Goal: Communication & Community: Share content

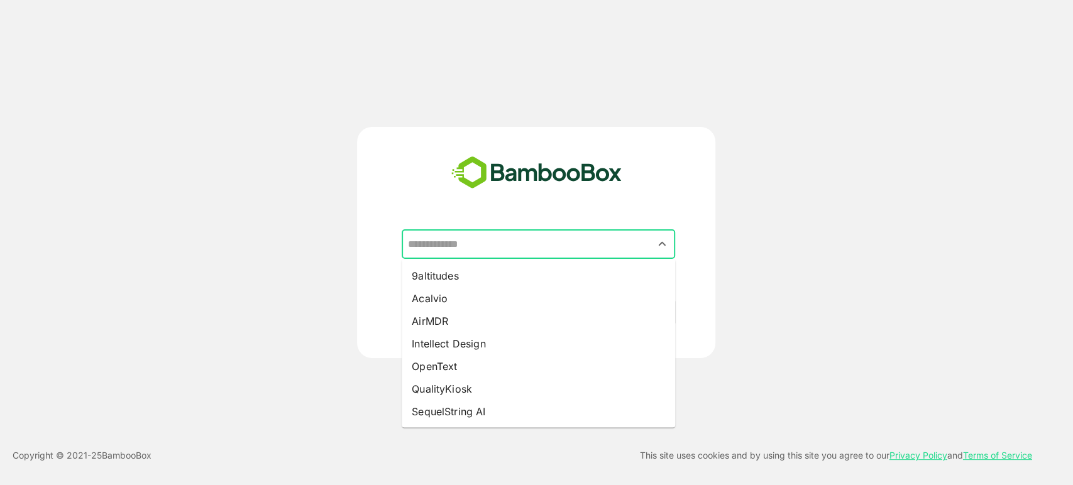
click at [568, 238] on input "text" at bounding box center [538, 245] width 268 height 24
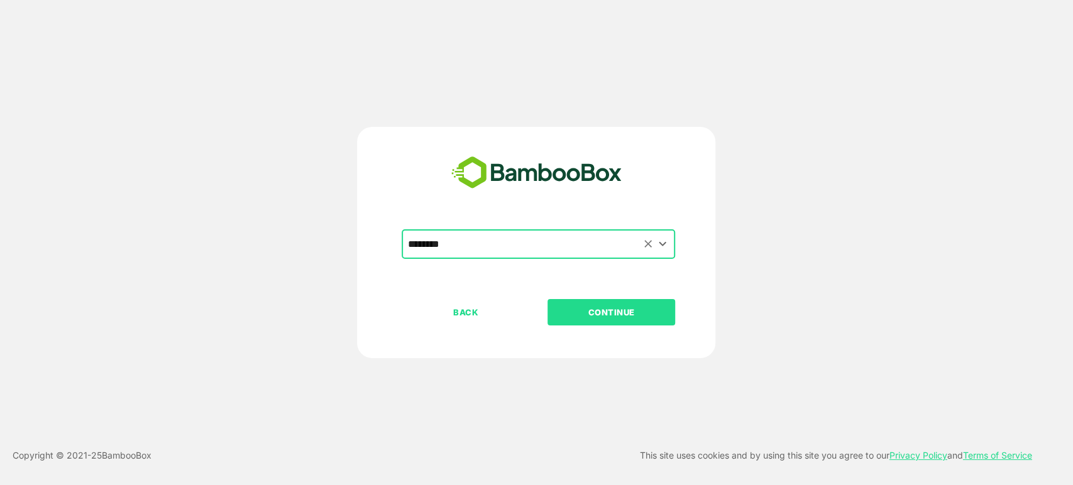
type input "********"
click at [547, 299] on button "CONTINUE" at bounding box center [611, 312] width 128 height 26
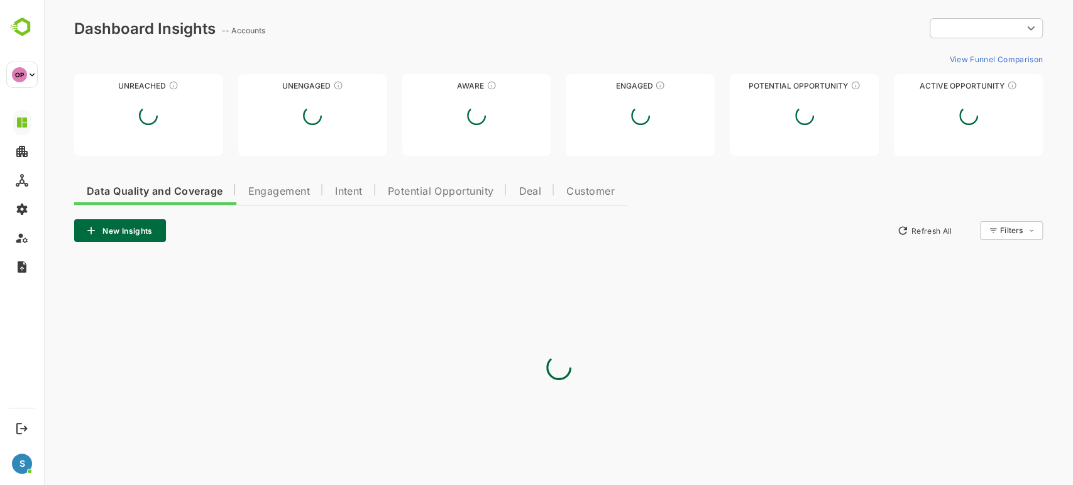
type input "**********"
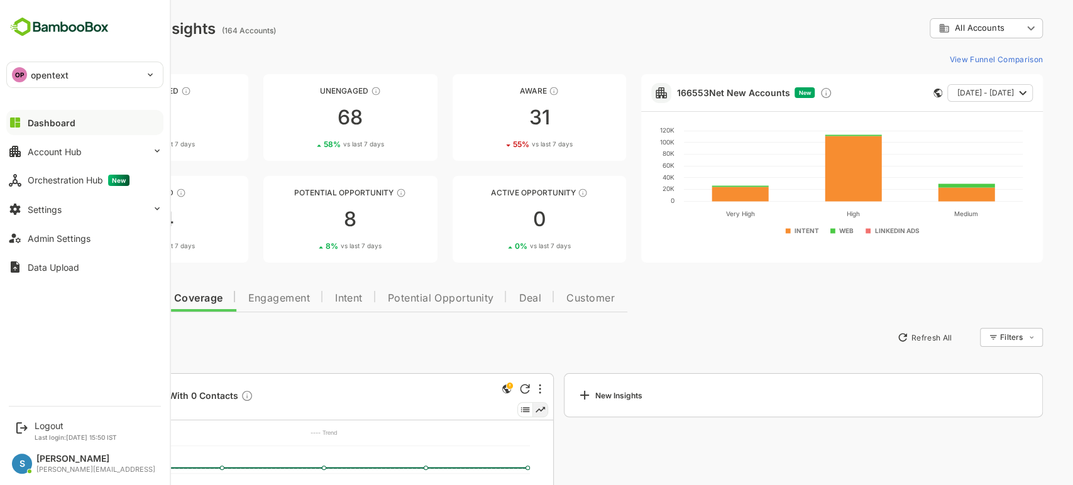
click at [63, 123] on div "Dashboard" at bounding box center [52, 123] width 48 height 11
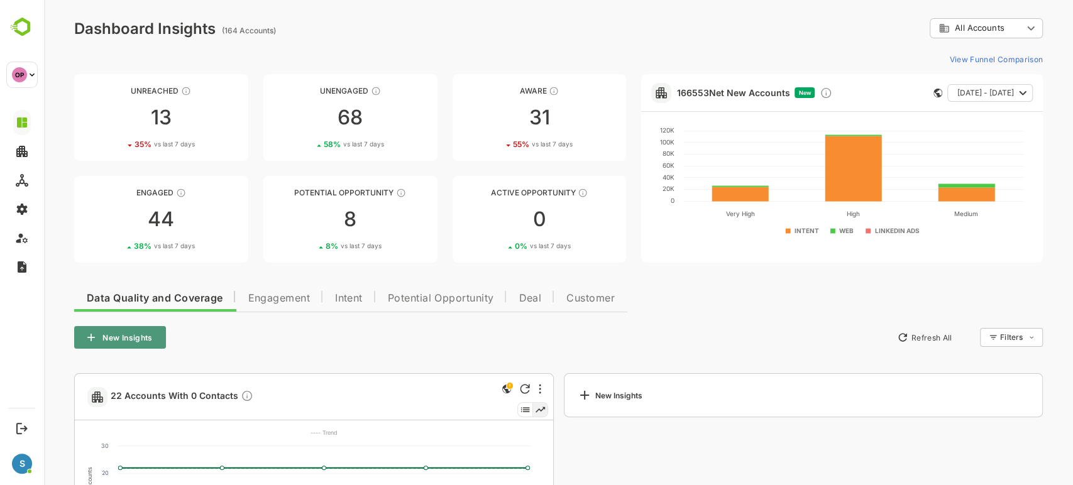
click at [141, 339] on button "New Insights" at bounding box center [120, 337] width 92 height 23
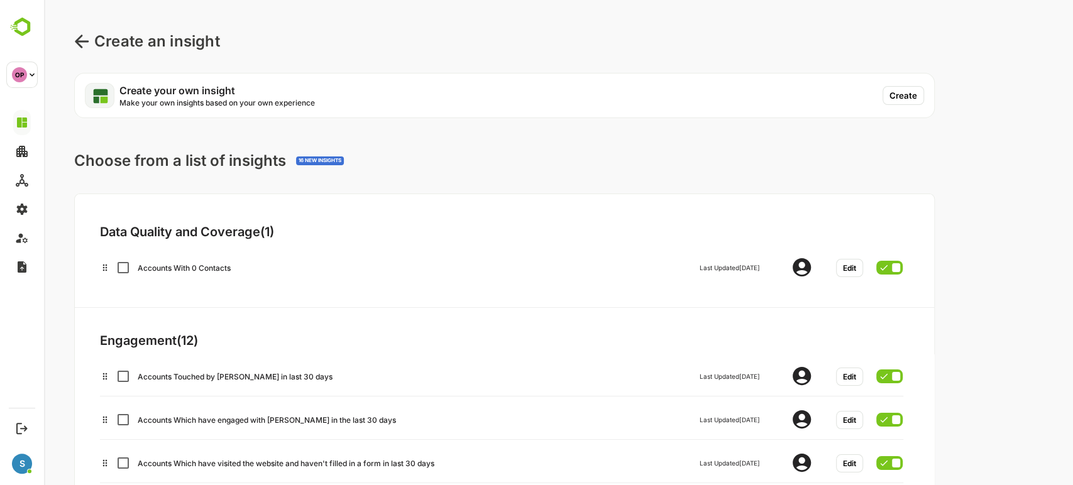
click at [892, 97] on button "Create" at bounding box center [902, 95] width 41 height 19
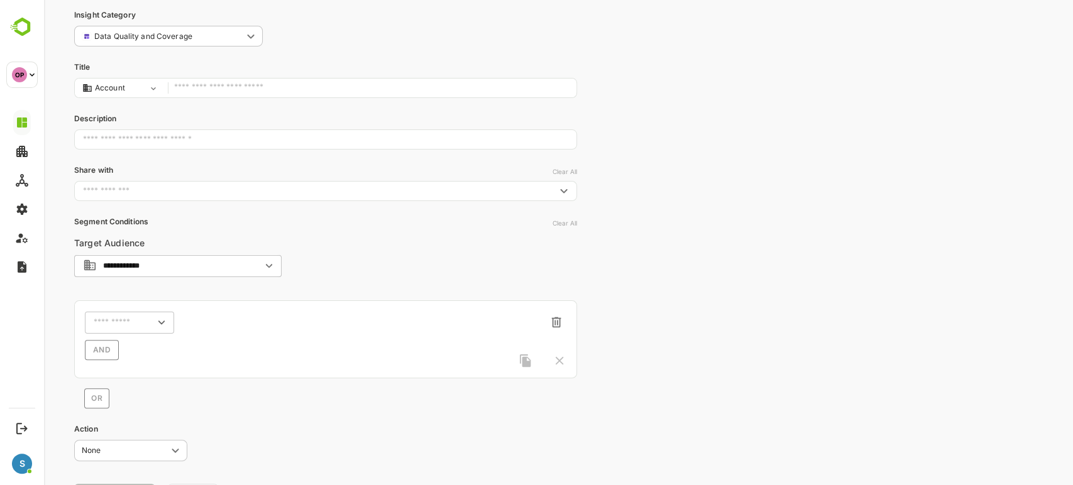
scroll to position [58, 0]
click at [133, 324] on div "​" at bounding box center [129, 327] width 89 height 23
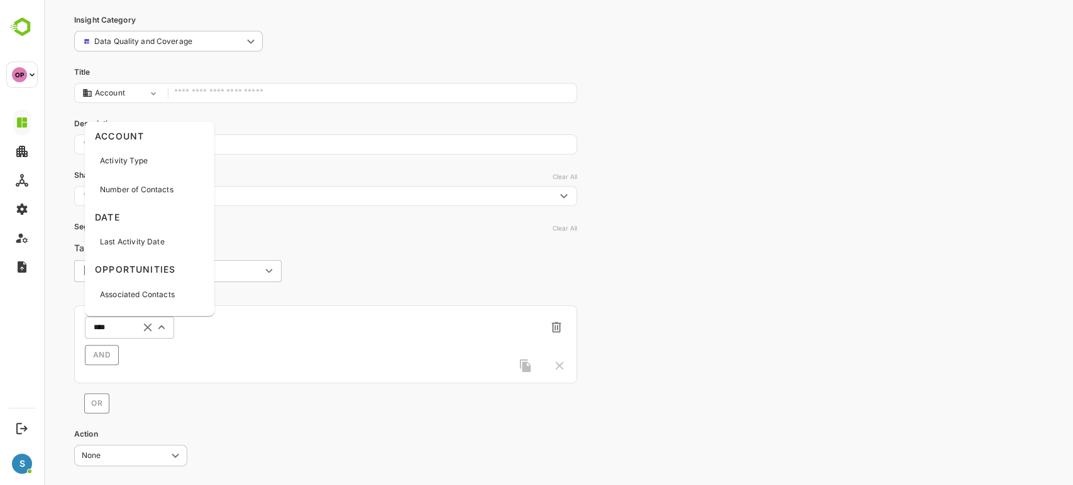
type input "*****"
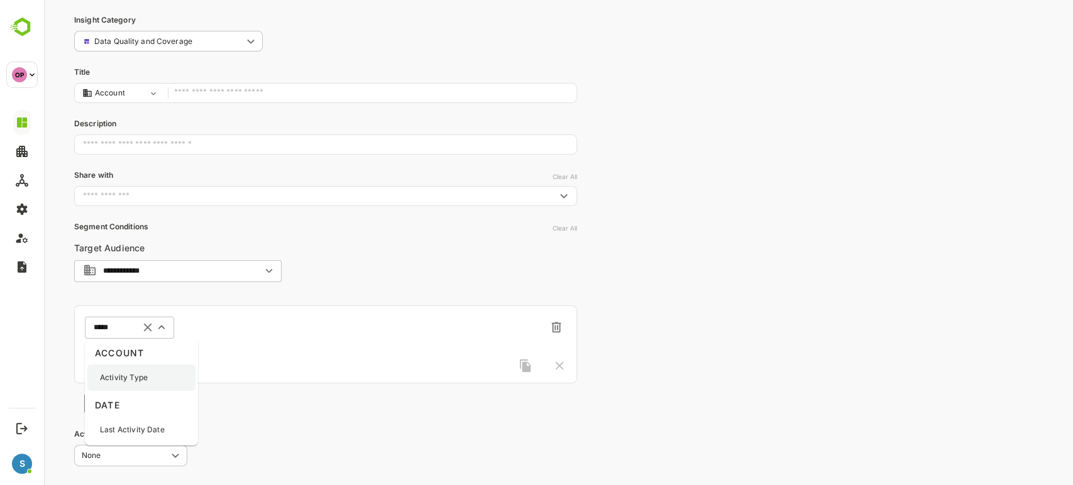
click at [135, 376] on p "Activity Type" at bounding box center [124, 377] width 48 height 11
click at [216, 332] on div "​" at bounding box center [221, 327] width 83 height 23
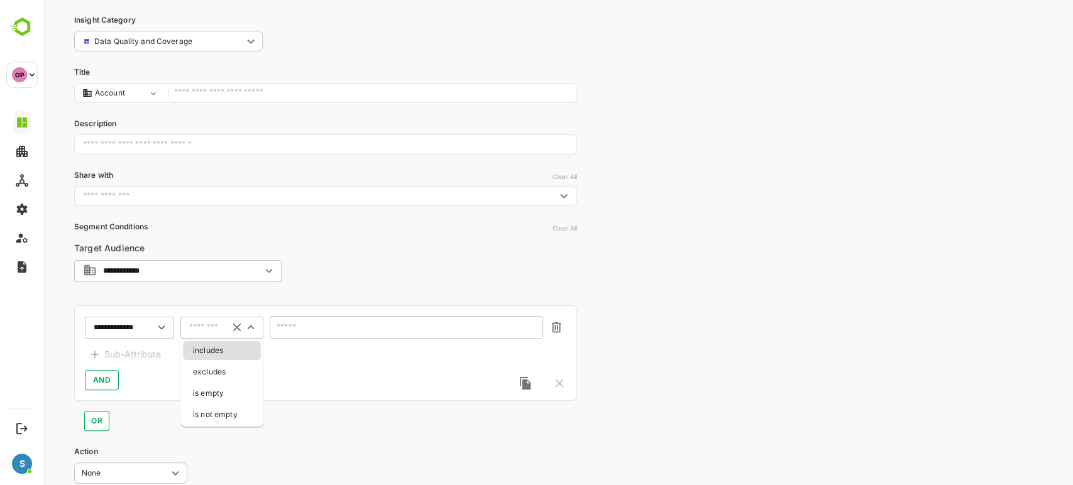
type input "********"
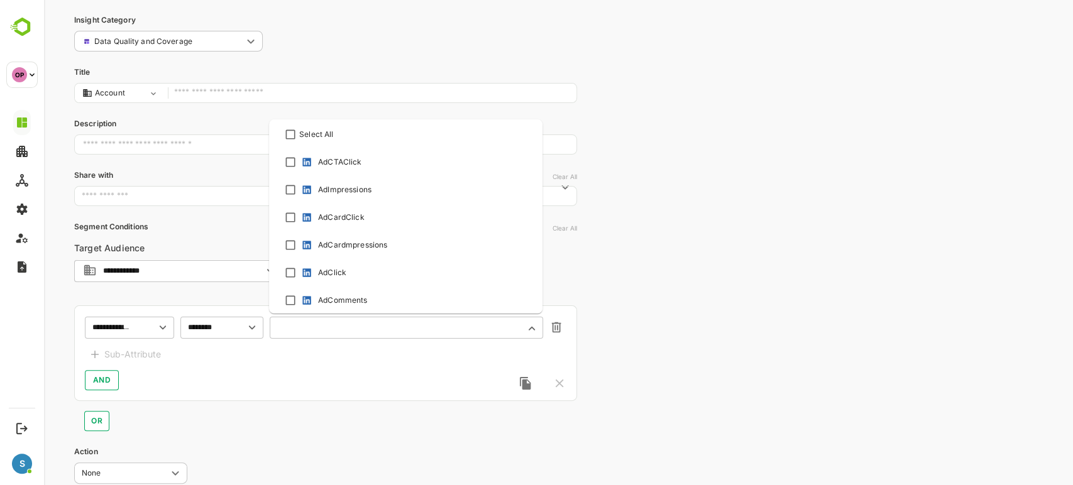
click at [289, 331] on input "text" at bounding box center [398, 327] width 240 height 9
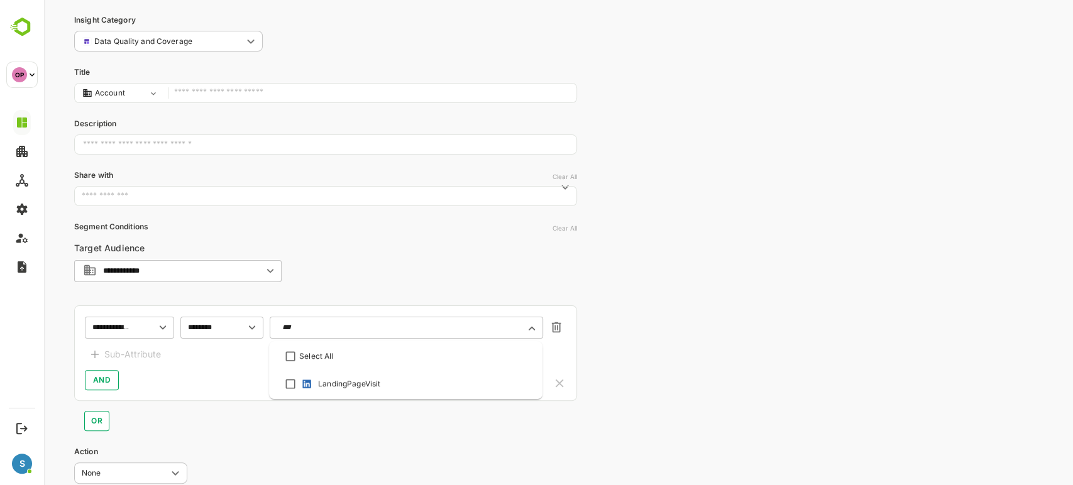
type input "****"
click at [297, 386] on div "LandingPageVisit" at bounding box center [406, 383] width 246 height 15
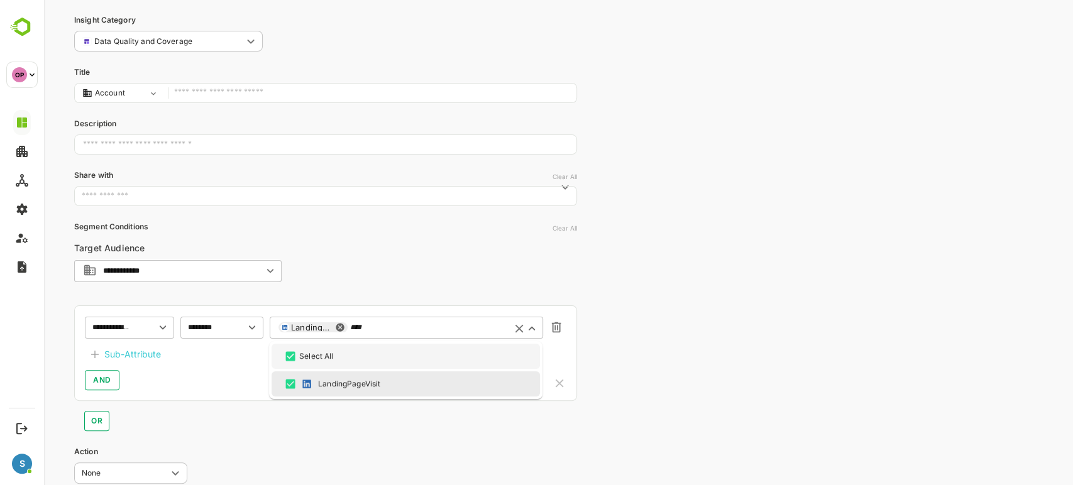
click at [375, 323] on input "****" at bounding box center [426, 327] width 152 height 9
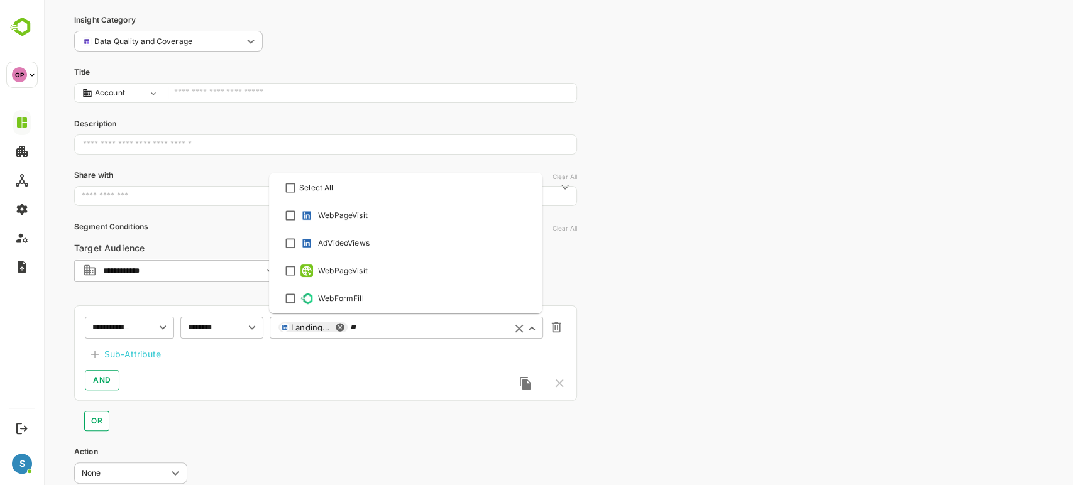
scroll to position [0, 0]
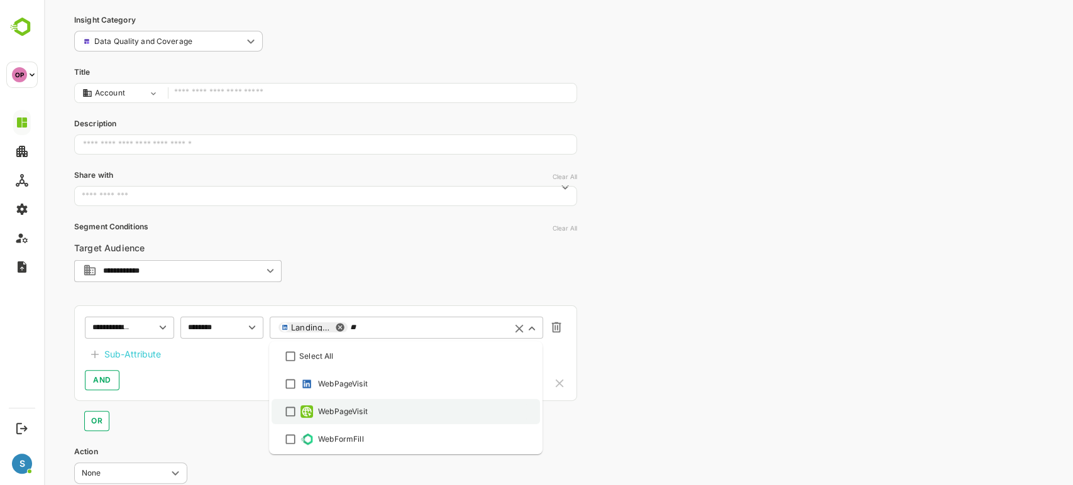
click at [348, 410] on div "WebPageVisit" at bounding box center [343, 411] width 50 height 11
click at [447, 333] on div "LandingPageVisit WebPageVisit ** ​" at bounding box center [406, 327] width 273 height 23
type input "*"
click at [344, 406] on div "WebPageVisit" at bounding box center [343, 411] width 50 height 11
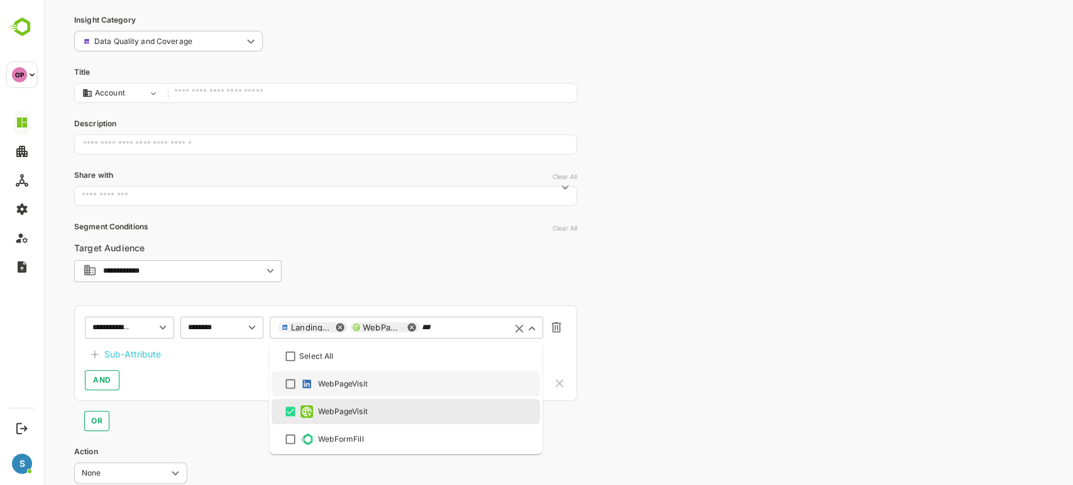
type input "***"
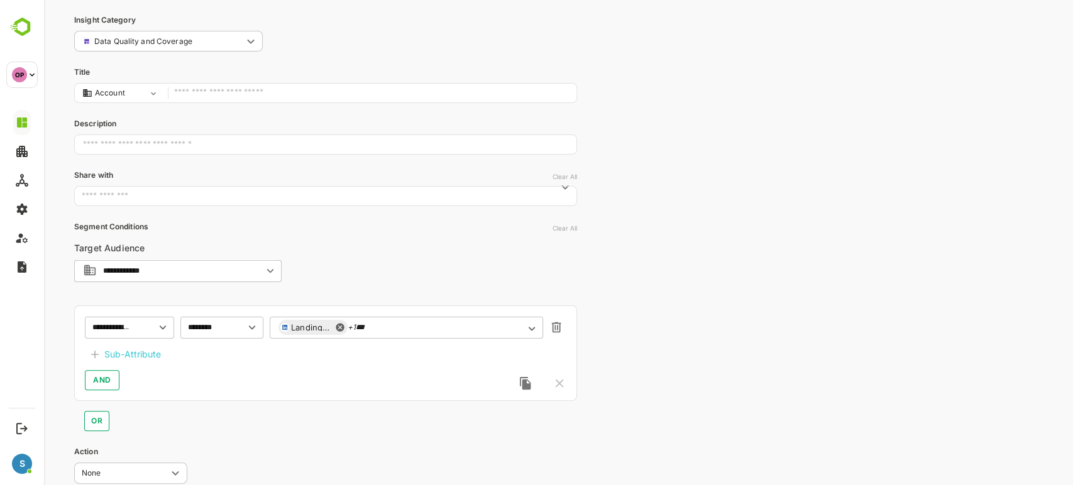
click at [225, 376] on div "AND" at bounding box center [325, 380] width 481 height 20
click at [133, 354] on div "Sub-Attribute" at bounding box center [132, 354] width 57 height 15
click at [149, 356] on input "text" at bounding box center [136, 356] width 48 height 15
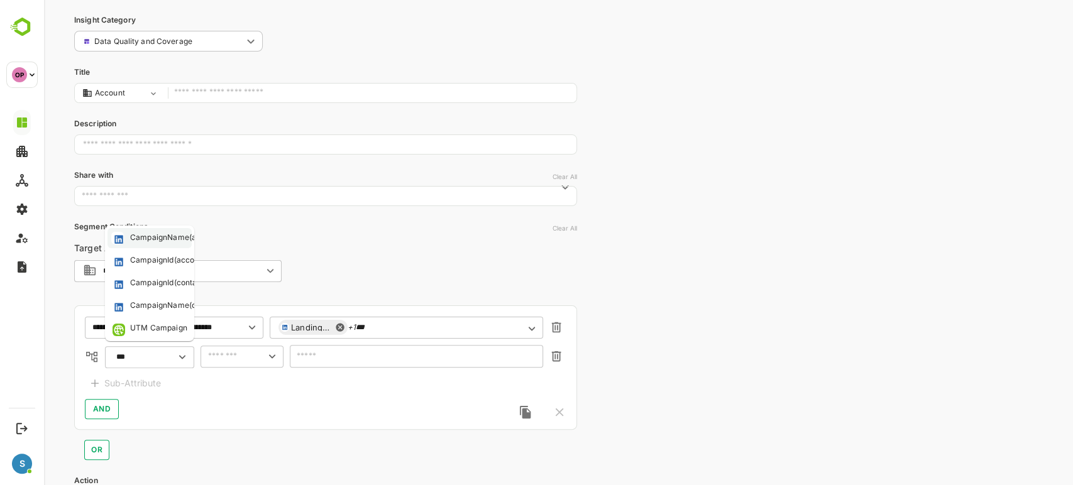
click at [160, 234] on div "CampaignName(accounts)" at bounding box center [178, 238] width 97 height 13
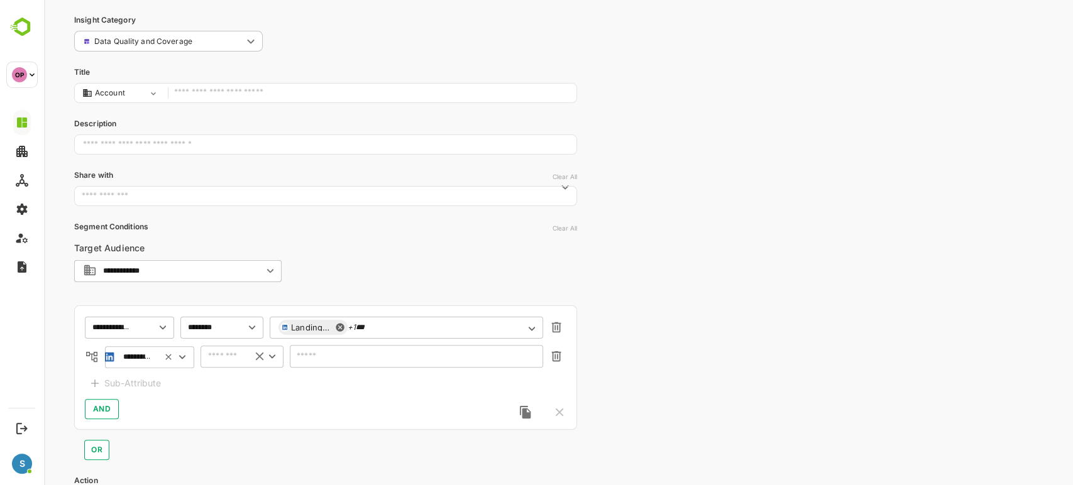
type input "**********"
click at [223, 362] on input "text" at bounding box center [223, 356] width 38 height 15
click at [230, 373] on li "includes" at bounding box center [242, 382] width 78 height 19
type input "********"
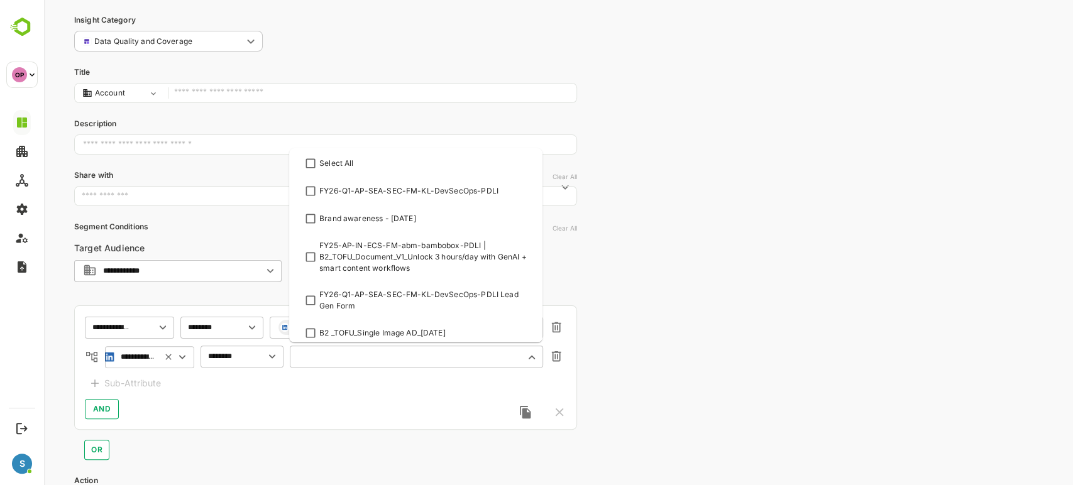
click at [331, 357] on input "text" at bounding box center [409, 356] width 220 height 9
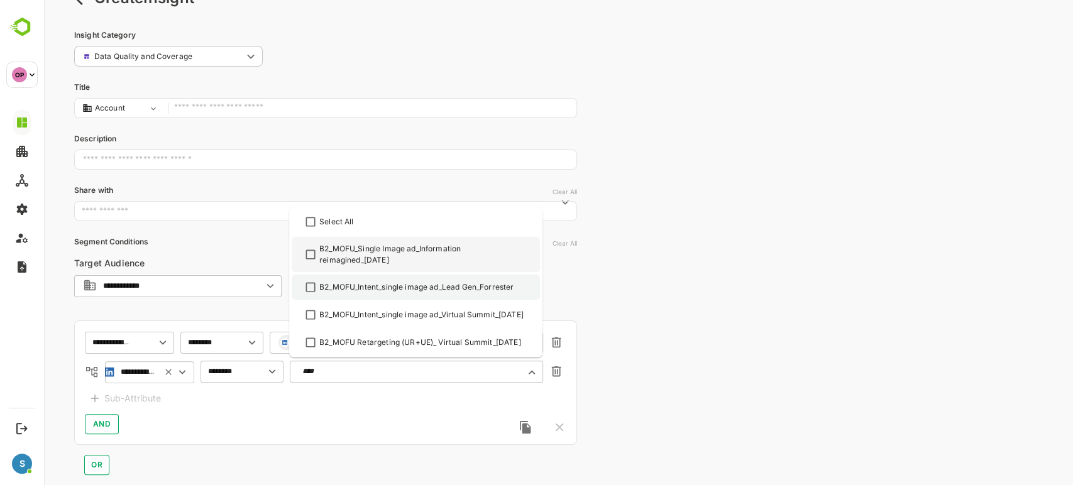
scroll to position [40, 0]
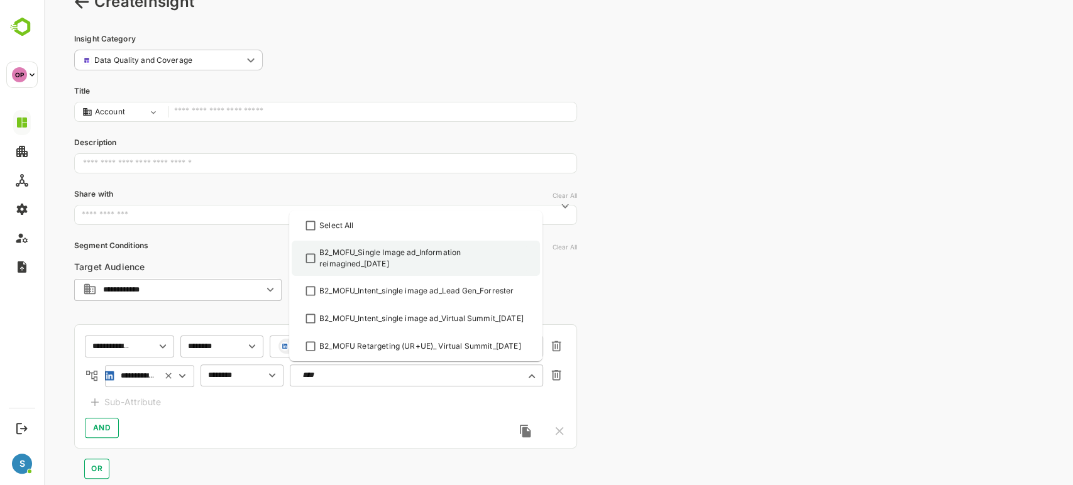
click at [334, 251] on div "B2_MOFU_Single Image ad_Information reimagined_26 Aug" at bounding box center [423, 258] width 208 height 23
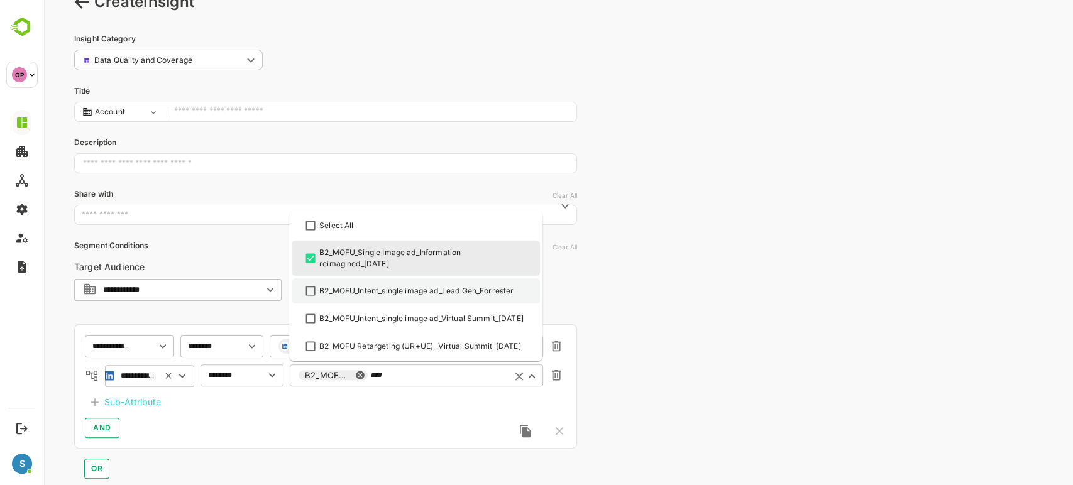
click at [347, 295] on div "B2_MOFU_Intent_single image ad_Lead Gen_Forrester" at bounding box center [416, 290] width 194 height 11
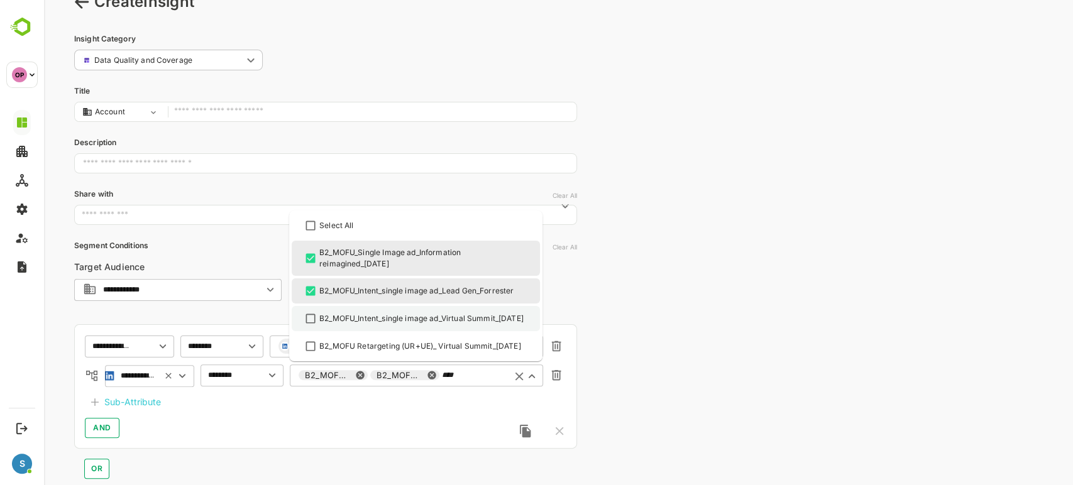
click at [356, 322] on div "B2_MOFU_Intent_single image ad_Virtual Summit_03 Sep" at bounding box center [421, 318] width 204 height 11
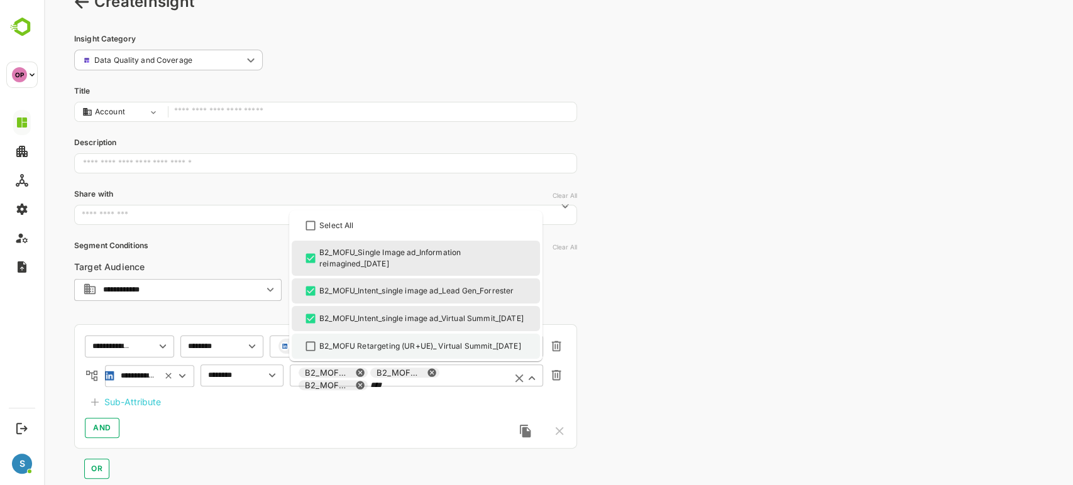
click at [362, 339] on div "B2_MOFU Retargeting (UR+UE)_ Virtual Summit_09 sep" at bounding box center [416, 346] width 226 height 15
type input "****"
click at [479, 409] on div "**********" at bounding box center [325, 386] width 503 height 124
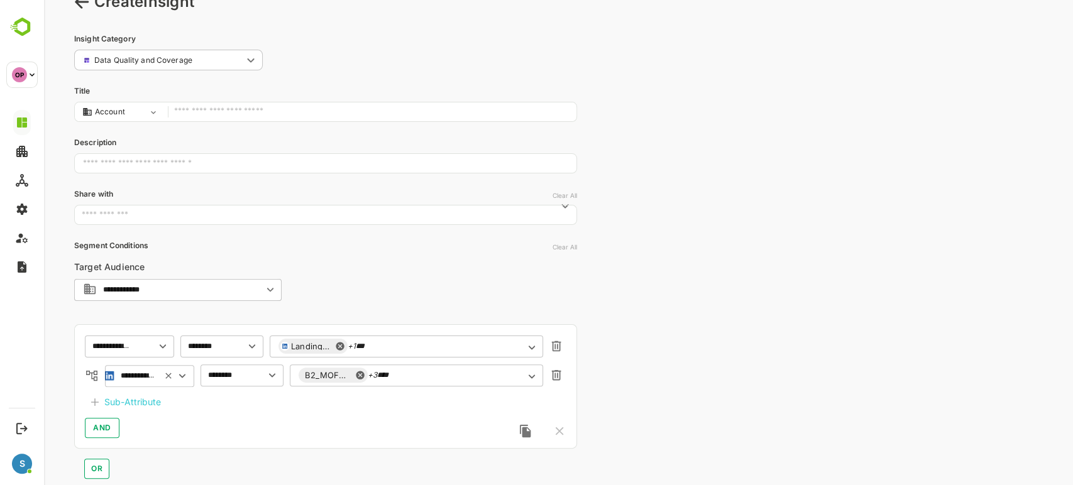
click at [236, 108] on input "text" at bounding box center [372, 112] width 396 height 17
type input "*"
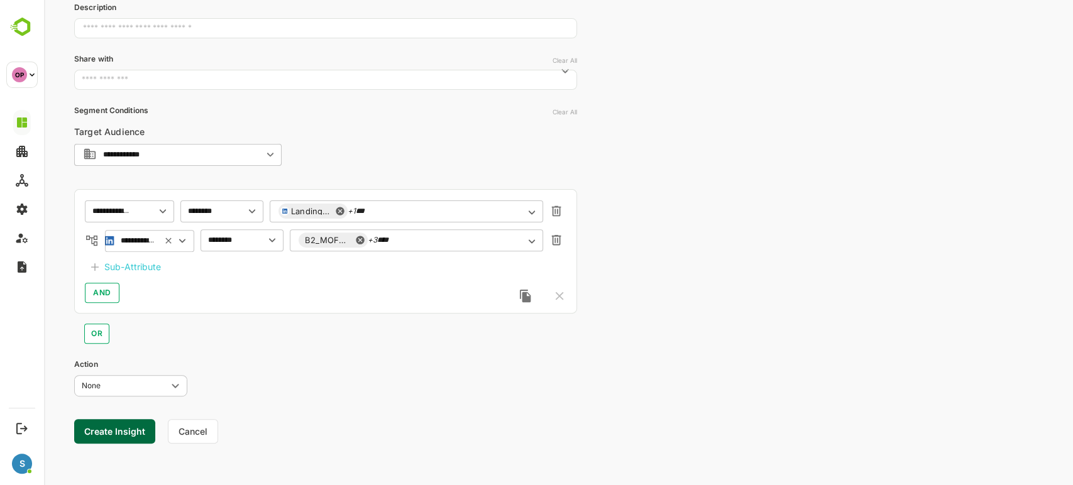
type input "**********"
click at [126, 426] on button "Create Insight" at bounding box center [114, 431] width 81 height 25
click at [231, 448] on link "View" at bounding box center [234, 446] width 28 height 15
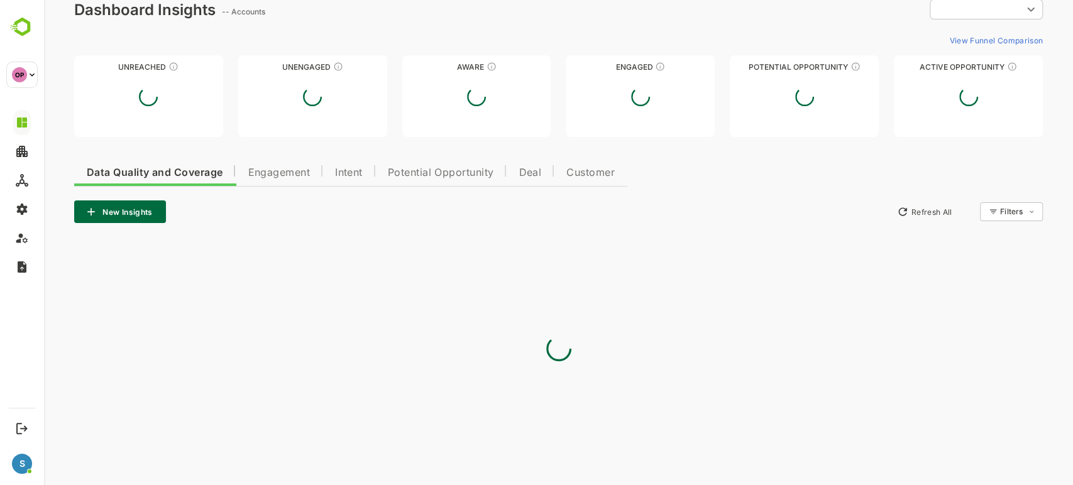
type input "**********"
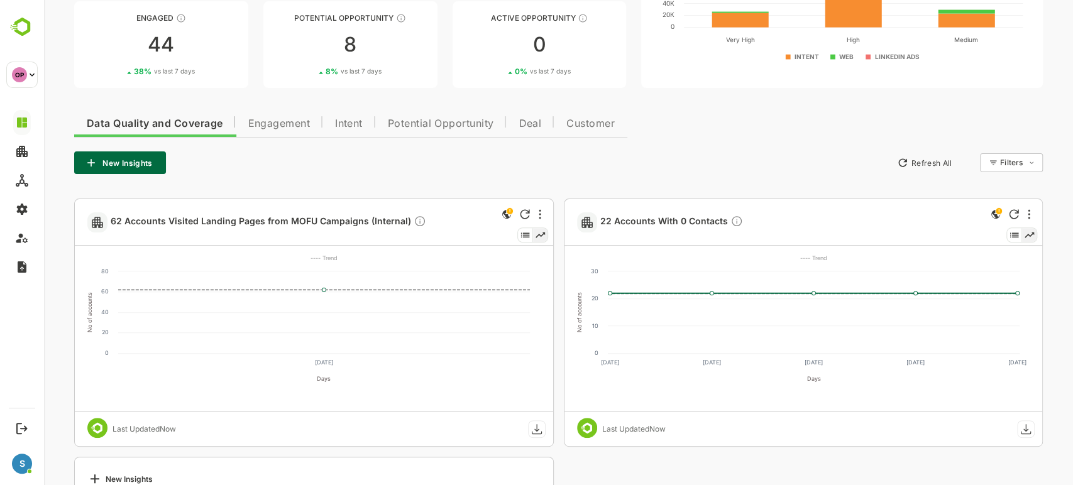
click at [126, 168] on button "New Insights" at bounding box center [120, 162] width 92 height 23
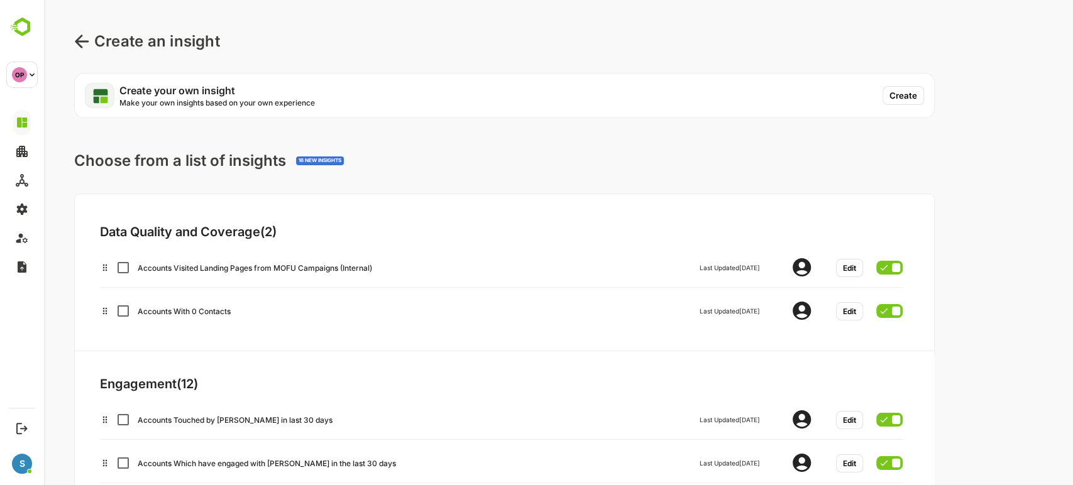
click at [905, 94] on button "Create" at bounding box center [902, 95] width 41 height 19
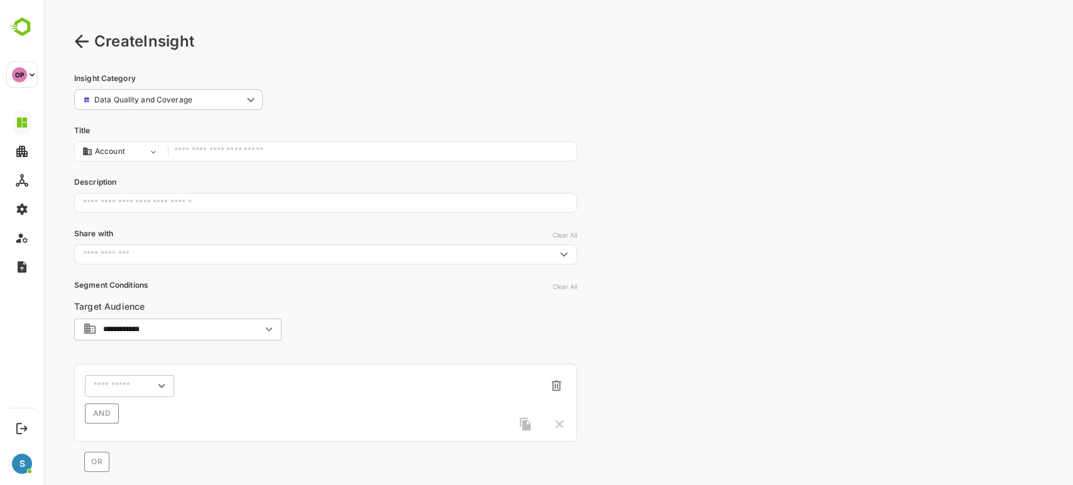
click at [243, 151] on input "text" at bounding box center [372, 151] width 396 height 17
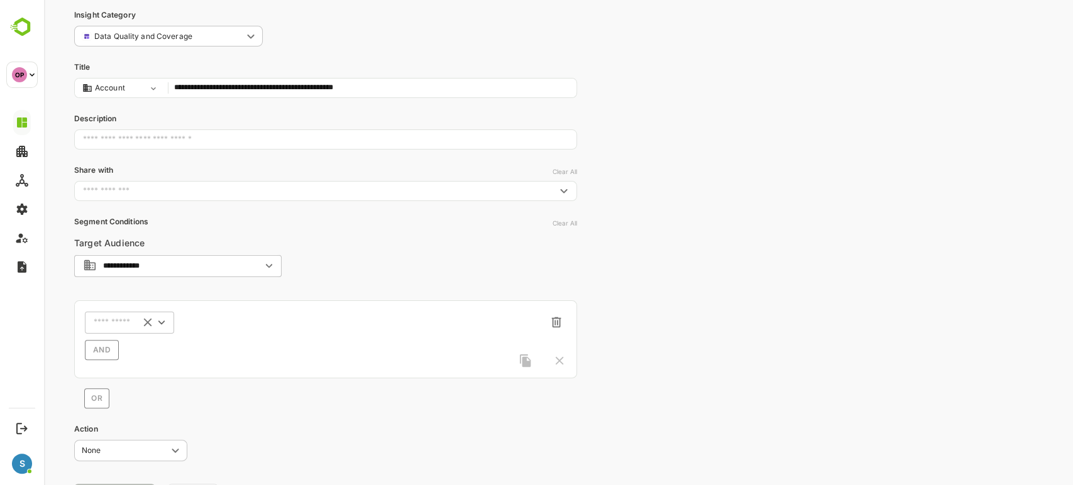
scroll to position [64, 0]
click at [119, 315] on div "​" at bounding box center [129, 321] width 89 height 23
type input "**********"
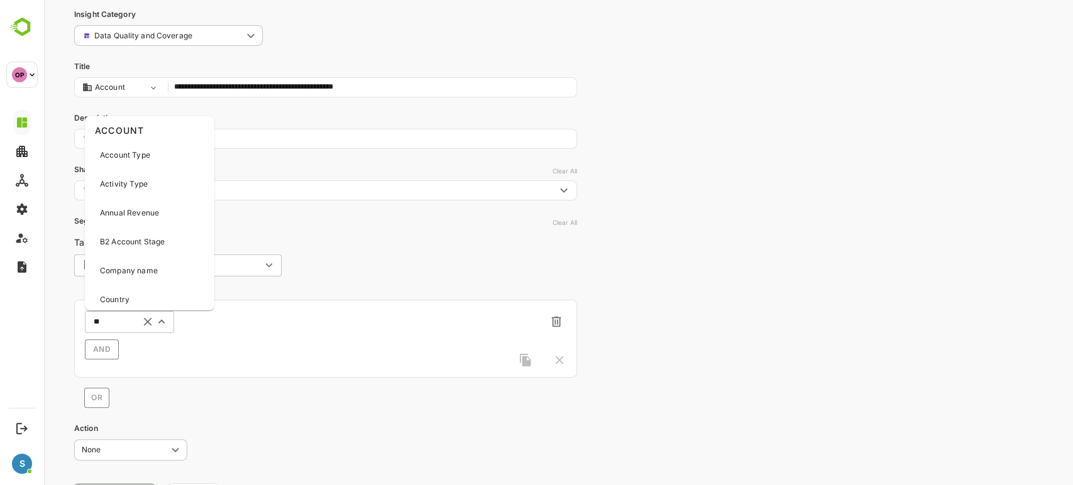
click at [119, 315] on div "** ​" at bounding box center [129, 321] width 89 height 23
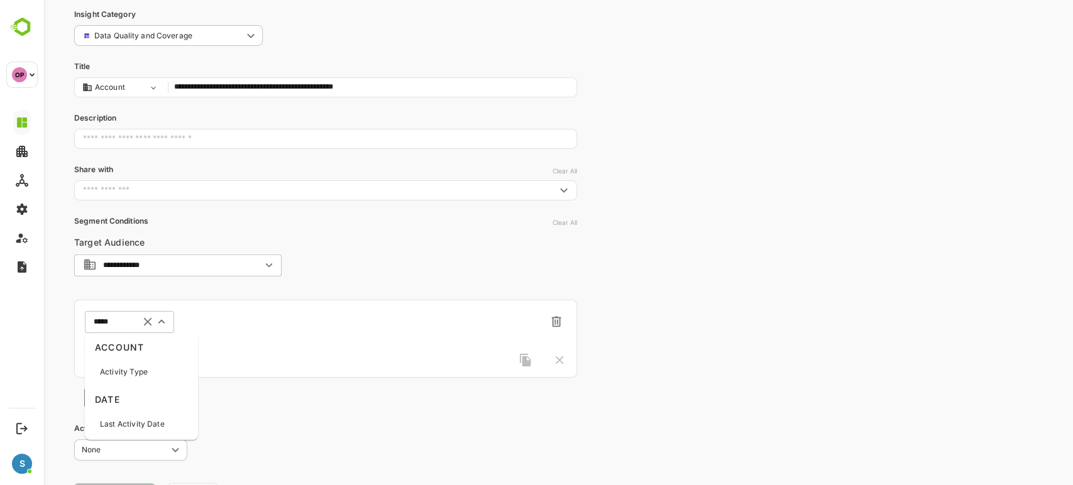
type input "******"
click at [129, 371] on p "Activity Type" at bounding box center [124, 371] width 48 height 11
click at [202, 322] on input "text" at bounding box center [205, 321] width 33 height 9
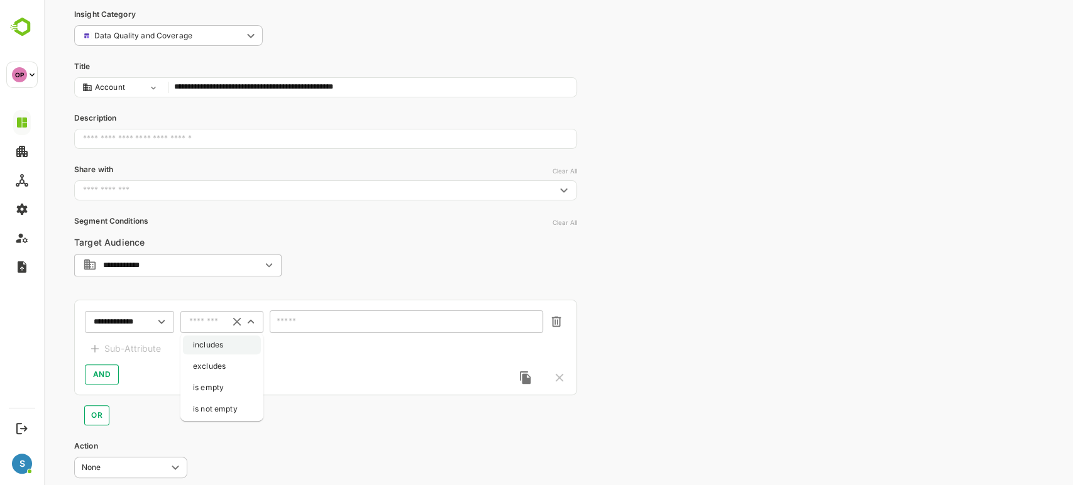
click at [211, 341] on li "includes" at bounding box center [222, 345] width 78 height 19
type input "********"
click at [304, 327] on div "​" at bounding box center [406, 321] width 273 height 23
click at [330, 329] on div "​" at bounding box center [406, 321] width 273 height 23
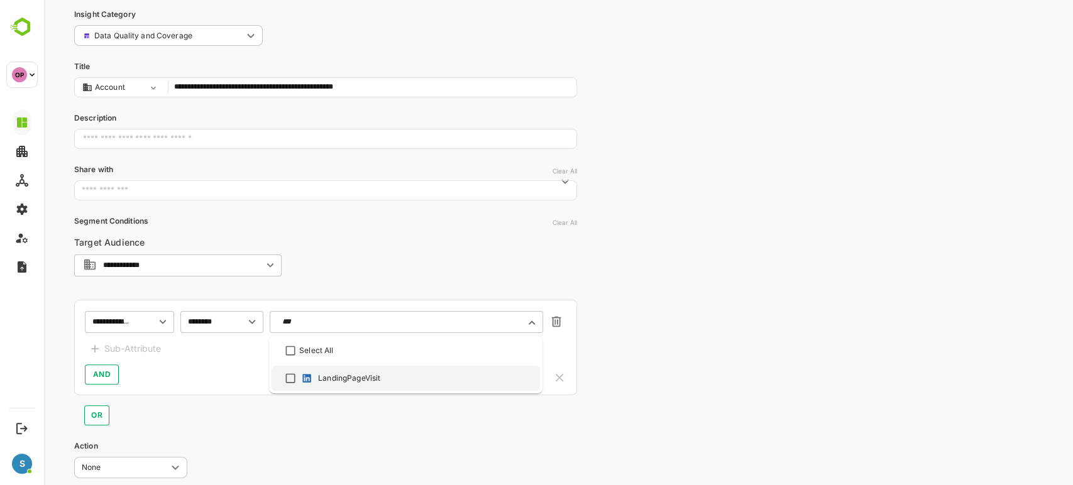
click at [341, 373] on div "LandingPageVisit" at bounding box center [349, 378] width 62 height 11
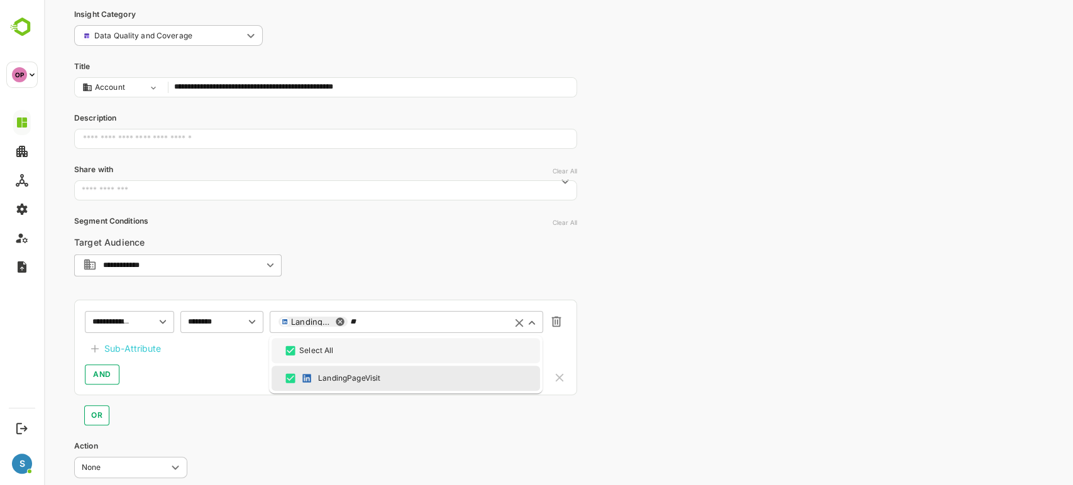
type input "*"
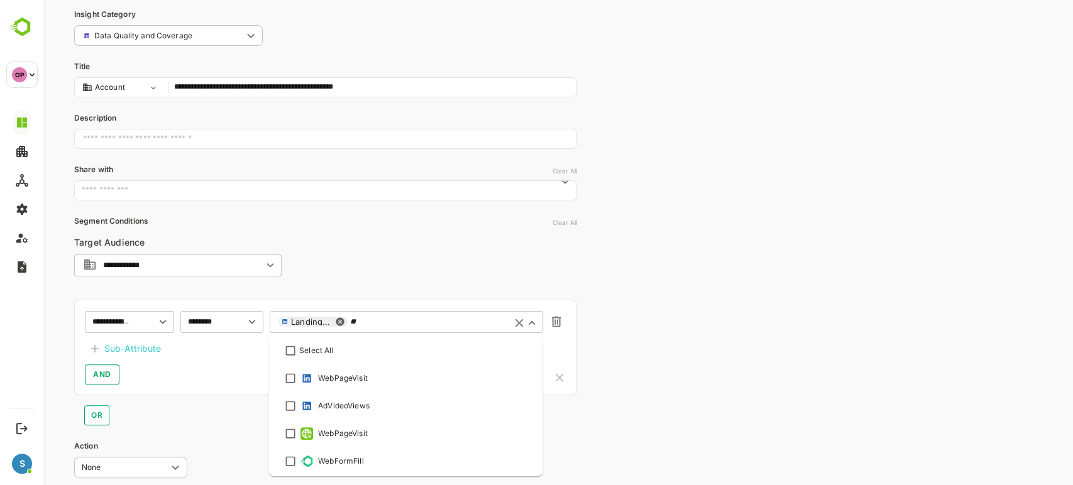
scroll to position [0, 0]
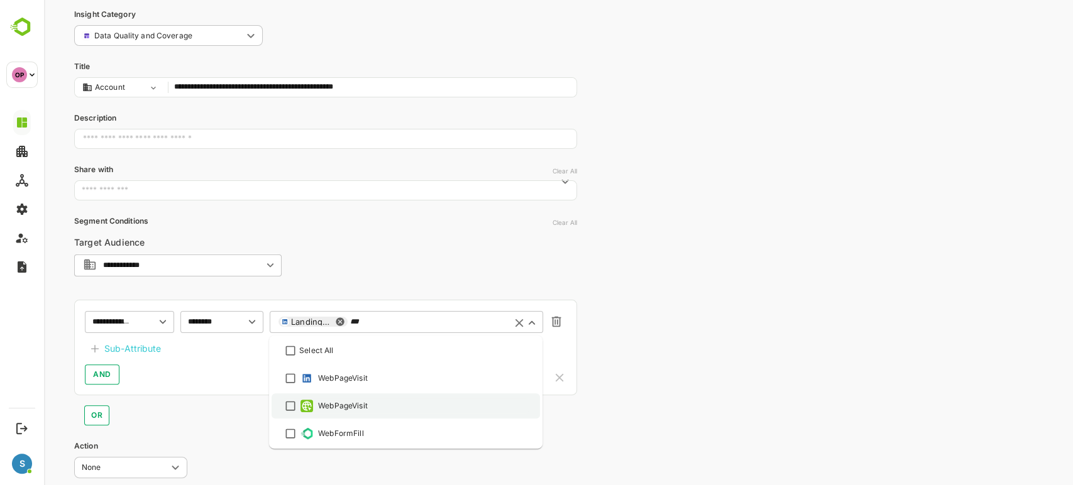
click at [319, 410] on div "WebPageVisit" at bounding box center [343, 405] width 50 height 11
type input "***"
click at [236, 384] on div "AND" at bounding box center [325, 374] width 481 height 20
click at [136, 344] on div "Sub-Attribute" at bounding box center [132, 348] width 57 height 15
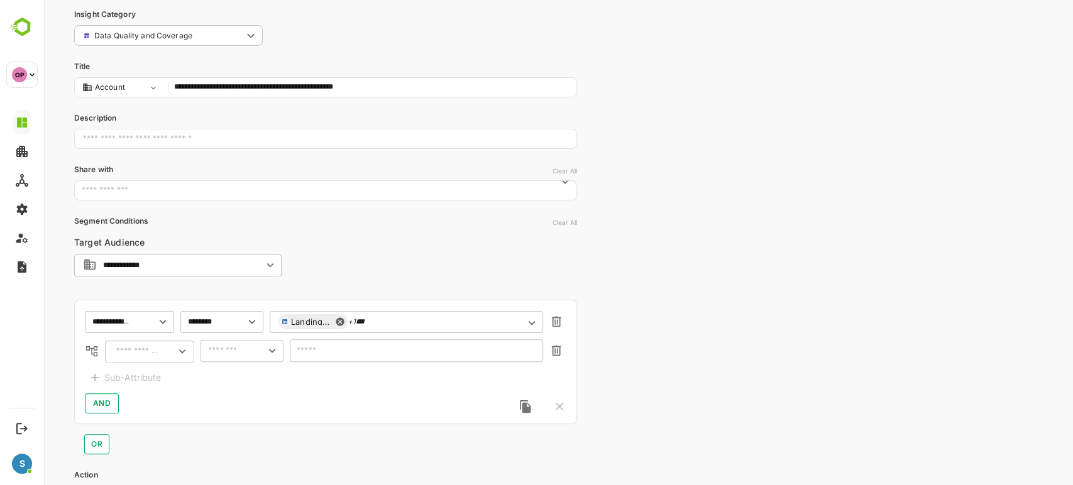
click at [136, 348] on input "text" at bounding box center [136, 351] width 48 height 15
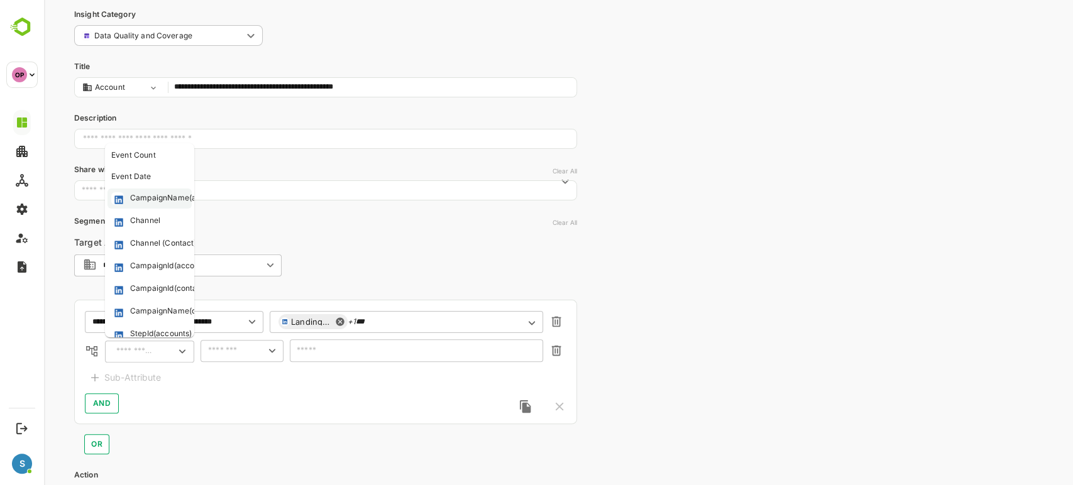
click at [158, 195] on div "CampaignName(accounts)" at bounding box center [178, 198] width 97 height 13
type input "**********"
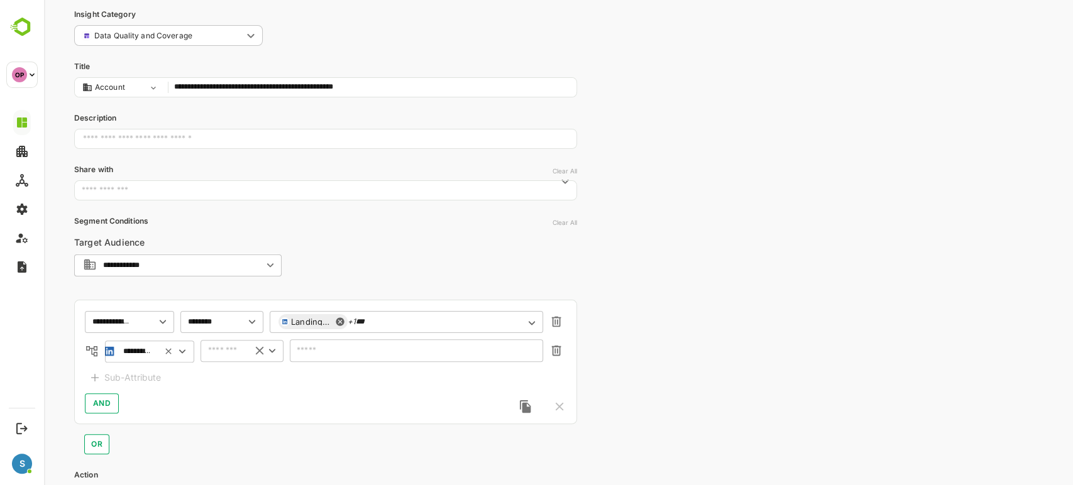
click at [221, 353] on input "text" at bounding box center [223, 350] width 38 height 15
click at [229, 370] on li "includes" at bounding box center [242, 376] width 78 height 19
type input "********"
click at [317, 356] on div "​" at bounding box center [416, 350] width 253 height 23
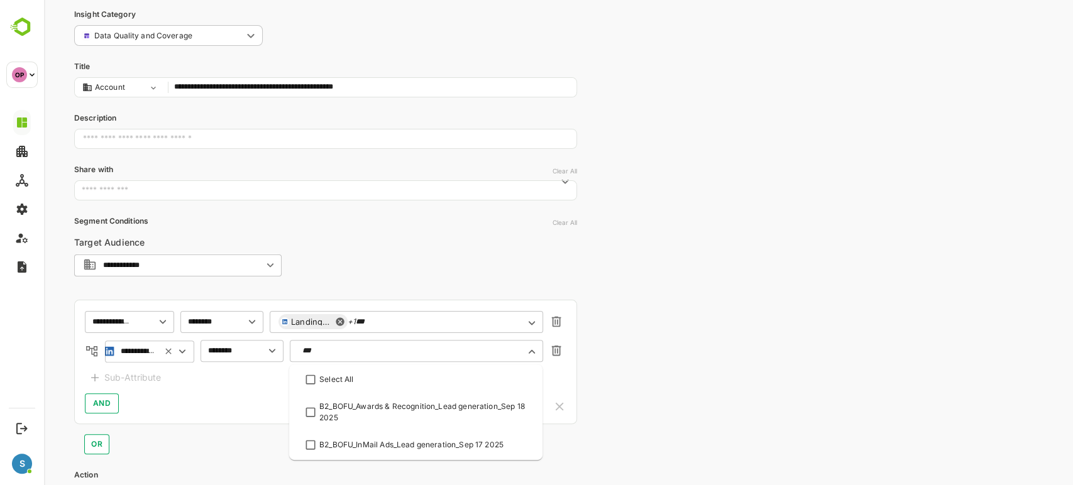
type input "****"
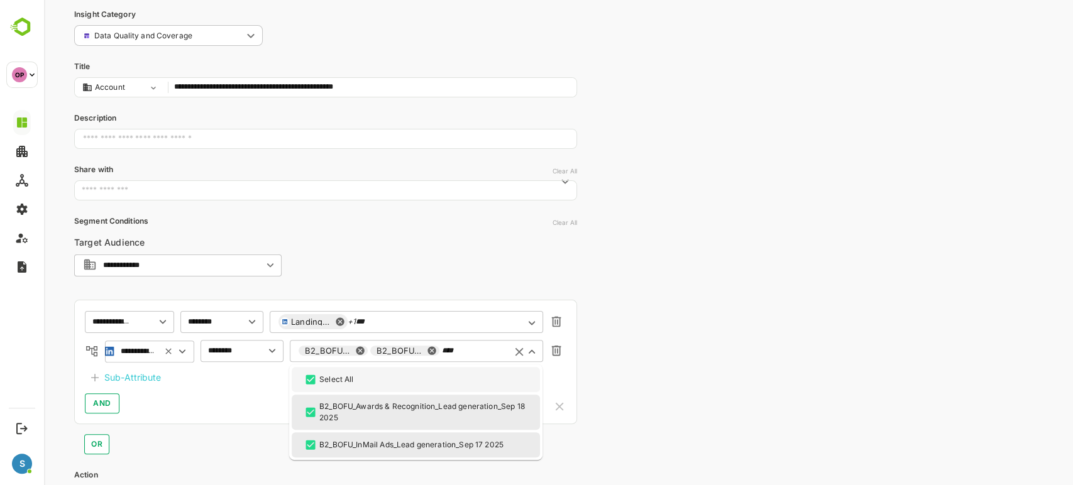
click at [473, 351] on input "****" at bounding box center [472, 350] width 60 height 9
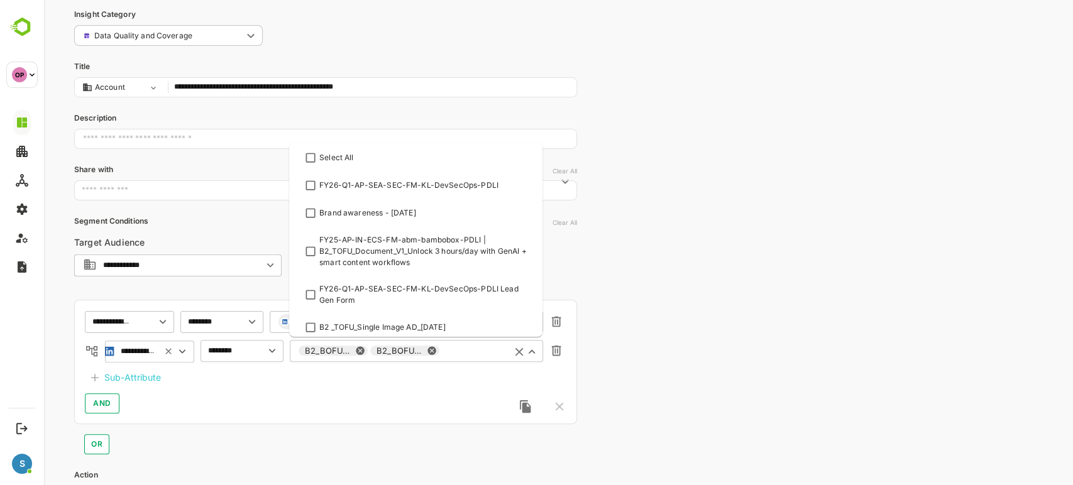
scroll to position [325, 0]
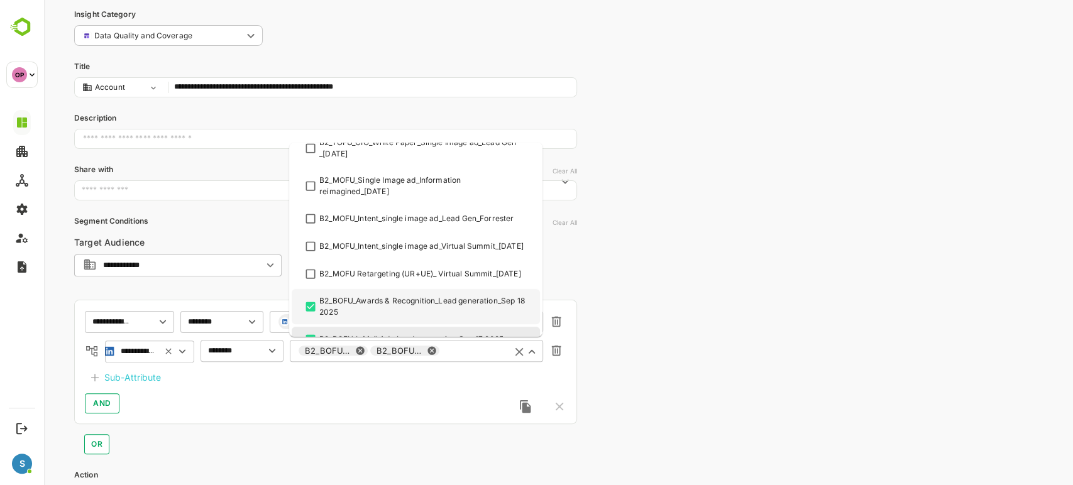
click at [464, 376] on div "**********" at bounding box center [325, 362] width 503 height 124
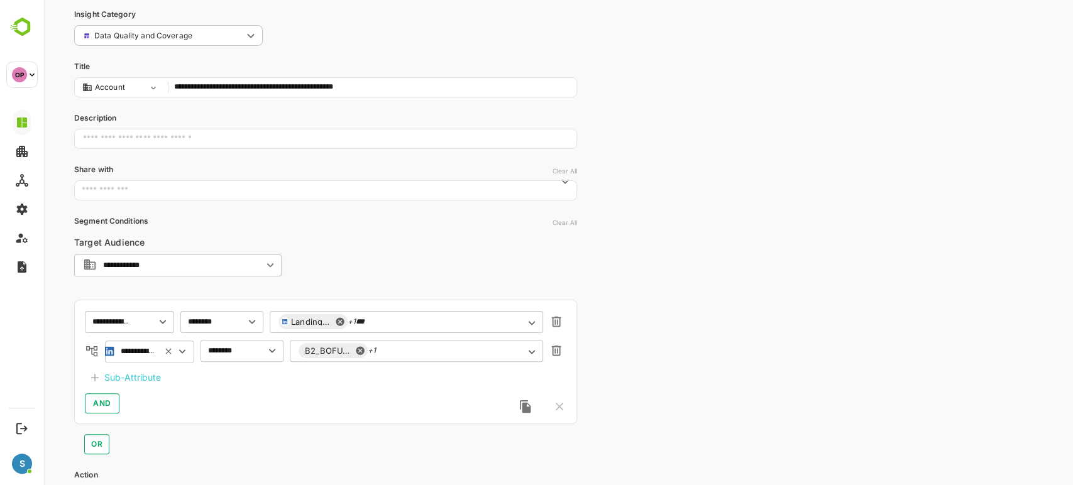
scroll to position [175, 0]
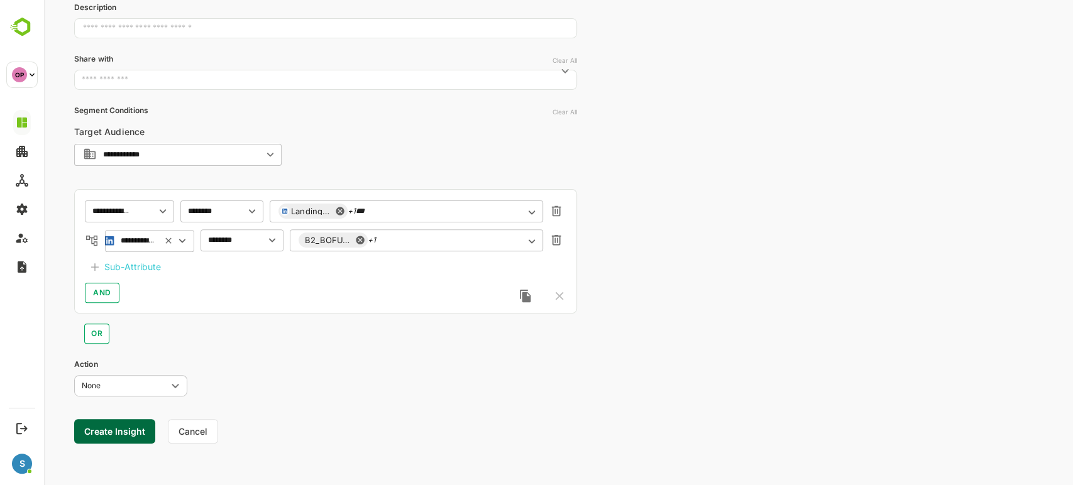
click at [119, 432] on button "Create Insight" at bounding box center [114, 431] width 81 height 25
click at [231, 451] on link "View" at bounding box center [234, 446] width 28 height 15
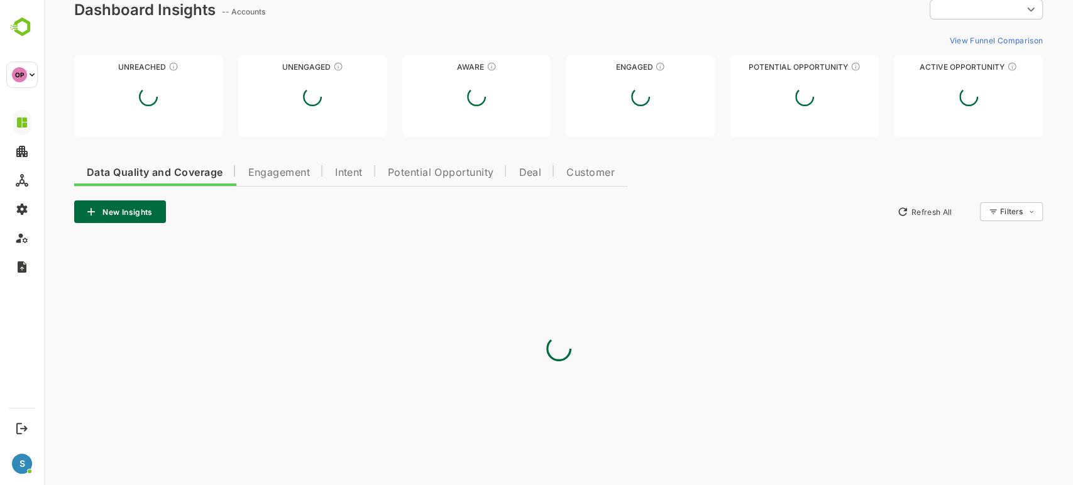
type input "**********"
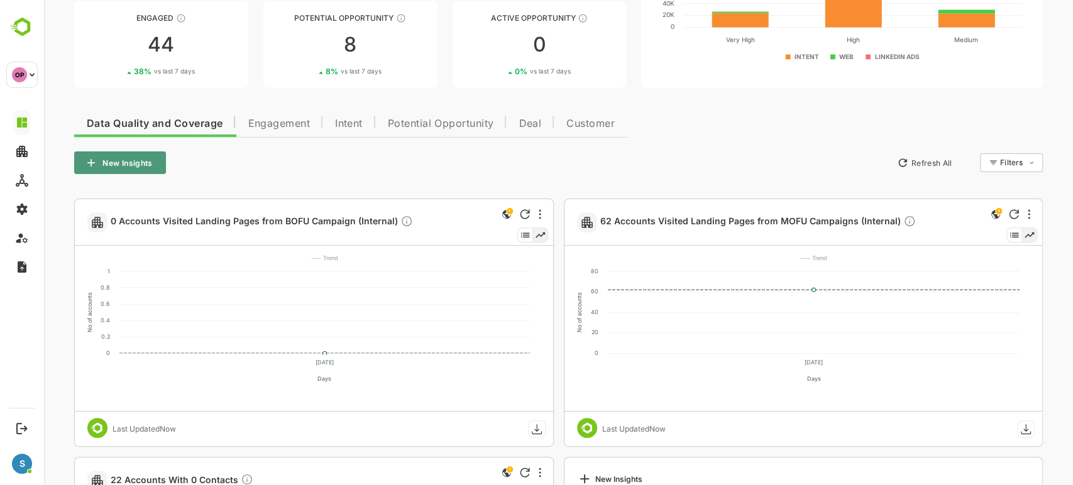
click at [140, 158] on button "New Insights" at bounding box center [120, 162] width 92 height 23
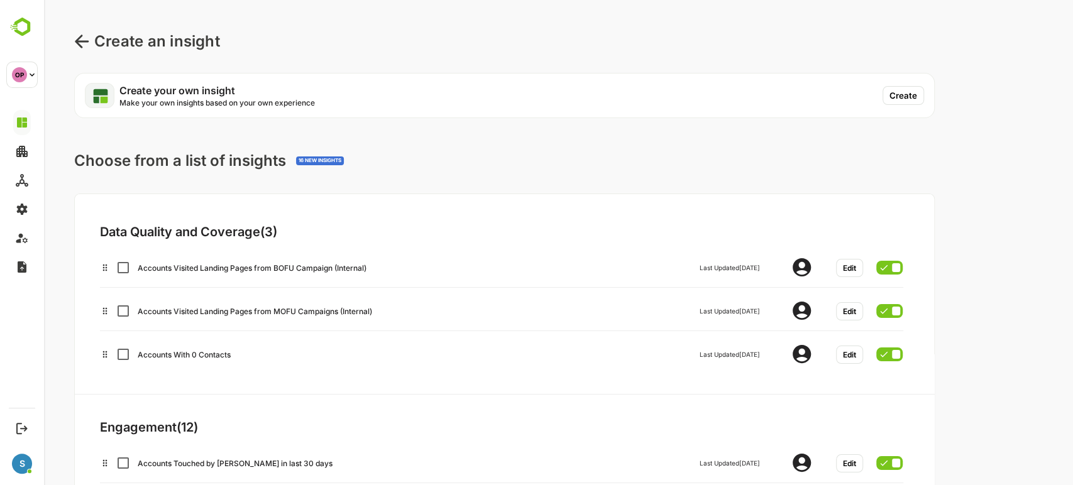
click at [908, 94] on button "Create" at bounding box center [902, 95] width 41 height 19
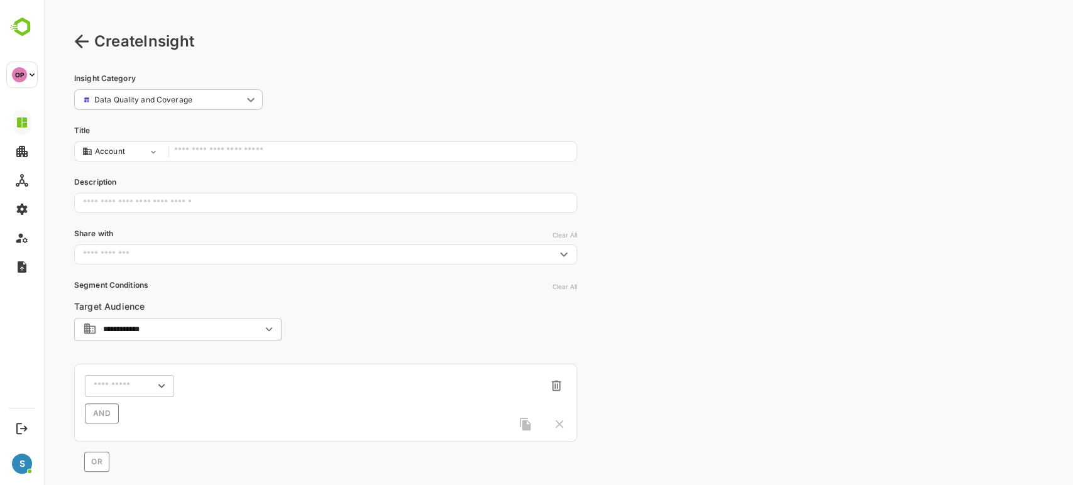
click at [323, 142] on div at bounding box center [375, 151] width 402 height 19
type input "*"
type input "**********"
click at [120, 383] on input "text" at bounding box center [114, 385] width 40 height 9
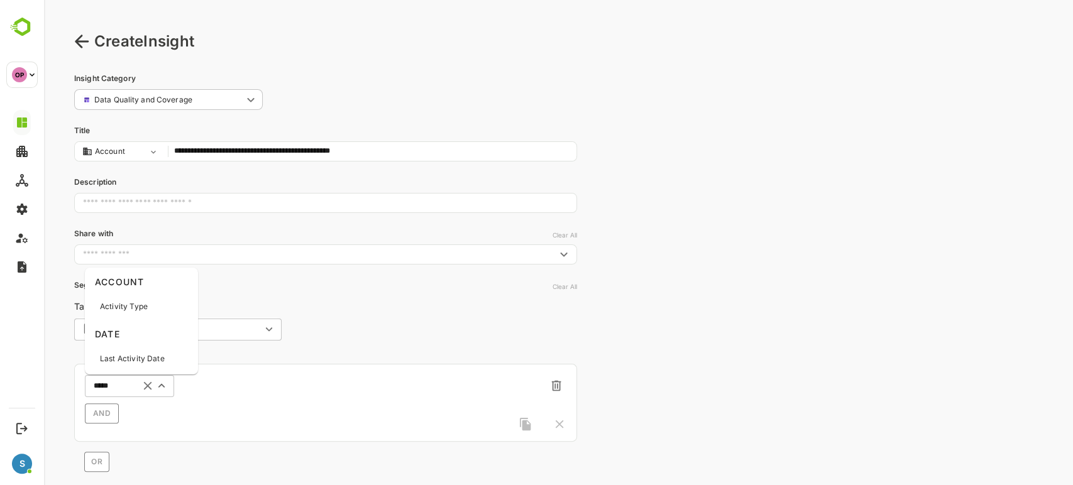
type input "******"
click at [129, 303] on p "Activity Type" at bounding box center [124, 306] width 48 height 11
click at [204, 383] on input "text" at bounding box center [205, 385] width 33 height 9
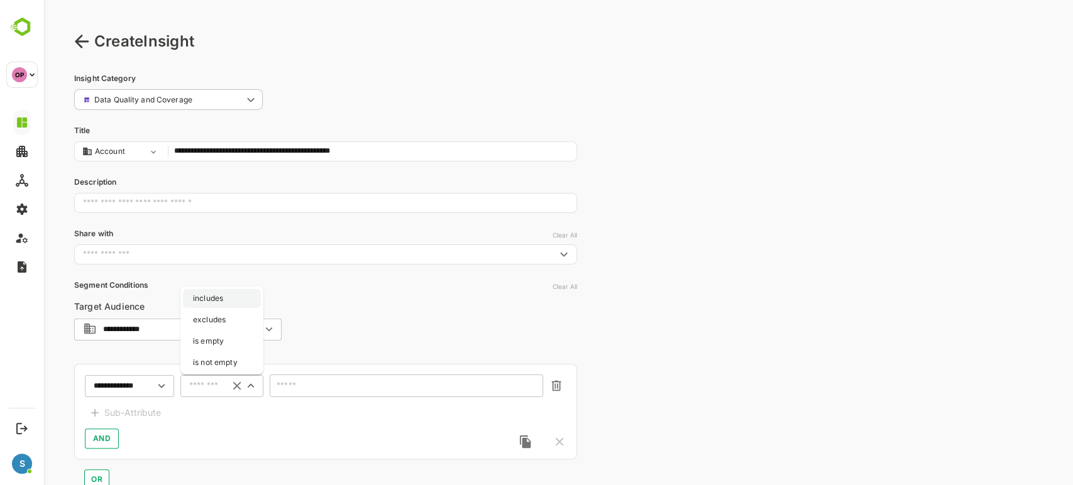
click at [210, 296] on li "includes" at bounding box center [222, 298] width 78 height 19
type input "********"
click at [312, 381] on input "text" at bounding box center [398, 385] width 240 height 9
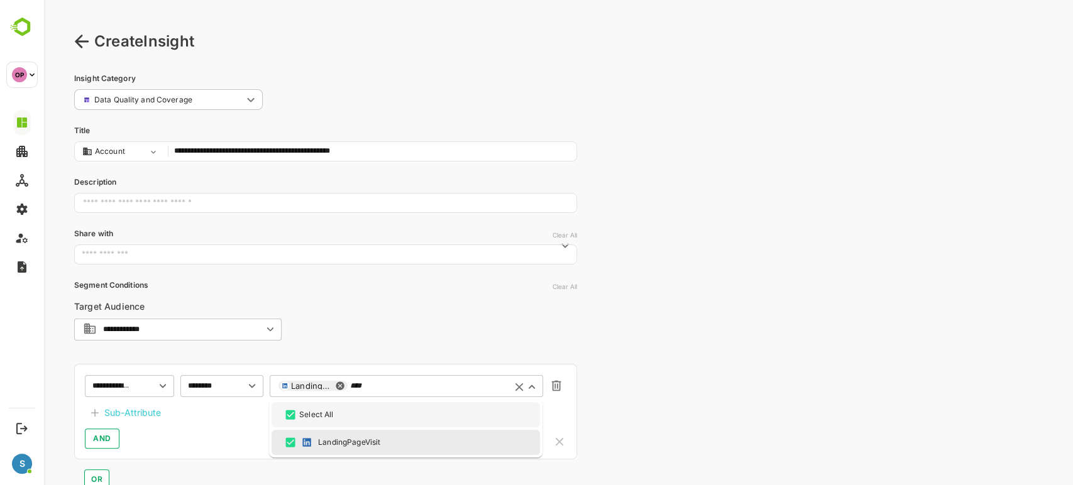
click at [372, 377] on div "LandingPageVisit **** ​" at bounding box center [406, 386] width 273 height 23
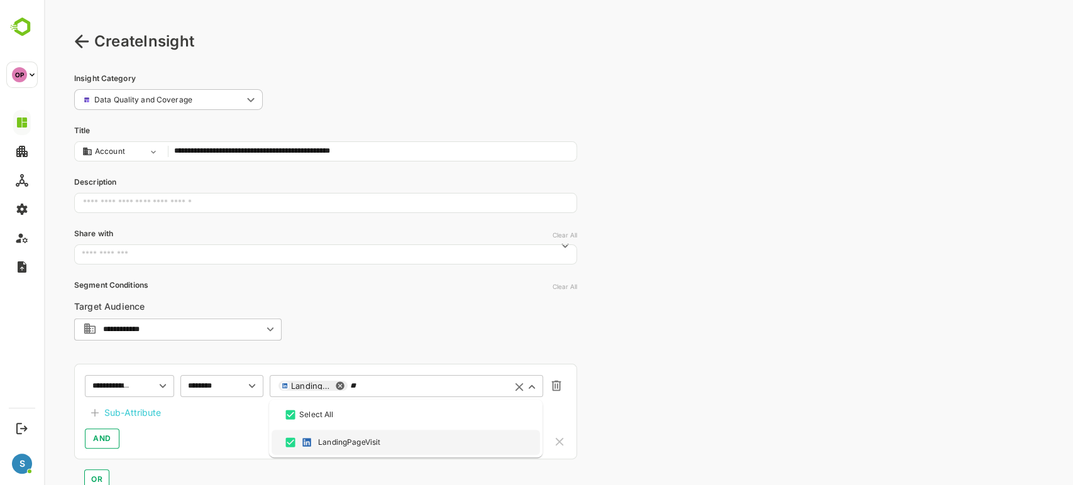
type input "*"
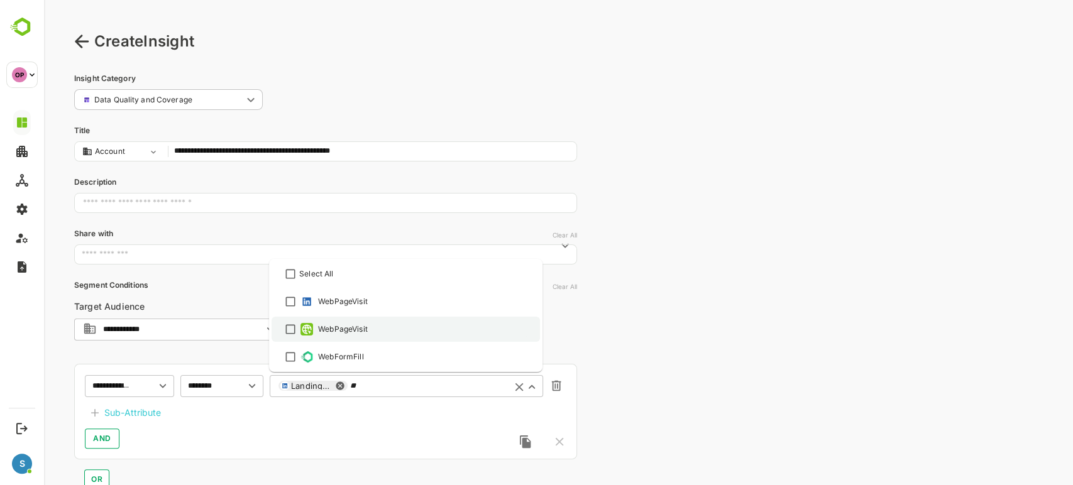
click at [324, 329] on div "WebPageVisit" at bounding box center [343, 329] width 50 height 11
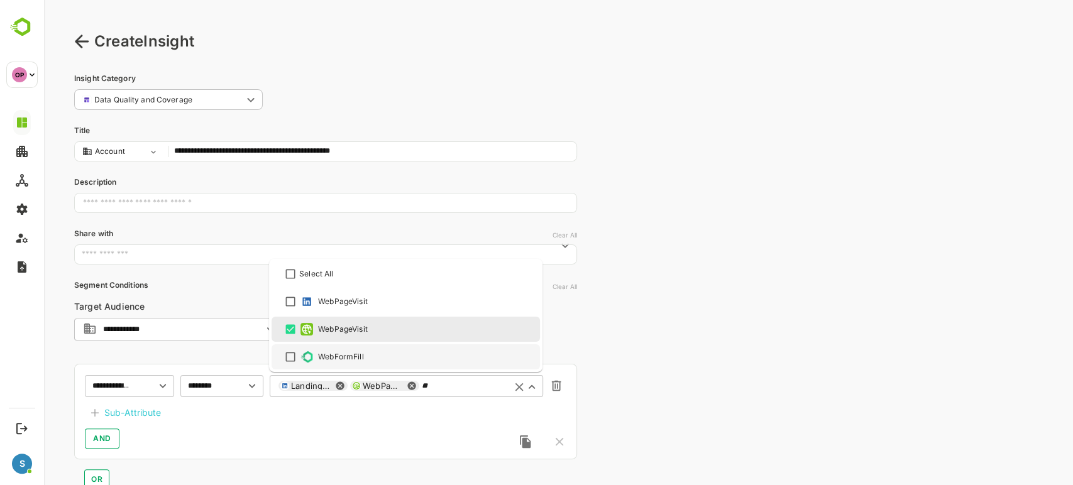
type input "**"
click at [314, 410] on div "**********" at bounding box center [325, 412] width 503 height 96
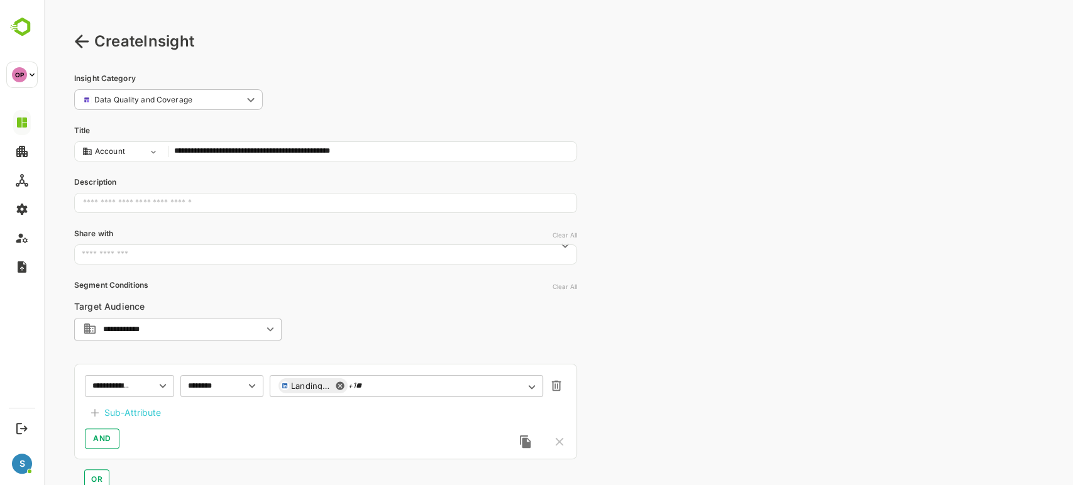
click at [124, 410] on div "Sub-Attribute" at bounding box center [132, 412] width 57 height 15
click at [154, 415] on input "text" at bounding box center [136, 415] width 48 height 15
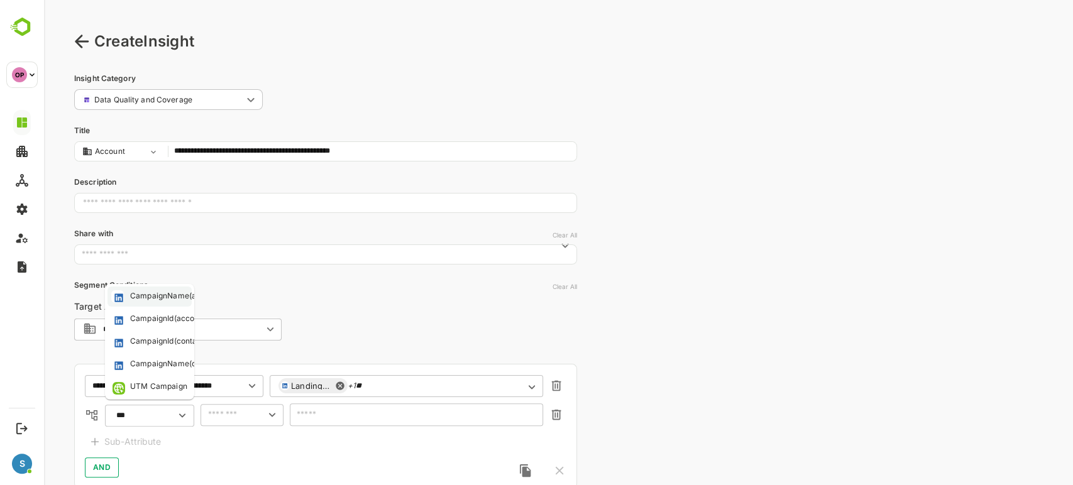
click at [160, 290] on div "CampaignName(accounts)" at bounding box center [178, 296] width 97 height 13
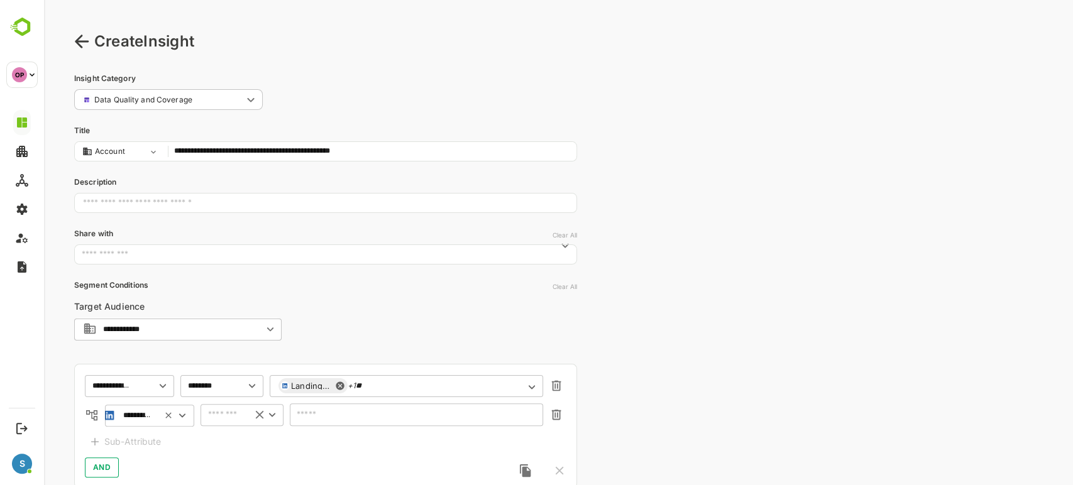
type input "**********"
click at [237, 419] on input "text" at bounding box center [223, 414] width 38 height 15
click at [233, 326] on li "includes" at bounding box center [242, 324] width 78 height 19
type input "********"
click at [324, 415] on input "text" at bounding box center [409, 414] width 220 height 9
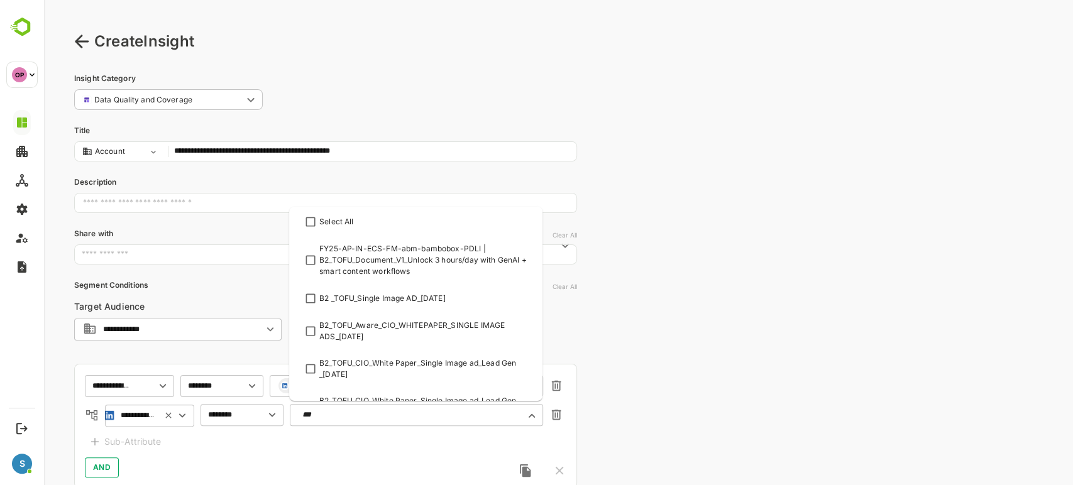
type input "****"
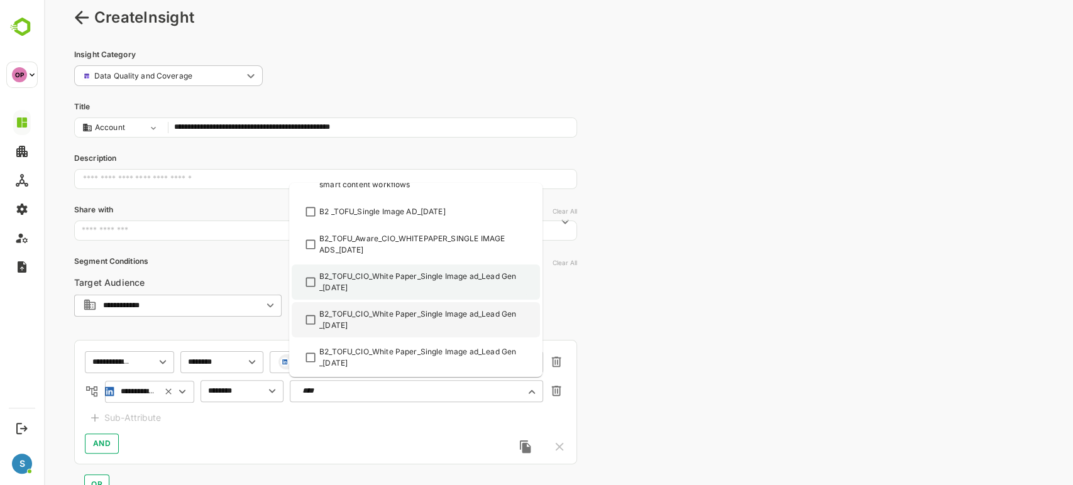
scroll to position [25, 0]
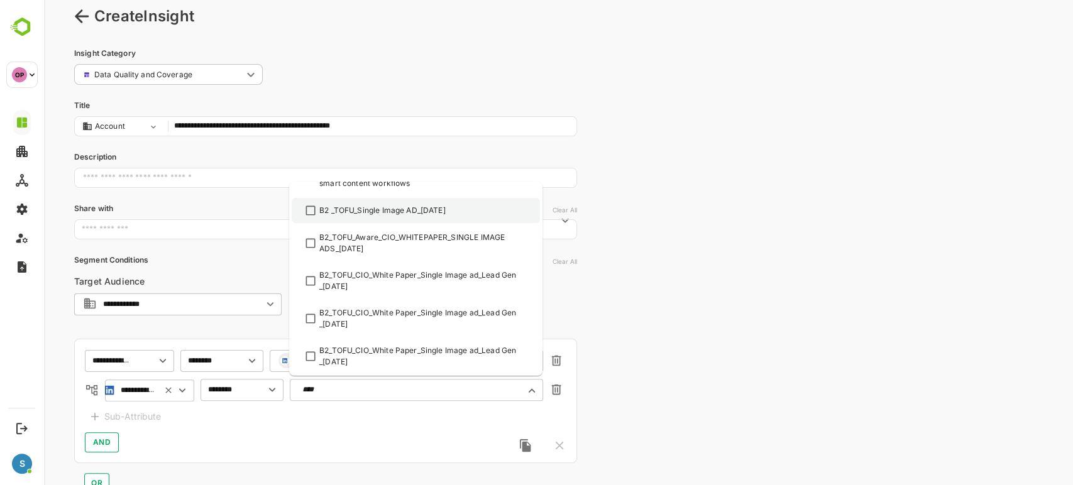
click at [386, 208] on div "B2 _TOFU_Single Image AD_5 aug" at bounding box center [382, 210] width 126 height 11
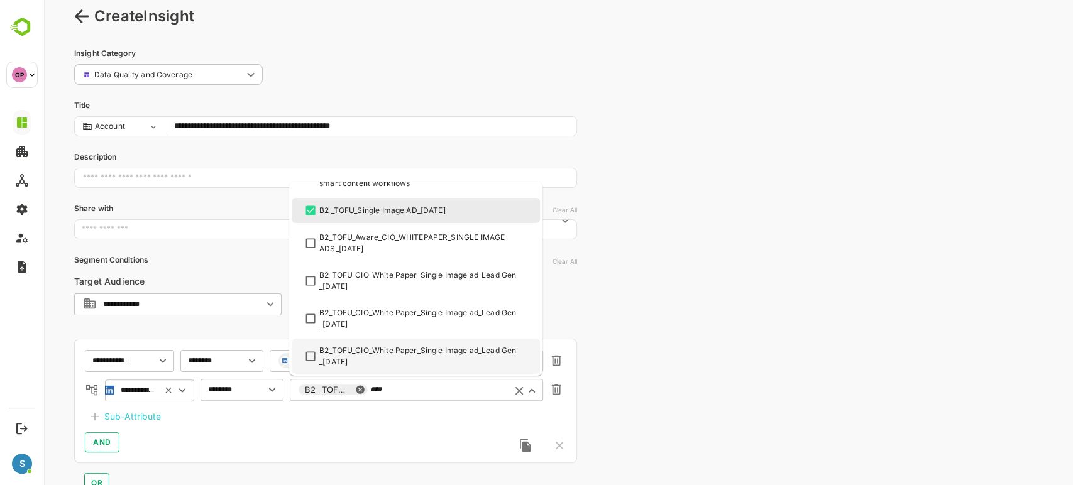
click at [404, 391] on input "****" at bounding box center [436, 389] width 132 height 9
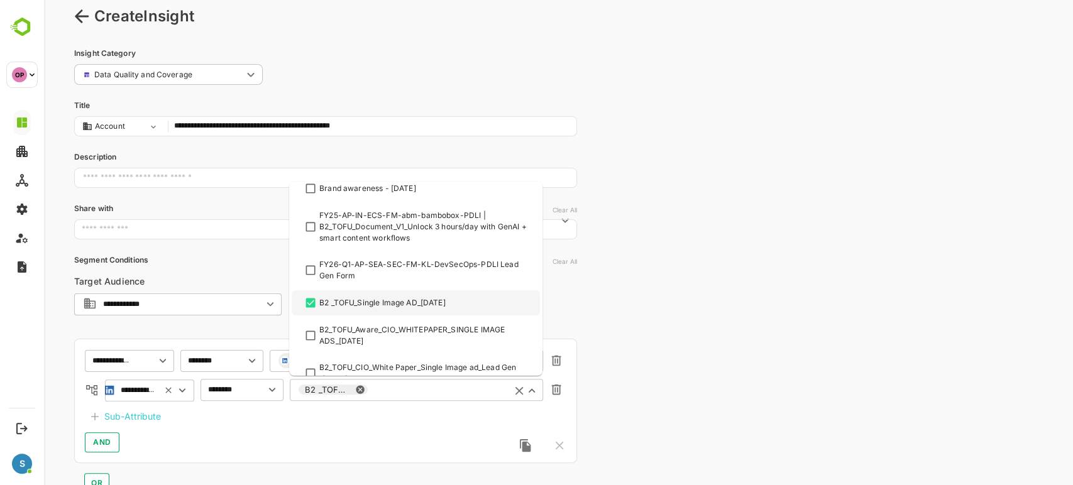
click at [398, 432] on div "AND" at bounding box center [325, 442] width 481 height 20
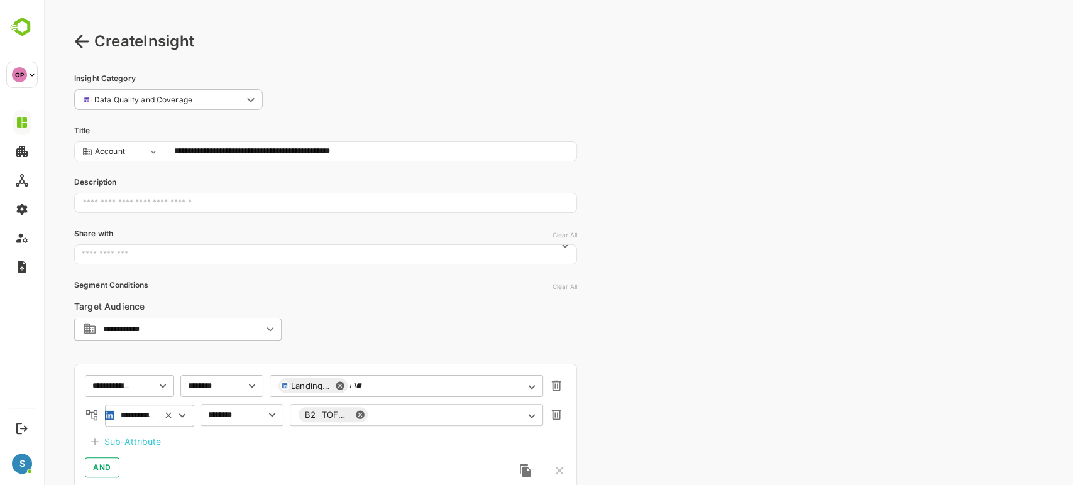
scroll to position [175, 0]
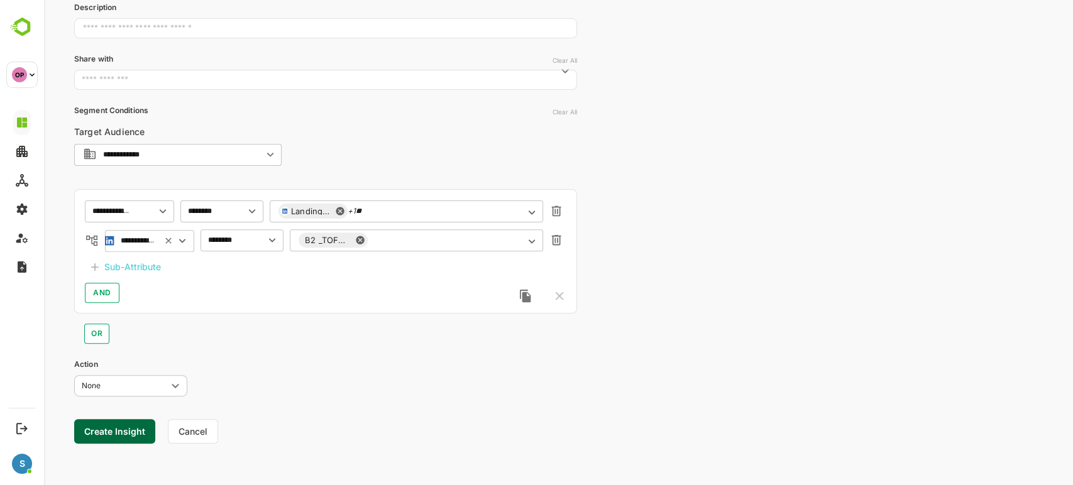
click at [129, 431] on button "Create Insight" at bounding box center [114, 431] width 81 height 25
click at [233, 449] on link "View" at bounding box center [234, 446] width 28 height 15
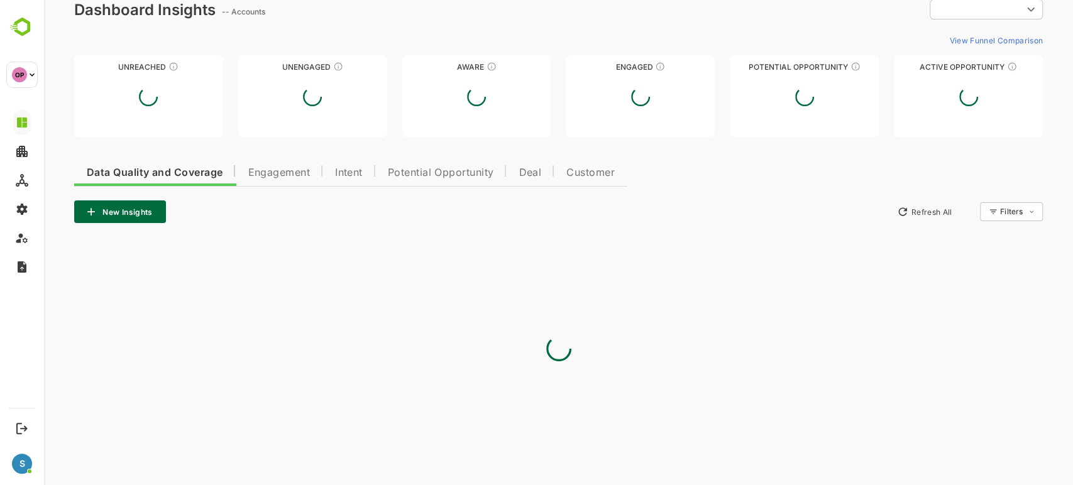
type input "**********"
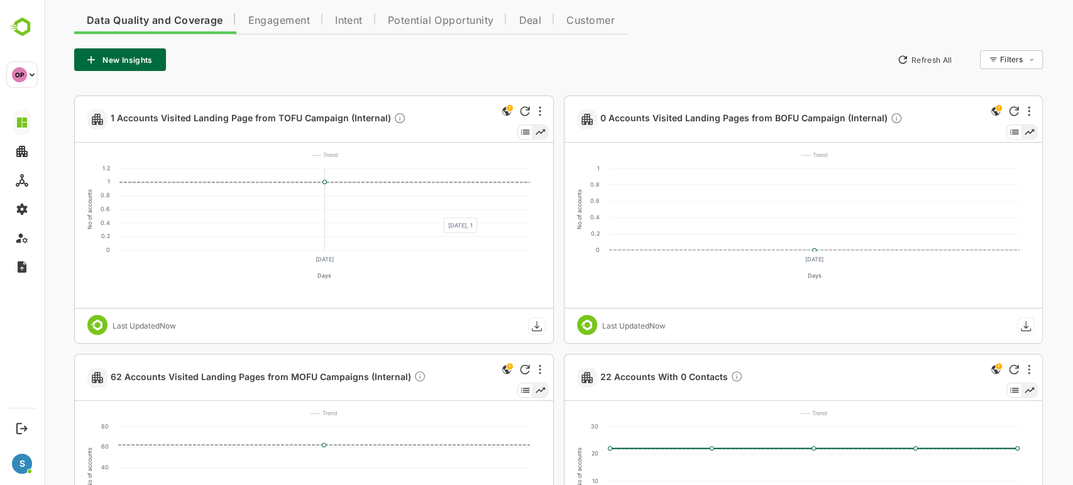
scroll to position [280, 0]
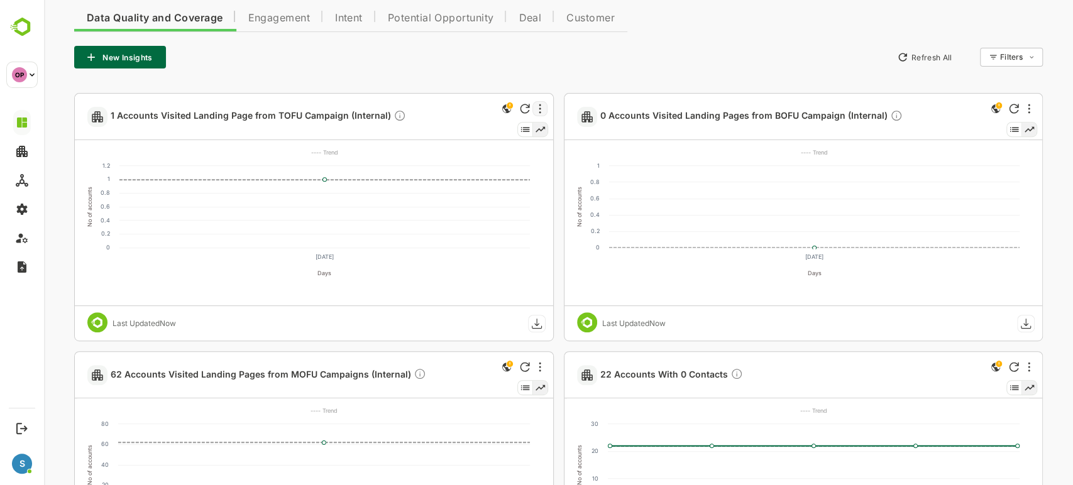
click at [540, 109] on div at bounding box center [539, 108] width 15 height 15
click at [492, 150] on li "Edit" at bounding box center [501, 152] width 85 height 23
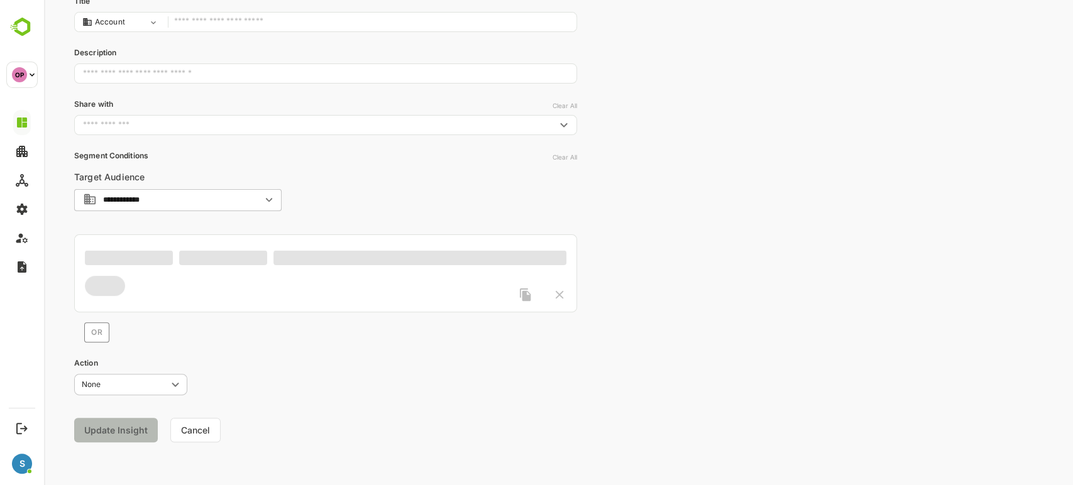
scroll to position [128, 0]
type input "**********"
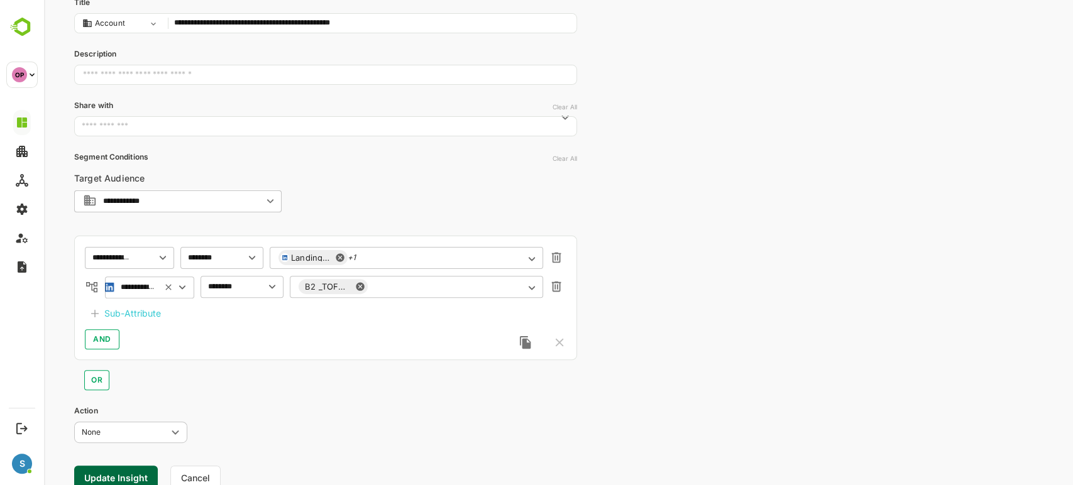
scroll to position [0, 0]
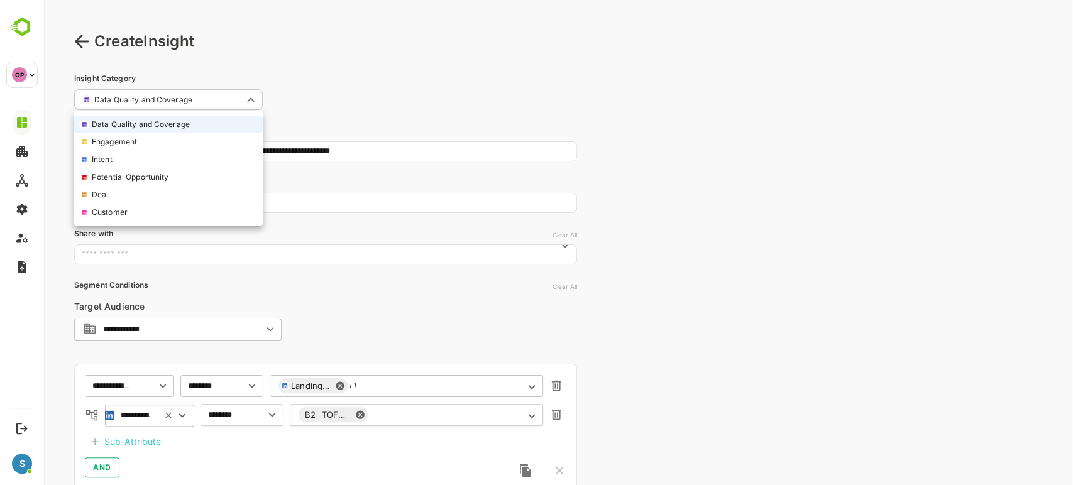
click at [194, 106] on body "**********" at bounding box center [558, 330] width 1029 height 661
click at [145, 140] on li "Engagement" at bounding box center [168, 142] width 189 height 16
type input "**********"
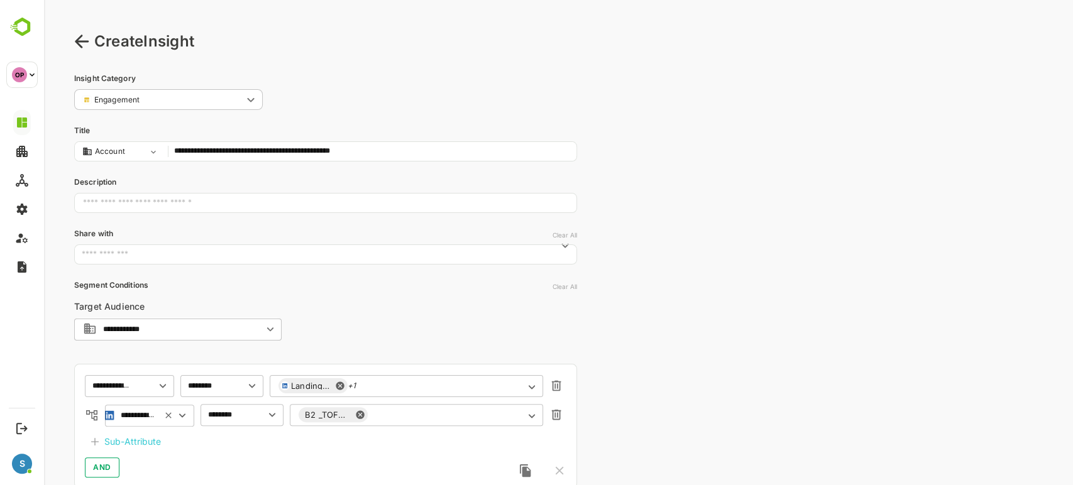
scroll to position [175, 0]
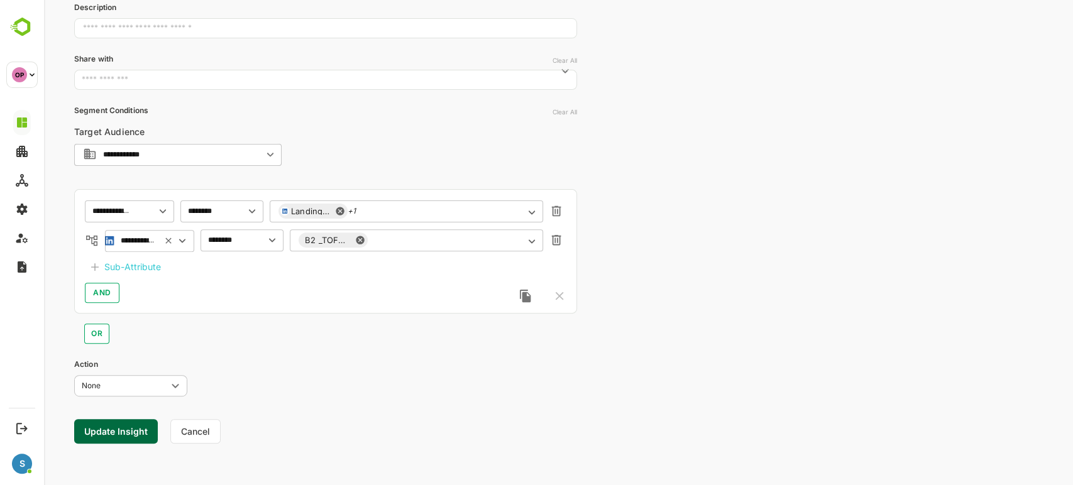
click at [131, 428] on button "Update Insight" at bounding box center [116, 431] width 84 height 25
click at [231, 446] on link "View" at bounding box center [228, 446] width 28 height 15
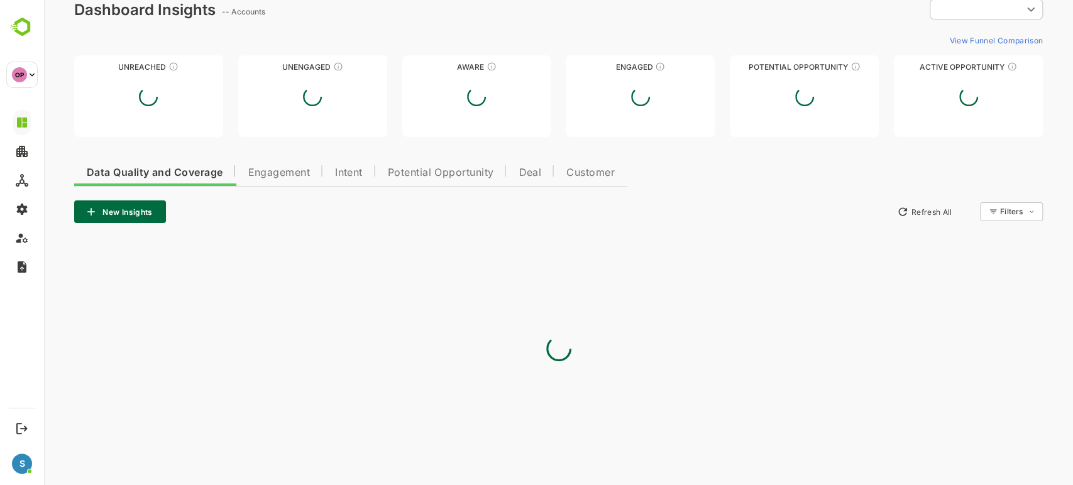
type input "**********"
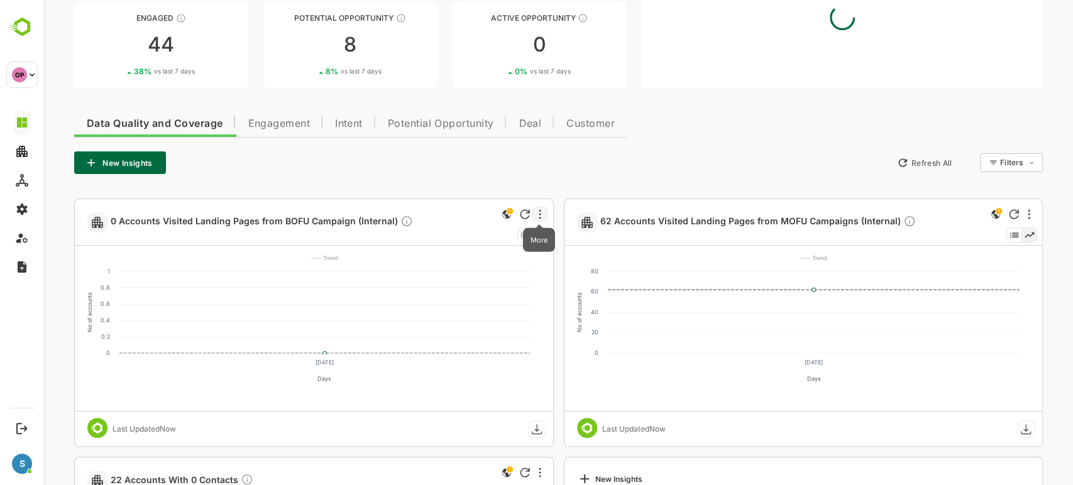
click at [539, 212] on icon "More" at bounding box center [540, 214] width 3 height 10
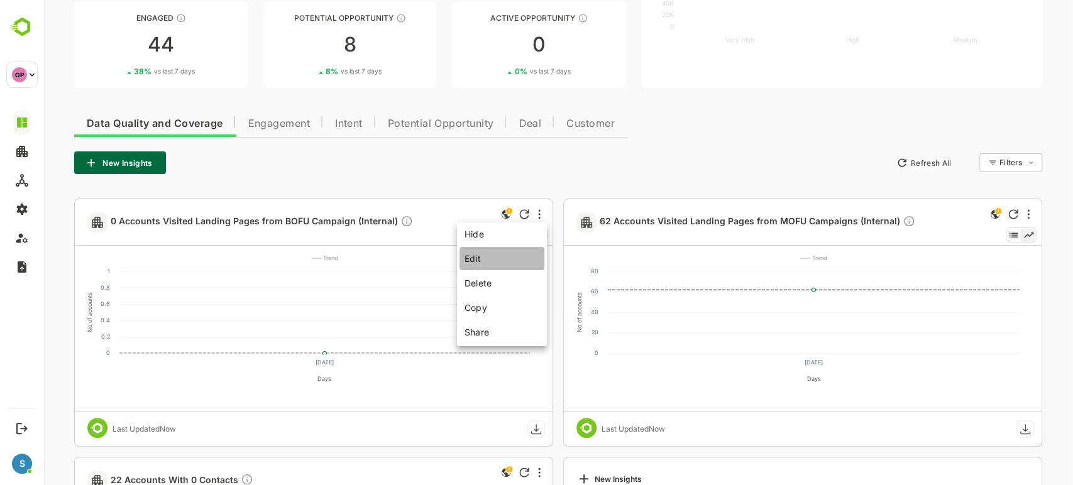
click at [482, 253] on li "Edit" at bounding box center [501, 258] width 85 height 23
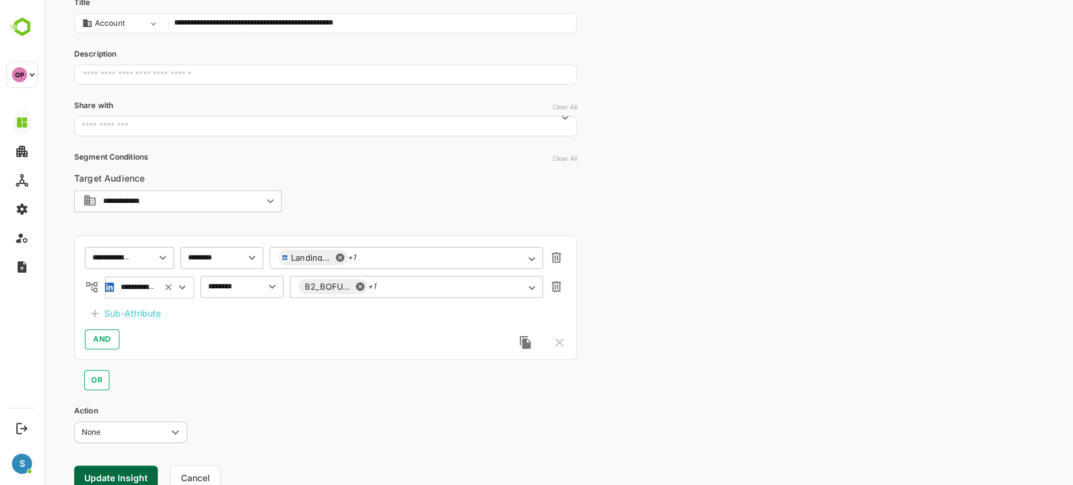
scroll to position [0, 0]
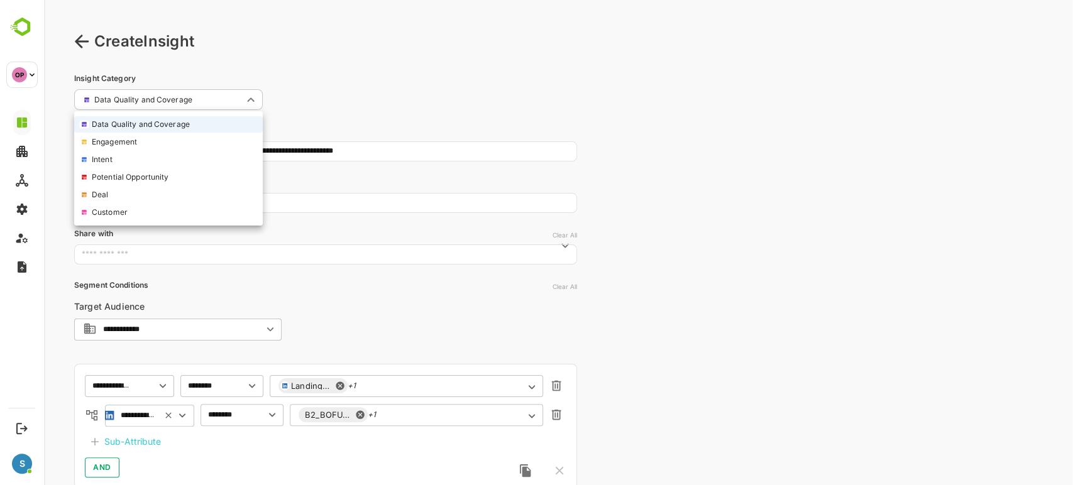
click at [129, 99] on body "**********" at bounding box center [558, 330] width 1029 height 661
click at [119, 139] on li "Engagement" at bounding box center [168, 142] width 189 height 16
type input "**********"
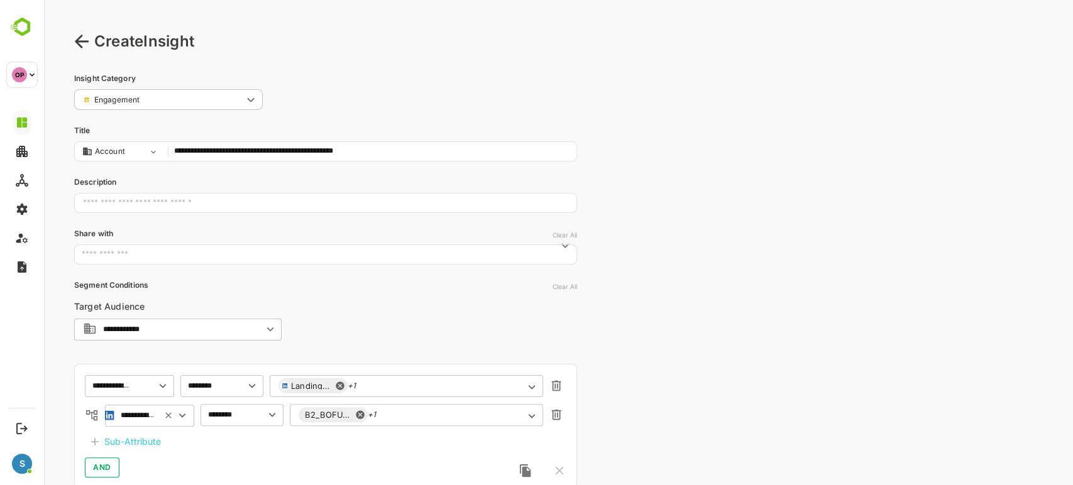
scroll to position [175, 0]
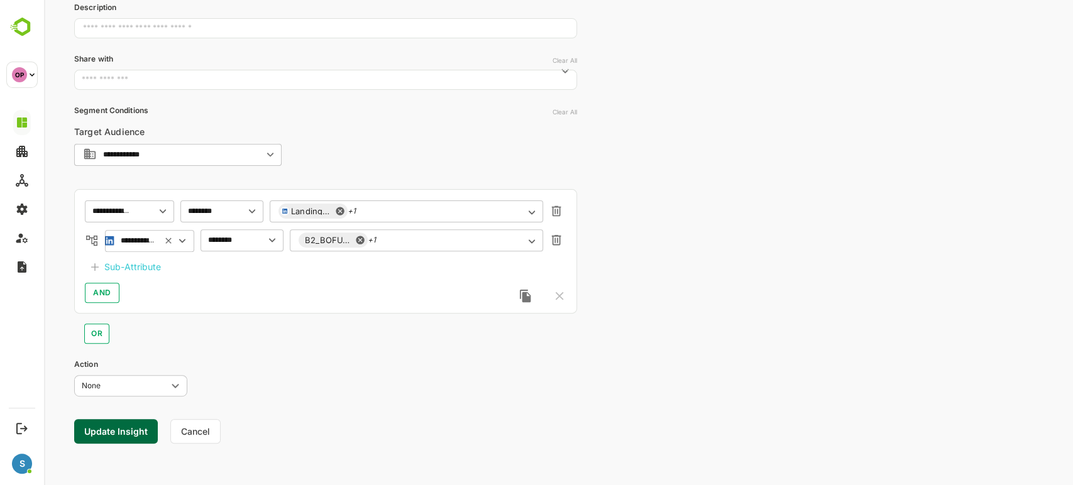
click at [131, 419] on button "Update Insight" at bounding box center [116, 431] width 84 height 25
click at [231, 451] on link "View" at bounding box center [228, 446] width 28 height 15
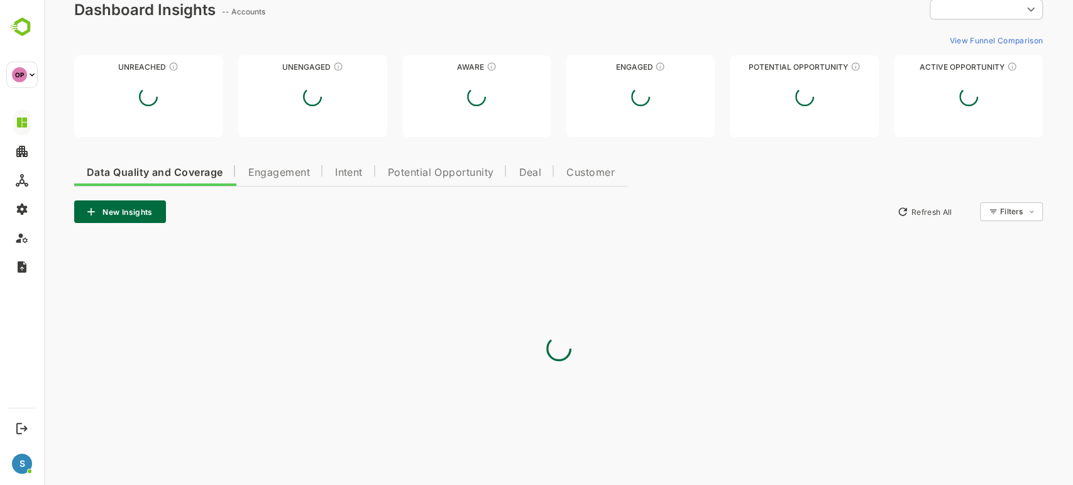
type input "**********"
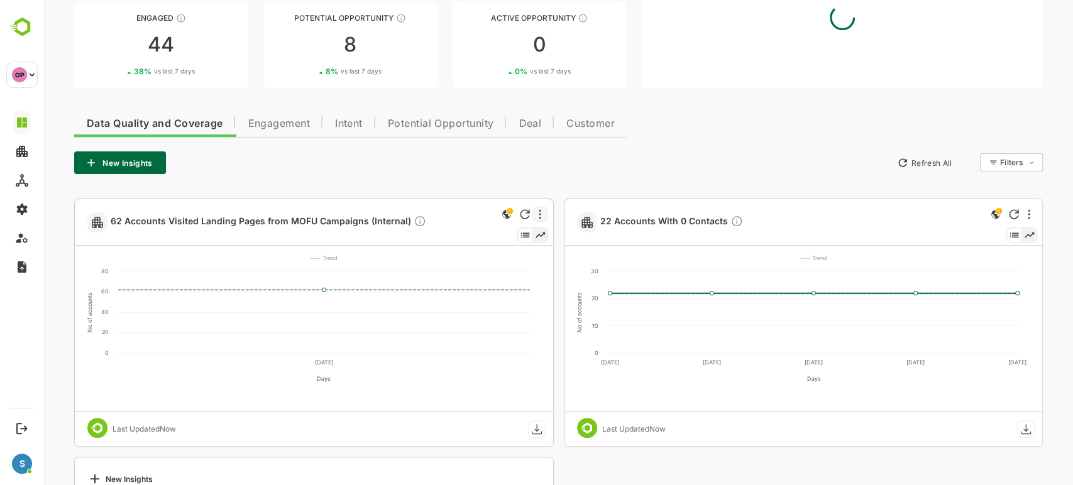
click at [540, 215] on div at bounding box center [539, 214] width 15 height 15
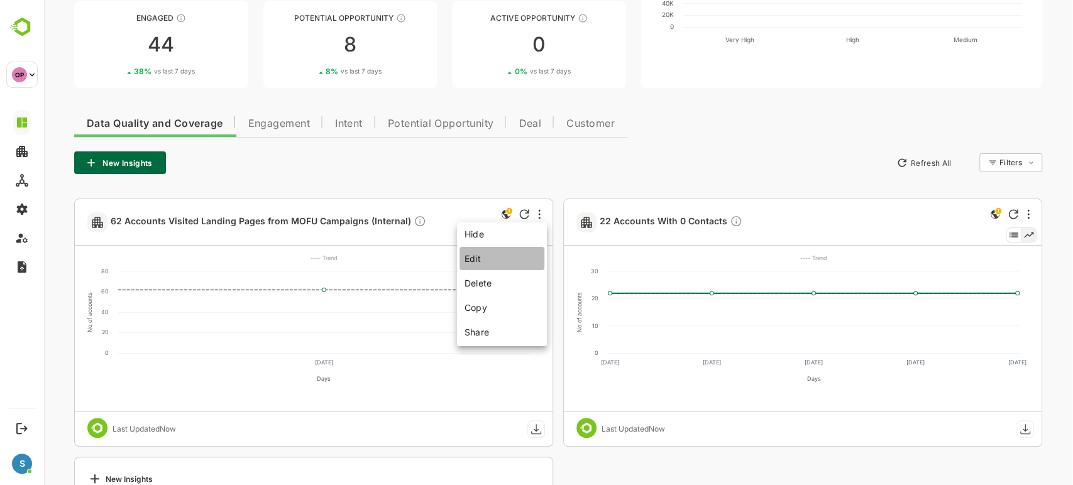
click at [464, 265] on li "Edit" at bounding box center [501, 258] width 85 height 23
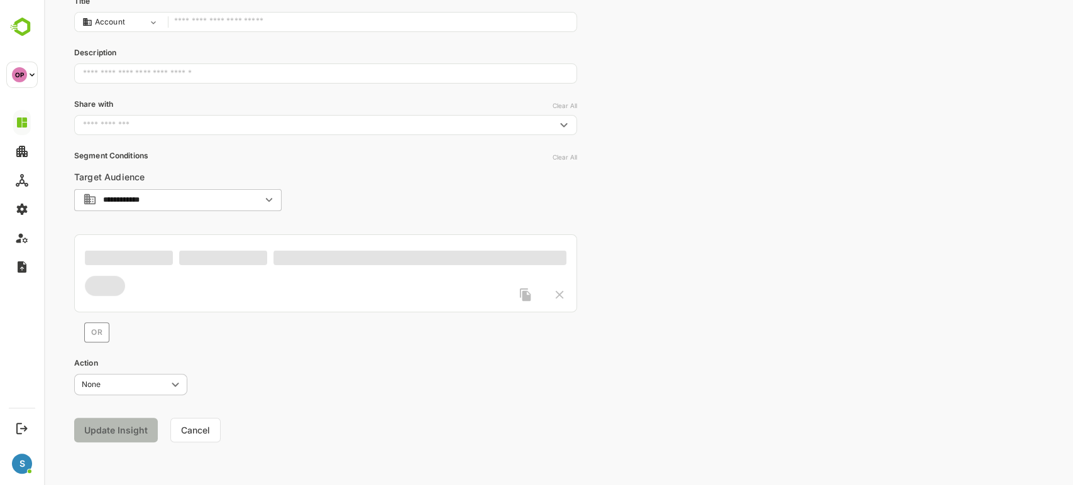
type input "**********"
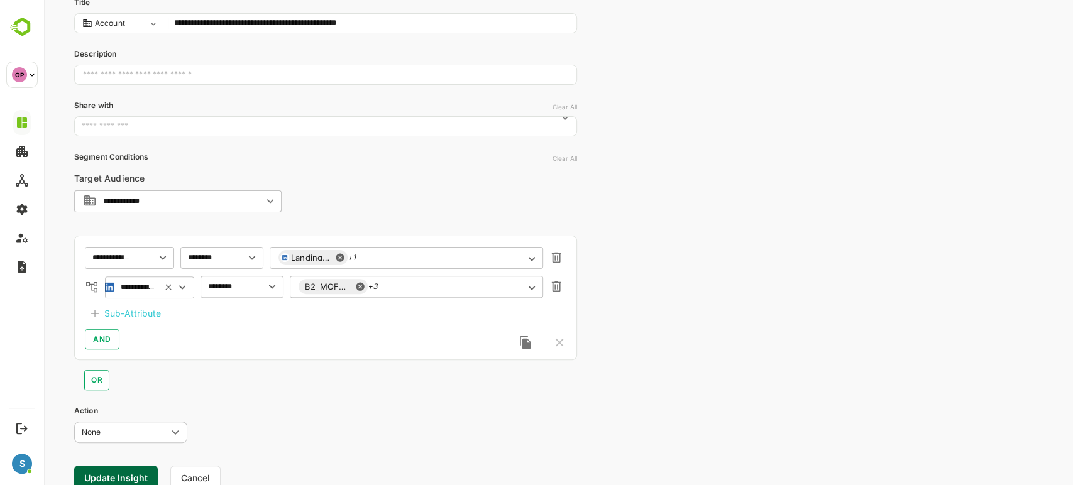
scroll to position [0, 0]
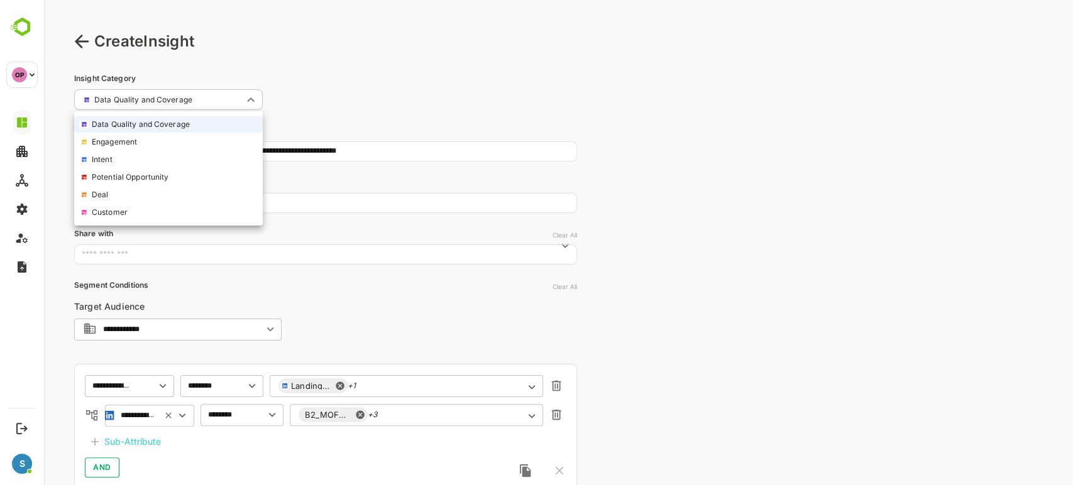
click at [167, 96] on body "**********" at bounding box center [558, 330] width 1029 height 661
click at [153, 136] on li "Engagement" at bounding box center [168, 142] width 189 height 16
type input "**********"
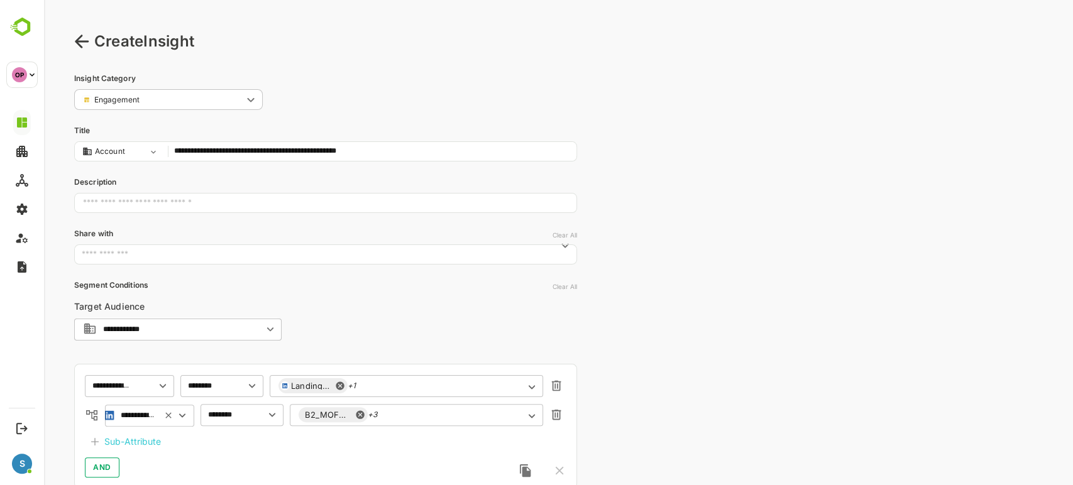
scroll to position [175, 0]
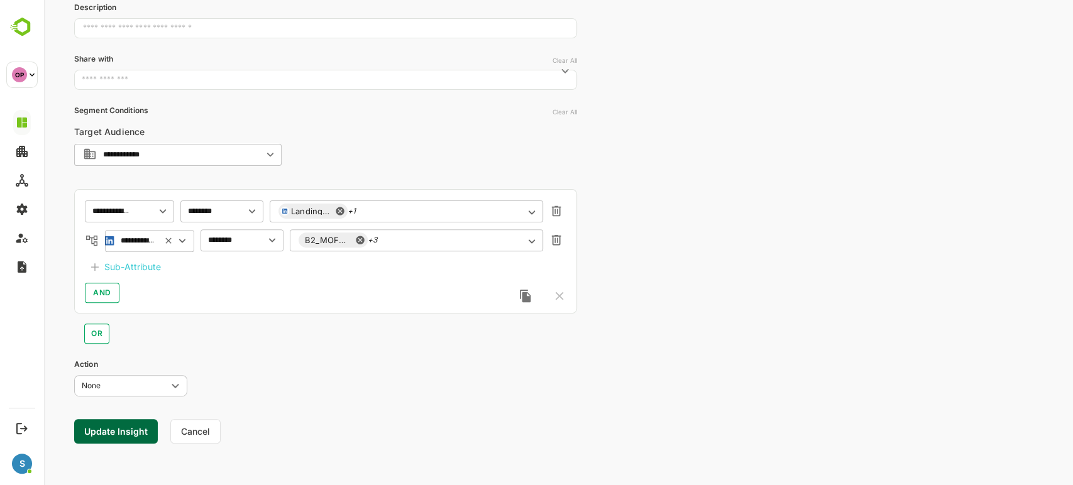
click at [111, 433] on button "Update Insight" at bounding box center [116, 431] width 84 height 25
click at [226, 442] on link "View" at bounding box center [228, 446] width 28 height 15
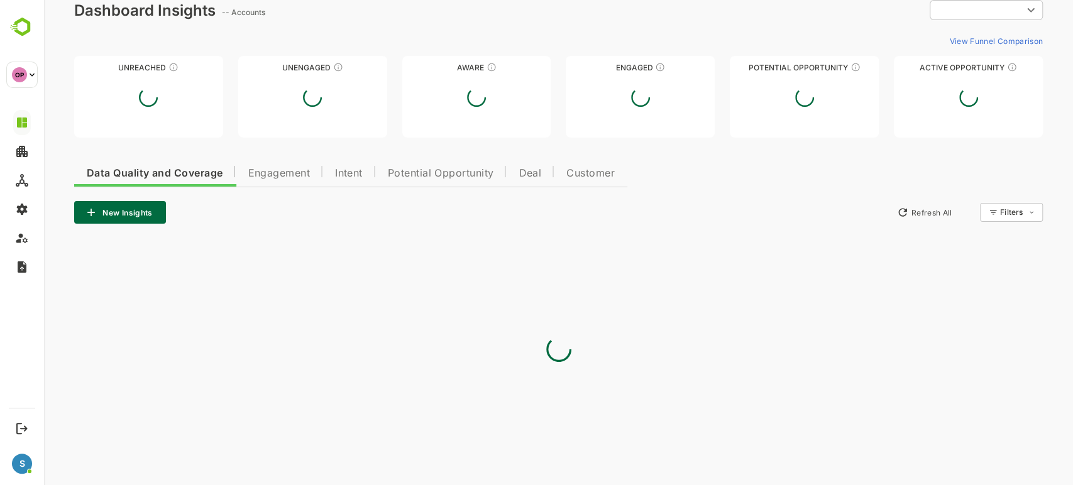
type input "**********"
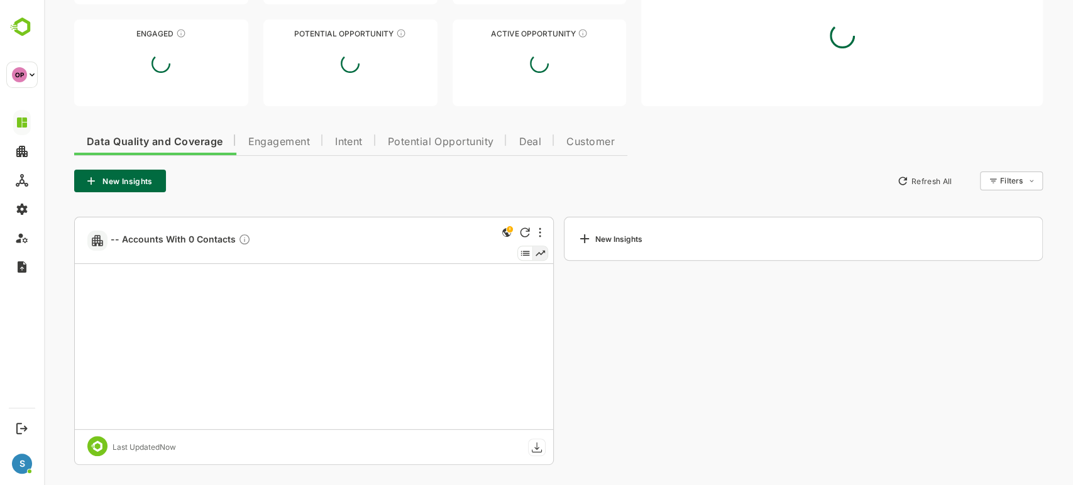
scroll to position [156, 0]
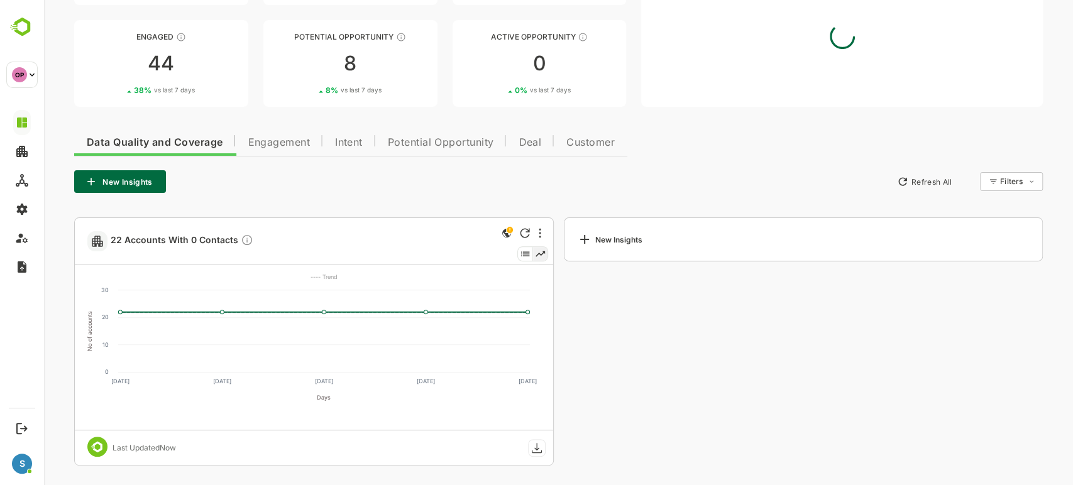
click at [297, 146] on span "Engagement" at bounding box center [279, 143] width 62 height 10
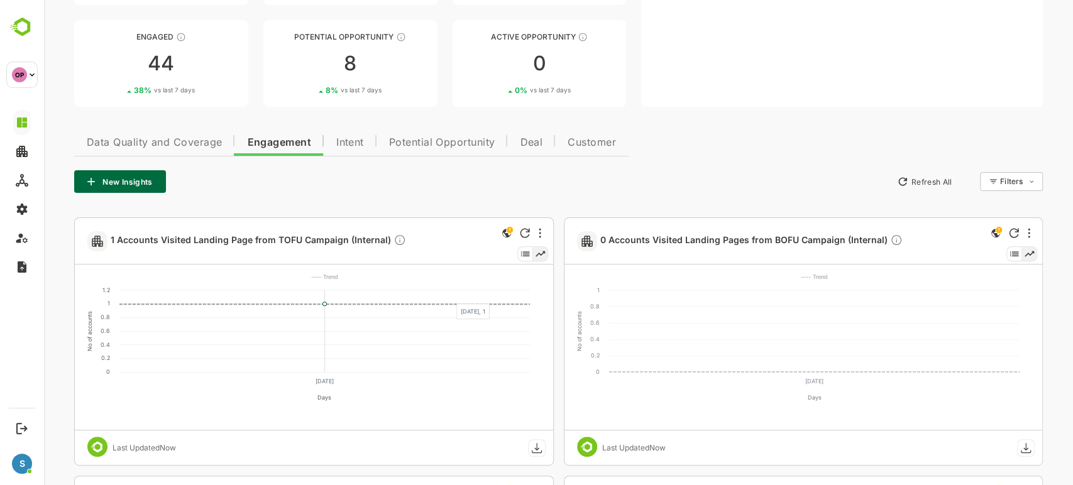
scroll to position [231, 0]
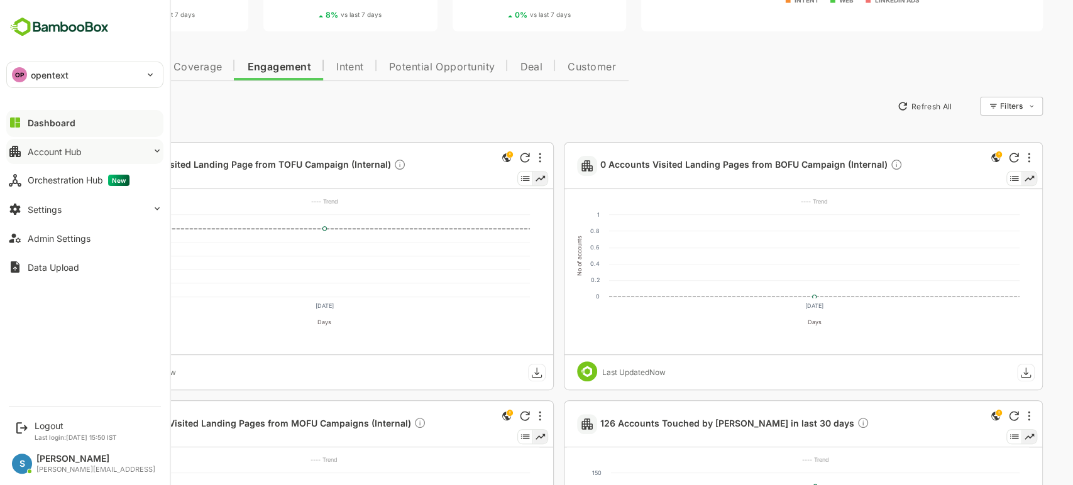
click at [93, 160] on button "Account Hub" at bounding box center [84, 151] width 157 height 25
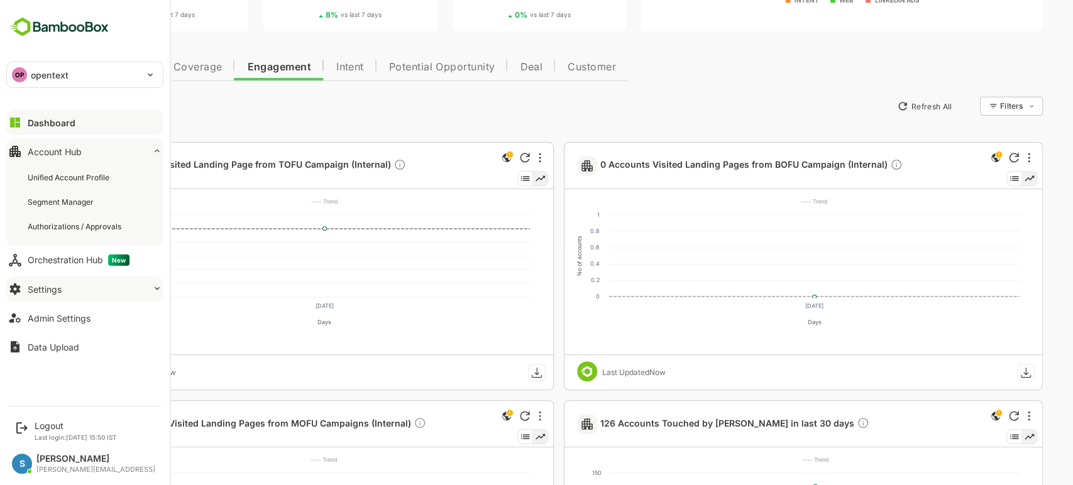
click at [84, 280] on button "Settings" at bounding box center [84, 289] width 157 height 25
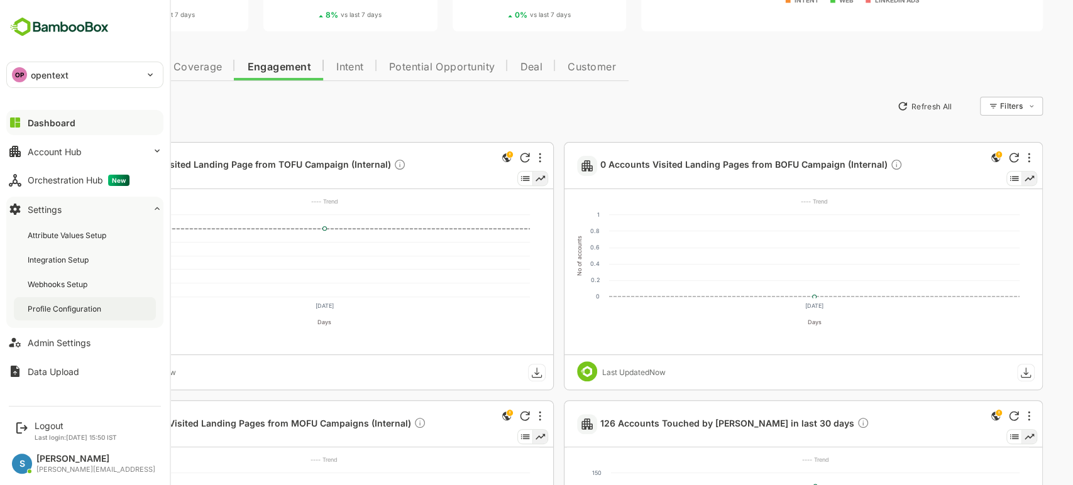
click at [70, 309] on div "Profile Configuration" at bounding box center [66, 309] width 76 height 11
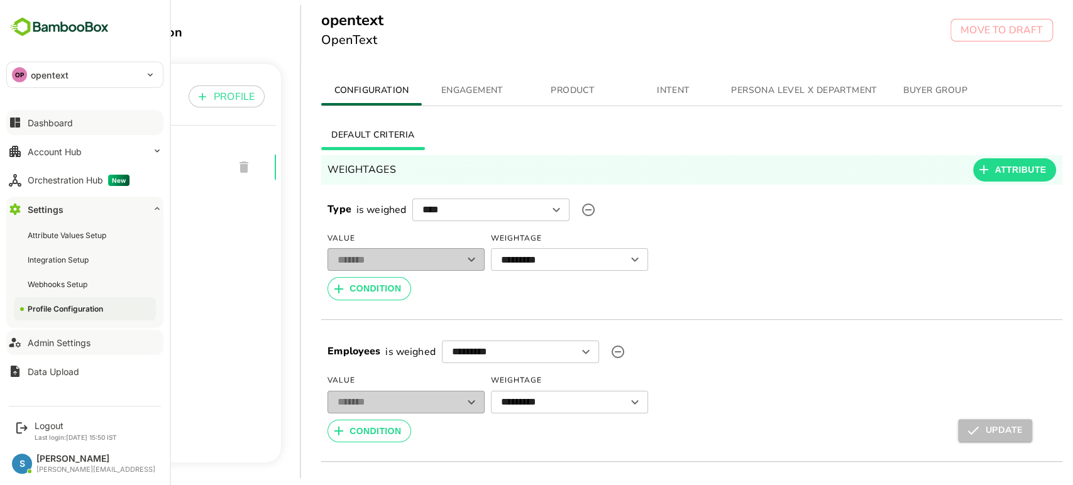
click at [64, 341] on div "Admin Settings" at bounding box center [59, 342] width 63 height 11
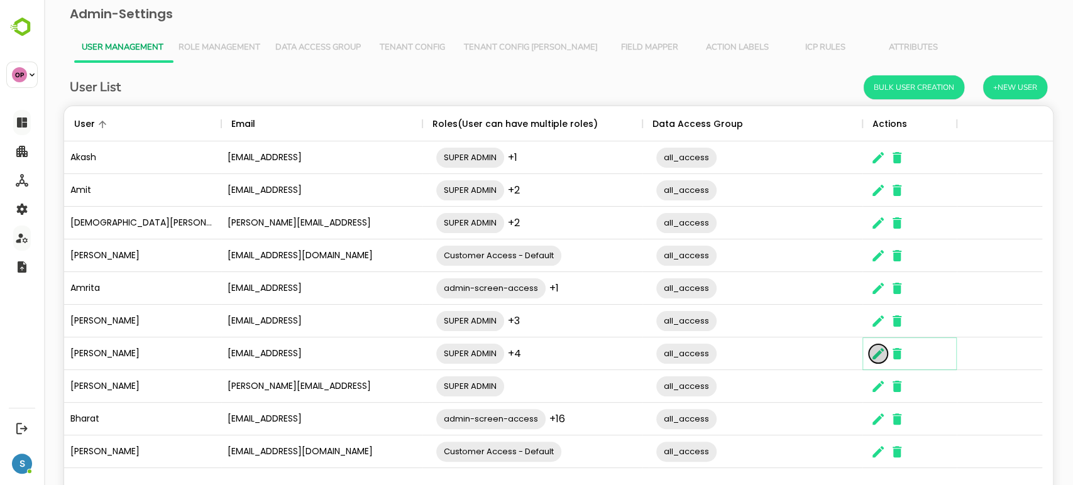
click at [879, 358] on icon "The User Data" at bounding box center [877, 353] width 15 height 15
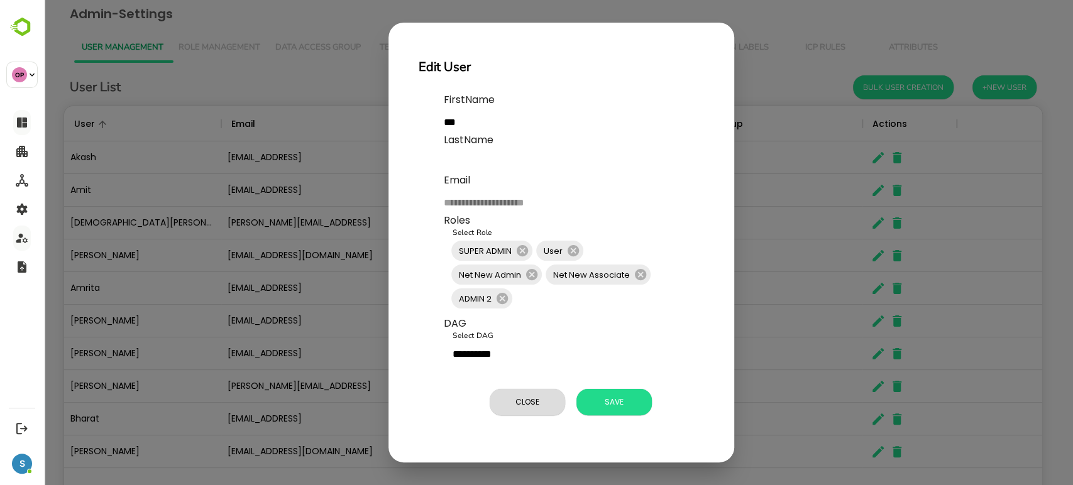
scroll to position [357, 967]
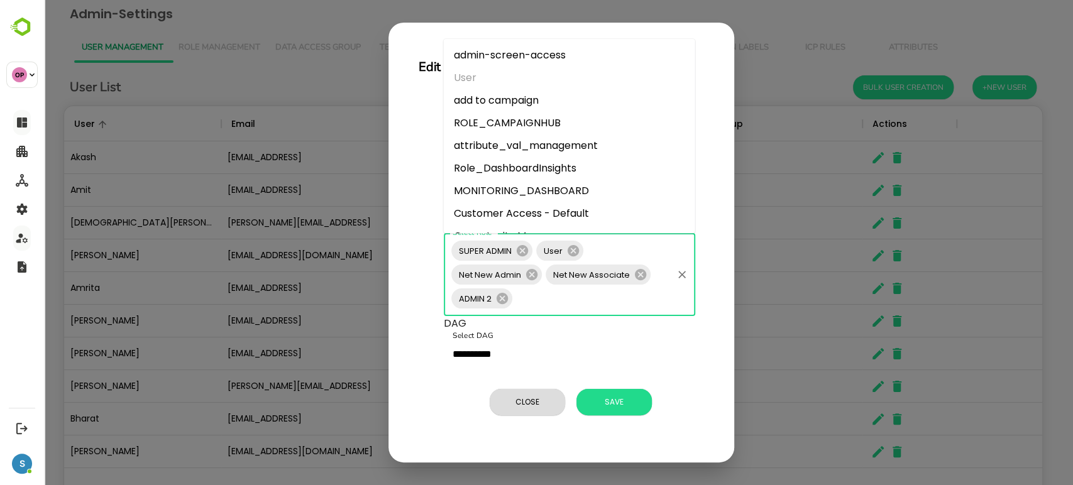
click at [534, 304] on input "Select Role" at bounding box center [592, 299] width 156 height 24
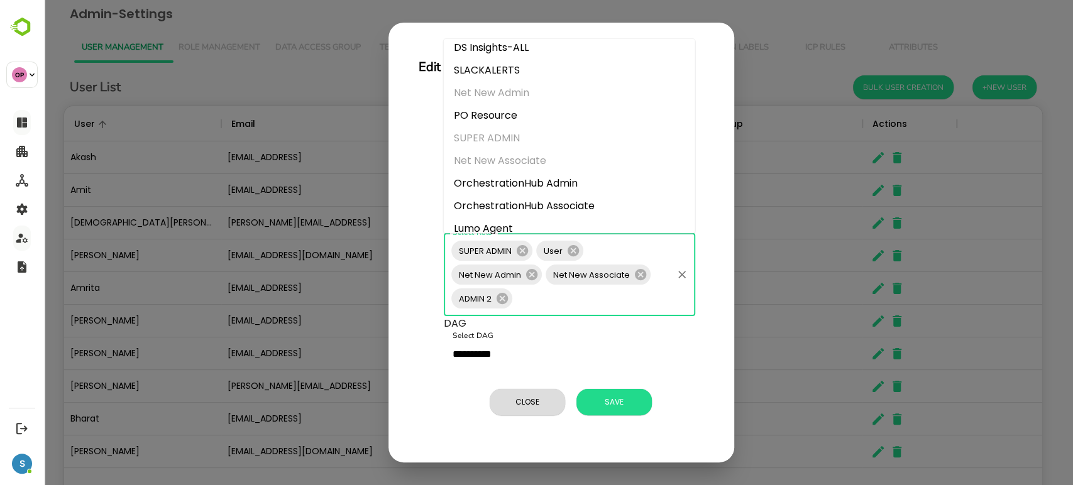
scroll to position [313, 0]
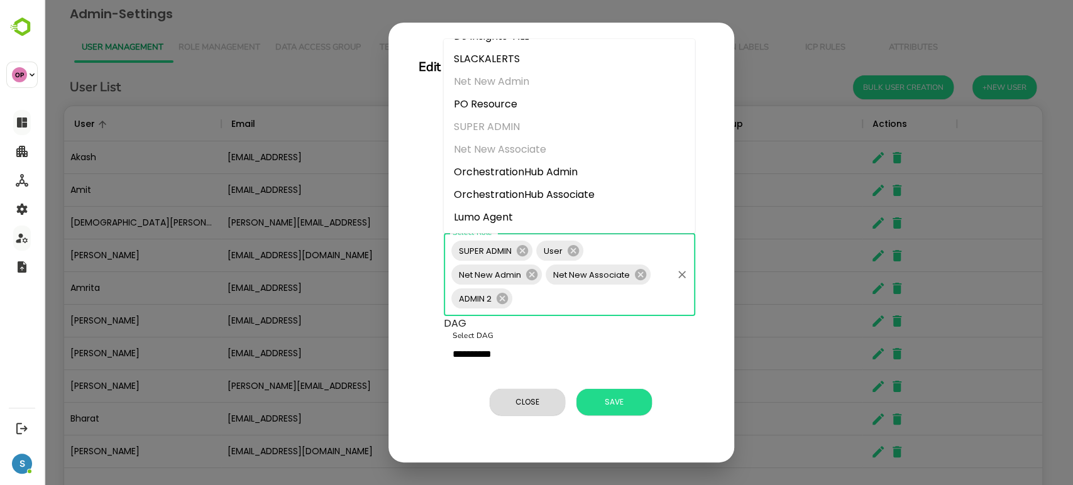
click at [549, 191] on li "OrchestrationHub Associate" at bounding box center [569, 195] width 251 height 23
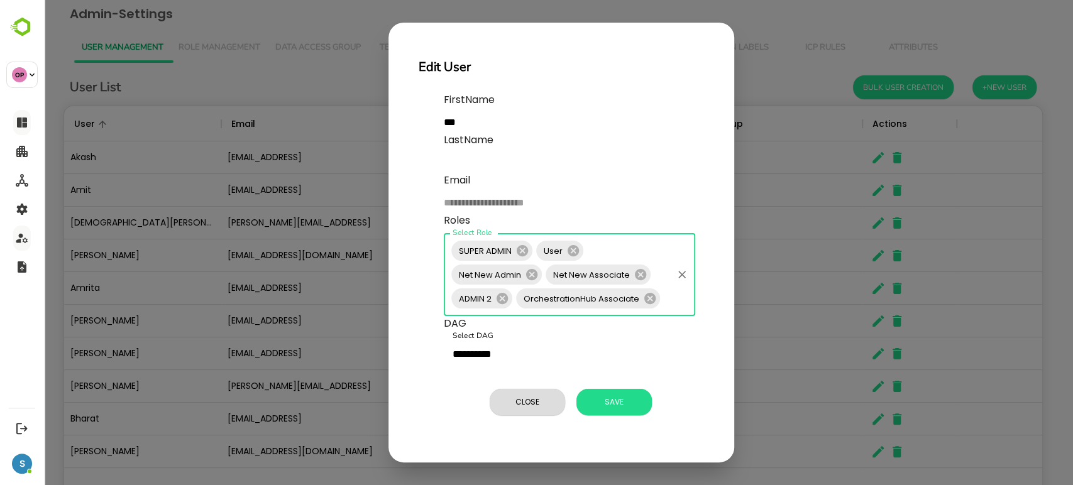
click at [674, 305] on div "SUPER ADMIN User Net New Admin Net New Associate ADMIN 2 OrchestrationHub Assoc…" at bounding box center [569, 274] width 251 height 83
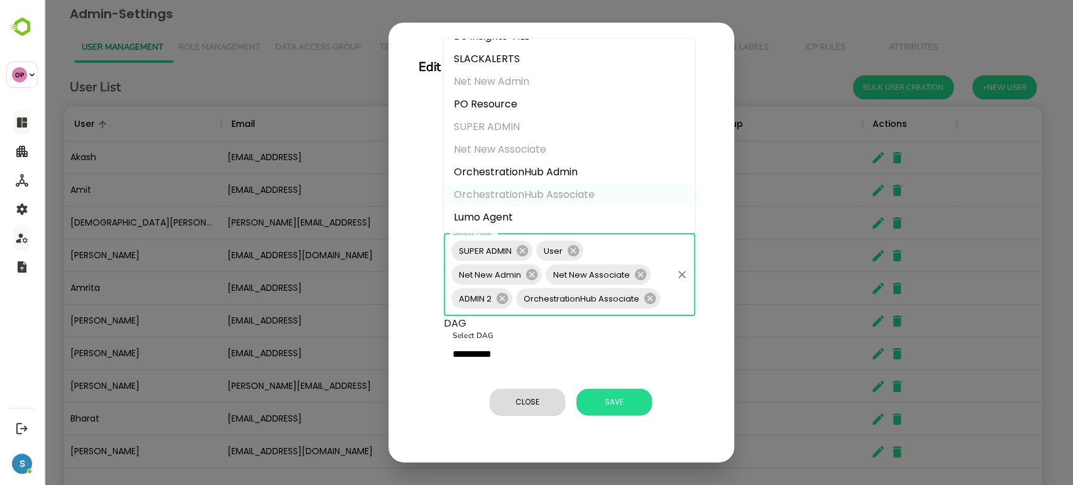
click at [496, 214] on li "Lumo Agent" at bounding box center [569, 217] width 251 height 23
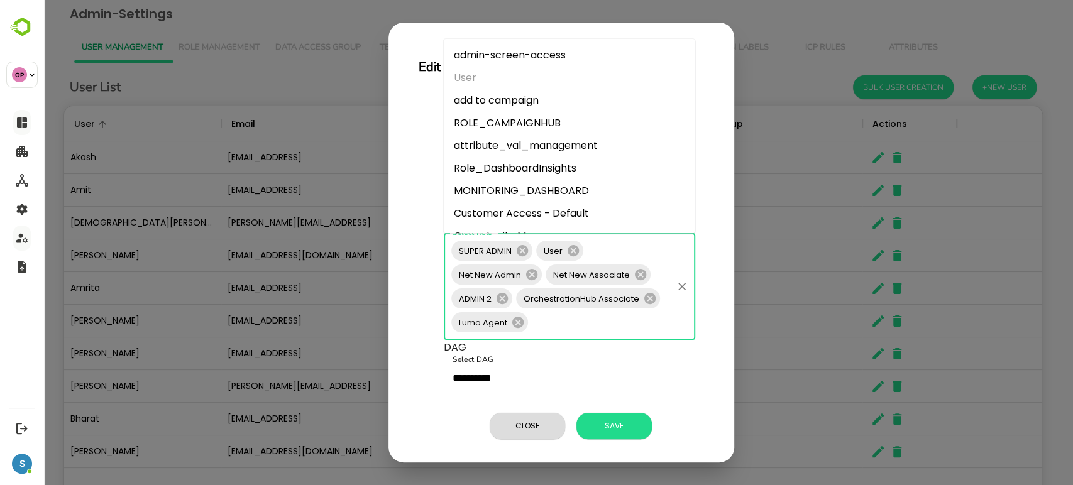
click at [546, 326] on input "Select Role" at bounding box center [600, 322] width 141 height 24
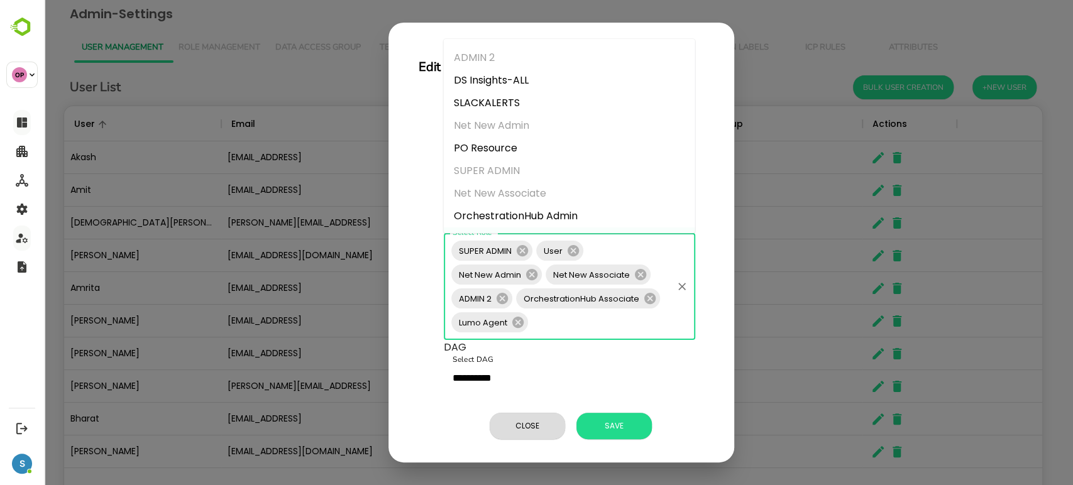
scroll to position [229, 0]
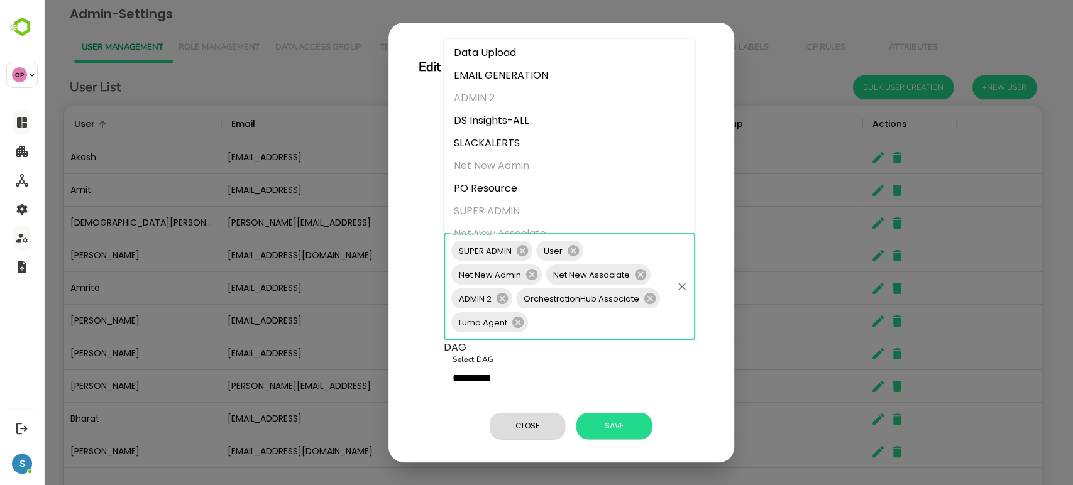
click at [493, 140] on li "SLACKALERTS" at bounding box center [569, 143] width 251 height 23
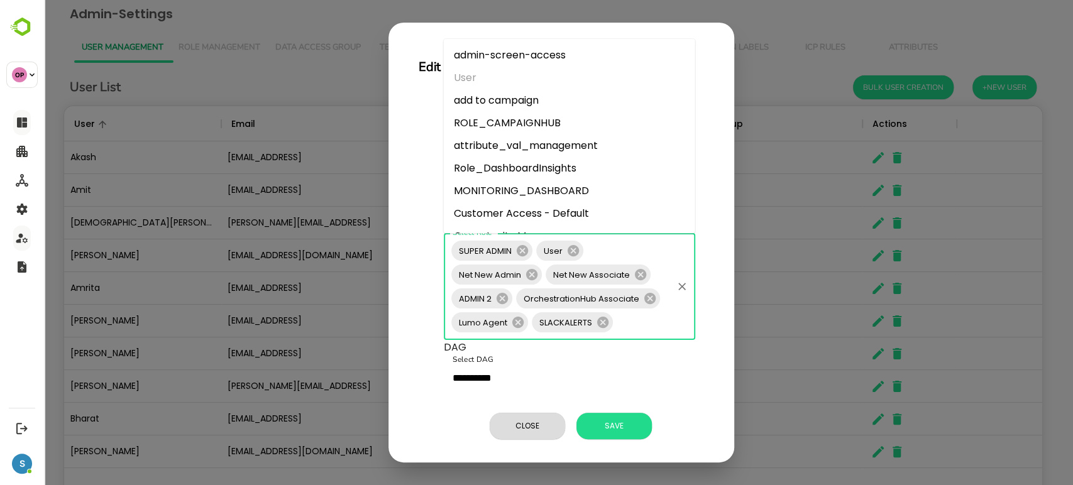
click at [628, 321] on input "Select Role" at bounding box center [643, 322] width 56 height 24
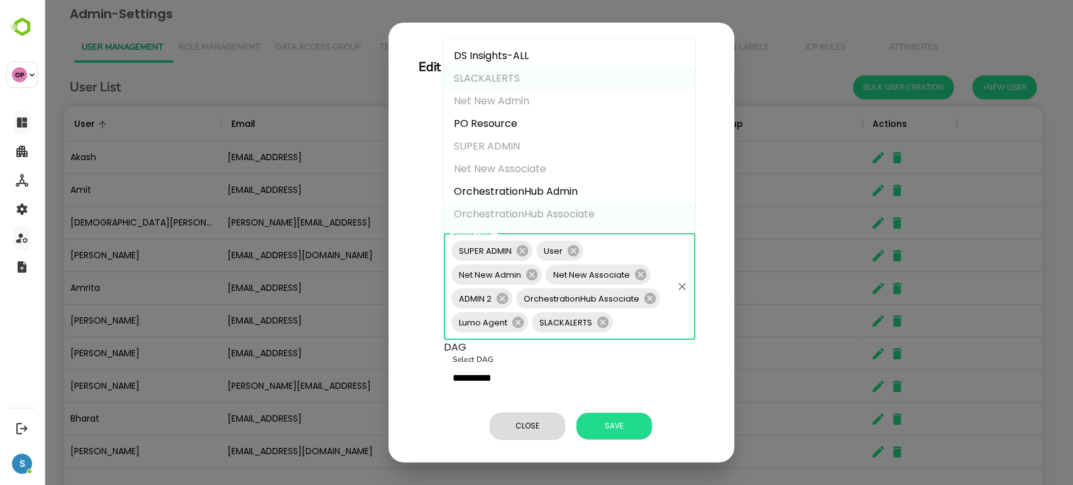
scroll to position [313, 0]
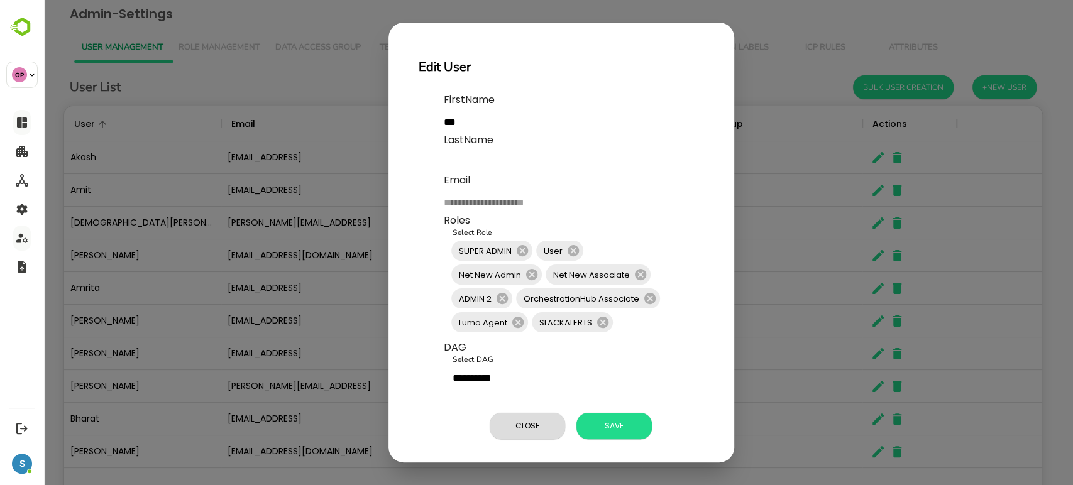
click at [677, 421] on div "Close Save" at bounding box center [574, 426] width 260 height 36
click at [608, 426] on span "Save" at bounding box center [614, 426] width 63 height 16
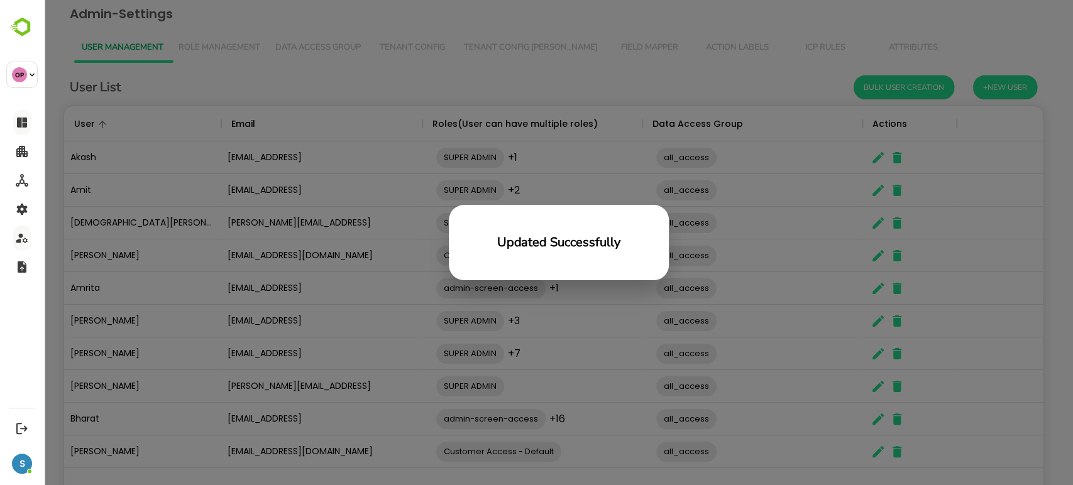
scroll to position [357, 968]
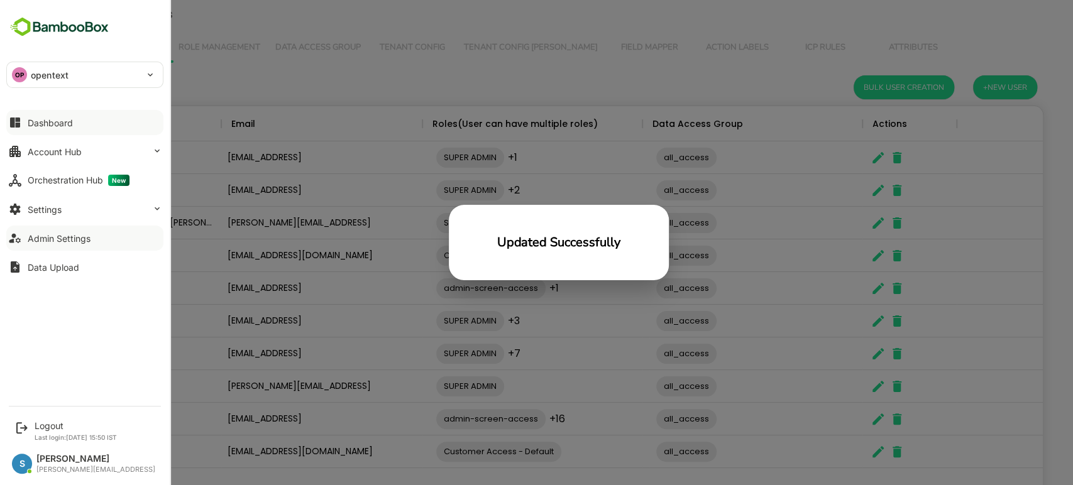
click at [79, 119] on button "Dashboard" at bounding box center [84, 122] width 157 height 25
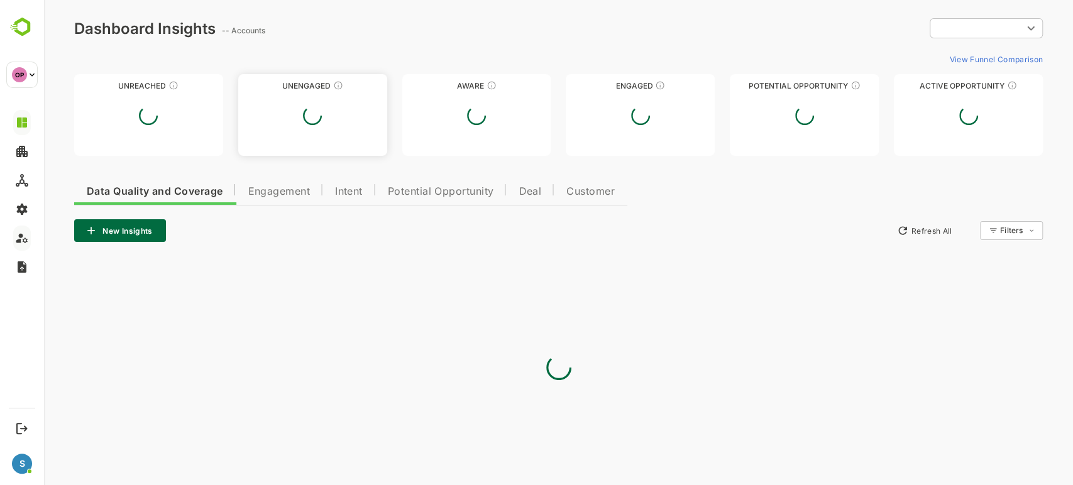
type input "**********"
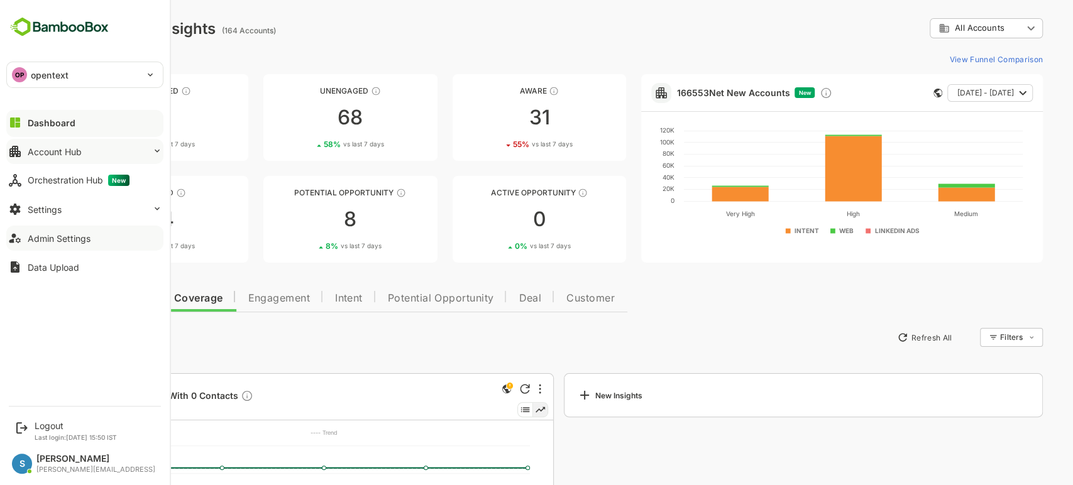
click at [106, 151] on button "Account Hub" at bounding box center [84, 151] width 157 height 25
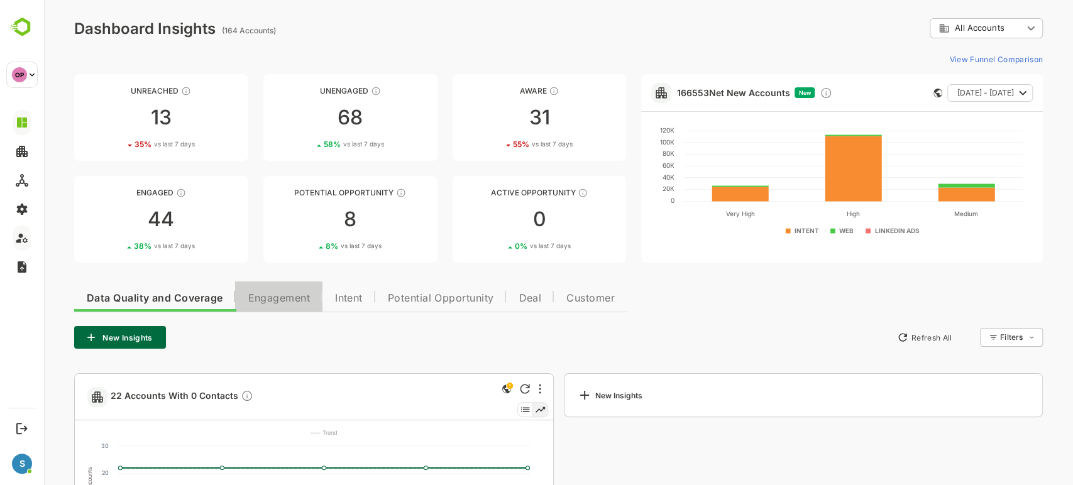
click at [293, 300] on span "Engagement" at bounding box center [279, 298] width 62 height 10
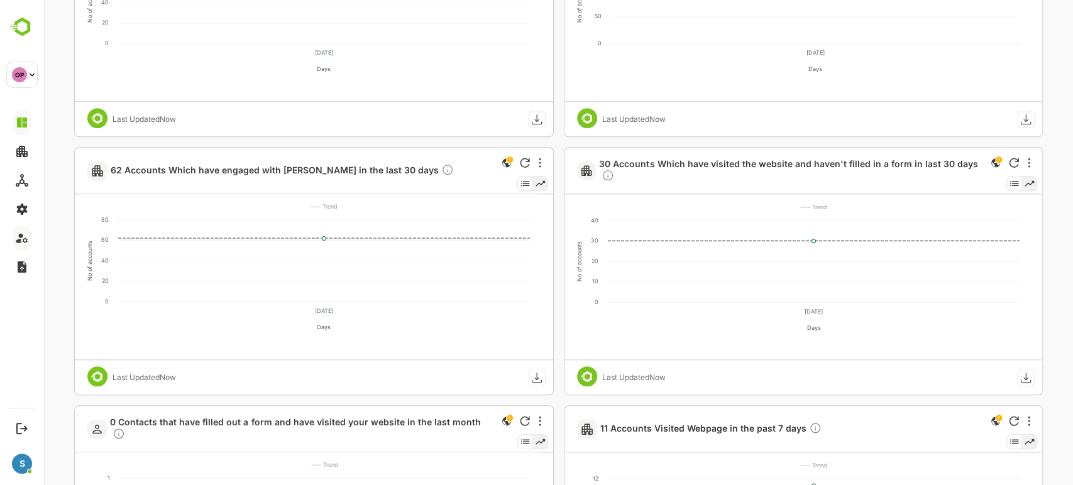
scroll to position [744, 0]
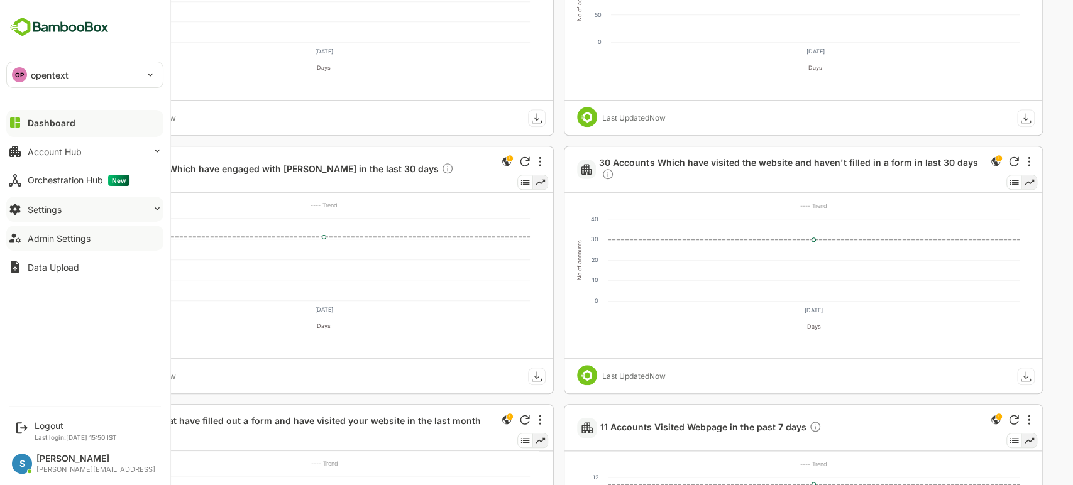
click at [71, 214] on button "Settings" at bounding box center [84, 209] width 157 height 25
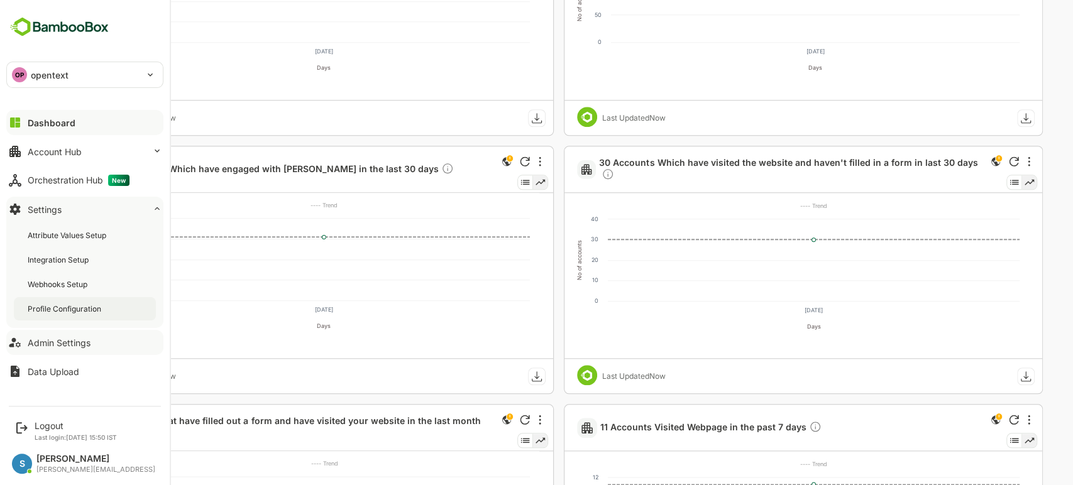
click at [77, 315] on div "Profile Configuration" at bounding box center [85, 308] width 142 height 23
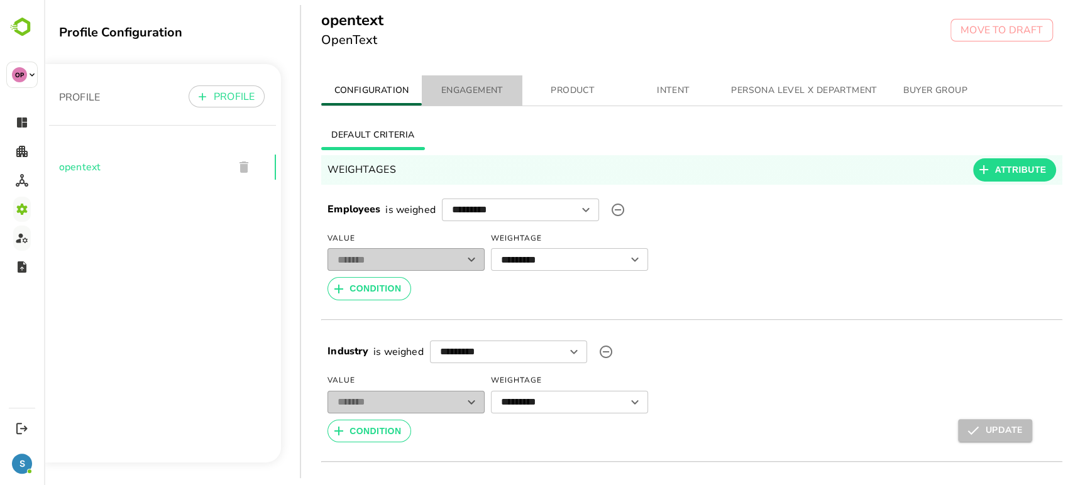
click at [470, 99] on button "ENGAGEMENT" at bounding box center [472, 90] width 101 height 30
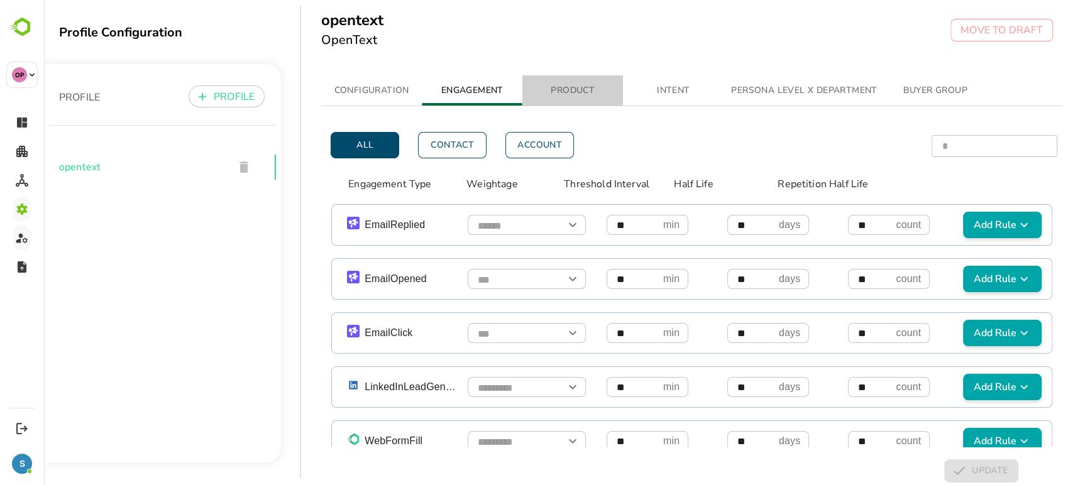
click at [588, 92] on span "PRODUCT" at bounding box center [572, 91] width 85 height 16
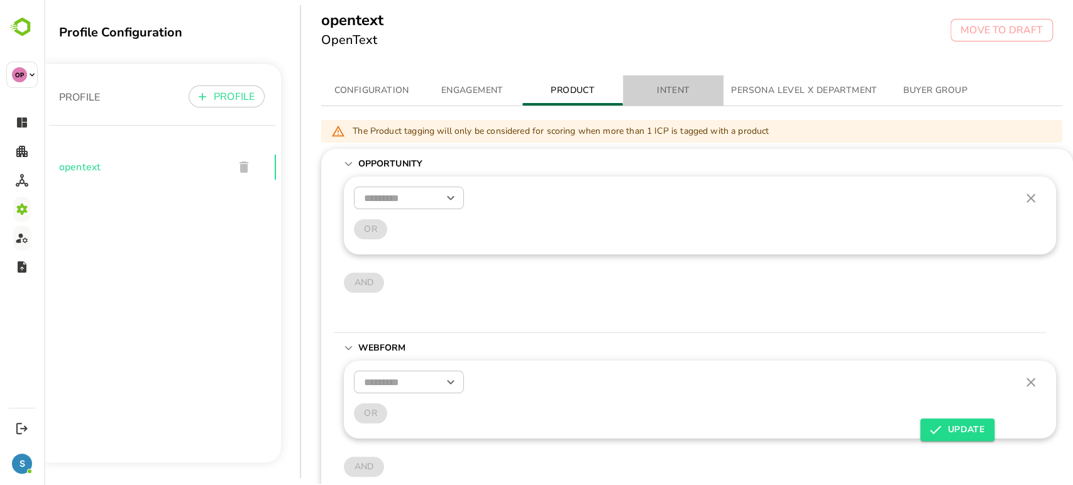
click at [680, 81] on button "INTENT" at bounding box center [673, 90] width 101 height 30
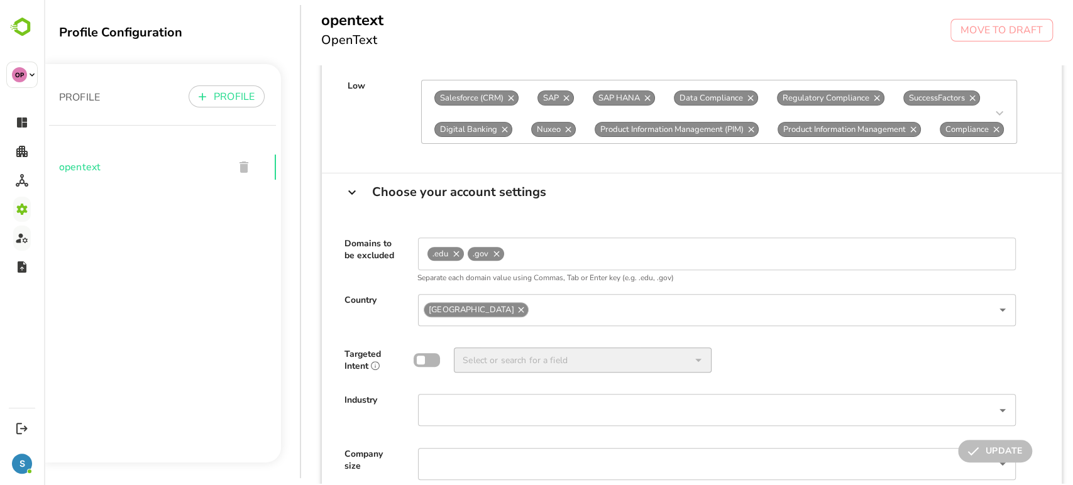
scroll to position [339, 0]
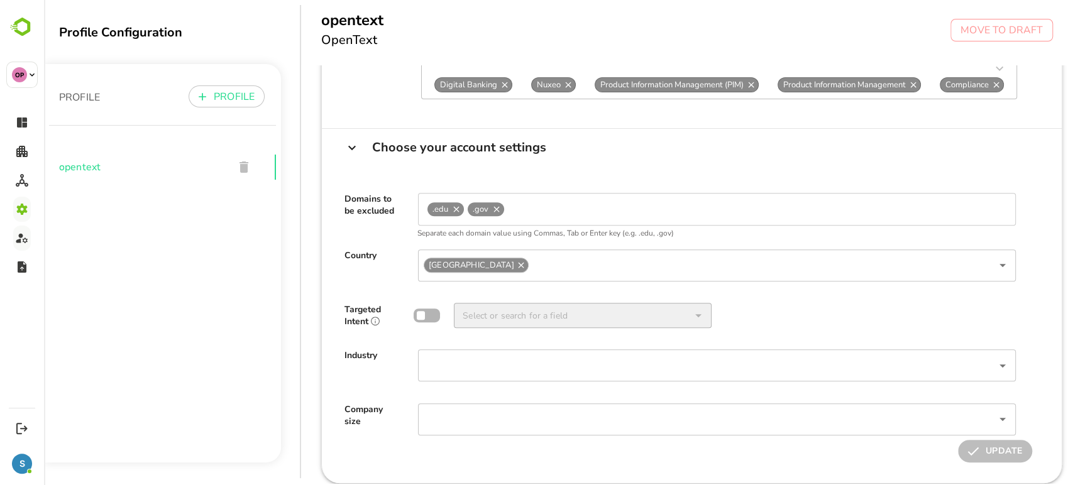
click at [563, 403] on div "​" at bounding box center [717, 419] width 598 height 32
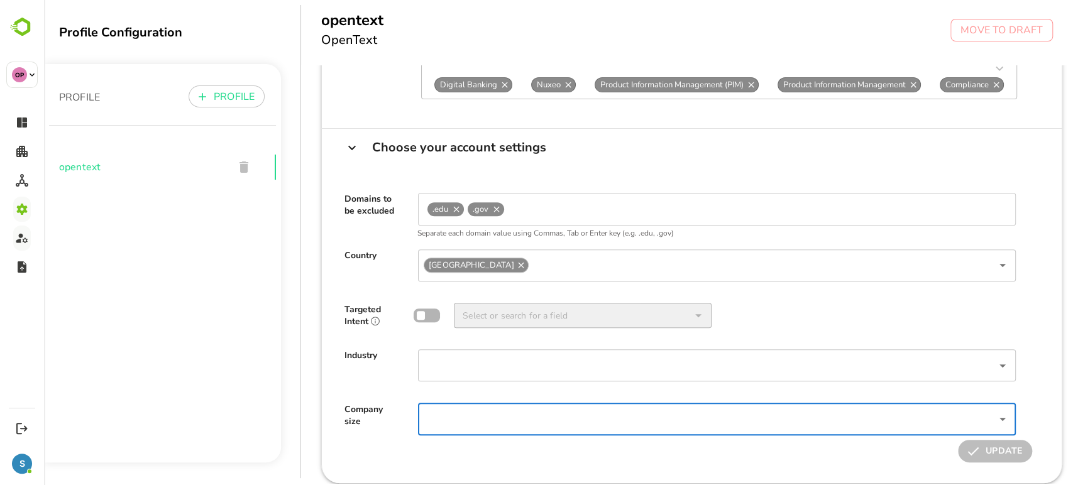
click at [574, 413] on input "Select or search for a field" at bounding box center [706, 419] width 569 height 25
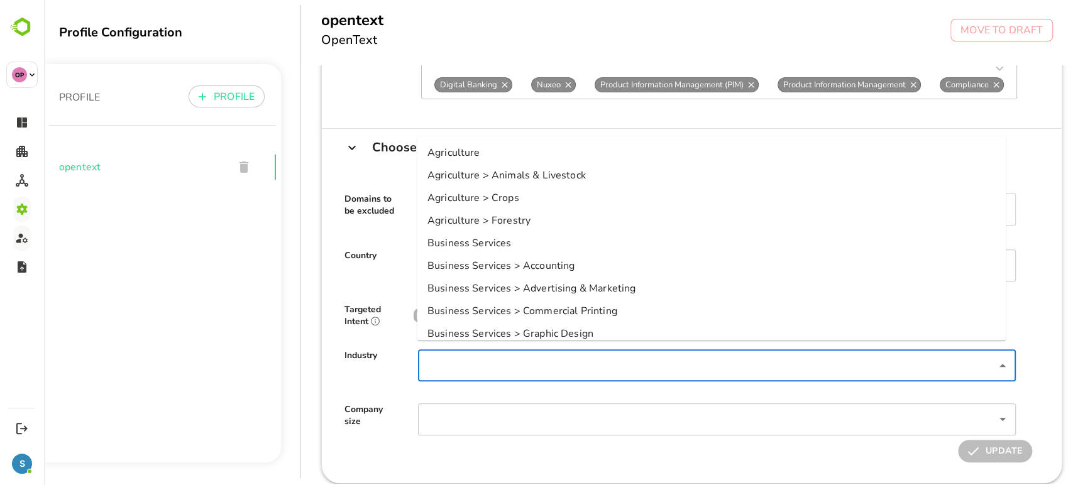
click at [568, 362] on input "Select or search for a field" at bounding box center [706, 365] width 569 height 25
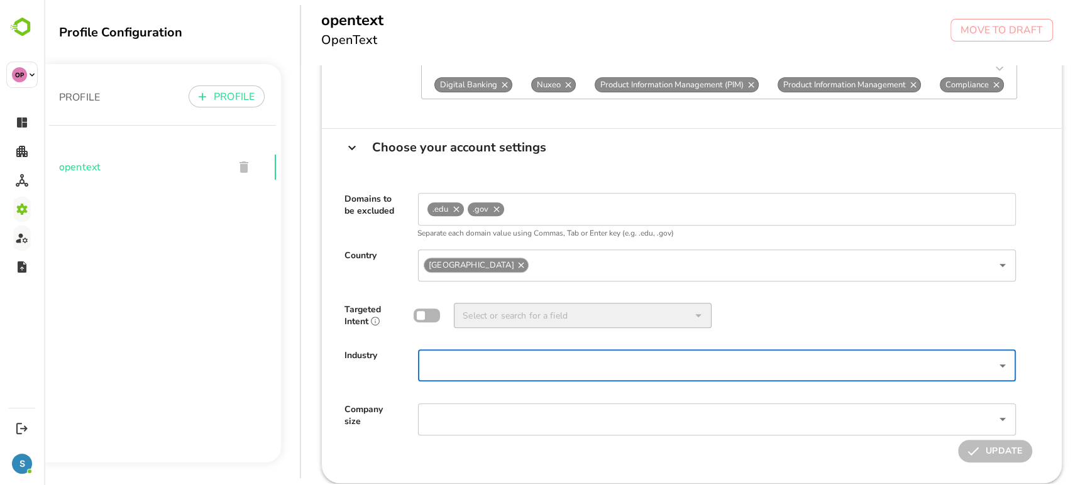
click at [568, 362] on input "Select or search for a field" at bounding box center [706, 365] width 569 height 25
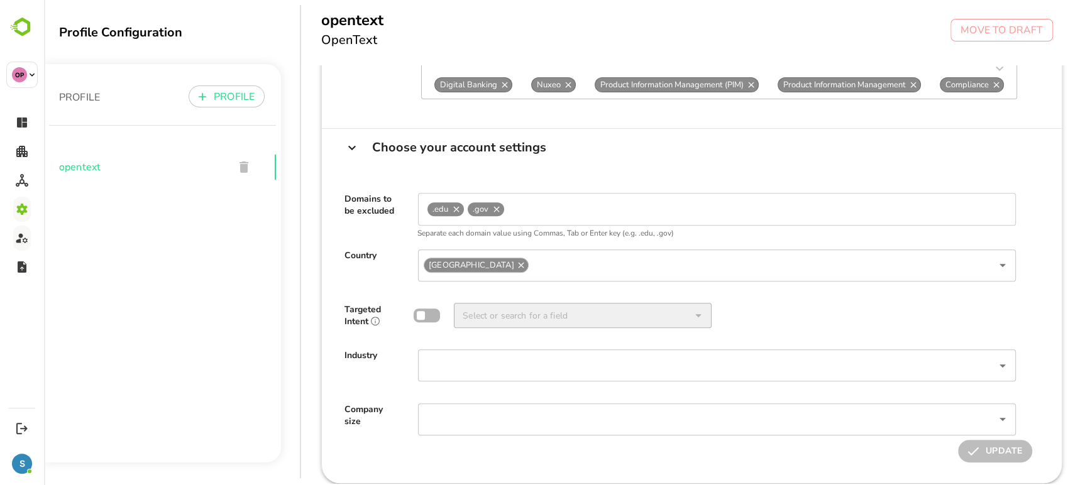
click at [583, 461] on div "Domains to be excluded .edu .gov Separate each domain value using Commas, Tab o…" at bounding box center [692, 324] width 740 height 317
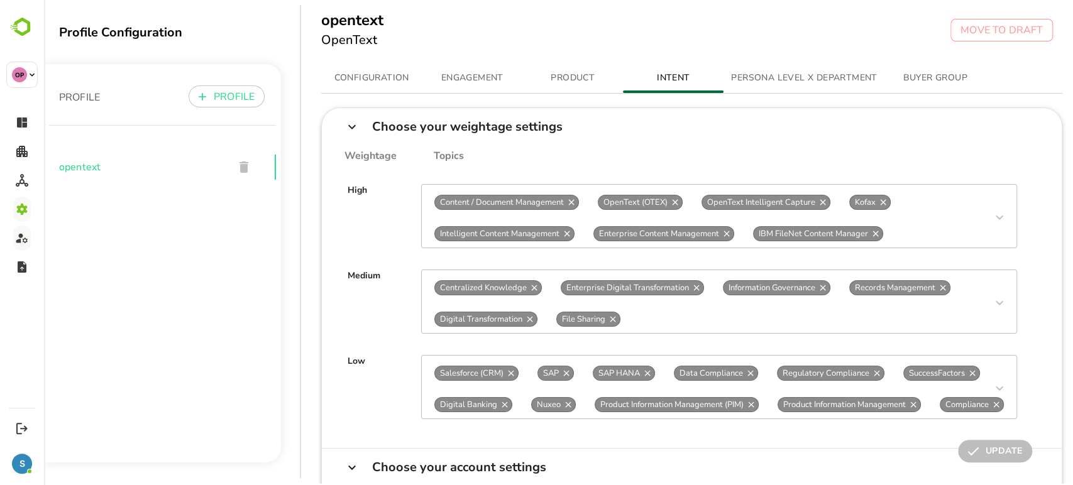
scroll to position [0, 0]
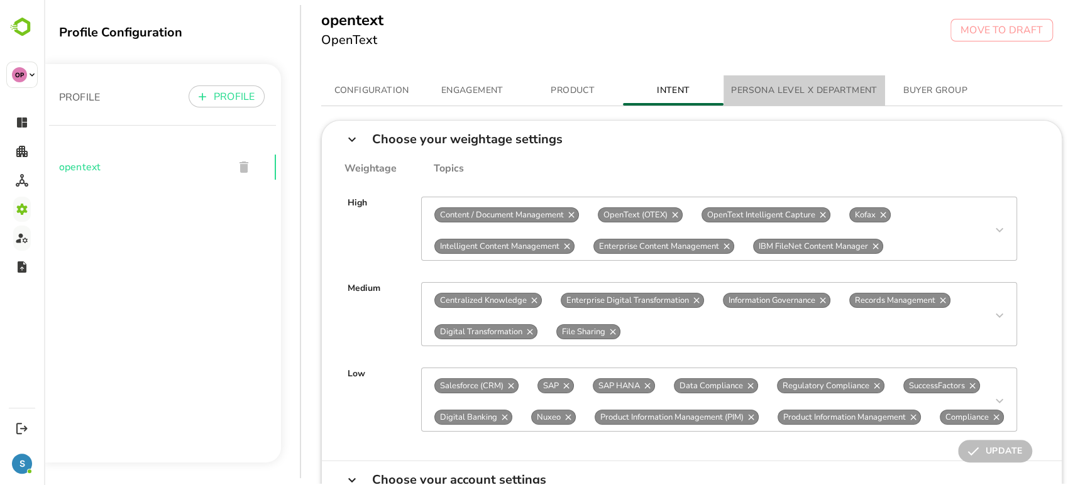
click at [777, 85] on span "PERSONA LEVEL X DEPARTMENT" at bounding box center [804, 91] width 146 height 16
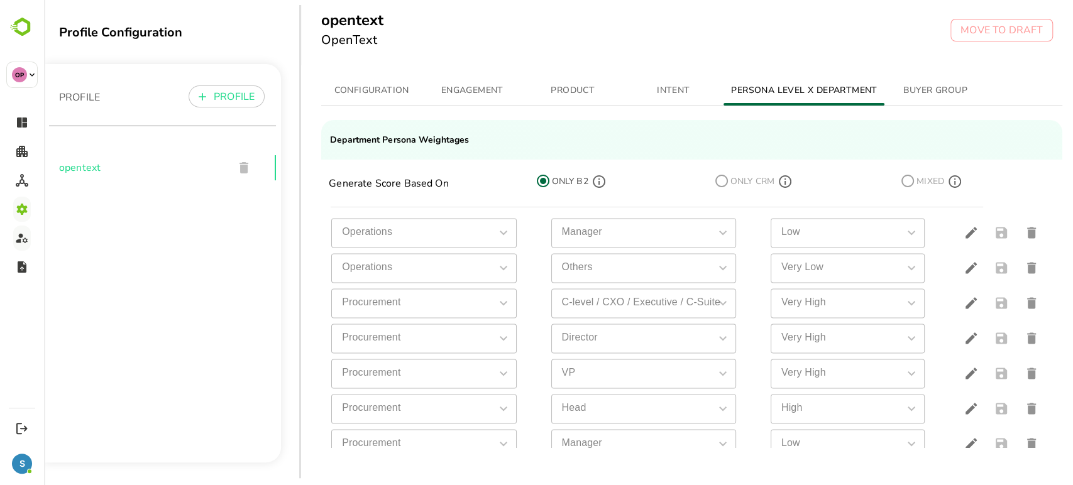
scroll to position [1236, 0]
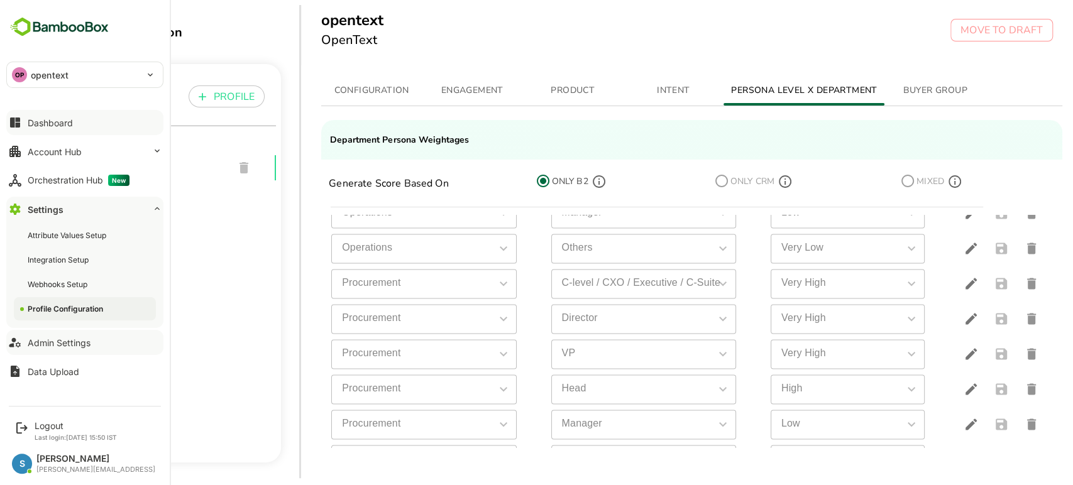
click at [57, 118] on div "Dashboard" at bounding box center [50, 123] width 45 height 11
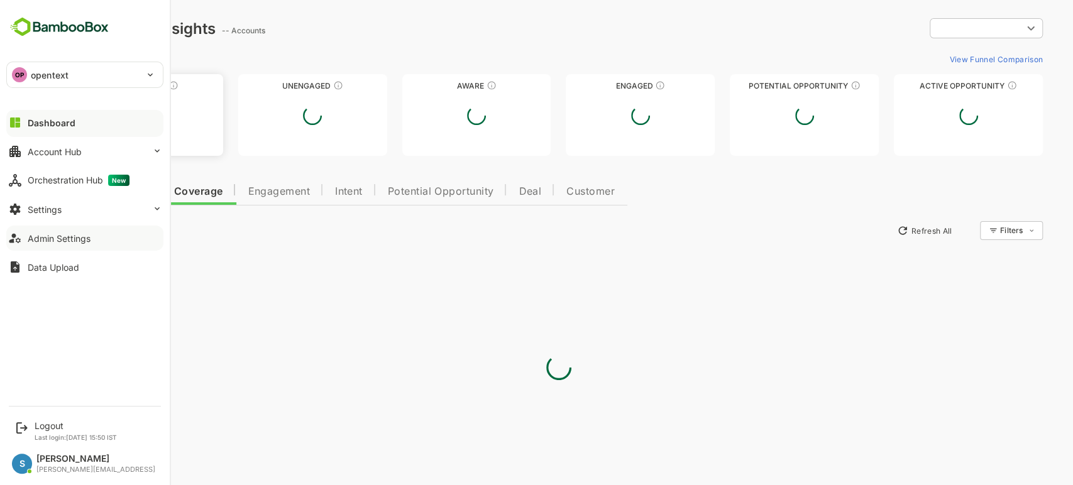
type input "**********"
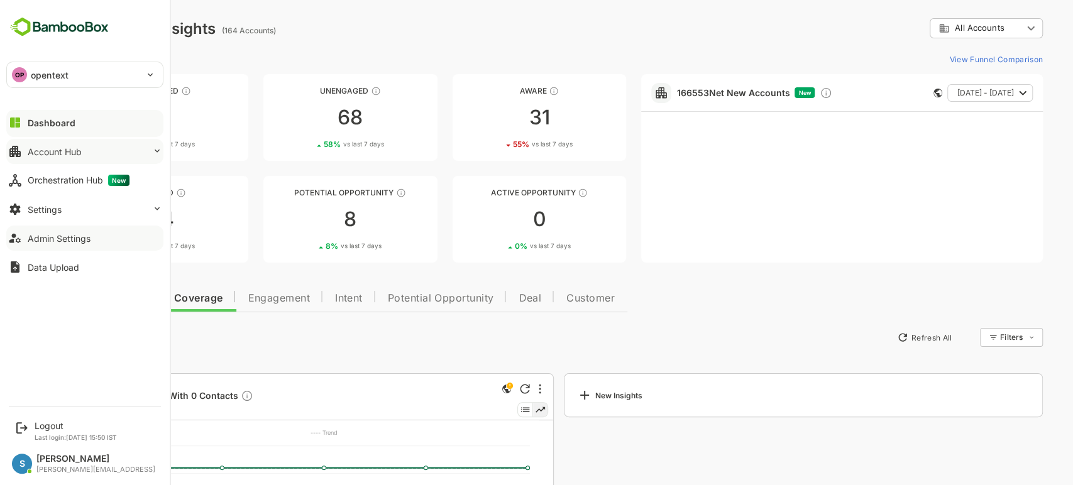
click at [60, 150] on div "Account Hub" at bounding box center [55, 151] width 54 height 11
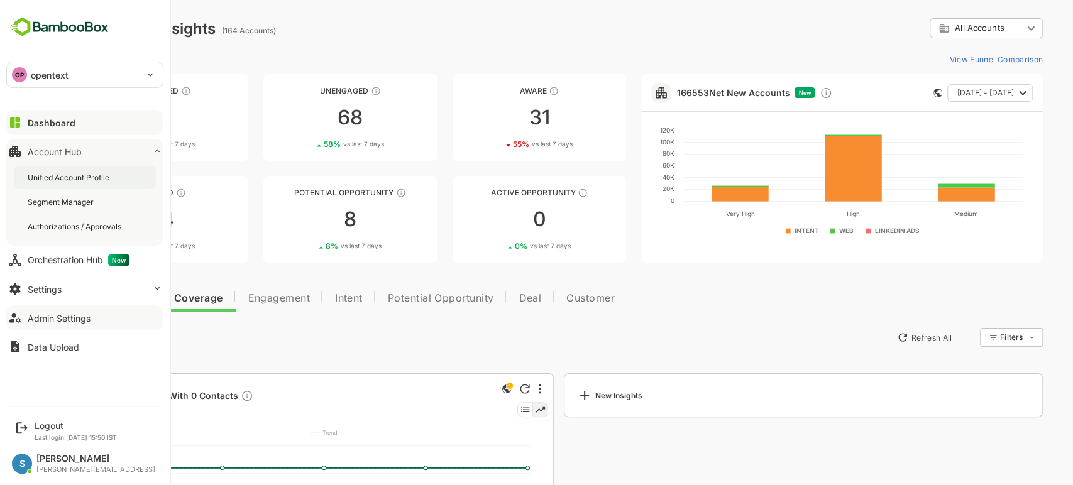
click at [65, 170] on div "Unified Account Profile" at bounding box center [85, 177] width 142 height 23
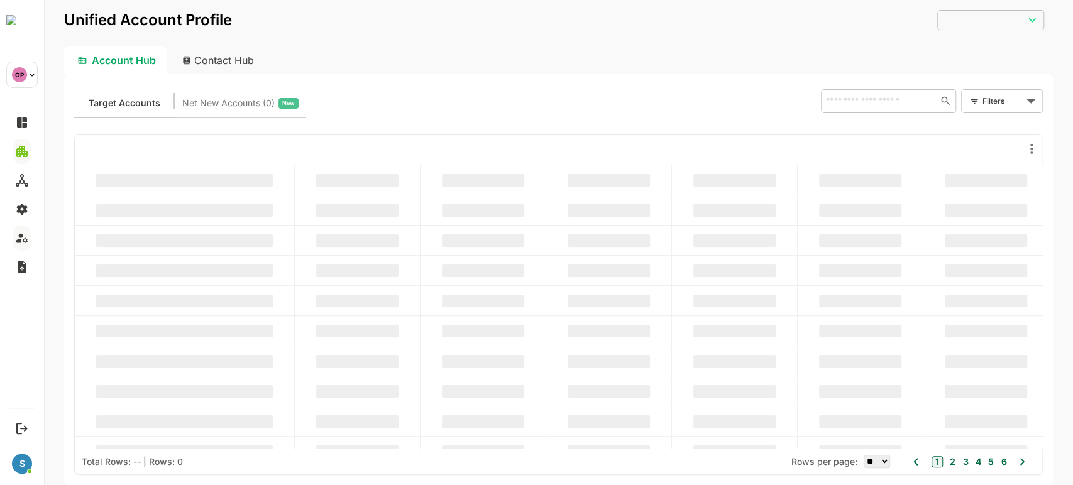
type input "**********"
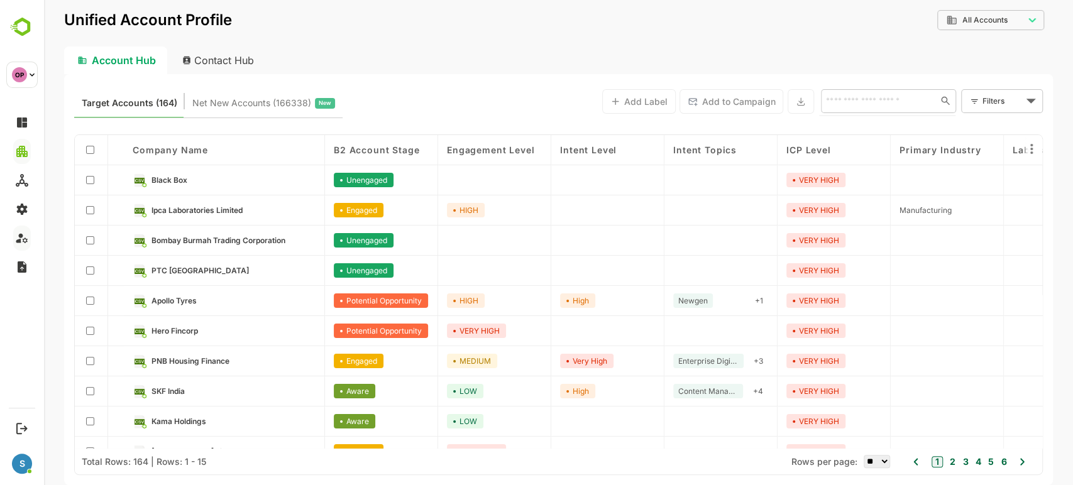
click at [863, 101] on input "text" at bounding box center [876, 100] width 109 height 15
type input "*****"
click at [861, 128] on li "Infosys" at bounding box center [887, 128] width 130 height 21
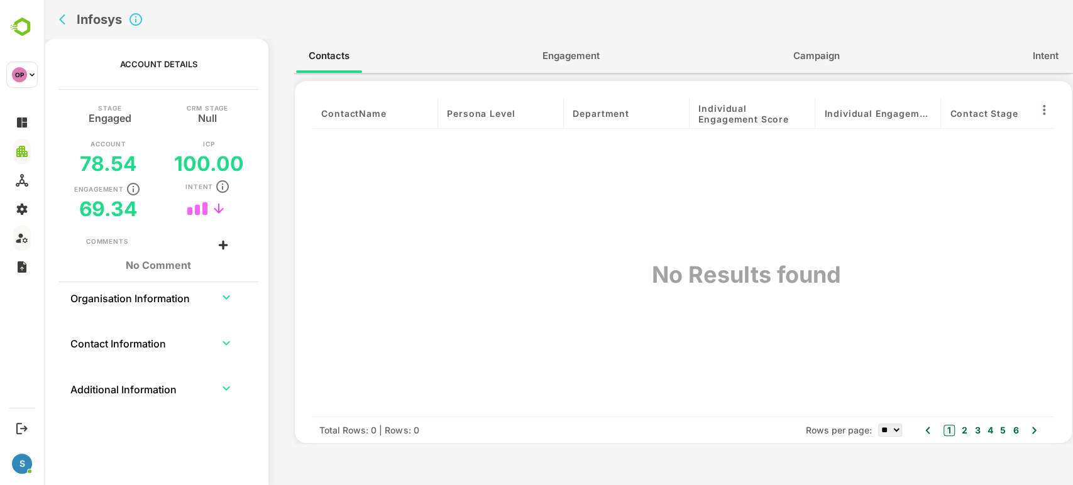
click at [578, 54] on span "Engagement" at bounding box center [570, 56] width 57 height 16
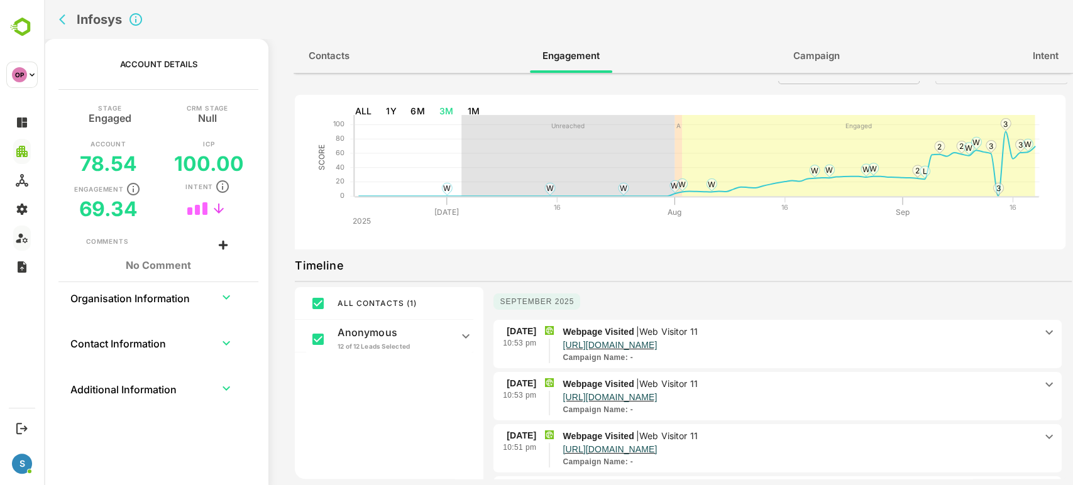
scroll to position [29, 0]
click at [65, 23] on icon "back" at bounding box center [65, 19] width 13 height 13
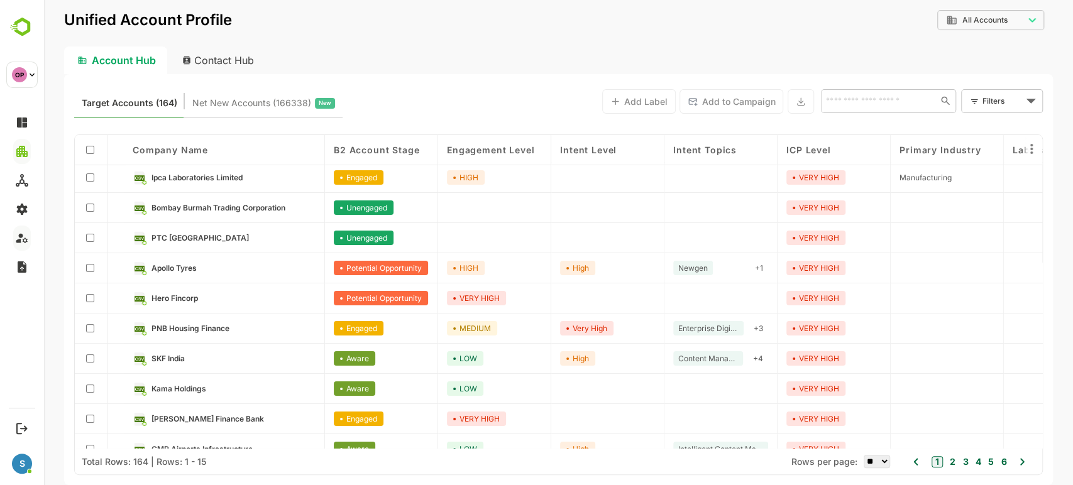
scroll to position [0, 0]
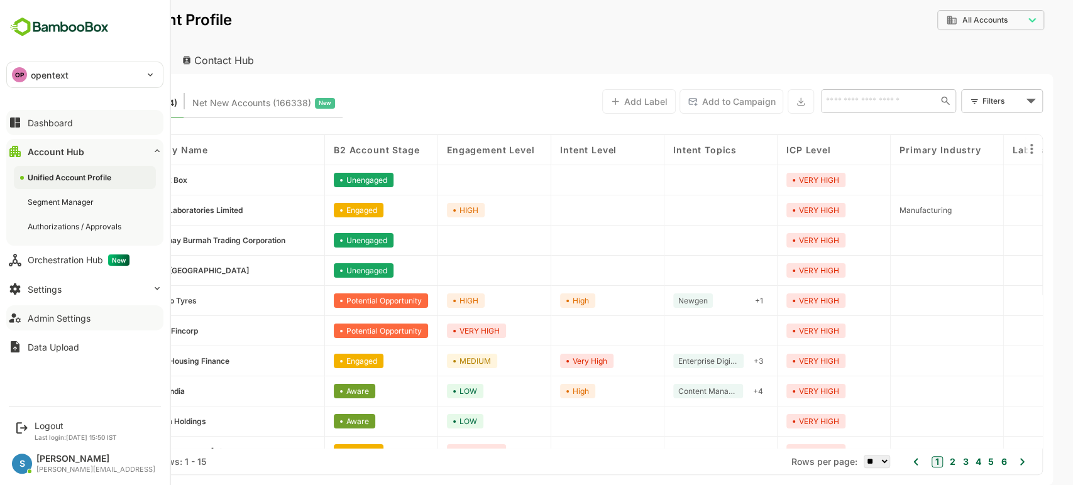
click at [63, 124] on div "Dashboard" at bounding box center [50, 123] width 45 height 11
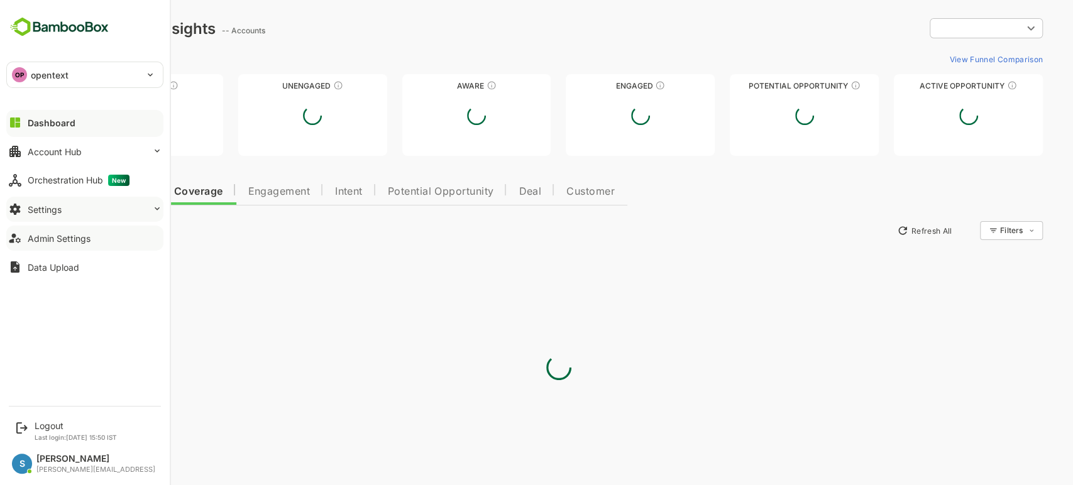
type input "**********"
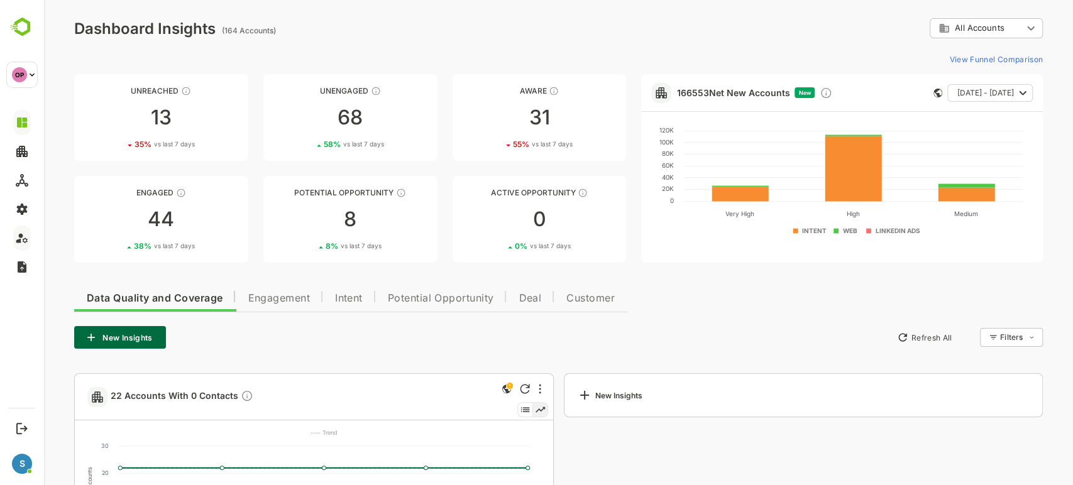
scroll to position [156, 0]
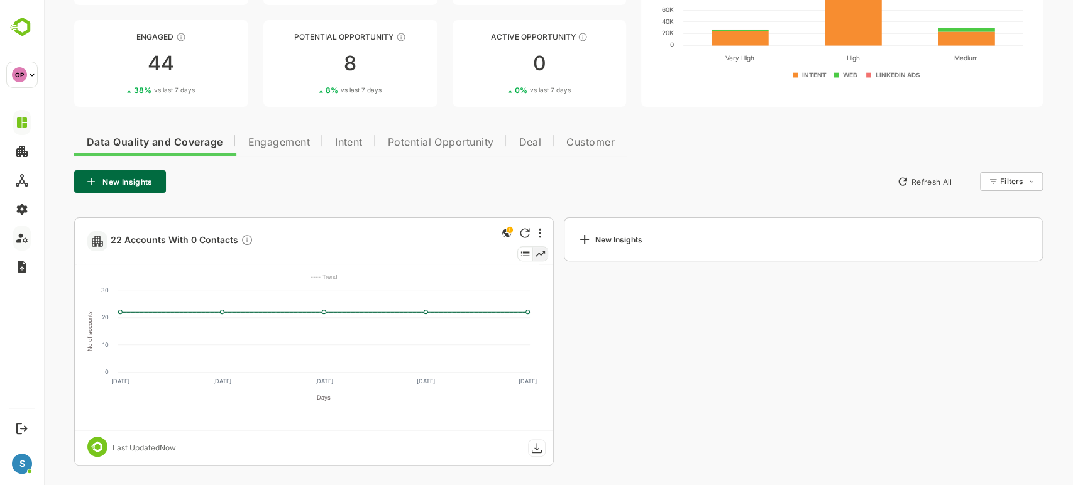
click at [292, 150] on button "Engagement" at bounding box center [278, 141] width 87 height 30
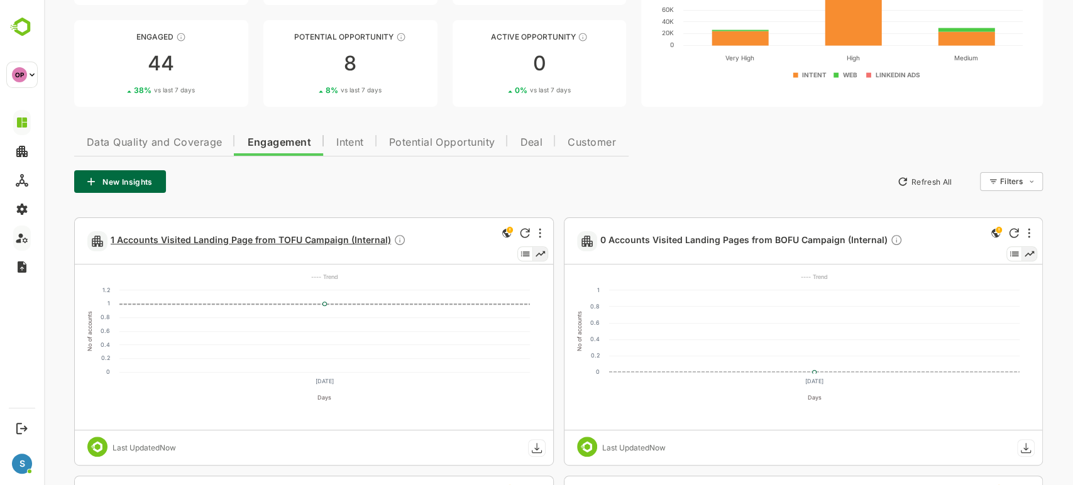
click at [295, 239] on span "1 Accounts Visited Landing Page from TOFU Campaign (Internal)" at bounding box center [258, 241] width 295 height 14
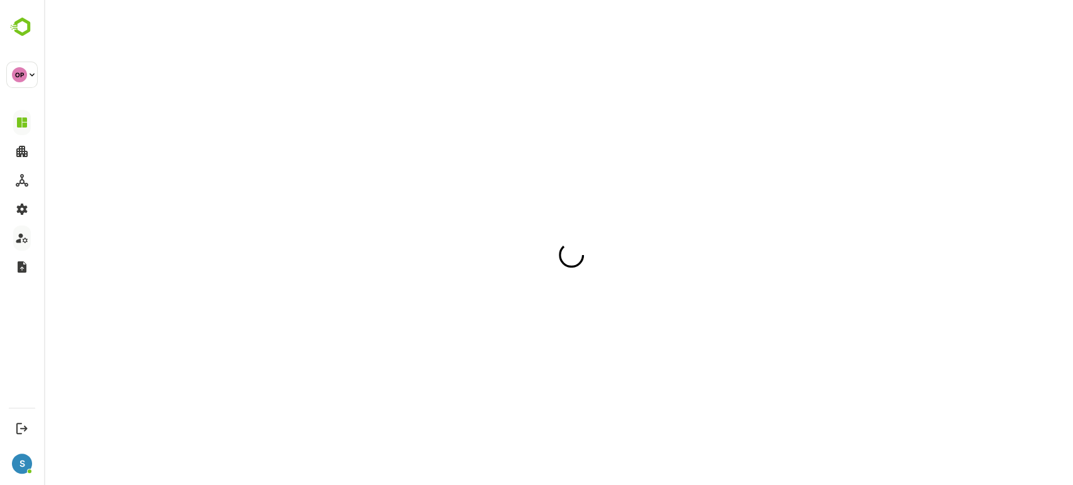
scroll to position [0, 0]
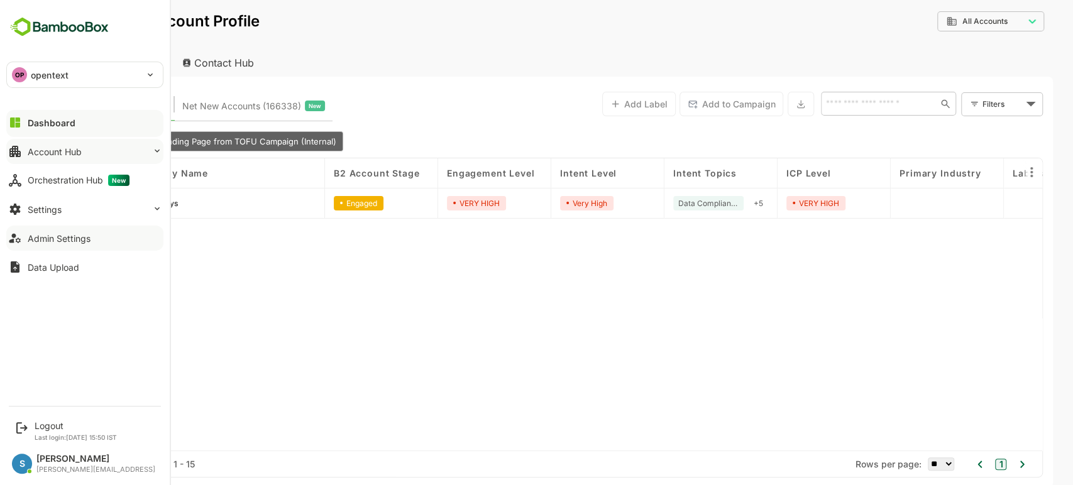
click at [59, 154] on div "Account Hub" at bounding box center [55, 151] width 54 height 11
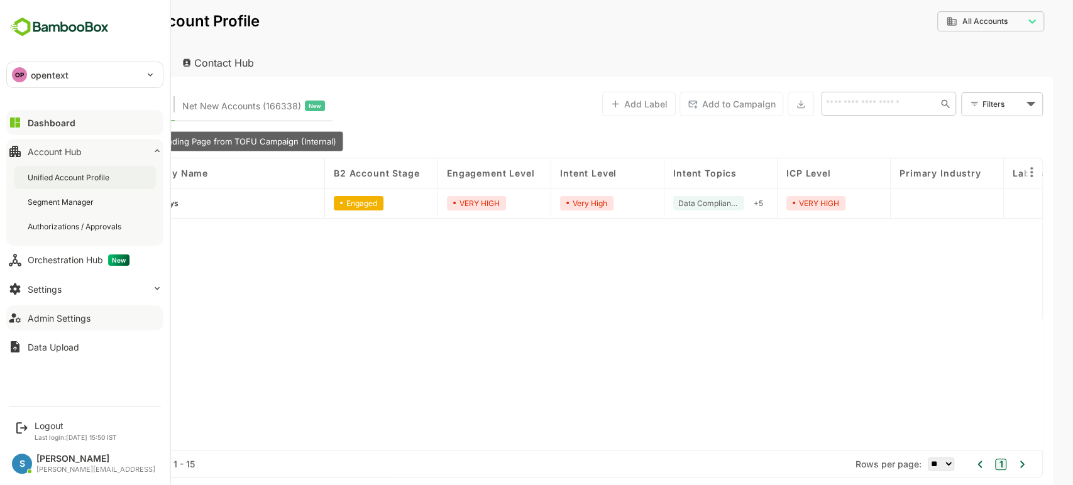
click at [73, 177] on div "Unified Account Profile" at bounding box center [70, 177] width 84 height 11
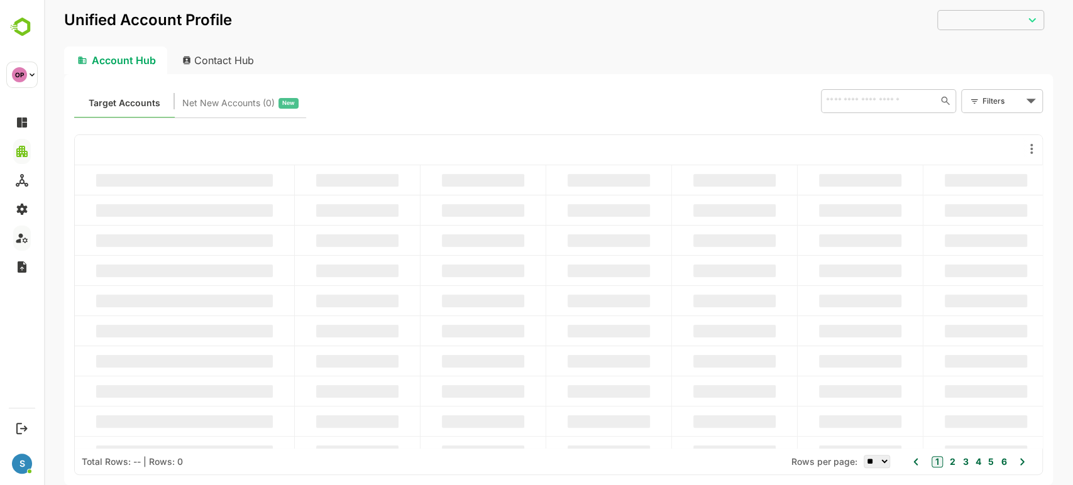
type input "**********"
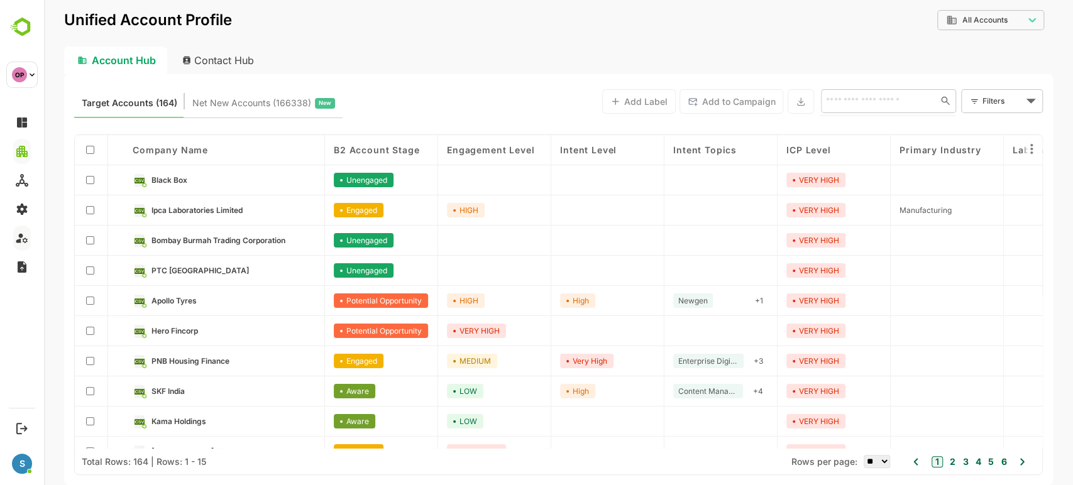
click at [860, 95] on input "text" at bounding box center [876, 100] width 109 height 15
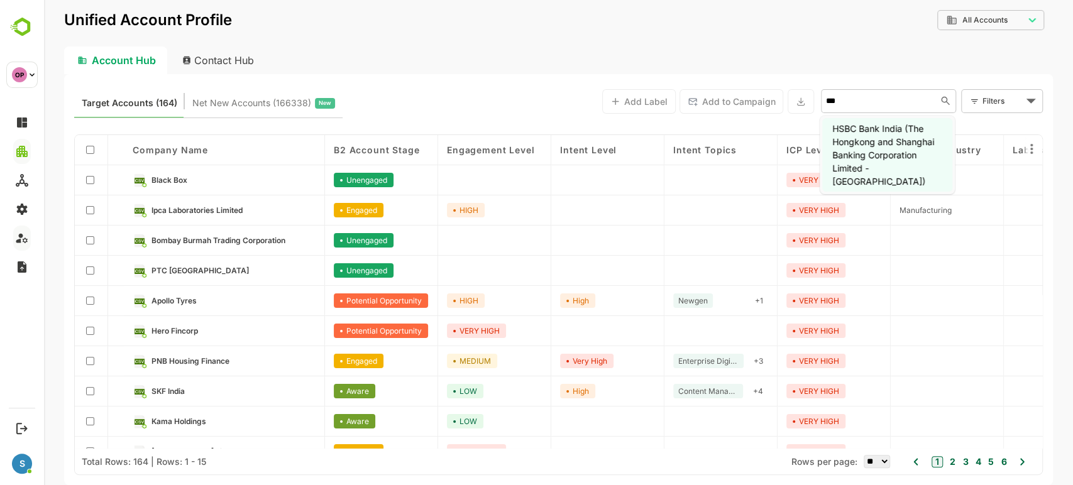
type input "****"
click at [874, 150] on li "HSBC Bank India (The Hongkong and Shanghai Banking Corporation Limited - India)" at bounding box center [887, 155] width 130 height 74
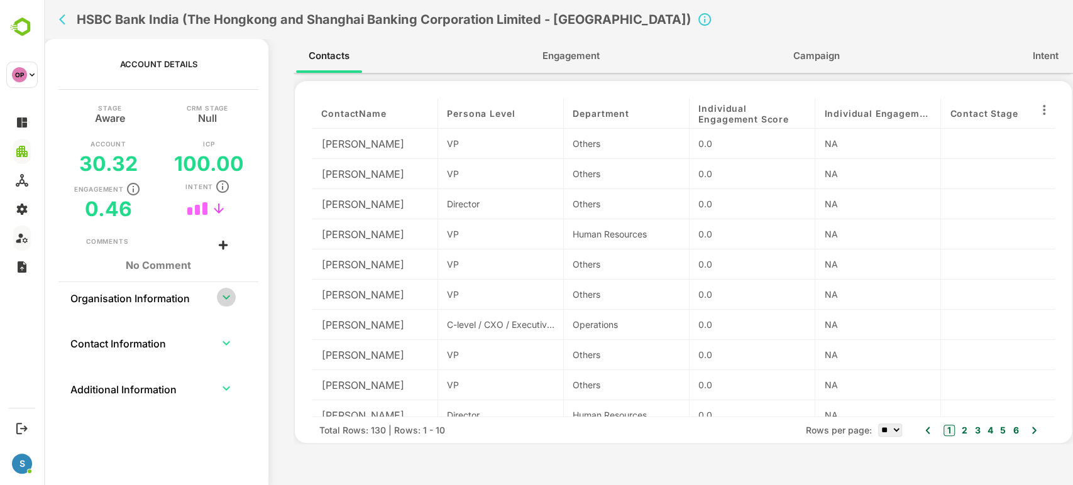
click at [222, 297] on icon "expand row" at bounding box center [226, 297] width 15 height 15
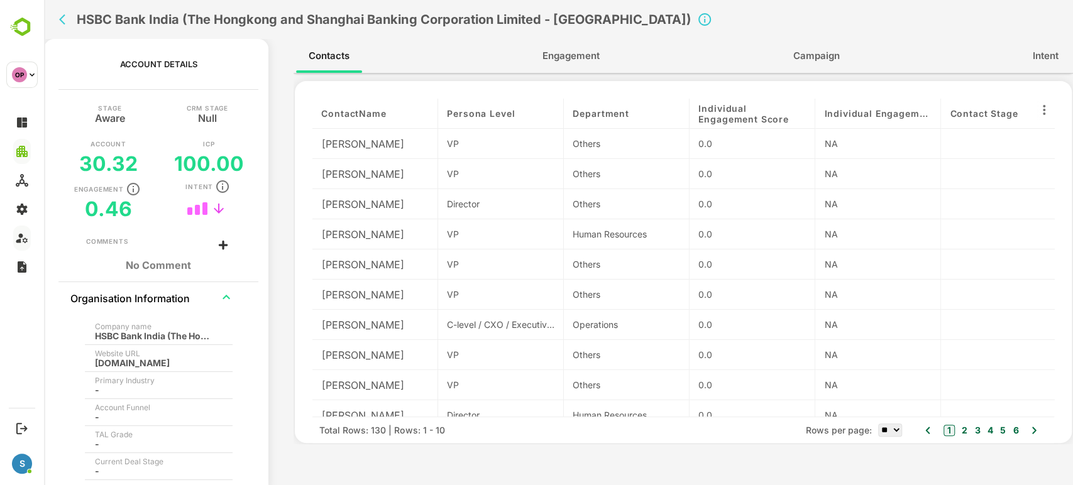
click at [60, 38] on div "HSBC Bank India (The Hongkong and Shanghai Banking Corporation Limited - India)" at bounding box center [474, 19] width 840 height 39
click at [62, 28] on button "back" at bounding box center [65, 19] width 19 height 19
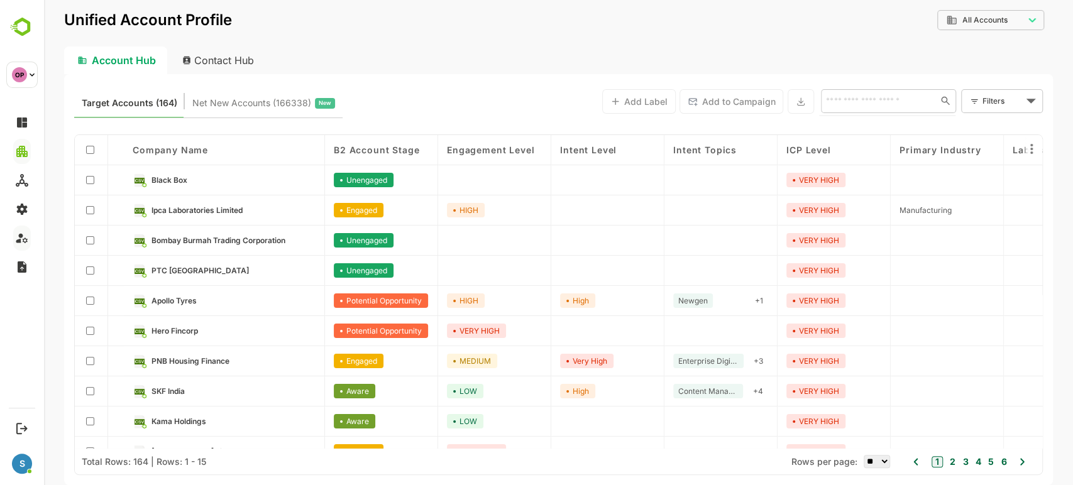
click at [849, 107] on input "text" at bounding box center [876, 100] width 109 height 15
type input "****"
click at [860, 130] on li "Citibank N" at bounding box center [887, 128] width 130 height 21
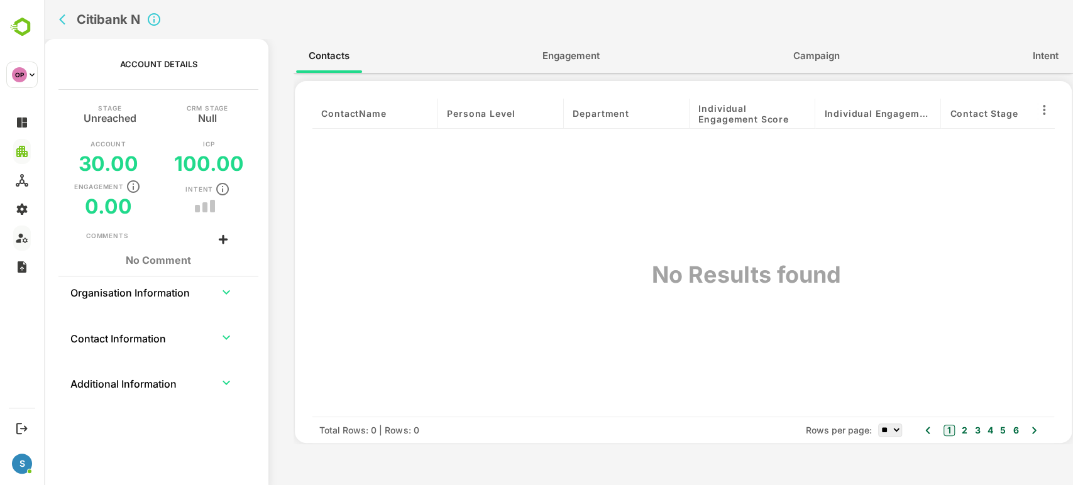
click at [575, 64] on button "Engagement" at bounding box center [571, 56] width 82 height 30
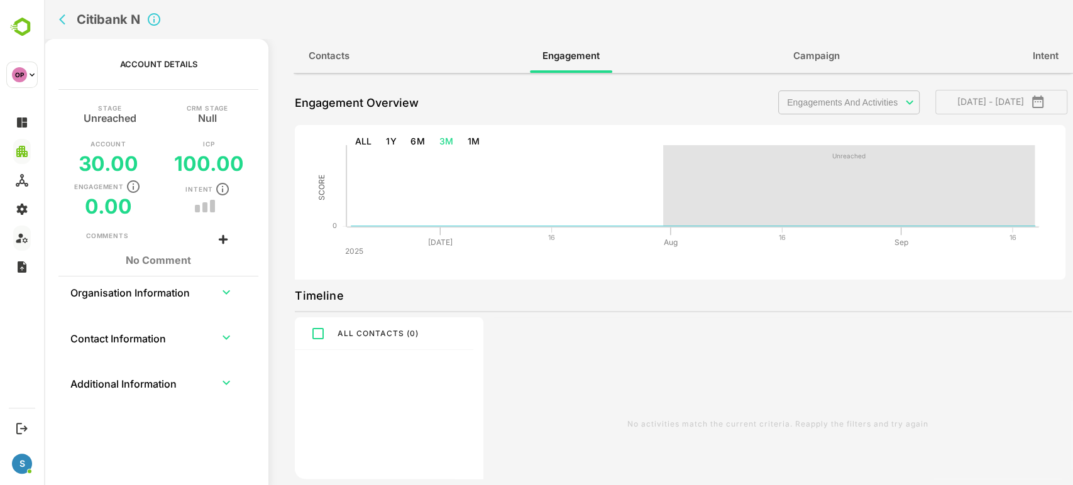
click at [214, 293] on td "collapsible table" at bounding box center [226, 292] width 43 height 30
click at [224, 291] on icon "expand row" at bounding box center [226, 292] width 8 height 4
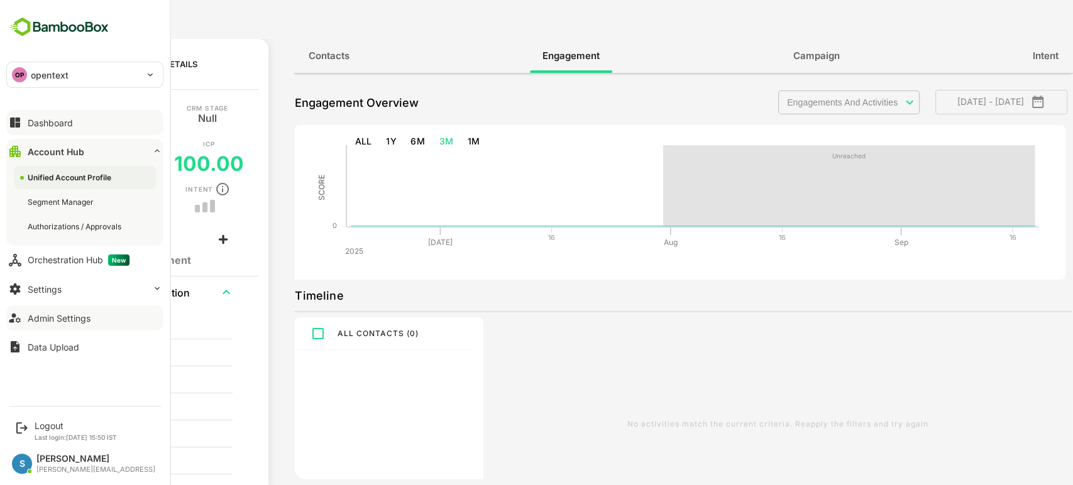
click at [67, 127] on div "Dashboard" at bounding box center [50, 123] width 45 height 11
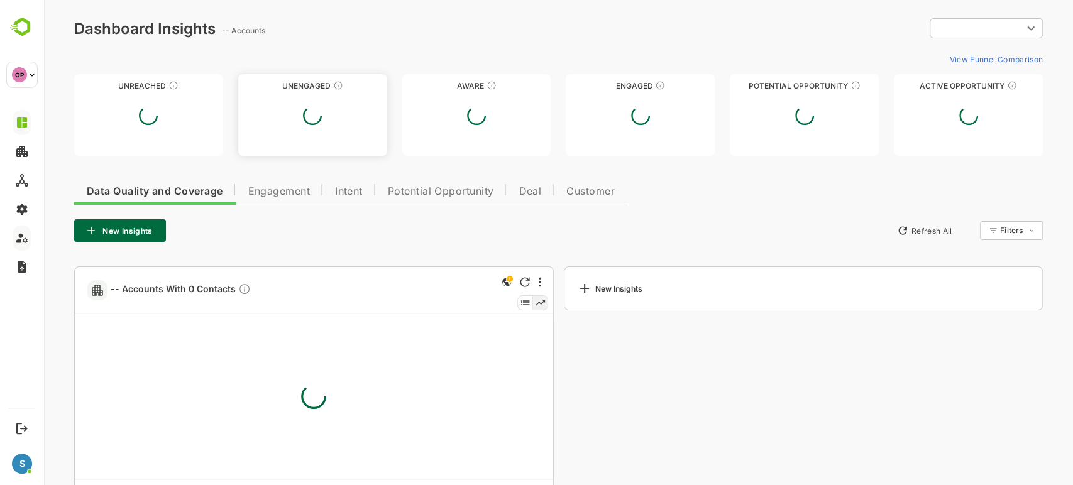
type input "**********"
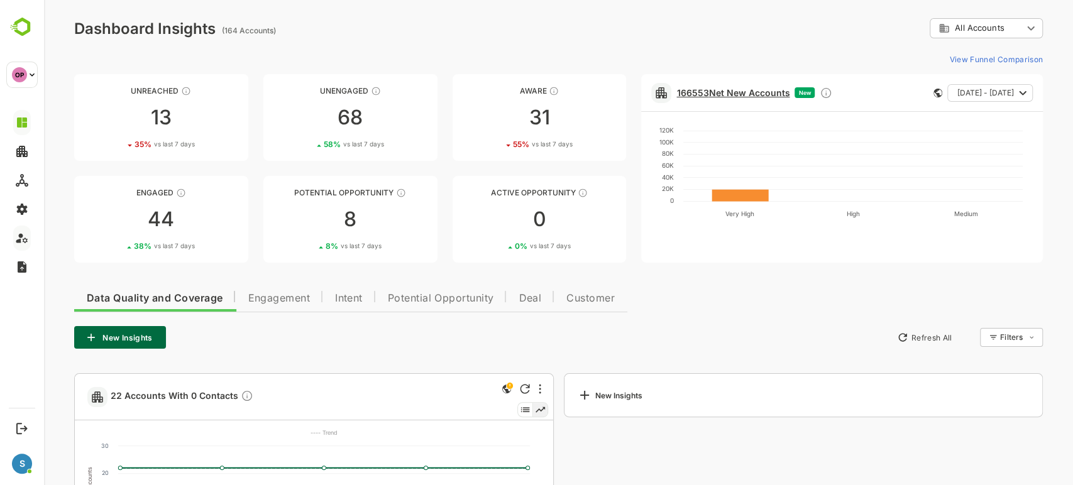
click at [727, 94] on link "166553 Net New Accounts" at bounding box center [732, 92] width 113 height 11
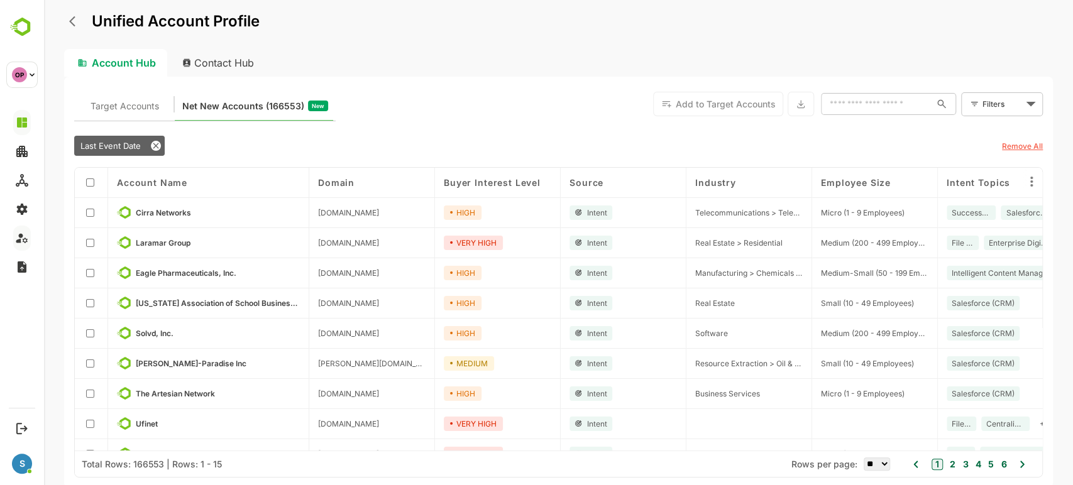
click at [1001, 109] on body "Unified Account Profile Account Hub Contact Hub Target Accounts Net New Account…" at bounding box center [558, 242] width 1029 height 485
click at [991, 125] on span "New Filter" at bounding box center [1004, 131] width 38 height 15
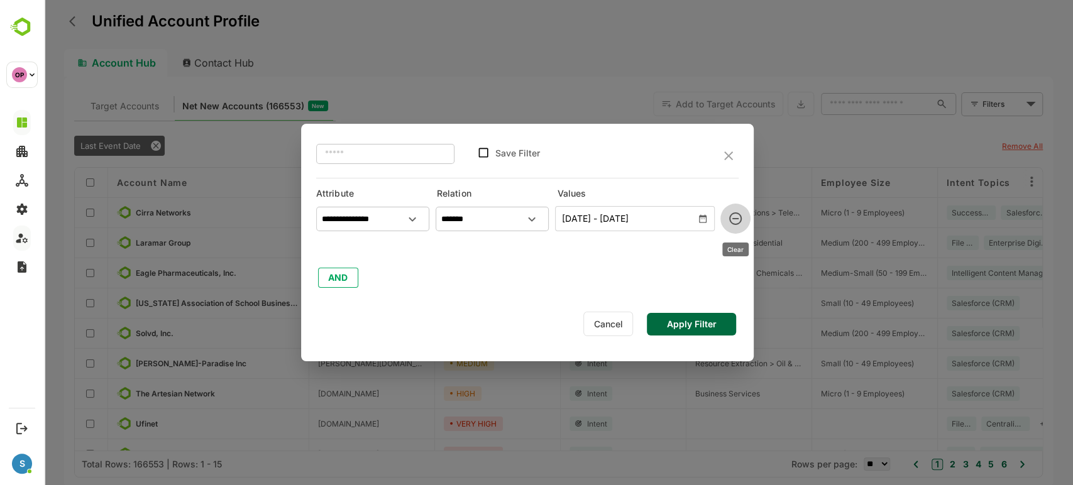
click at [737, 214] on icon "clear" at bounding box center [735, 218] width 15 height 15
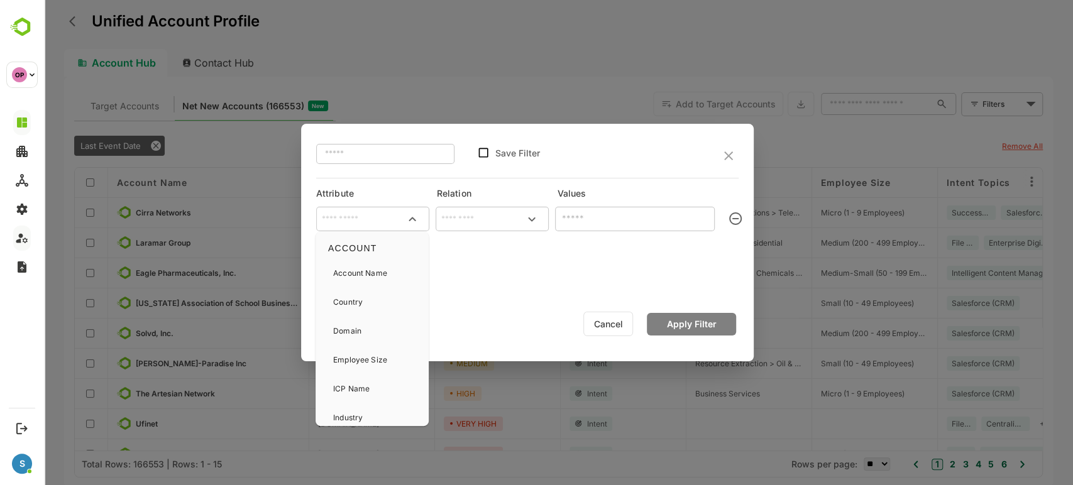
click at [379, 215] on input "text" at bounding box center [373, 219] width 108 height 19
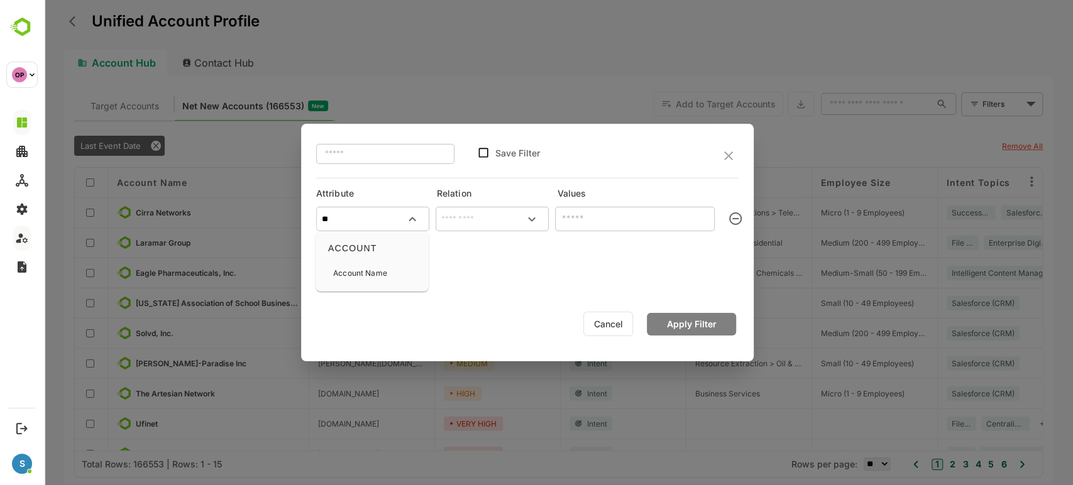
type input "*"
click at [723, 156] on icon "close" at bounding box center [728, 155] width 15 height 15
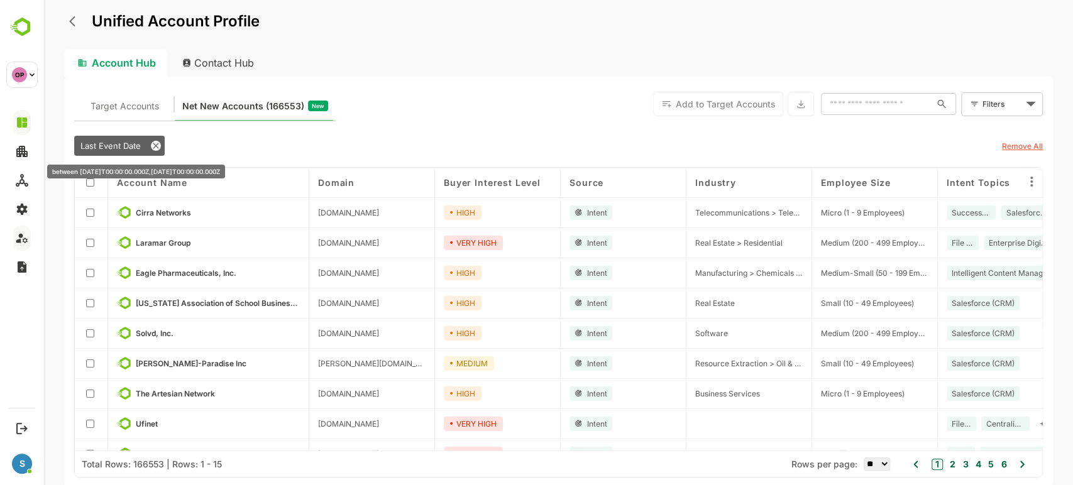
click at [153, 146] on icon at bounding box center [156, 146] width 10 height 10
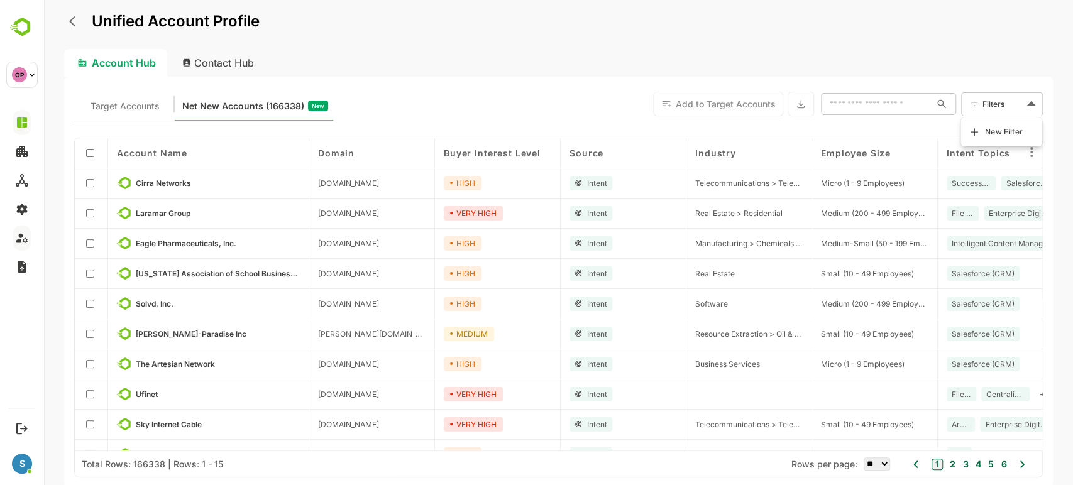
click at [1019, 106] on body "Unified Account Profile Account Hub Contact Hub Target Accounts Net New Account…" at bounding box center [558, 242] width 1029 height 485
click at [1000, 126] on span "New Filter" at bounding box center [1004, 131] width 38 height 15
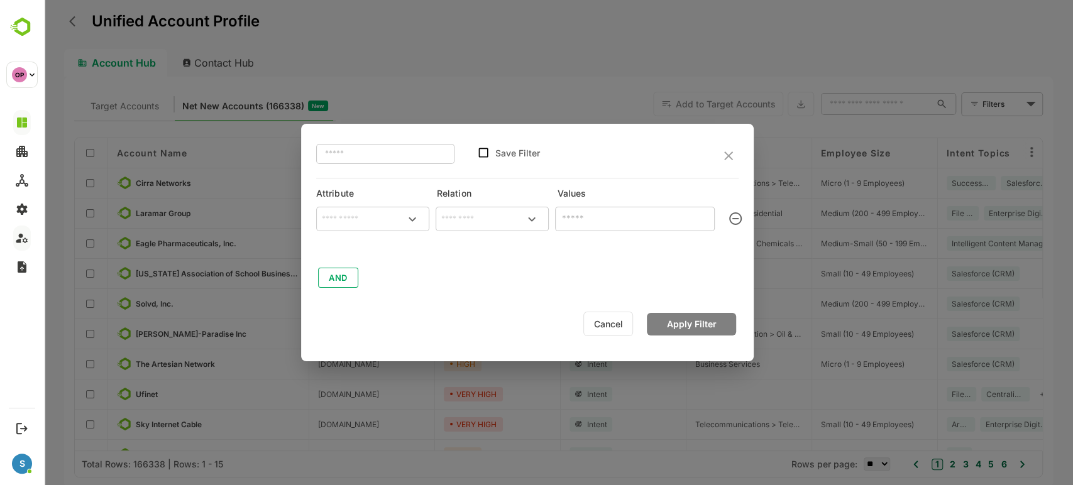
click at [361, 221] on input "text" at bounding box center [373, 219] width 108 height 19
click at [365, 260] on div "Source" at bounding box center [371, 273] width 103 height 26
type input "******"
click at [468, 227] on input "text" at bounding box center [492, 219] width 108 height 19
click at [477, 251] on li "includes" at bounding box center [491, 245] width 108 height 23
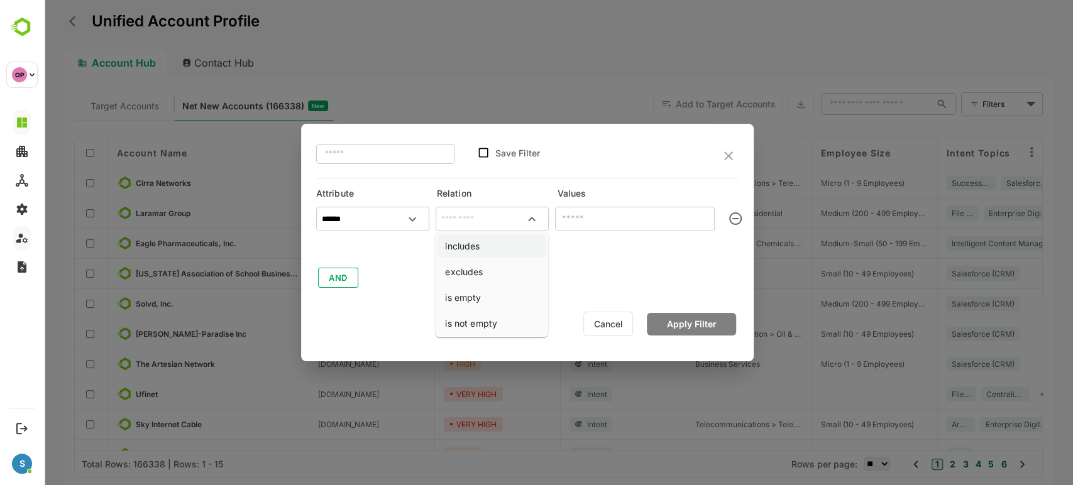
type input "********"
click at [601, 224] on input "text" at bounding box center [624, 218] width 131 height 15
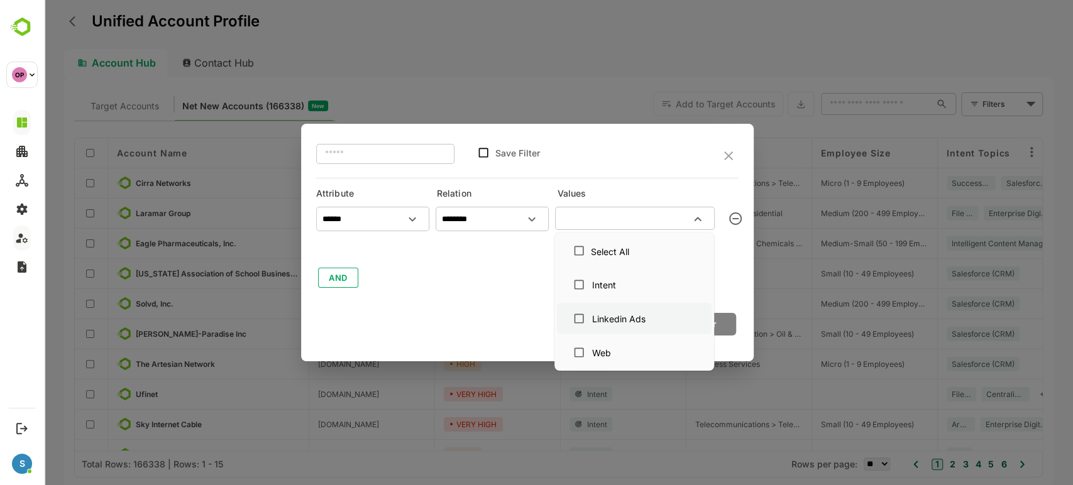
click at [613, 322] on div "Linkedin Ads" at bounding box center [618, 318] width 53 height 13
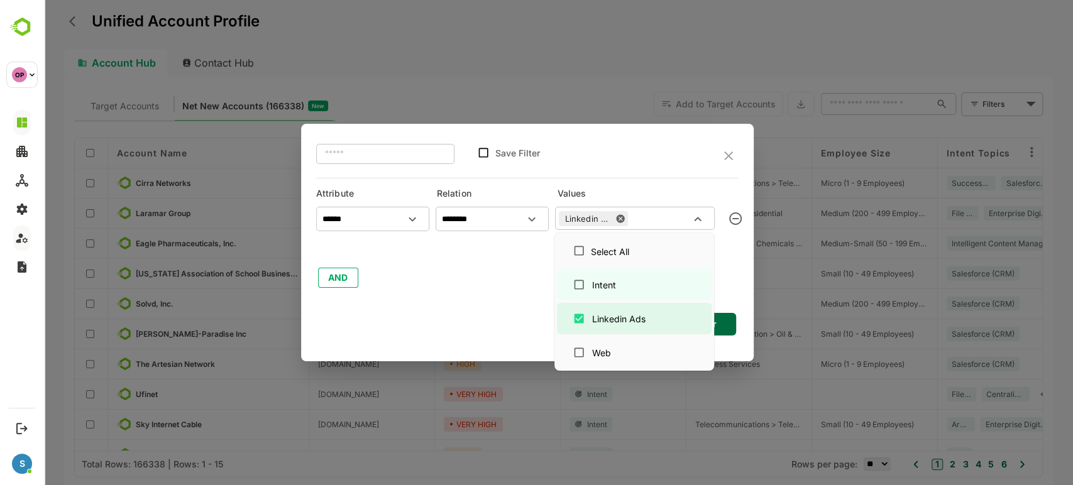
click at [742, 278] on div "Attribute Relation Values ****** ​ ******** ​ Linkedin Ads ​ AND" at bounding box center [533, 233] width 435 height 111
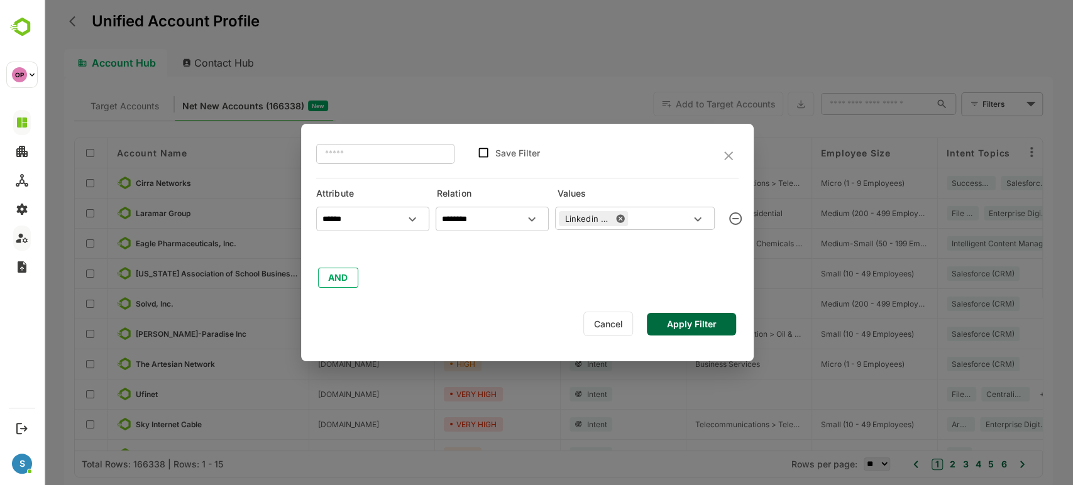
click at [694, 324] on button "Apply Filter" at bounding box center [691, 324] width 89 height 23
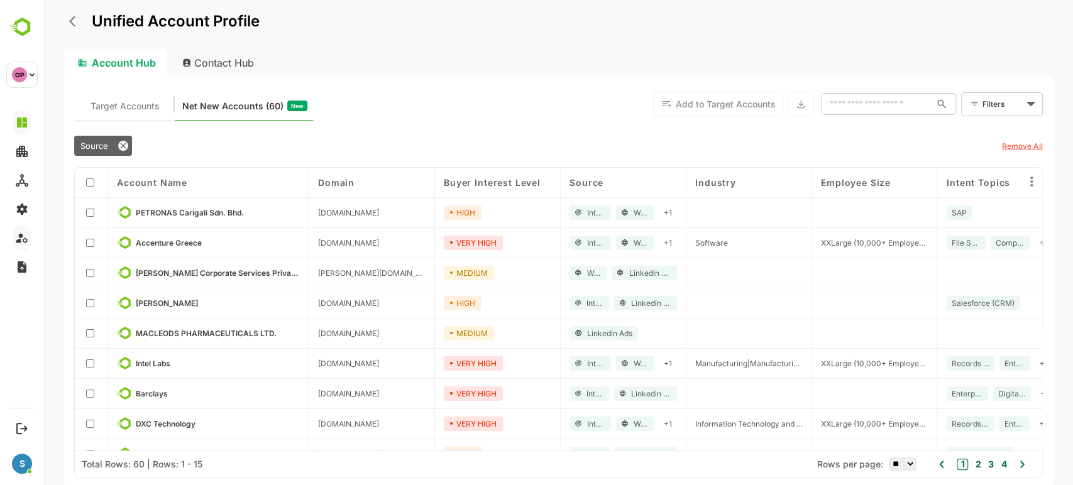
scroll to position [201, 0]
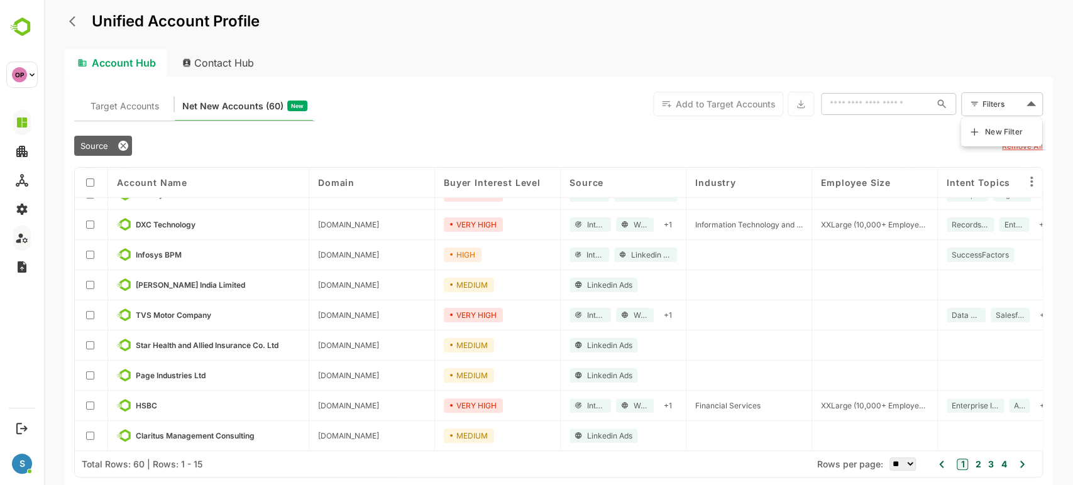
click at [1021, 104] on body "Unified Account Profile Account Hub Contact Hub Target Accounts Net New Account…" at bounding box center [558, 242] width 1029 height 485
click at [878, 136] on div at bounding box center [558, 242] width 1029 height 485
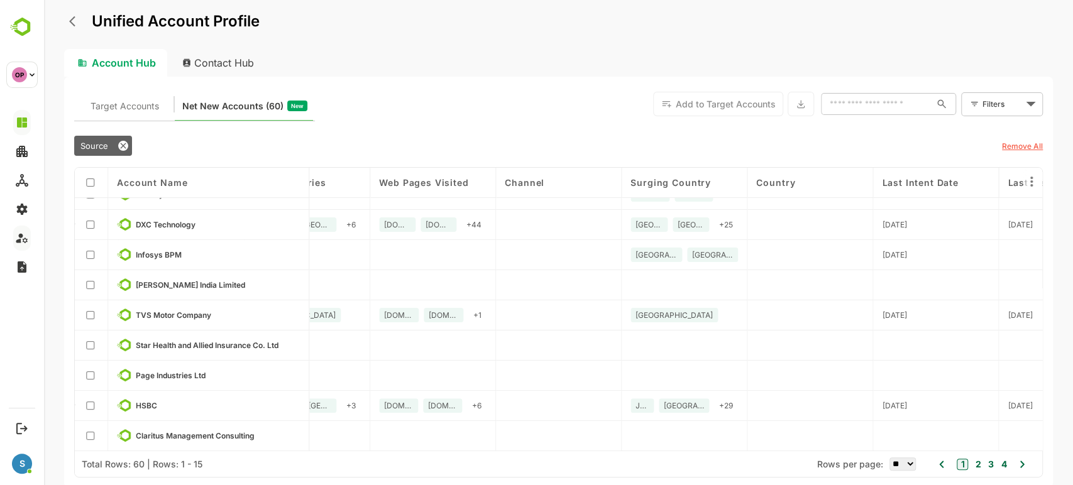
scroll to position [201, 821]
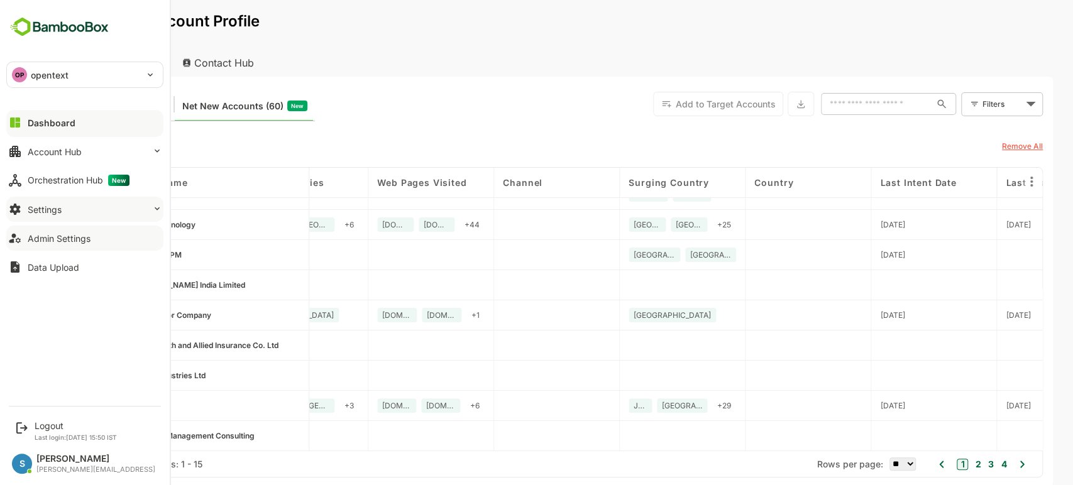
click at [96, 214] on button "Settings" at bounding box center [84, 209] width 157 height 25
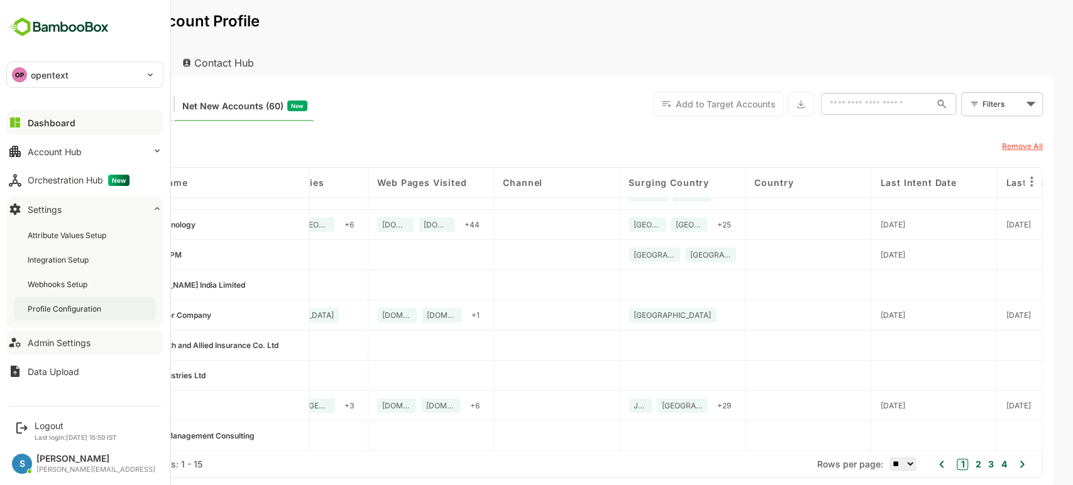
click at [84, 310] on div "Profile Configuration" at bounding box center [66, 309] width 76 height 11
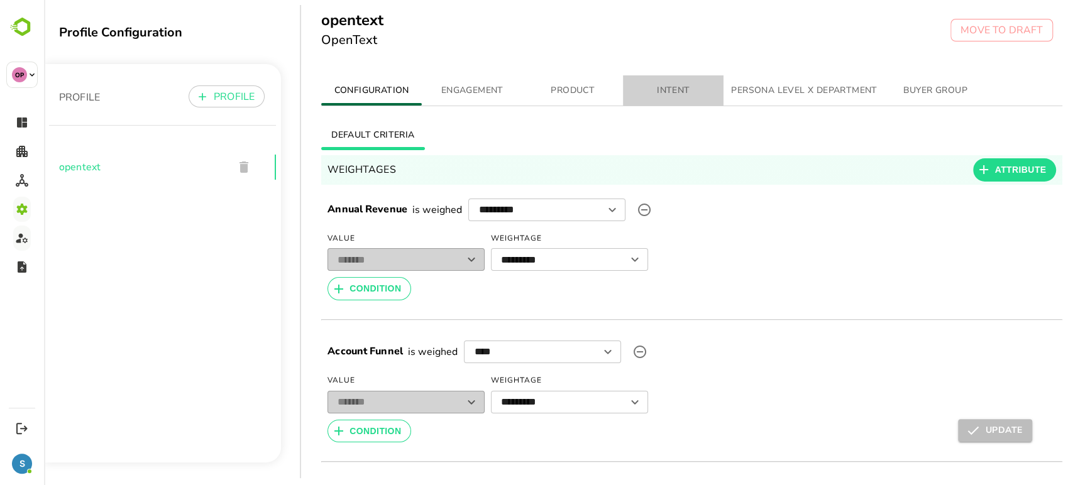
click at [659, 80] on button "INTENT" at bounding box center [673, 90] width 101 height 30
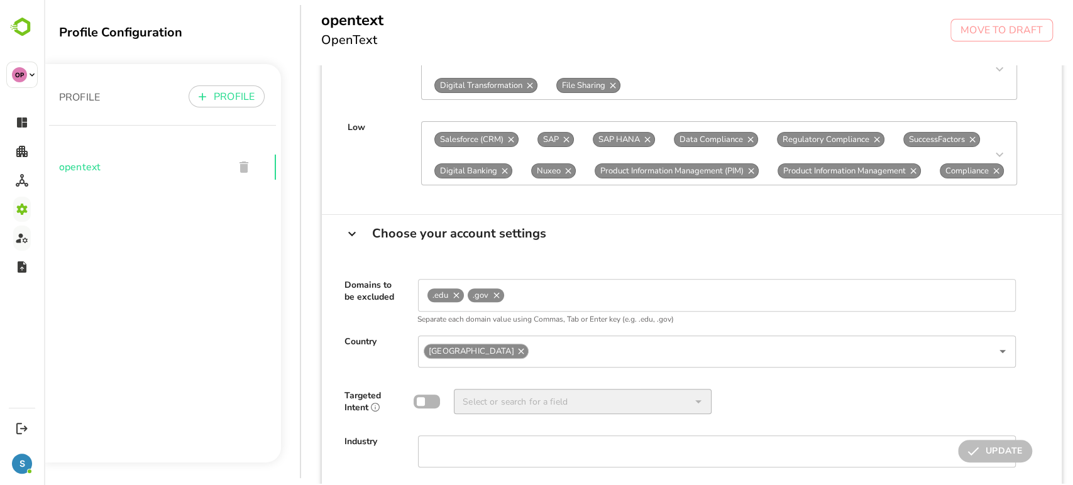
scroll to position [251, 0]
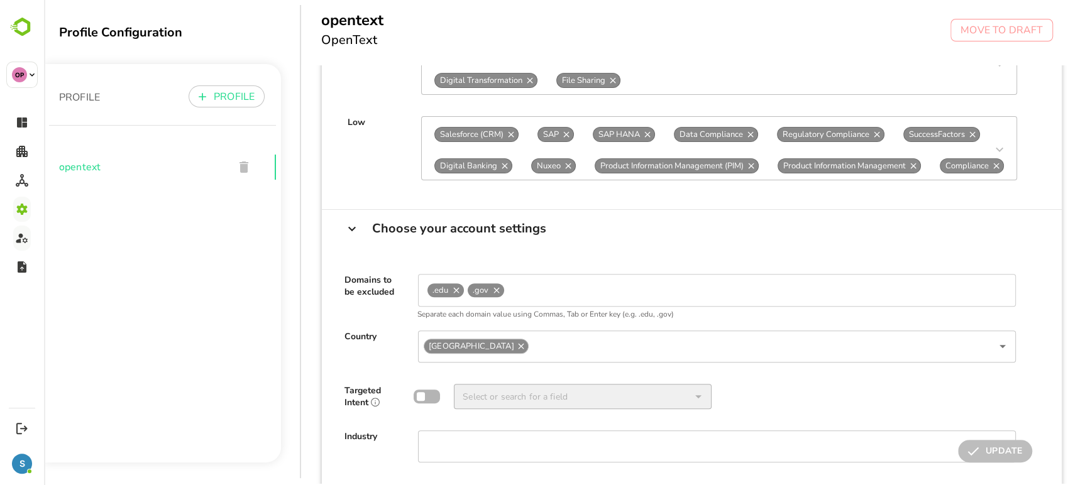
click at [625, 295] on div ".edu .gov" at bounding box center [717, 290] width 598 height 33
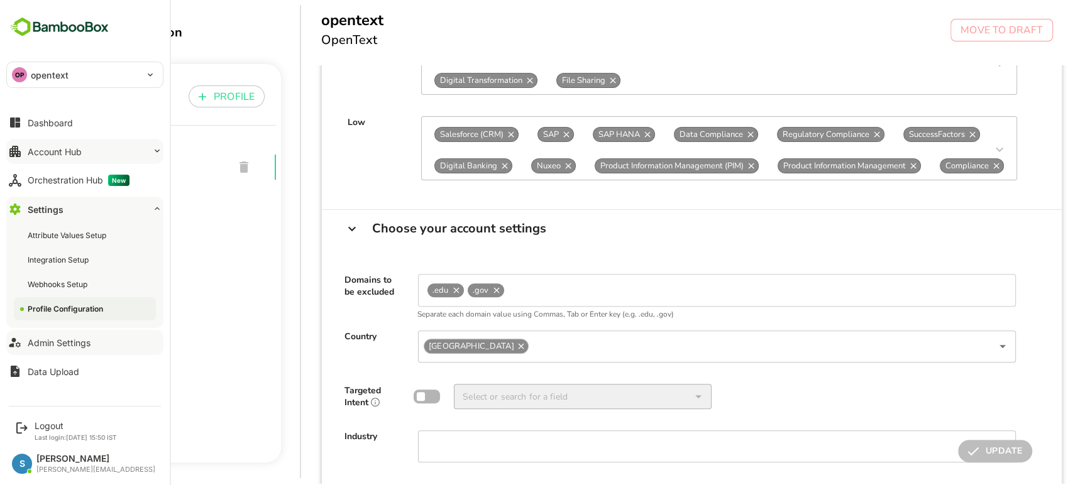
click at [80, 150] on div "Account Hub" at bounding box center [55, 151] width 54 height 11
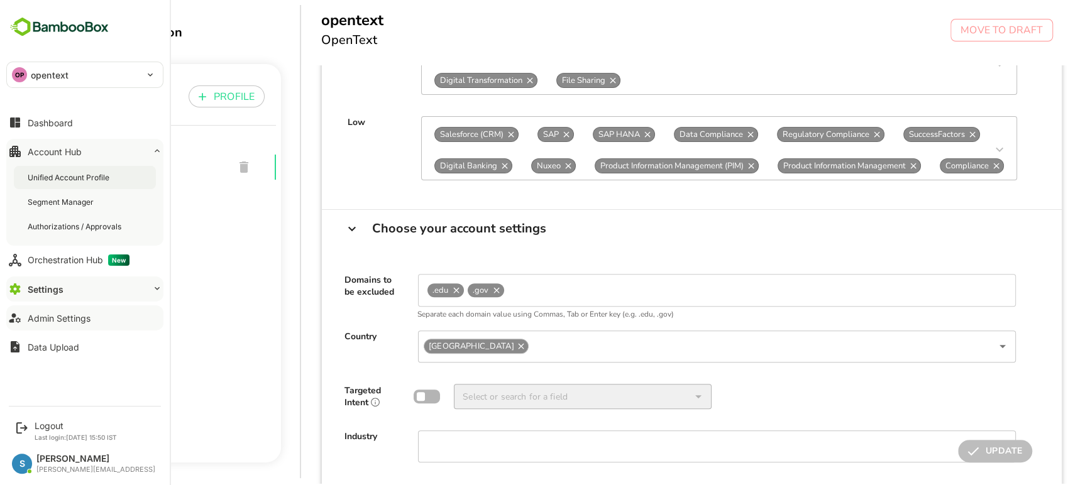
click at [80, 180] on div "Unified Account Profile" at bounding box center [70, 177] width 84 height 11
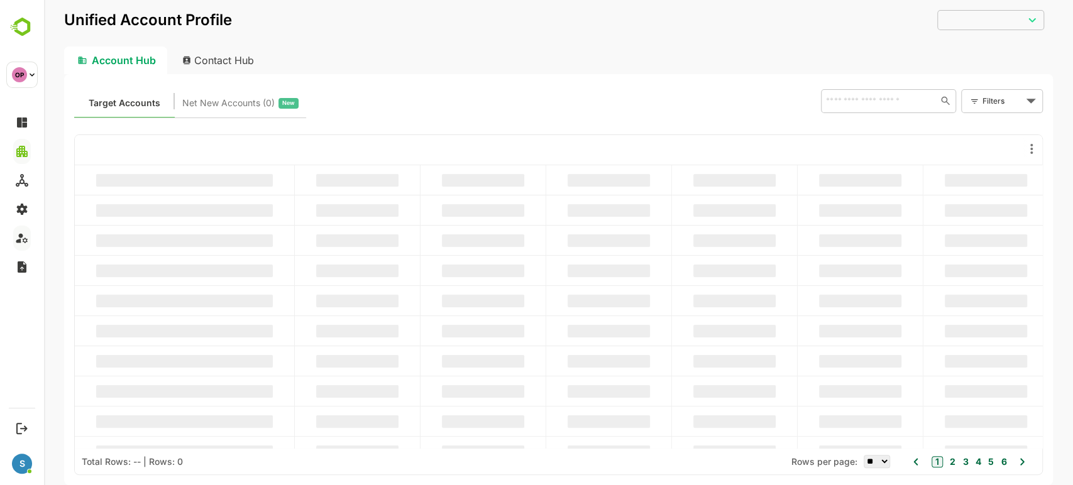
type input "**********"
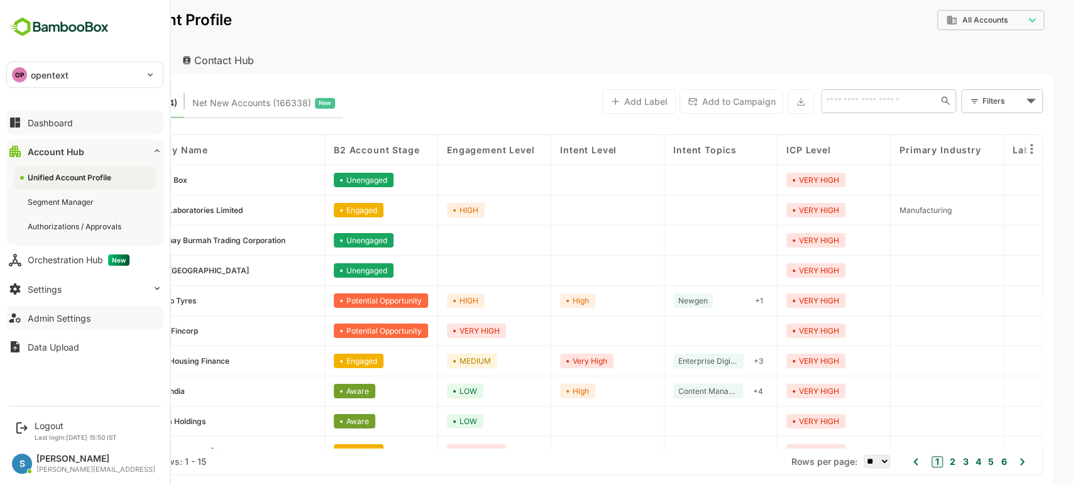
click at [62, 121] on div "Dashboard" at bounding box center [50, 123] width 45 height 11
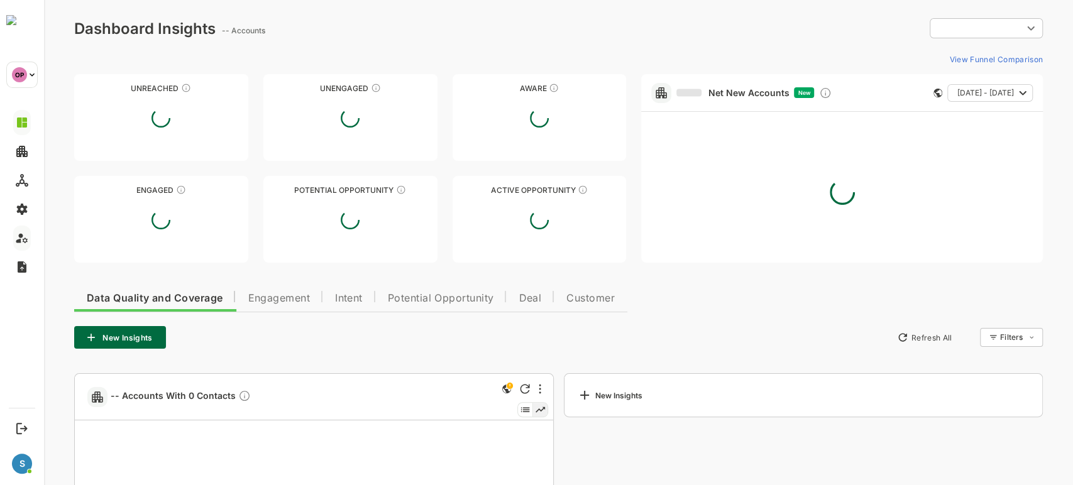
type input "**********"
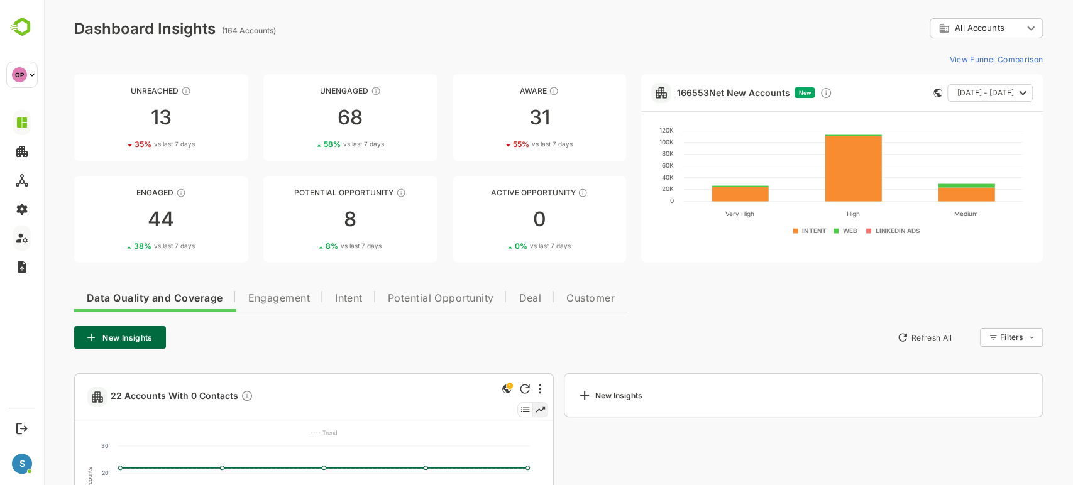
click at [732, 95] on link "166553 Net New Accounts" at bounding box center [732, 92] width 113 height 11
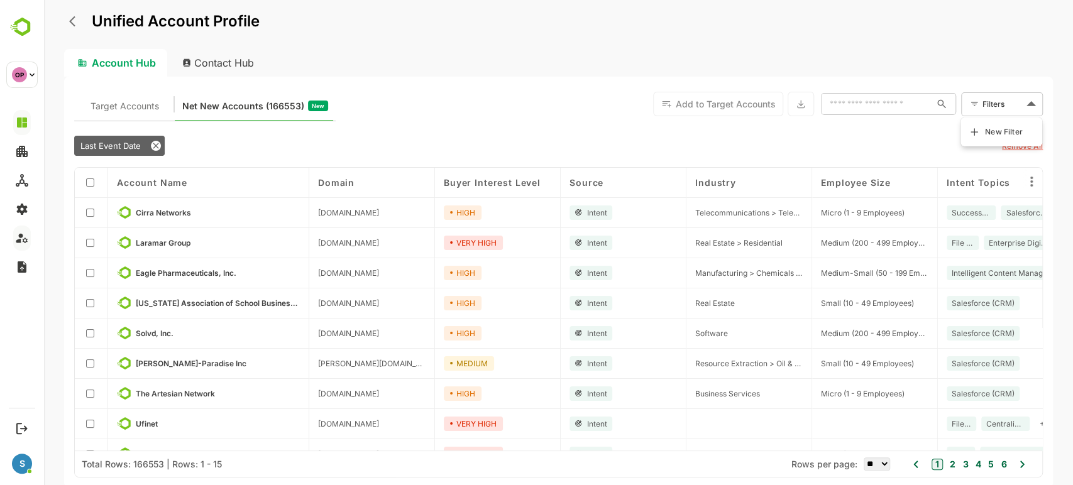
click at [1000, 110] on body "Unified Account Profile Account Hub Contact Hub Target Accounts Net New Account…" at bounding box center [558, 242] width 1029 height 485
click at [985, 132] on span "New Filter" at bounding box center [1004, 131] width 38 height 15
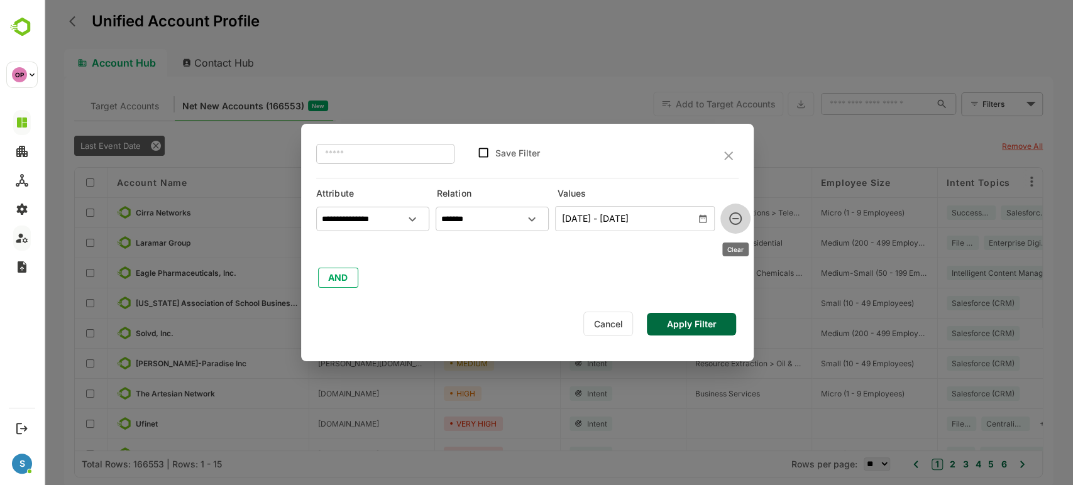
click at [740, 212] on icon "clear" at bounding box center [735, 218] width 15 height 15
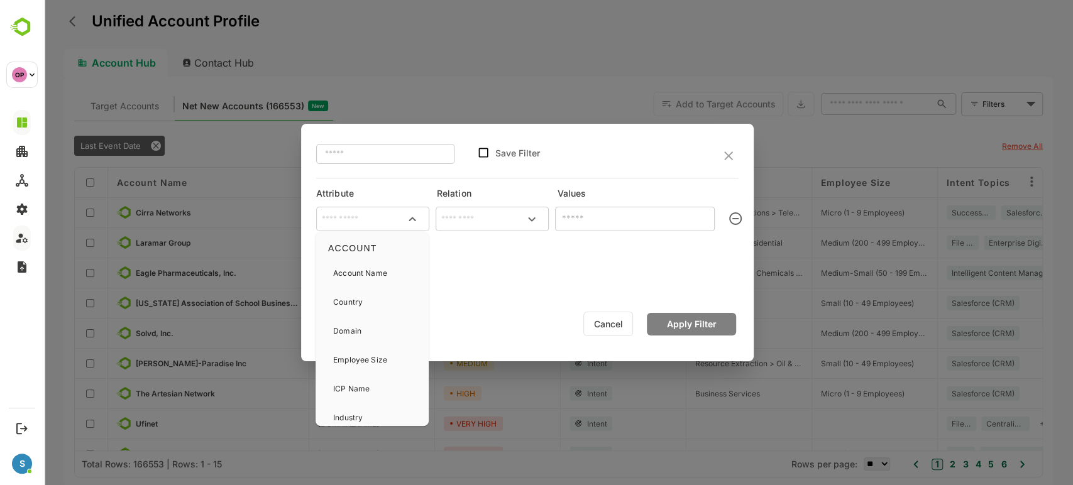
click at [372, 218] on input "text" at bounding box center [373, 219] width 108 height 19
click at [372, 219] on input "text" at bounding box center [373, 219] width 108 height 19
click at [382, 300] on div "Country" at bounding box center [371, 302] width 103 height 26
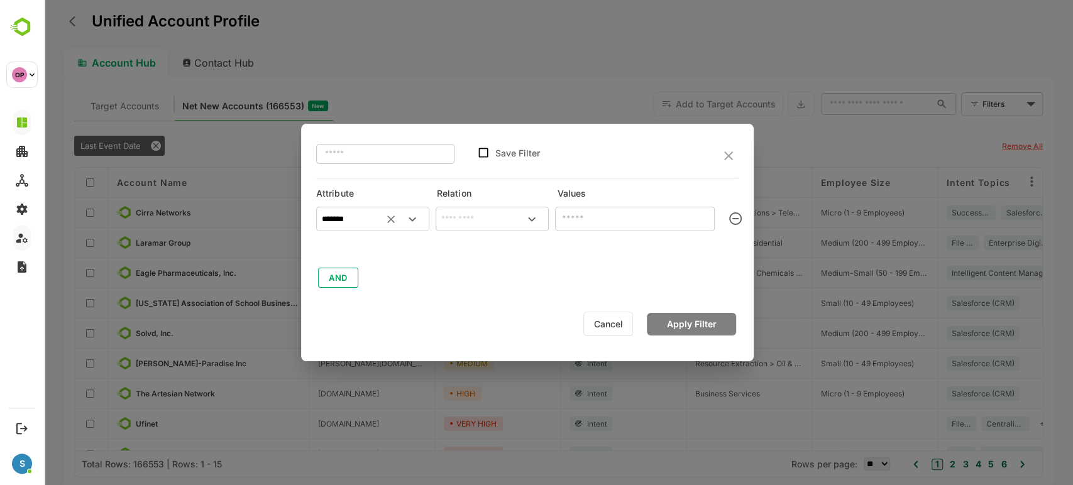
type input "*******"
click at [469, 216] on input "text" at bounding box center [492, 219] width 108 height 19
click at [481, 246] on li "includes" at bounding box center [491, 245] width 108 height 23
type input "********"
click at [620, 220] on input "text" at bounding box center [624, 218] width 131 height 15
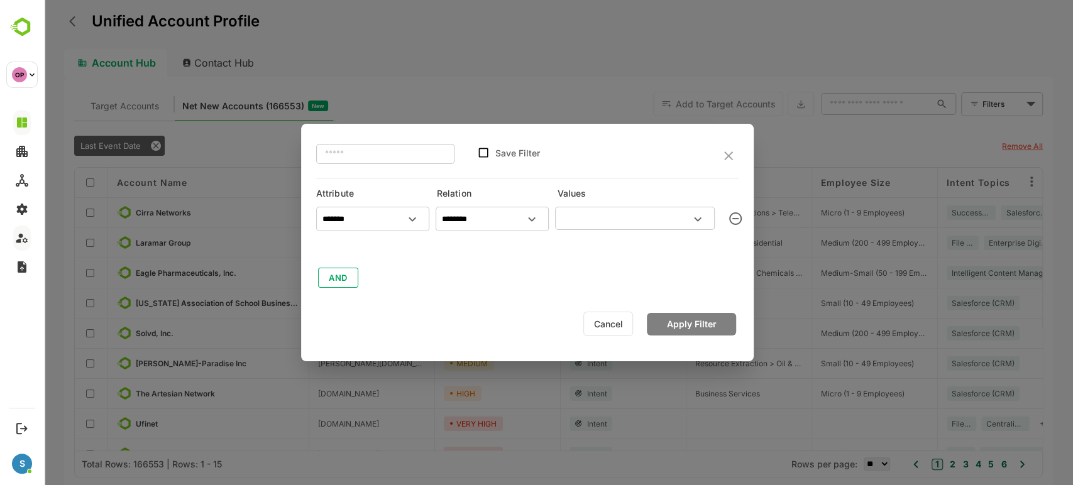
click at [635, 219] on input "text" at bounding box center [624, 218] width 131 height 15
click at [382, 219] on button "Clear" at bounding box center [391, 220] width 18 height 18
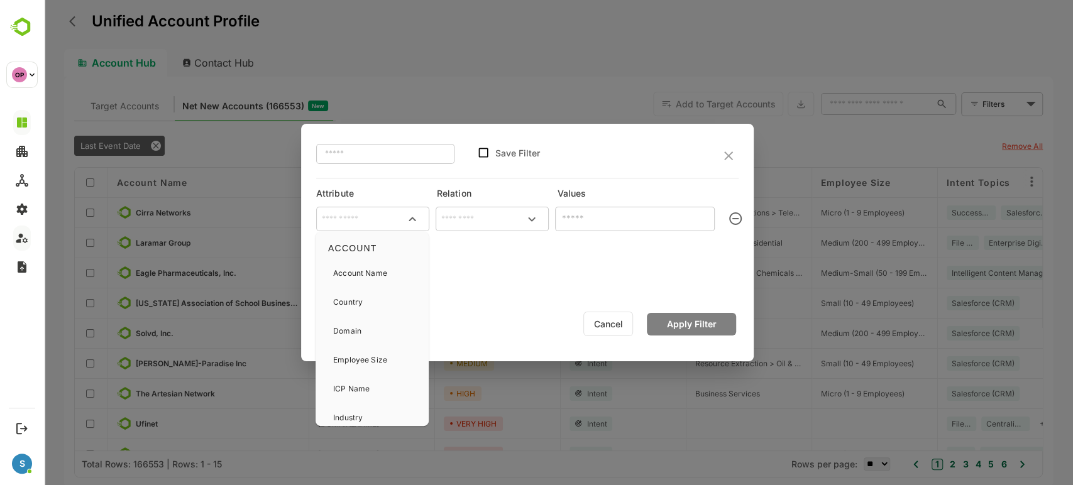
click at [383, 219] on input "text" at bounding box center [373, 219] width 108 height 19
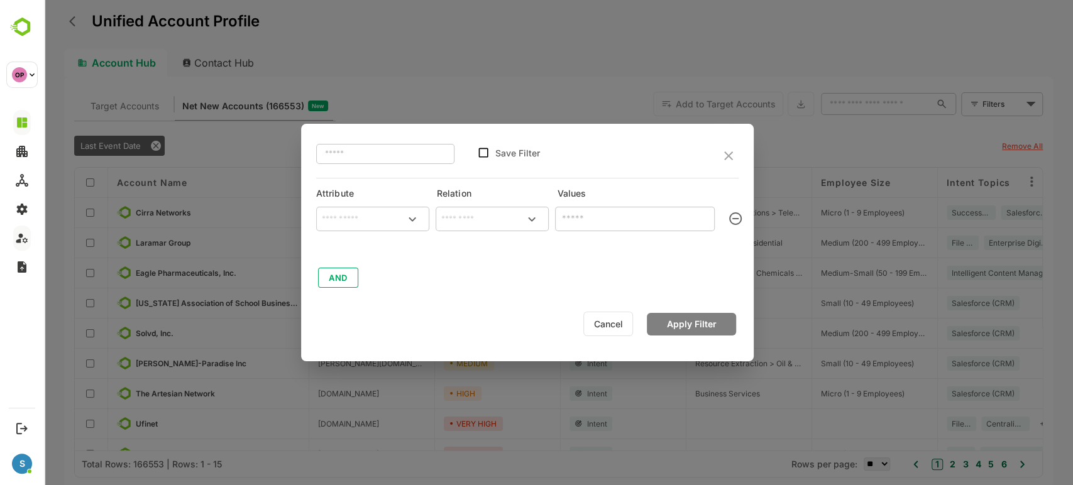
click at [523, 119] on div "​ Save Filter Attribute Relation Values ​ ​ AND Cancel Apply Filter" at bounding box center [527, 242] width 493 height 485
click at [728, 146] on div "​ Save Filter" at bounding box center [527, 156] width 422 height 44
click at [728, 153] on icon "close" at bounding box center [728, 155] width 15 height 15
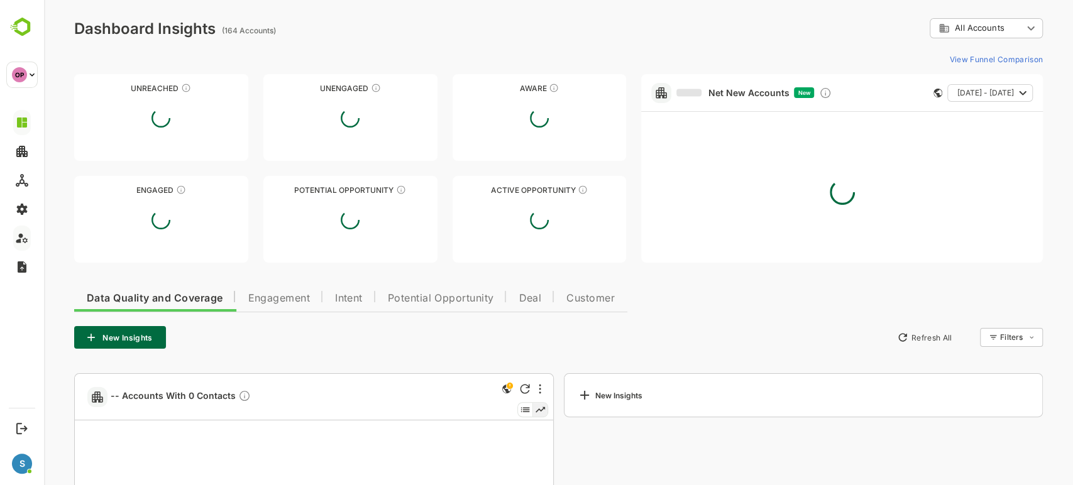
scroll to position [0, 0]
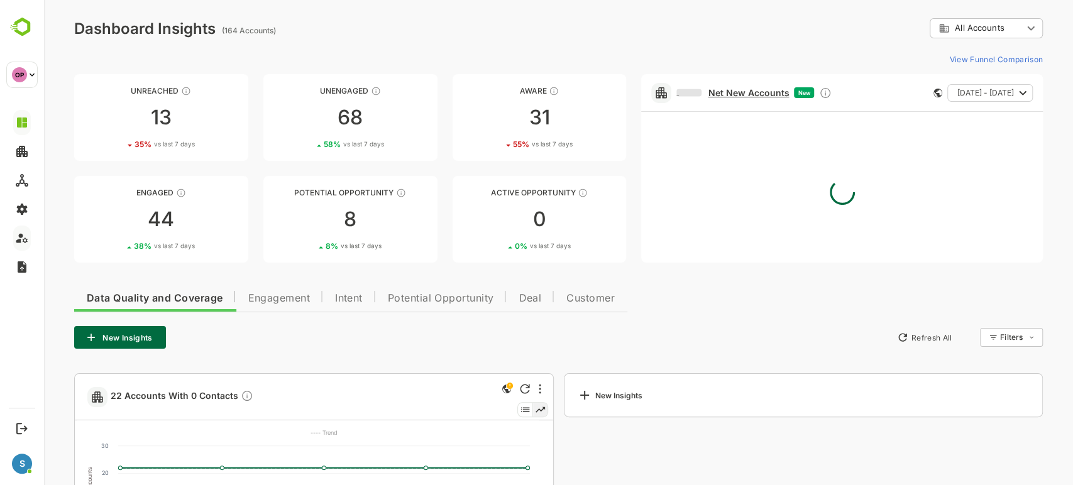
click at [740, 94] on link "Net New Accounts" at bounding box center [732, 92] width 112 height 11
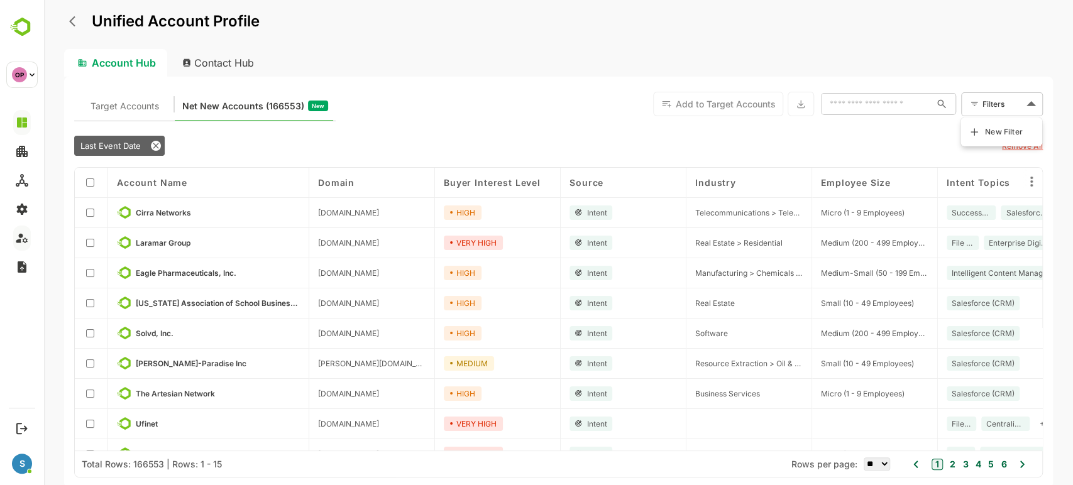
click at [1029, 99] on body "Unified Account Profile Account Hub Contact Hub Target Accounts Net New Account…" at bounding box center [558, 242] width 1029 height 485
click at [995, 126] on span "New Filter" at bounding box center [1004, 131] width 38 height 15
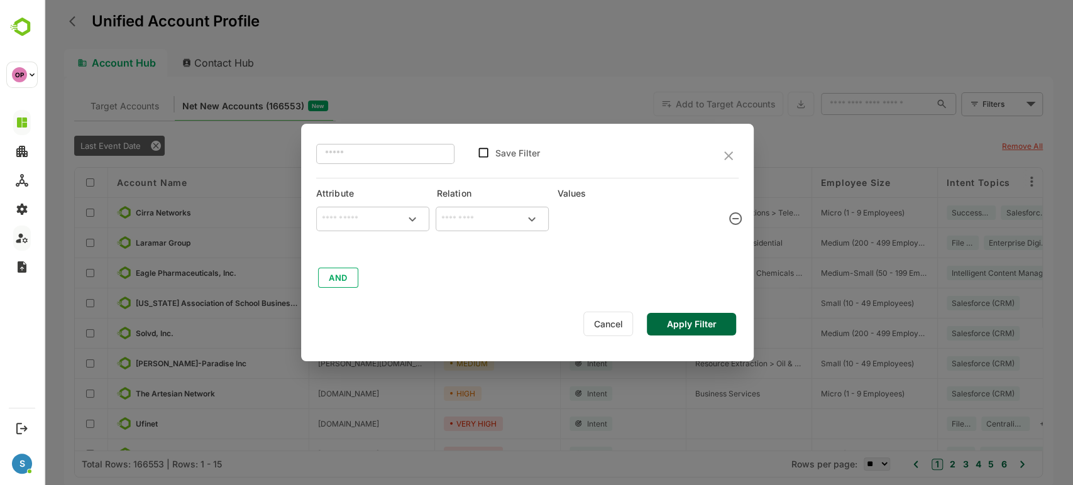
type input "**********"
type input "*******"
click at [733, 212] on icon "clear" at bounding box center [735, 218] width 13 height 13
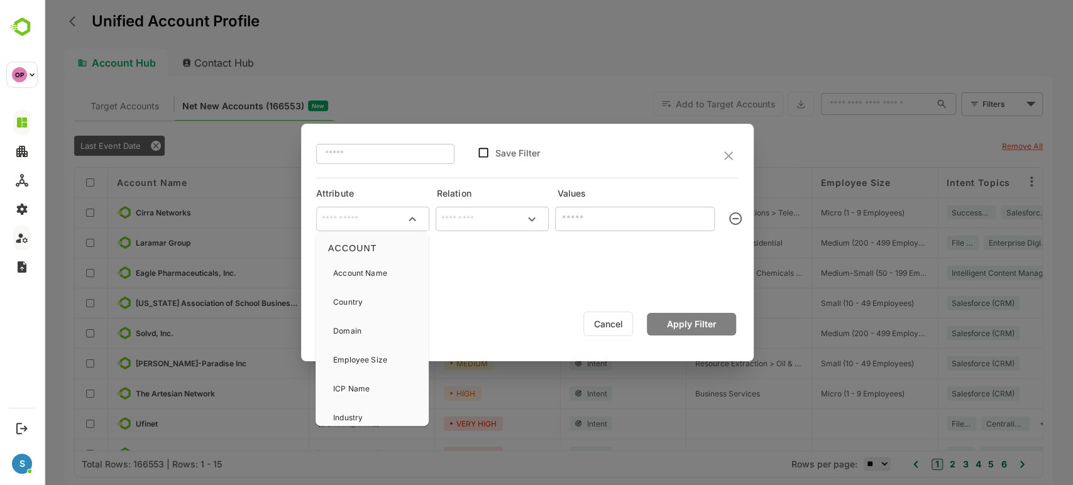
click at [363, 216] on input "text" at bounding box center [373, 219] width 108 height 19
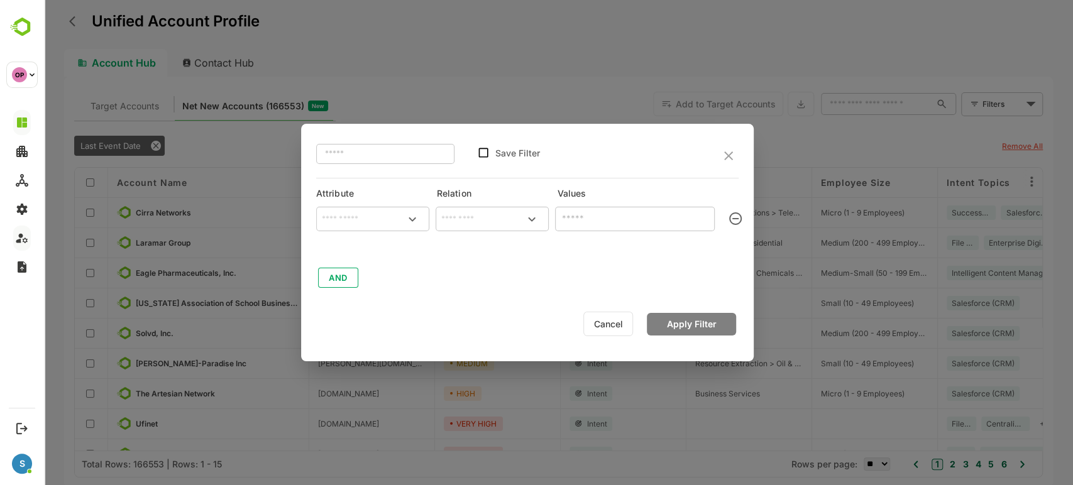
click at [594, 315] on button "Cancel" at bounding box center [608, 324] width 50 height 25
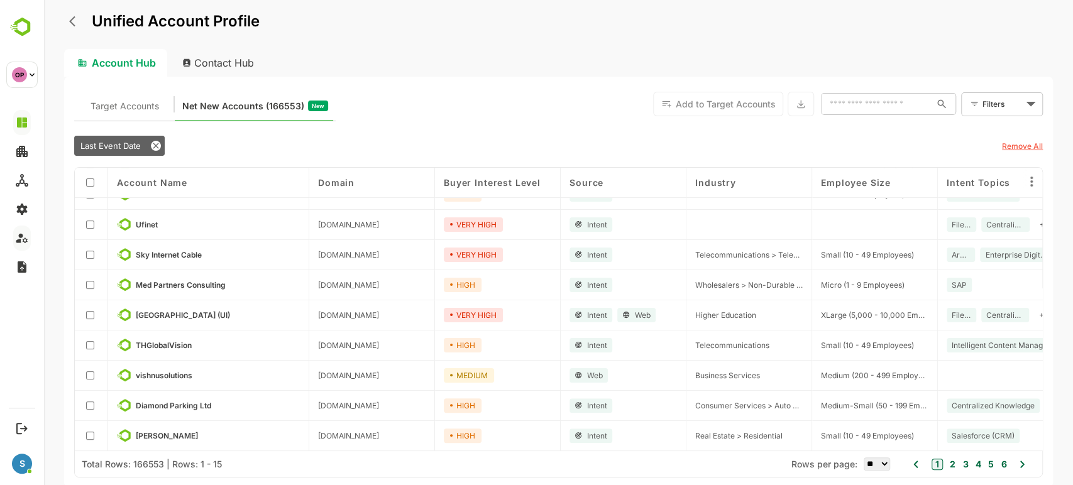
scroll to position [0, 0]
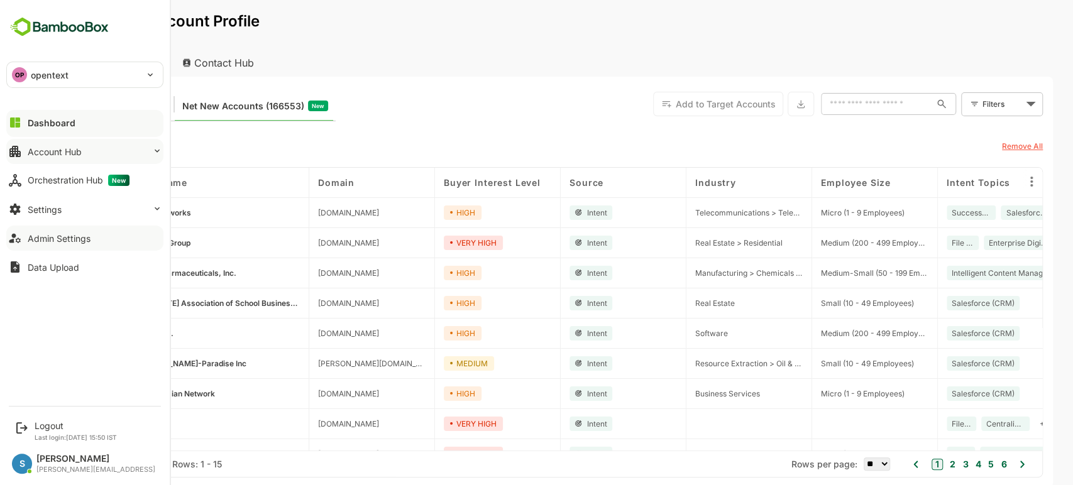
click at [60, 145] on button "Account Hub" at bounding box center [84, 151] width 157 height 25
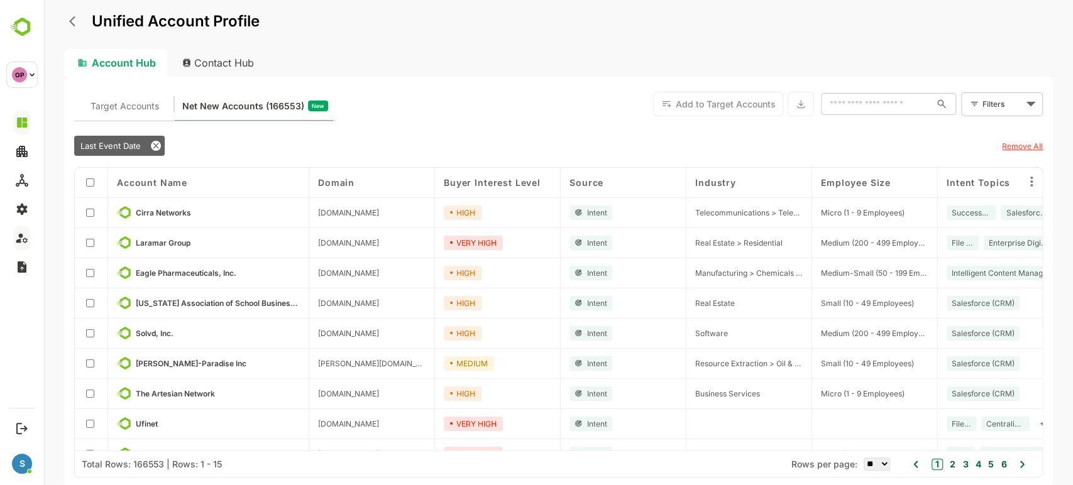
click at [231, 150] on div "Last Event Date" at bounding box center [523, 146] width 899 height 20
click at [1010, 106] on body "Unified Account Profile Account Hub Contact Hub Target Accounts Net New Account…" at bounding box center [558, 242] width 1029 height 485
click at [1005, 126] on span "New Filter" at bounding box center [1004, 131] width 38 height 15
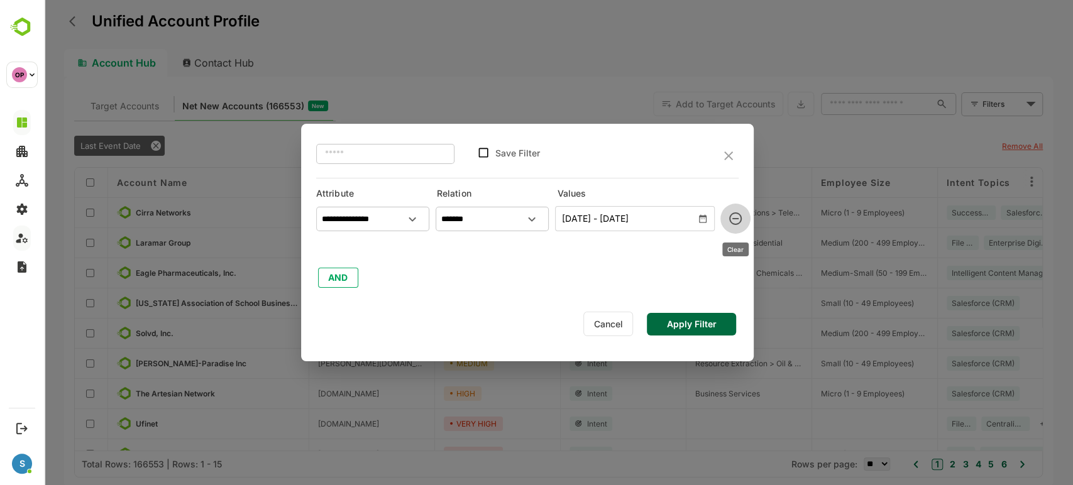
click at [734, 217] on icon "clear" at bounding box center [735, 218] width 15 height 15
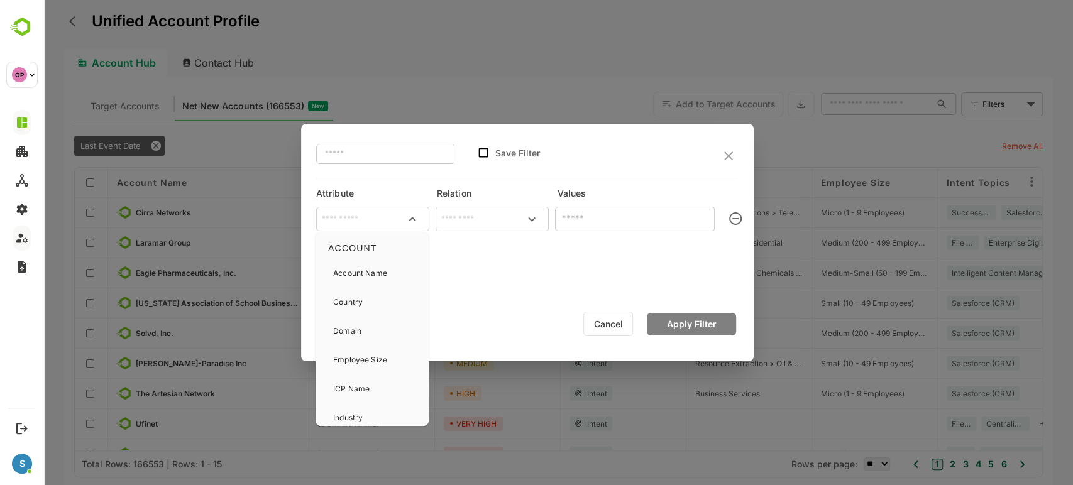
click at [376, 219] on input "text" at bounding box center [373, 219] width 108 height 19
type input "*"
click at [367, 299] on div "Country" at bounding box center [371, 302] width 103 height 26
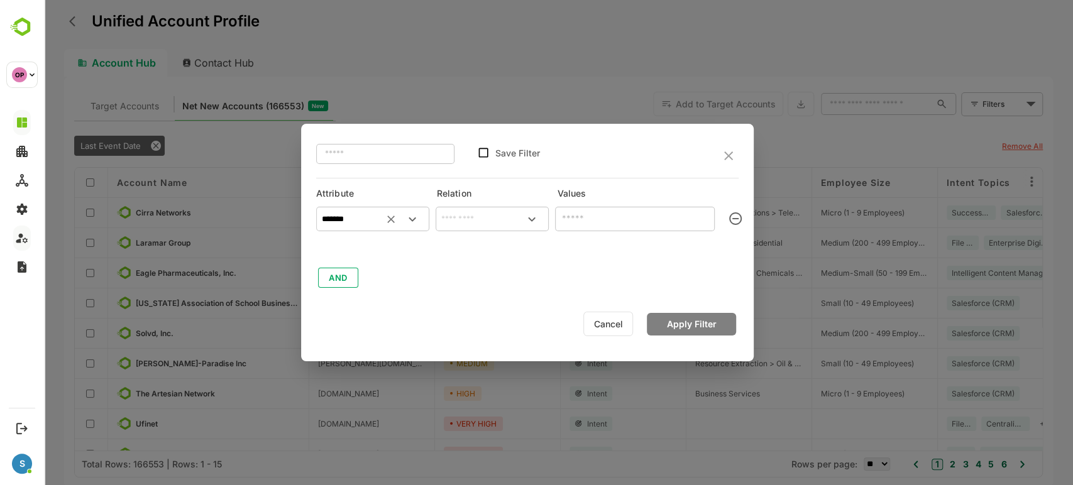
click at [477, 209] on div "​" at bounding box center [492, 219] width 113 height 25
type input "*******"
click at [484, 235] on li "includes" at bounding box center [491, 245] width 108 height 23
type input "********"
click at [591, 215] on input "text" at bounding box center [624, 218] width 131 height 15
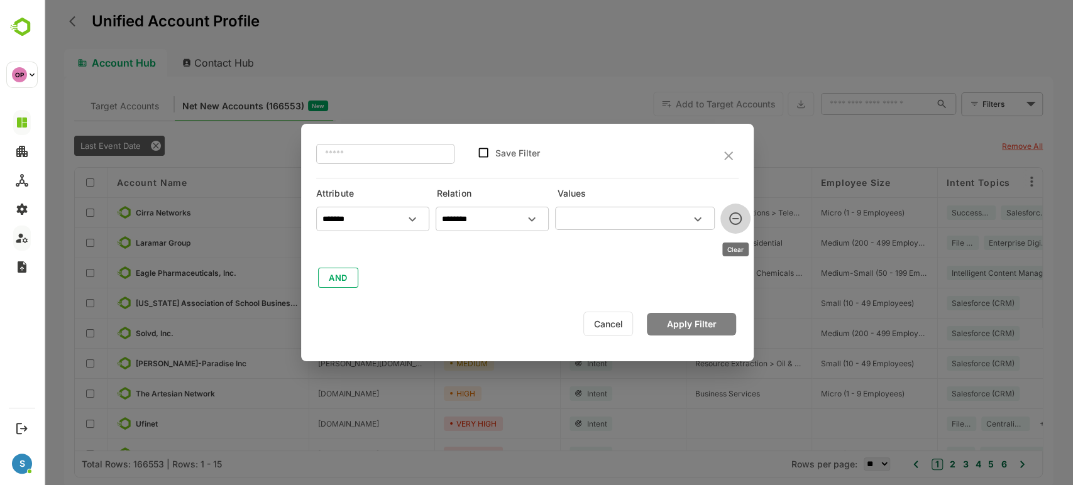
click at [731, 218] on icon "clear" at bounding box center [735, 218] width 15 height 15
click at [729, 158] on icon "close" at bounding box center [728, 155] width 15 height 15
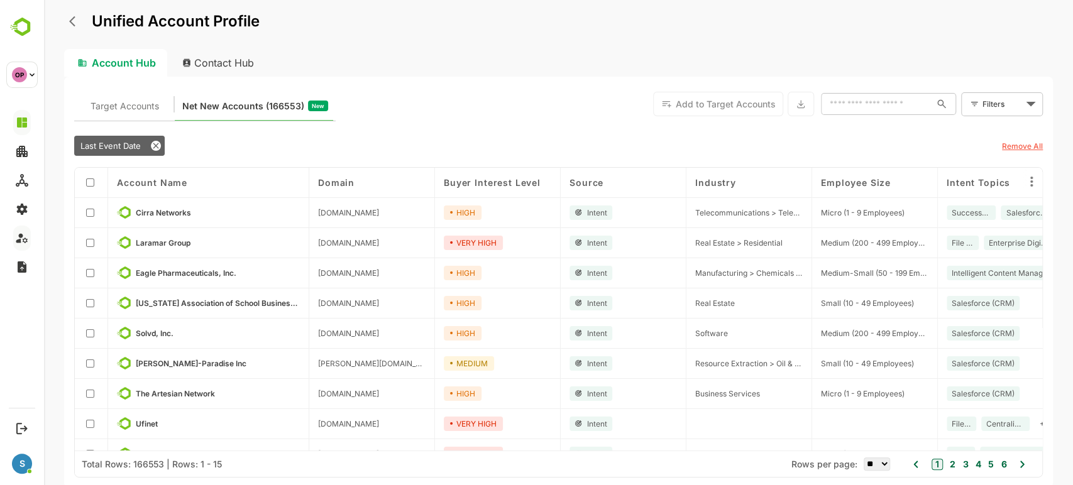
click at [868, 111] on input "text" at bounding box center [876, 104] width 110 height 23
click at [1016, 114] on body "Unified Account Profile Account Hub Contact Hub Target Accounts Net New Account…" at bounding box center [558, 242] width 1029 height 485
click at [1001, 124] on span "New Filter" at bounding box center [1004, 131] width 38 height 15
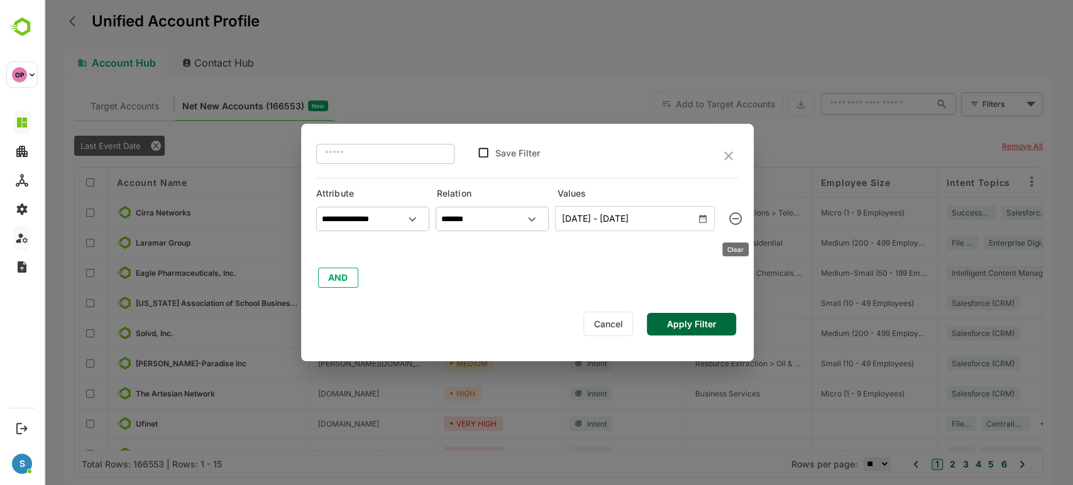
click at [738, 216] on icon "clear" at bounding box center [735, 218] width 15 height 15
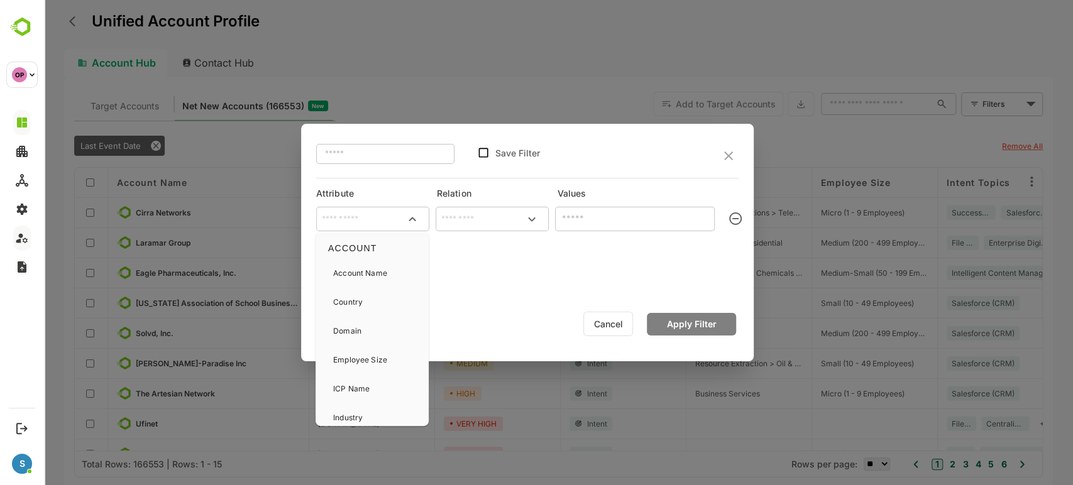
click at [372, 222] on input "text" at bounding box center [373, 219] width 108 height 19
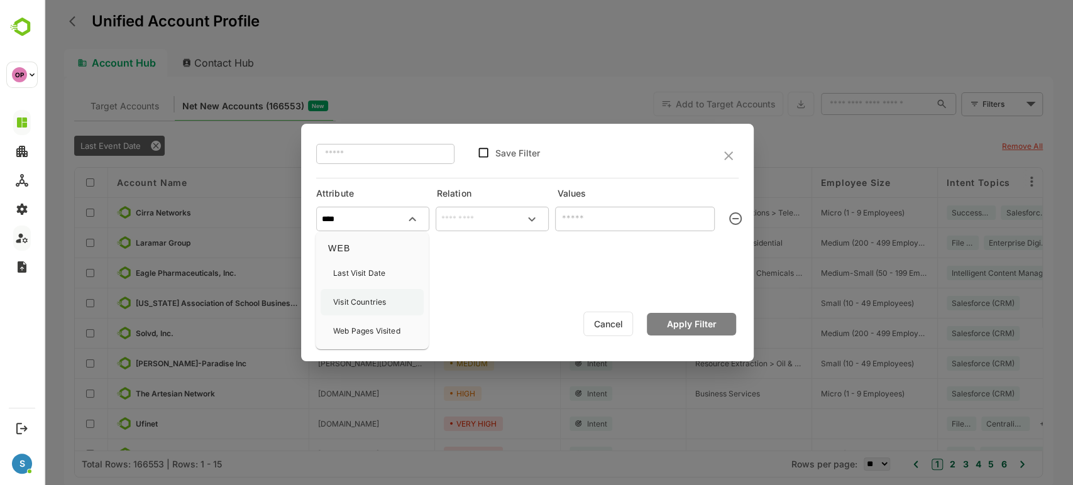
click at [374, 305] on p "Visit Countries" at bounding box center [359, 302] width 53 height 11
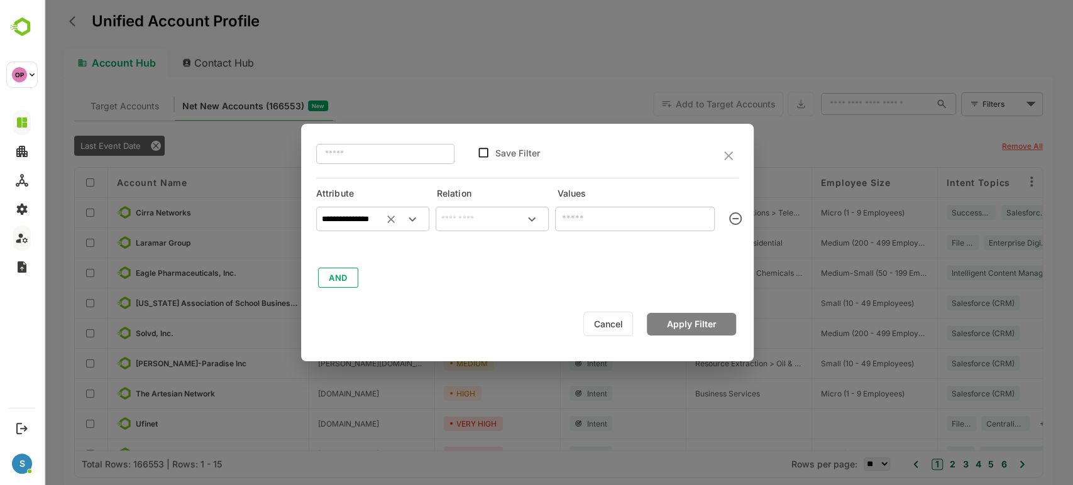
type input "**********"
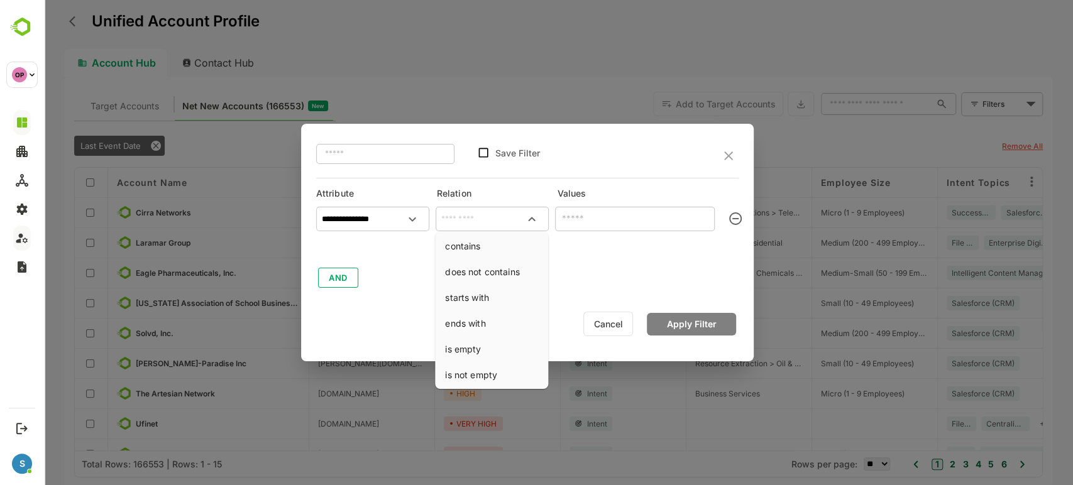
click at [491, 217] on input "text" at bounding box center [492, 219] width 108 height 19
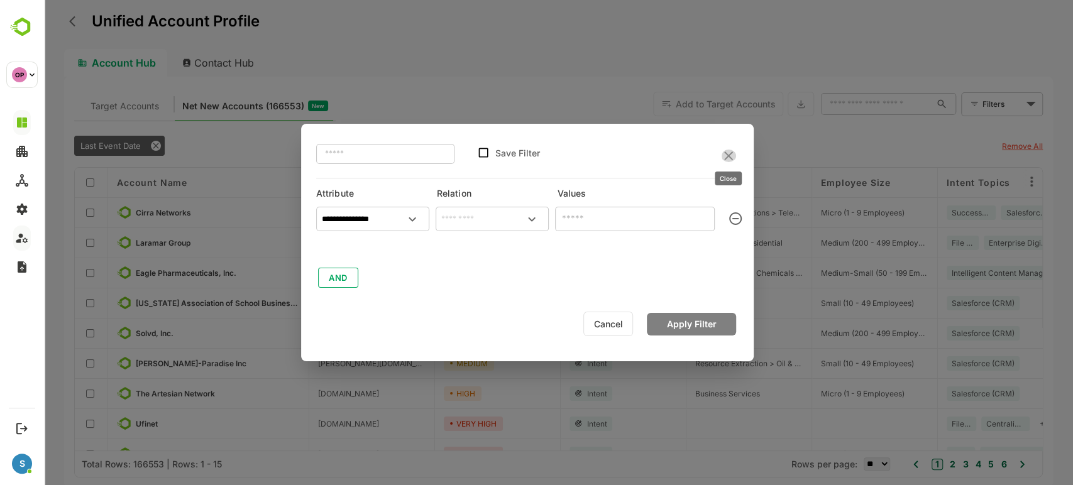
click at [729, 158] on icon "close" at bounding box center [728, 155] width 15 height 15
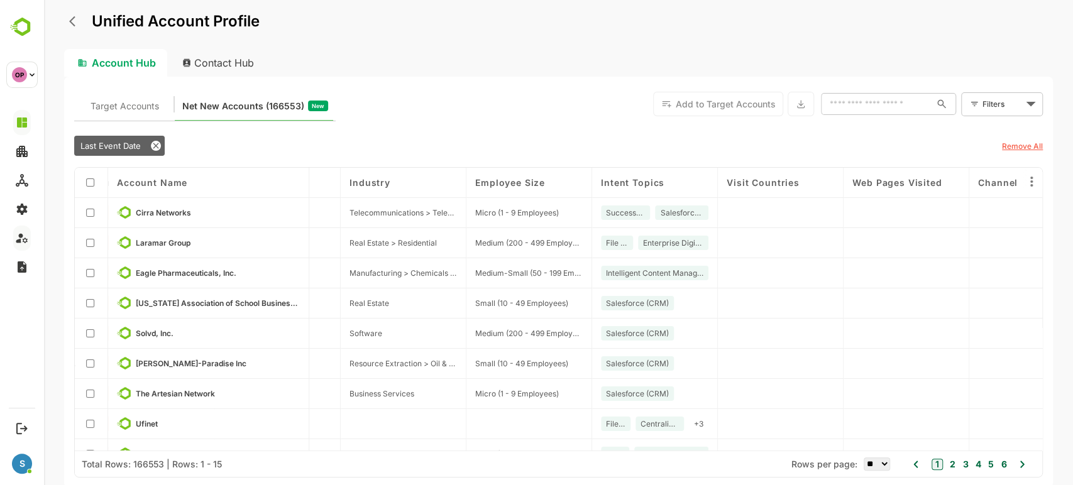
scroll to position [201, 346]
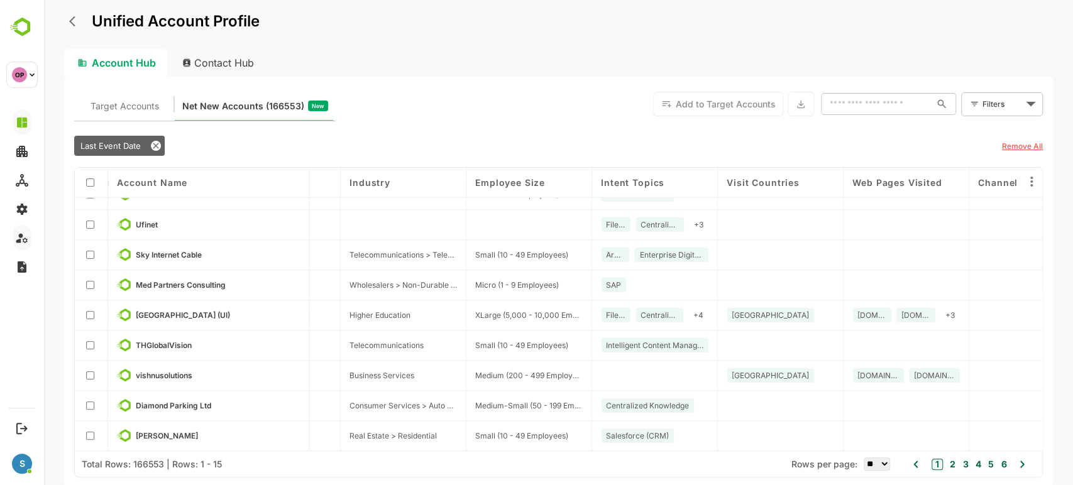
click at [518, 81] on div "Target Accounts Net New Accounts ( 166553 ) New Add to Target Accounts ​ Filter…" at bounding box center [558, 282] width 989 height 411
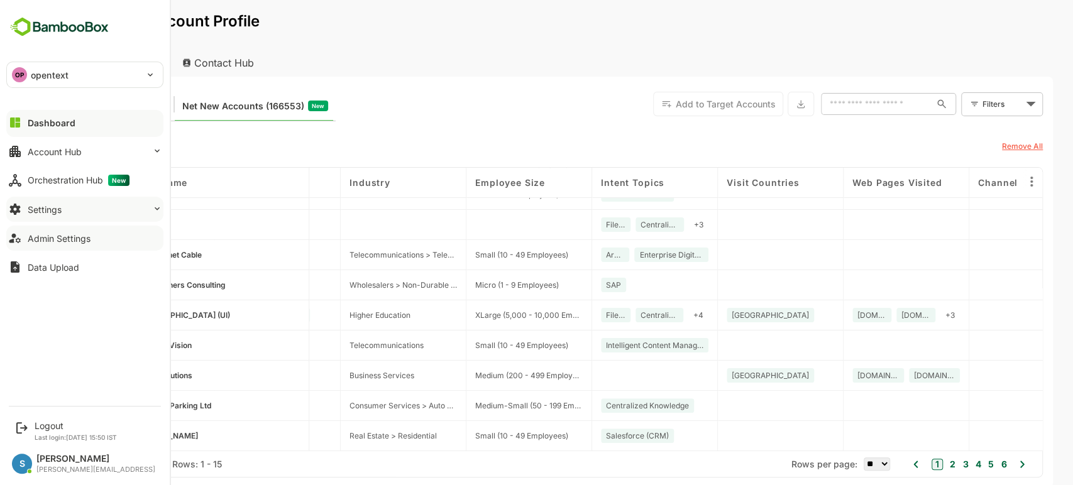
click at [53, 207] on div "Settings" at bounding box center [45, 209] width 34 height 11
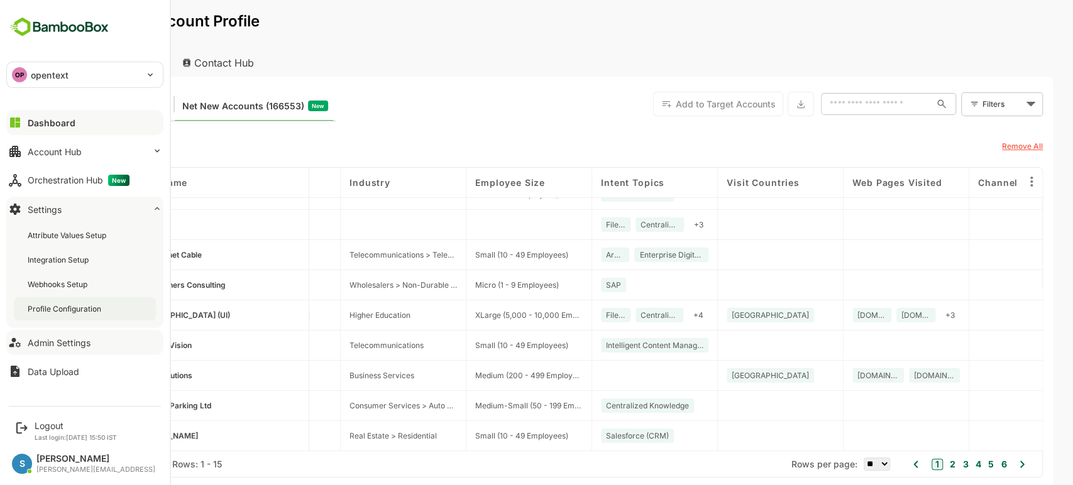
click at [71, 306] on div "Profile Configuration" at bounding box center [66, 309] width 76 height 11
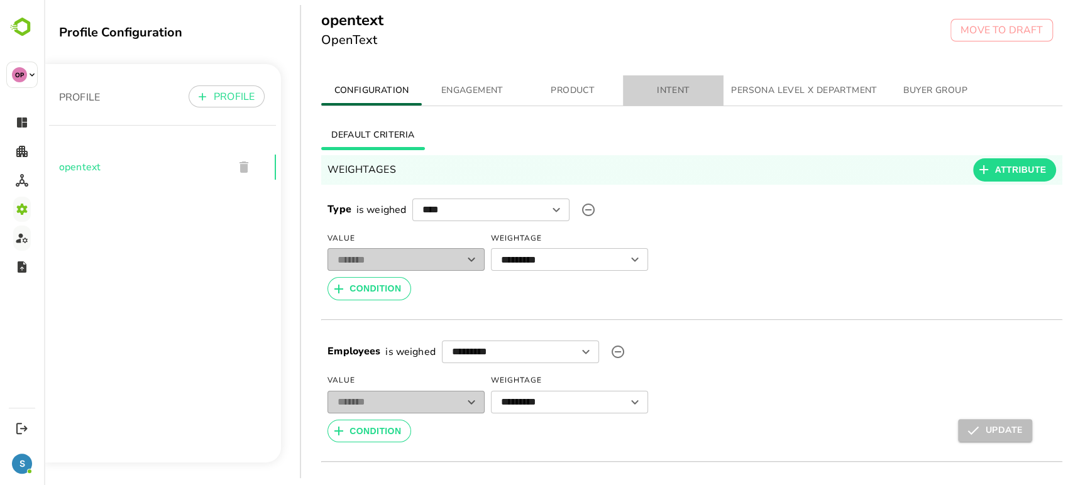
click at [672, 93] on span "INTENT" at bounding box center [672, 91] width 85 height 16
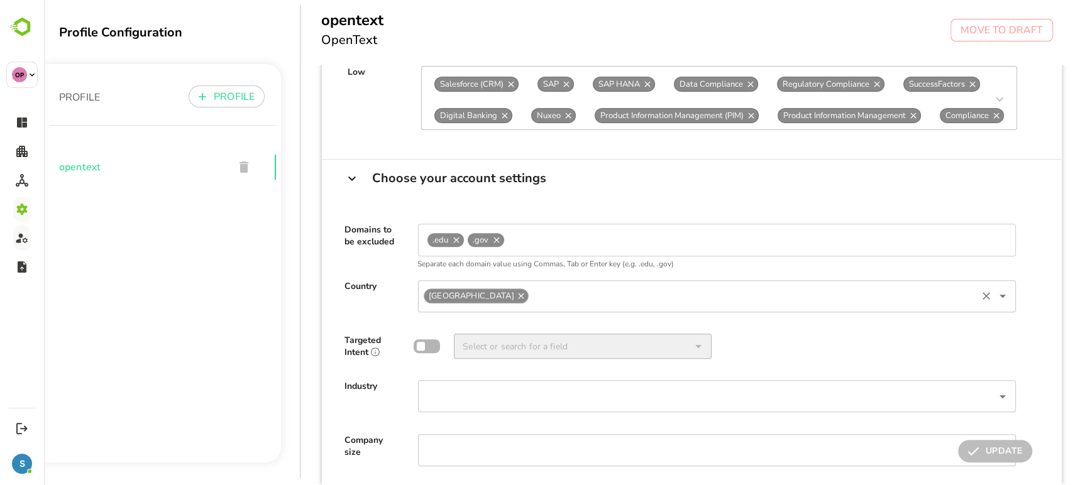
scroll to position [339, 0]
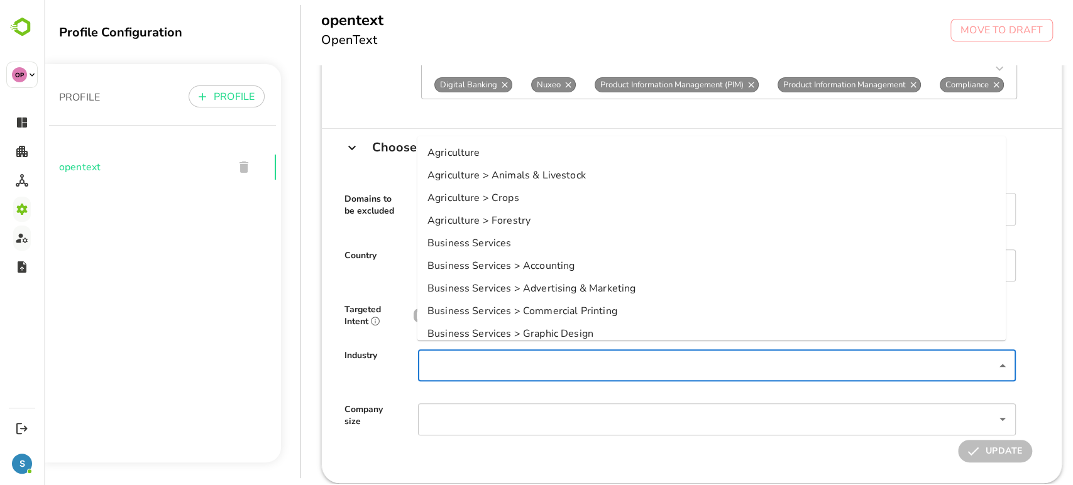
click at [669, 354] on input "Select or search for a field" at bounding box center [706, 365] width 569 height 25
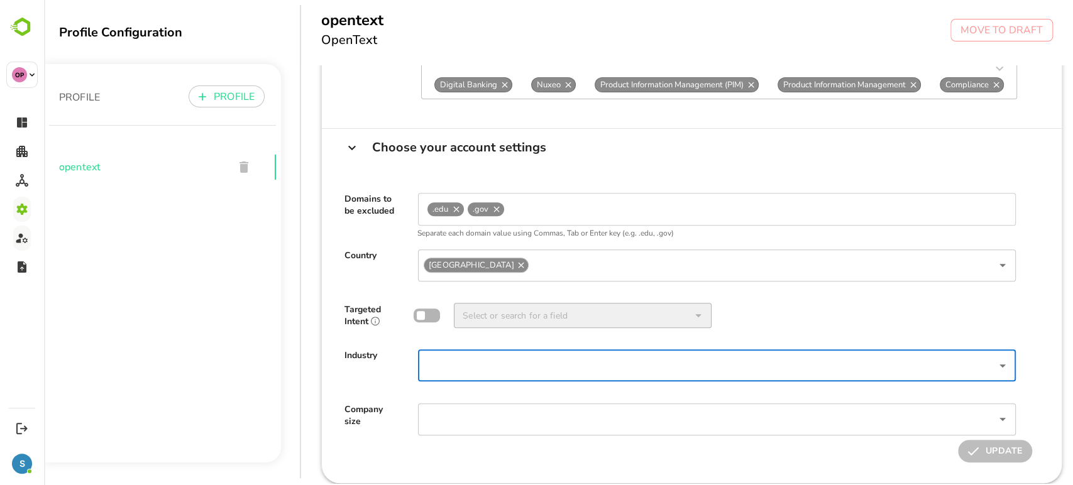
click at [669, 354] on input "Select or search for a field" at bounding box center [706, 365] width 569 height 25
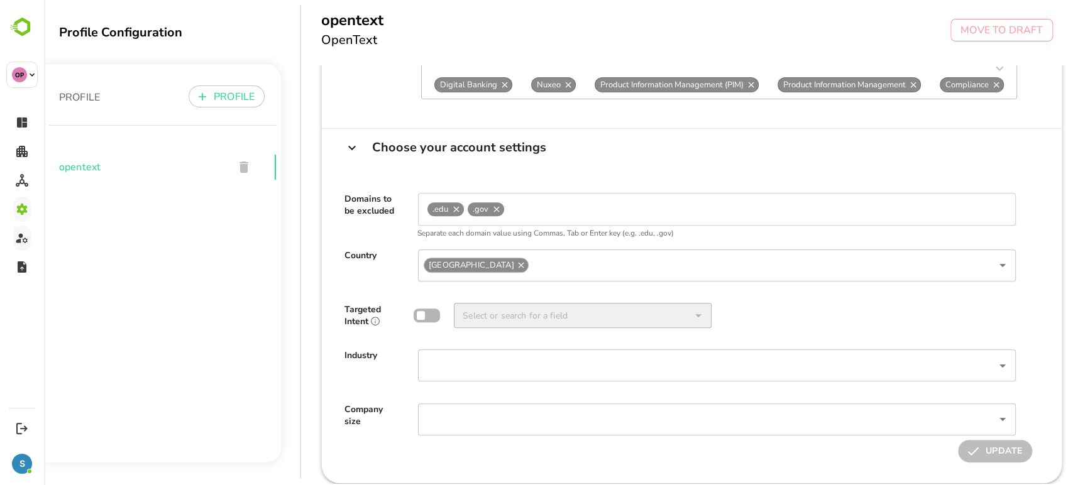
click at [372, 381] on div "Company size ​" at bounding box center [692, 407] width 720 height 53
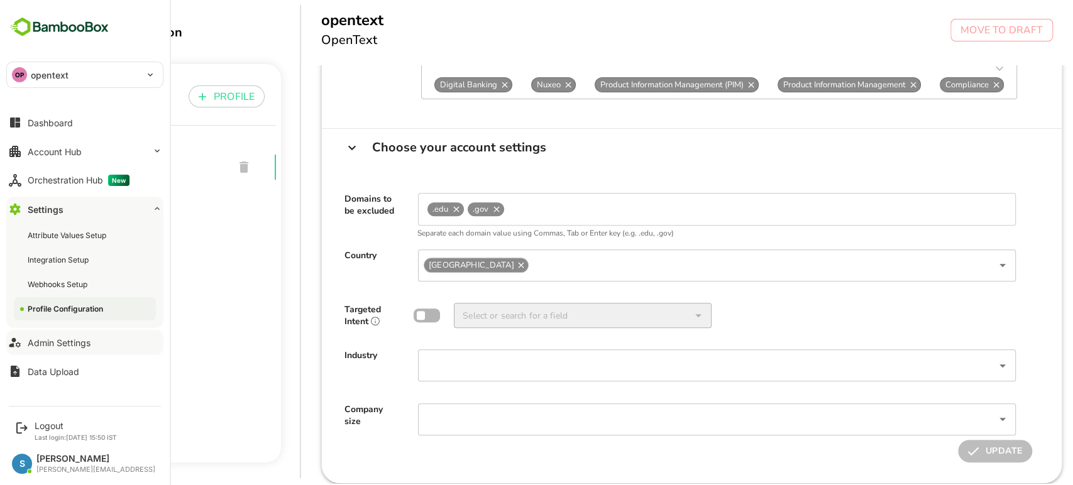
click at [76, 300] on div "Profile Configuration" at bounding box center [85, 308] width 142 height 23
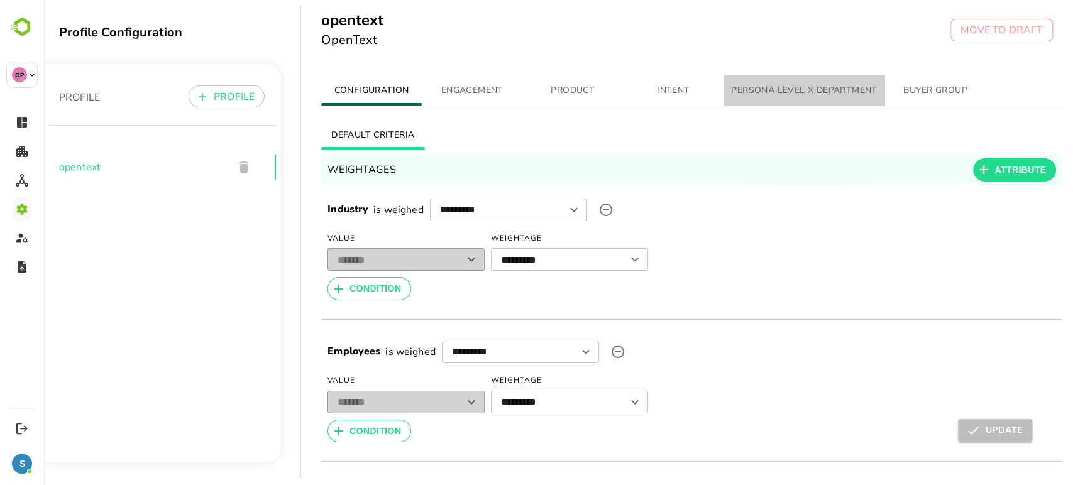
click at [760, 94] on span "PERSONA LEVEL X DEPARTMENT" at bounding box center [804, 91] width 146 height 16
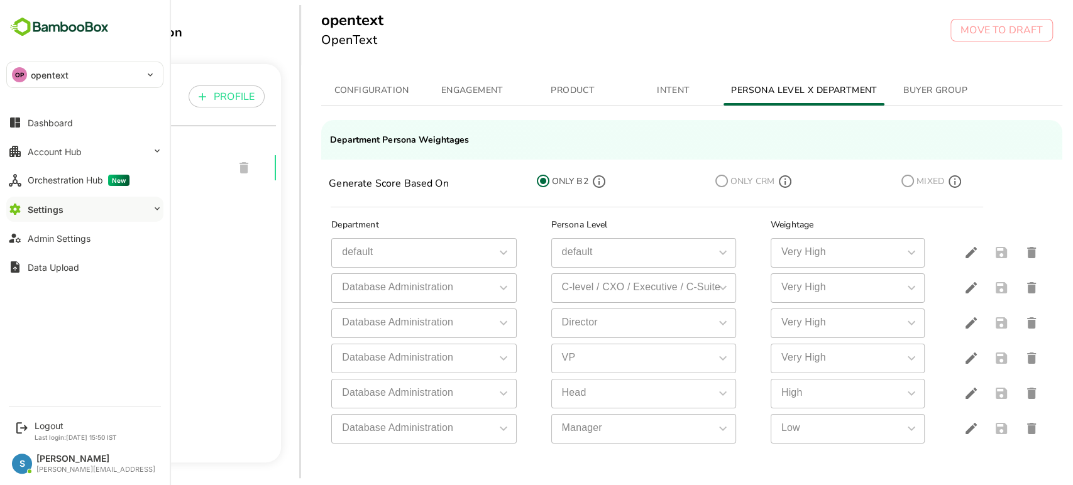
click at [69, 211] on button "Settings" at bounding box center [84, 209] width 157 height 25
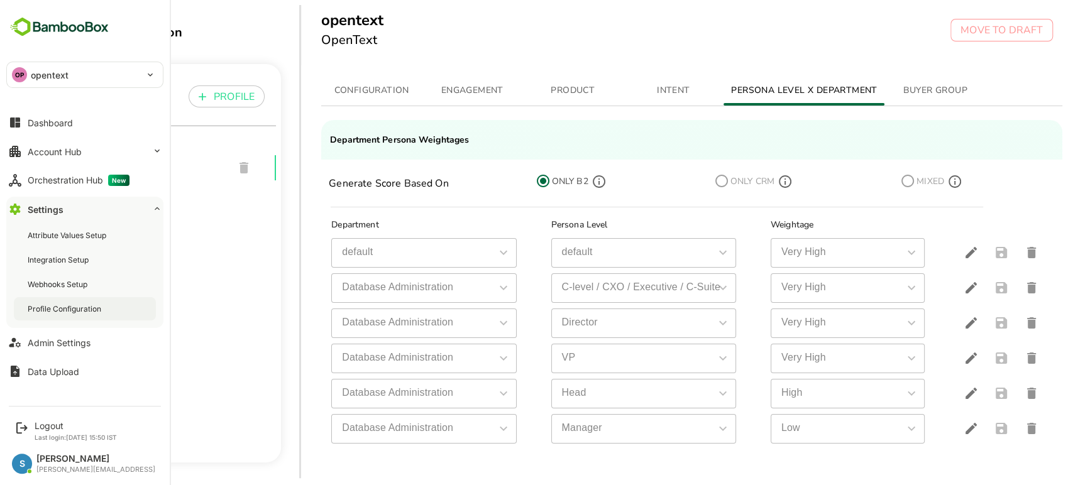
click at [89, 302] on div "Profile Configuration" at bounding box center [85, 308] width 142 height 23
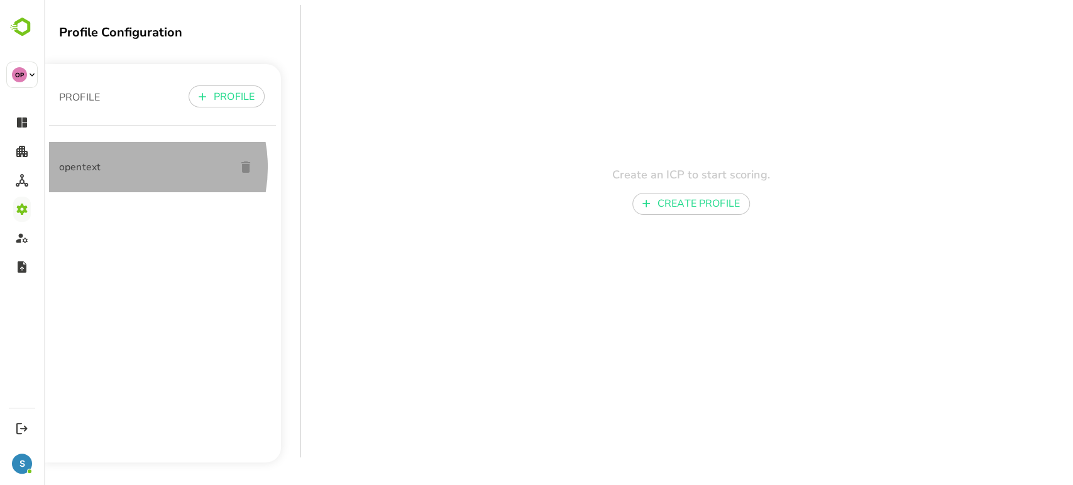
click at [121, 168] on span "opentext" at bounding box center [142, 167] width 167 height 15
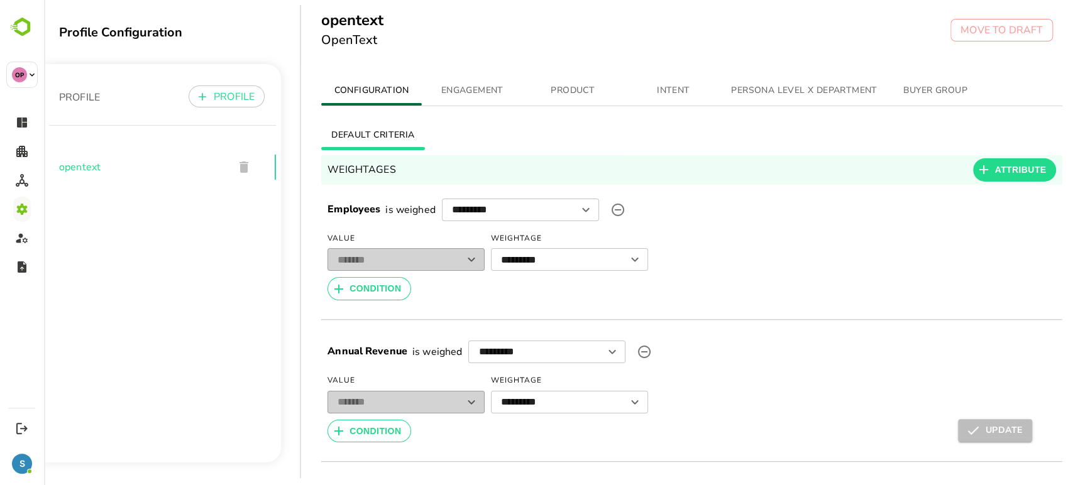
click at [684, 87] on span "INTENT" at bounding box center [672, 91] width 85 height 16
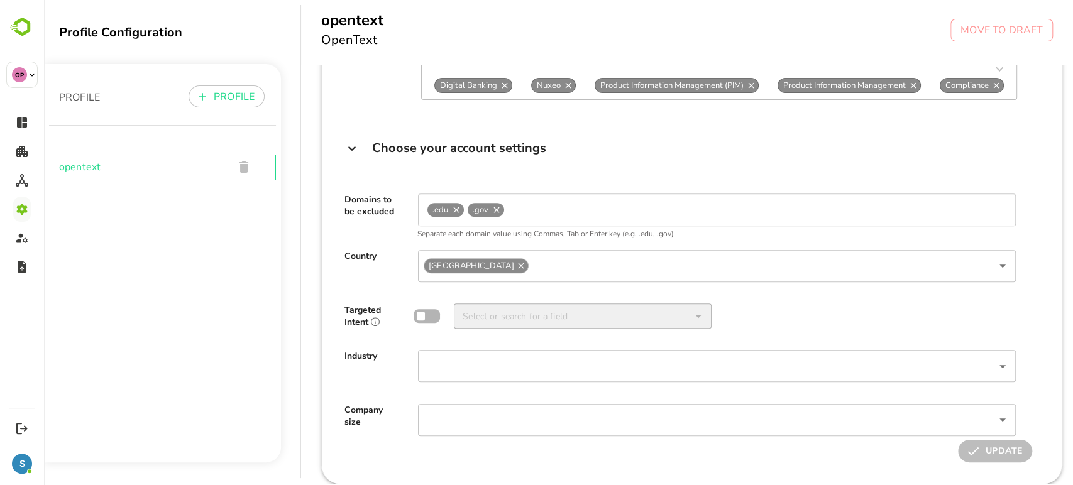
scroll to position [339, 0]
click at [648, 369] on div "​" at bounding box center [717, 365] width 598 height 32
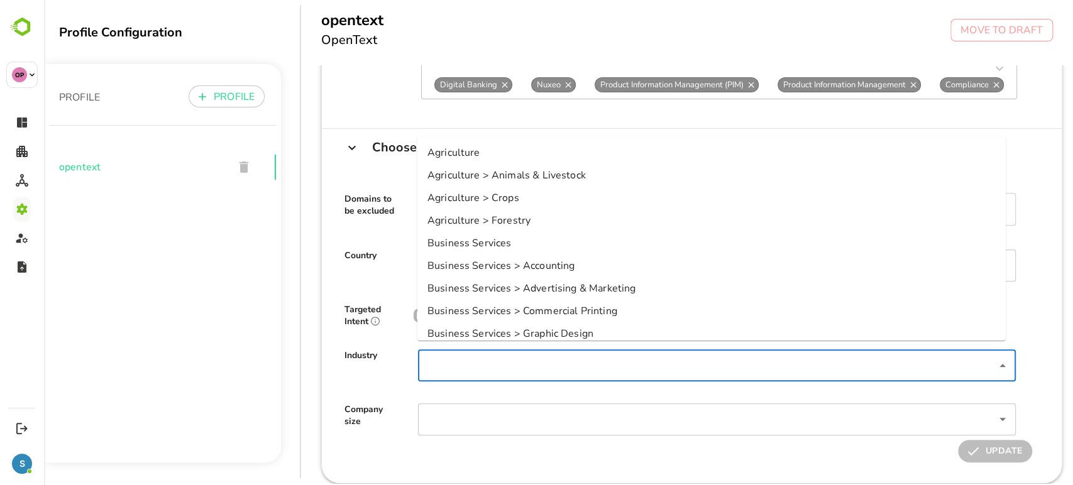
click at [373, 368] on div "Industry" at bounding box center [370, 365] width 53 height 32
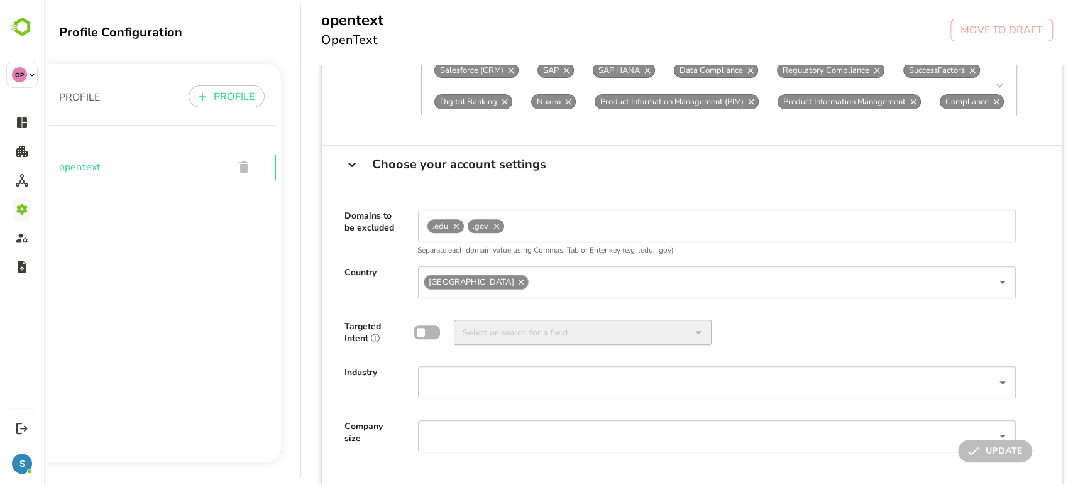
scroll to position [339, 1]
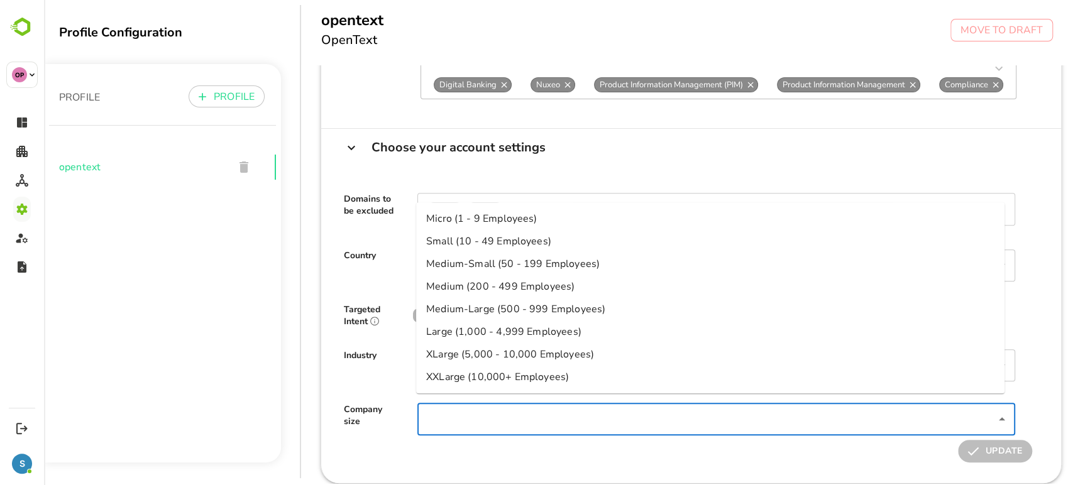
click at [497, 407] on input "Select or search for a field" at bounding box center [705, 419] width 569 height 25
click at [495, 286] on li "Medium (200 - 499 Employees)" at bounding box center [710, 286] width 588 height 23
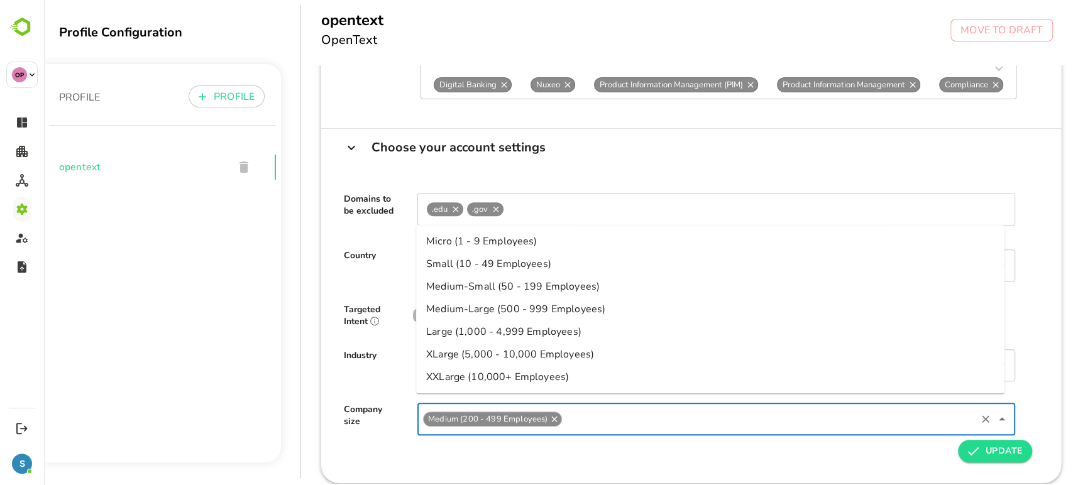
click at [586, 407] on input "Select or search for a field" at bounding box center [769, 419] width 410 height 25
click at [483, 289] on li "Medium-Small (50 - 199 Employees)" at bounding box center [710, 286] width 588 height 23
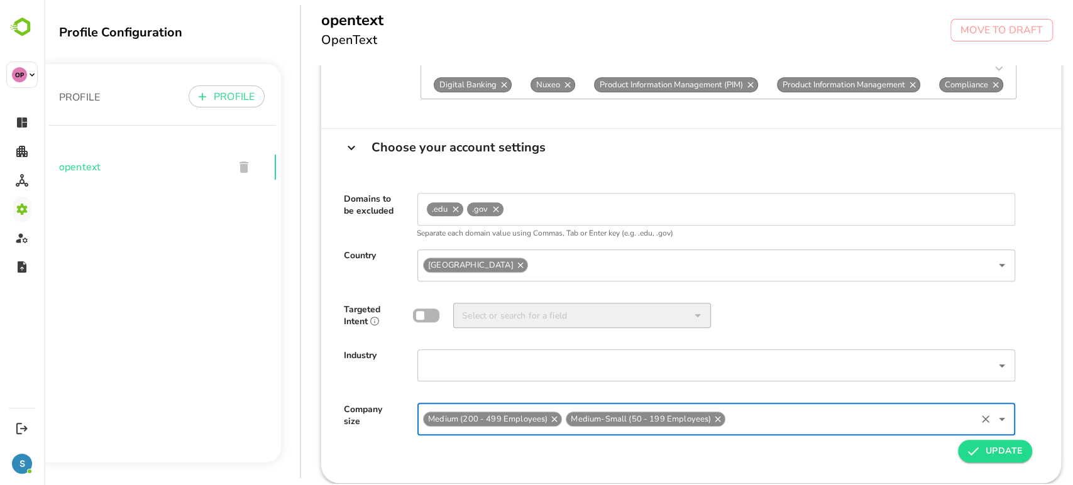
click at [715, 417] on icon at bounding box center [718, 420] width 6 height 6
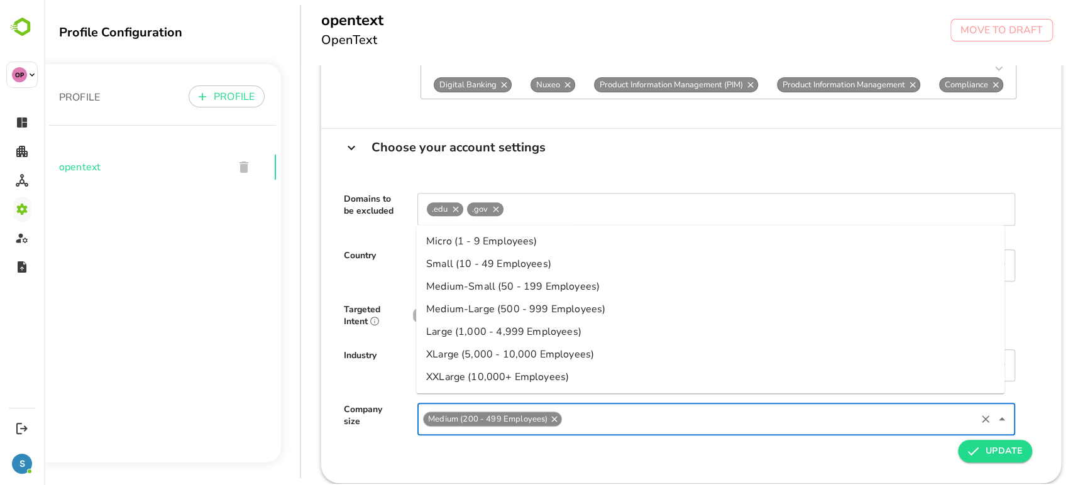
click at [664, 407] on input "Select or search for a field" at bounding box center [769, 419] width 410 height 25
click at [500, 309] on li "Medium-Large (500 - 999 Employees)" at bounding box center [710, 309] width 588 height 23
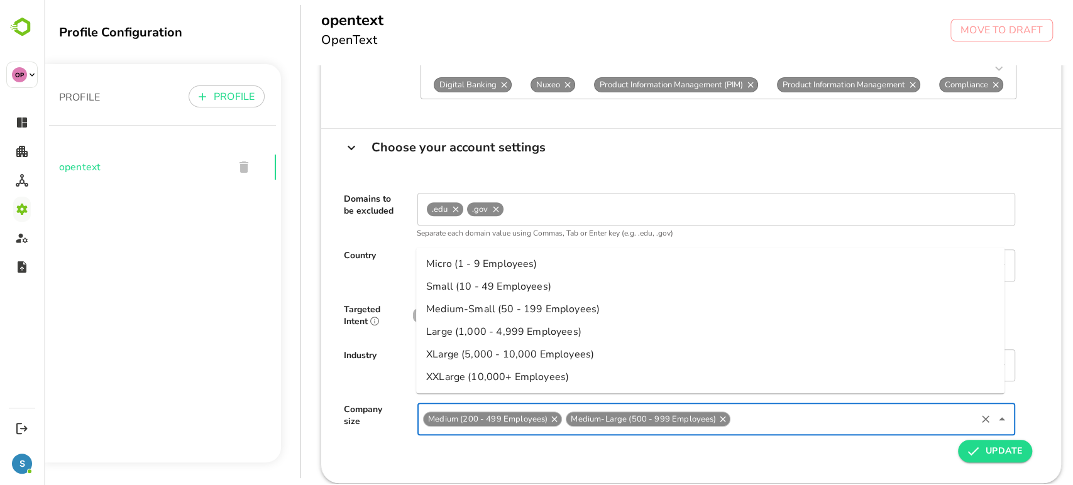
click at [755, 416] on input "Select or search for a field" at bounding box center [853, 419] width 242 height 25
click at [493, 328] on li "Large (1,000 - 4,999 Employees)" at bounding box center [710, 331] width 588 height 23
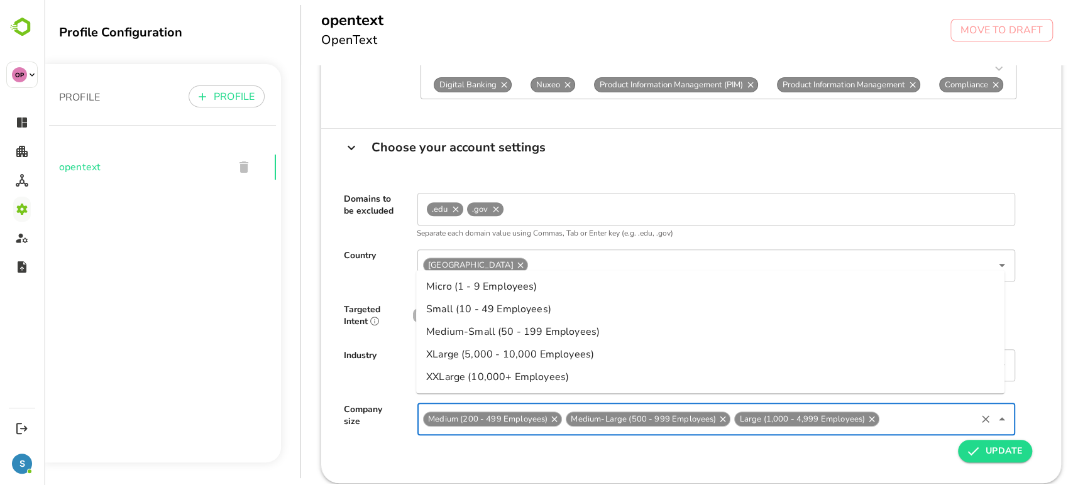
click at [887, 407] on input "Select or search for a field" at bounding box center [927, 419] width 93 height 25
click at [536, 358] on li "XLarge (5,000 - 10,000 Employees)" at bounding box center [710, 354] width 588 height 23
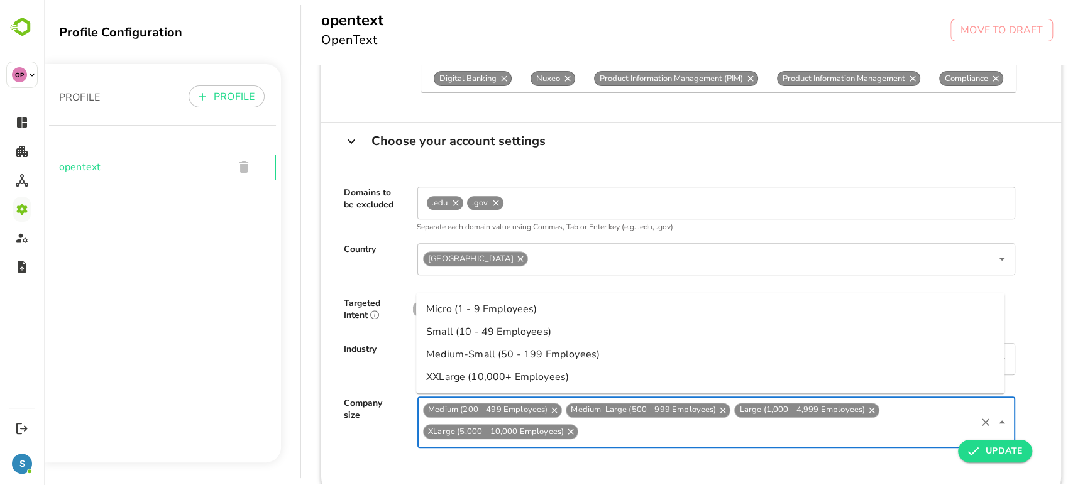
click at [685, 436] on input "Select or search for a field" at bounding box center [777, 432] width 394 height 25
click at [515, 385] on li "XXLarge (10,000+ Employees)" at bounding box center [710, 377] width 588 height 23
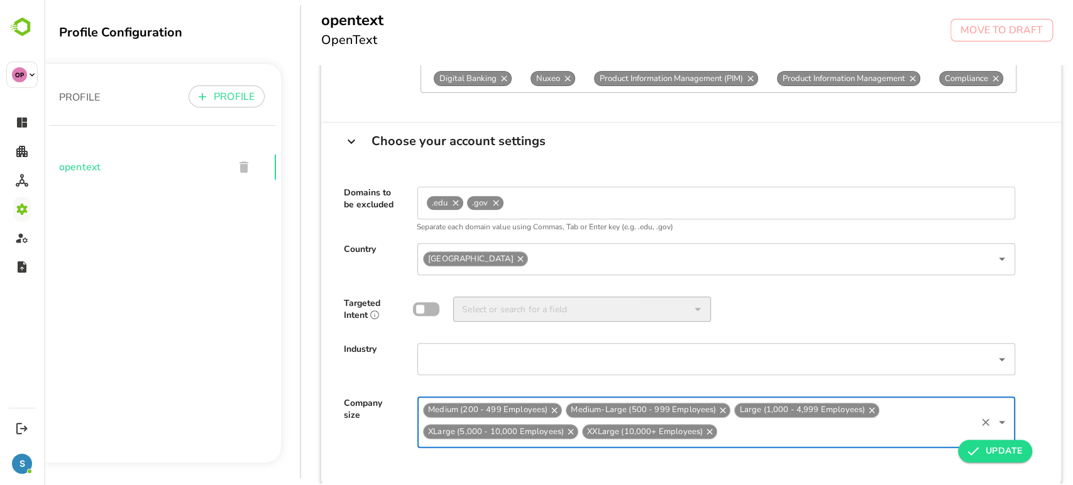
scroll to position [358, 1]
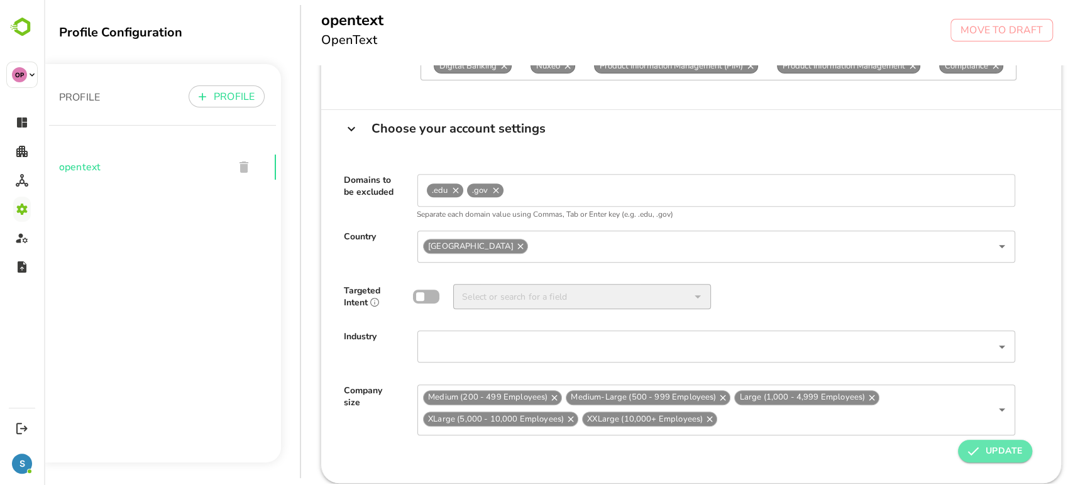
click at [977, 451] on icon "button" at bounding box center [972, 451] width 15 height 15
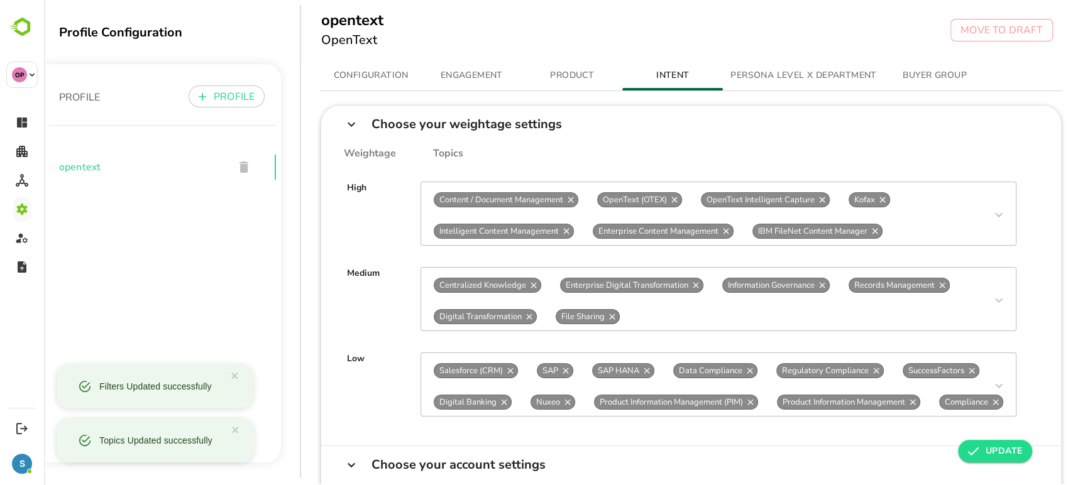
scroll to position [6, 1]
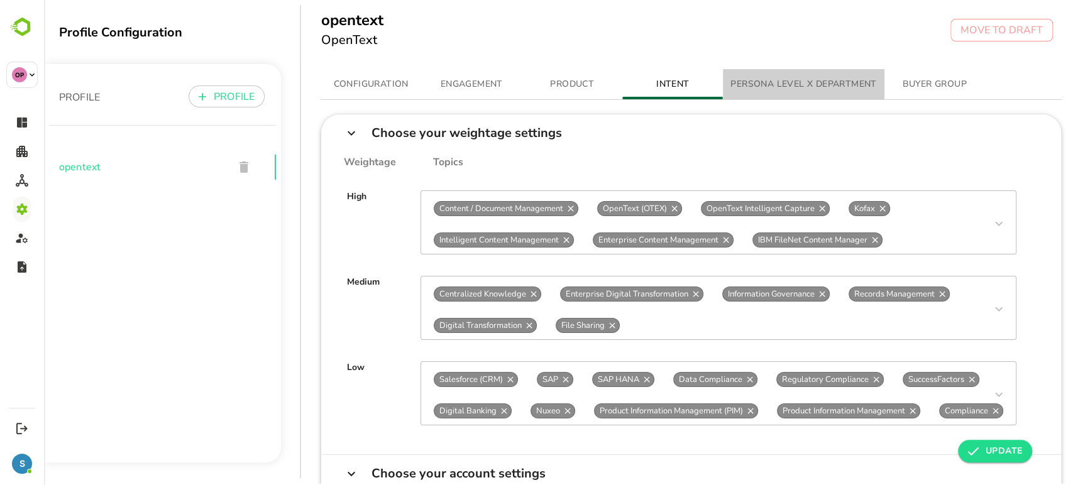
click at [787, 79] on span "PERSONA LEVEL X DEPARTMENT" at bounding box center [803, 85] width 146 height 16
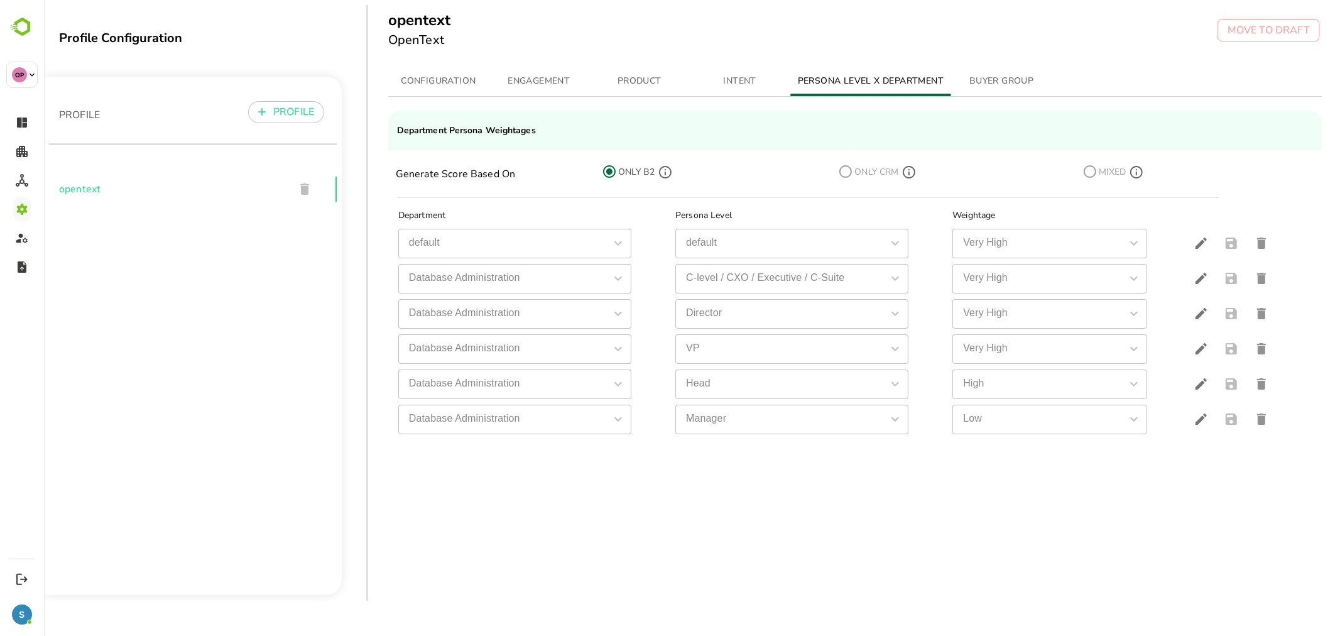
scroll to position [0, 0]
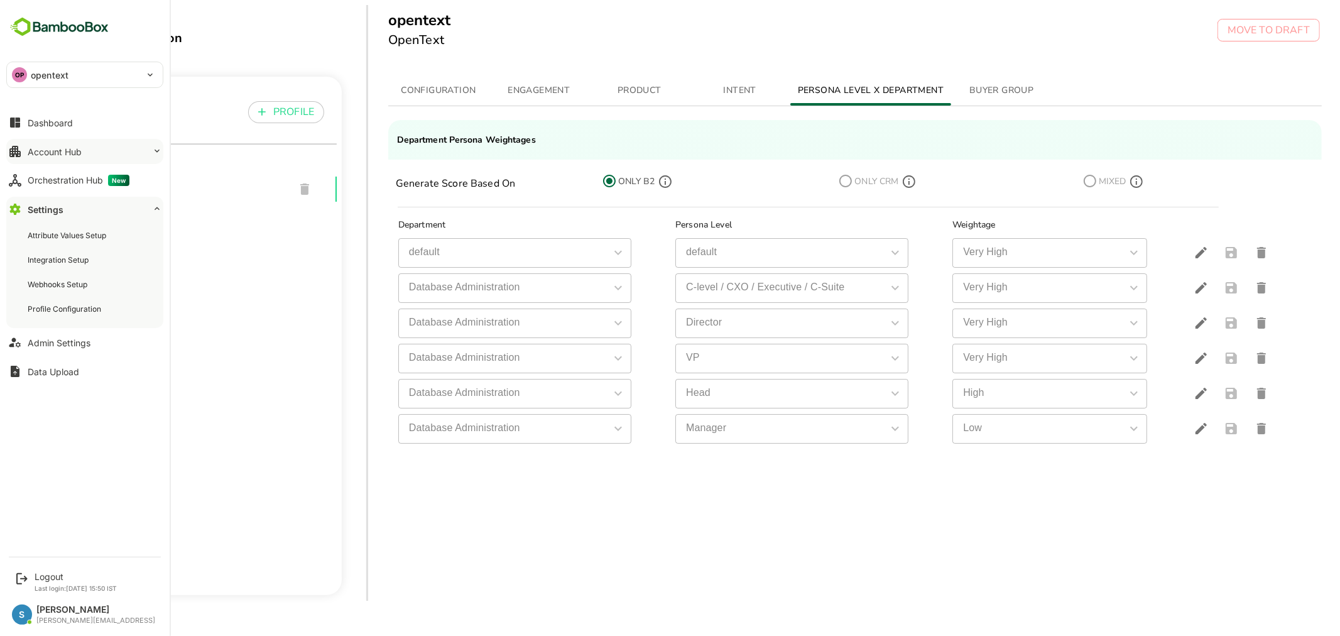
click at [89, 143] on button "Account Hub" at bounding box center [84, 151] width 157 height 25
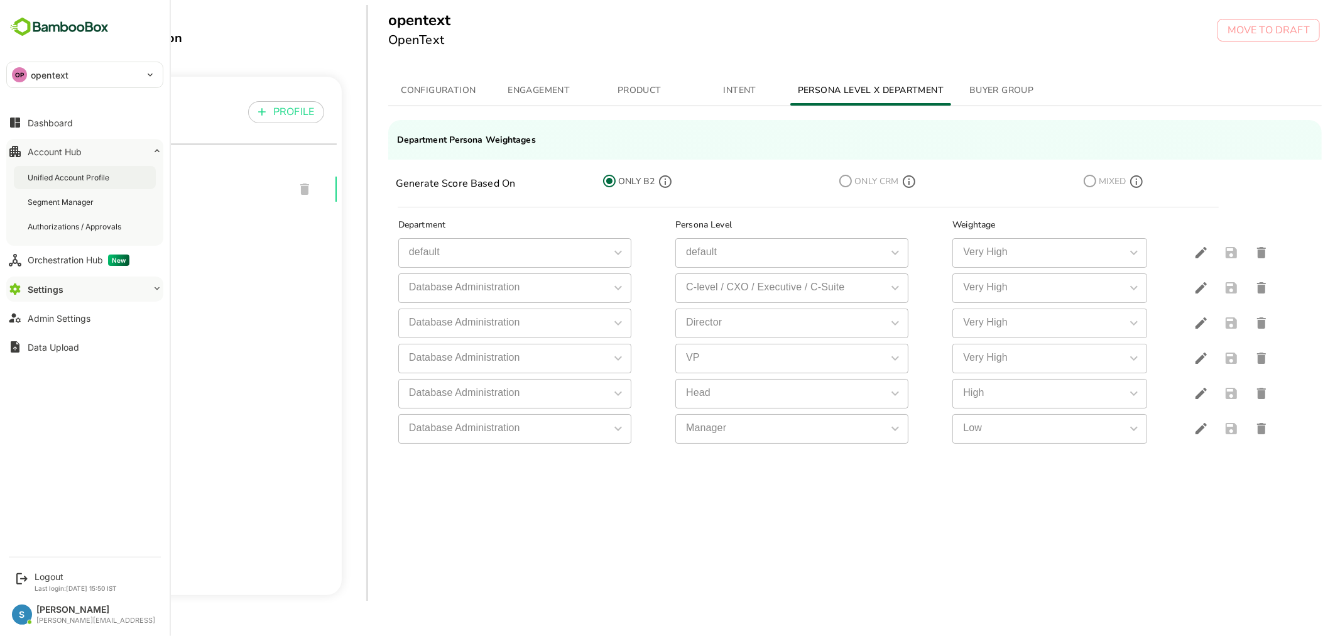
click at [80, 178] on div "Unified Account Profile" at bounding box center [70, 177] width 84 height 11
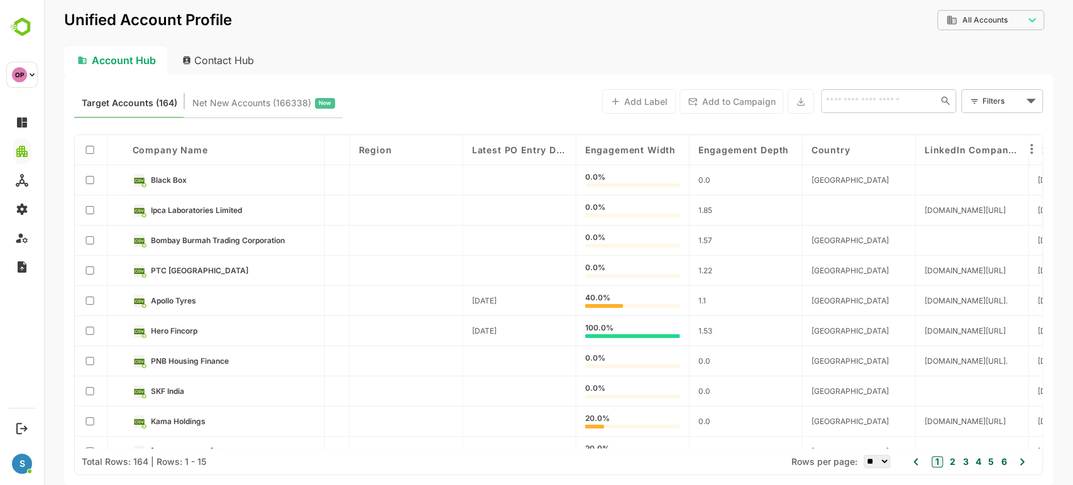
scroll to position [0, 1785]
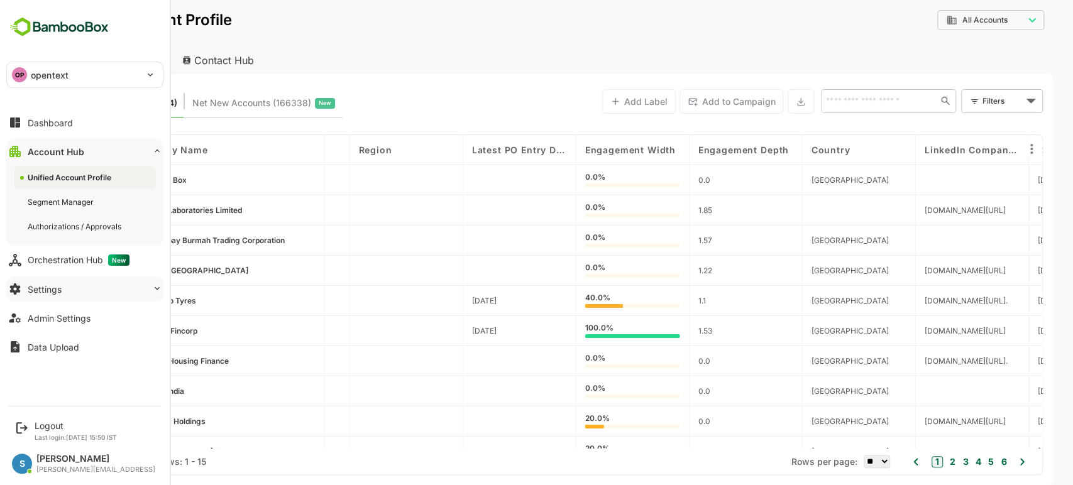
click at [60, 281] on button "Settings" at bounding box center [84, 289] width 157 height 25
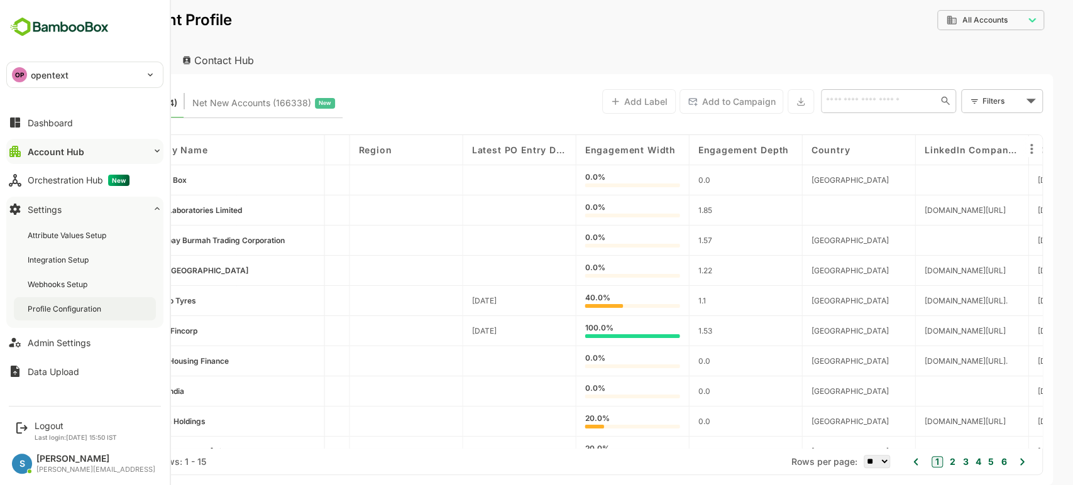
click at [65, 304] on div "Profile Configuration" at bounding box center [66, 309] width 76 height 11
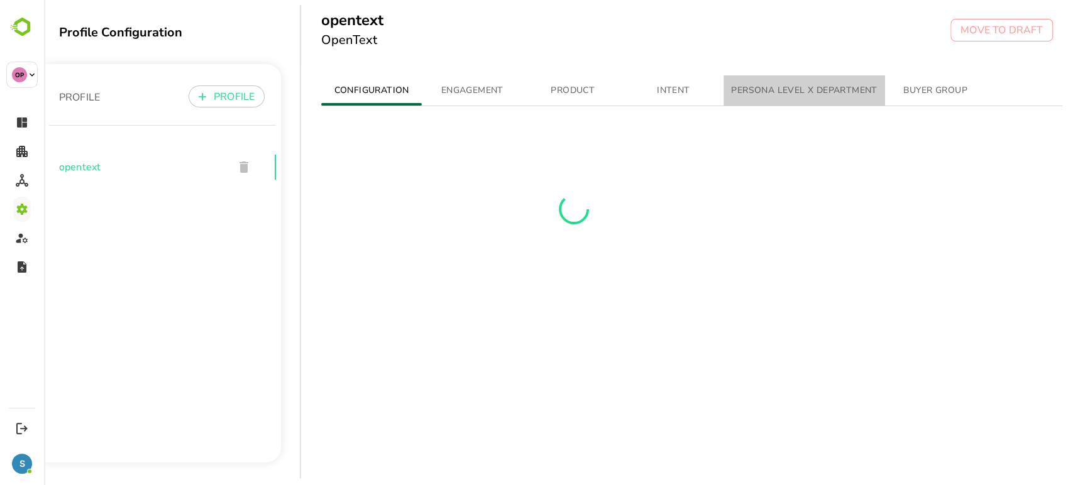
click at [755, 95] on span "PERSONA LEVEL X DEPARTMENT" at bounding box center [804, 91] width 146 height 16
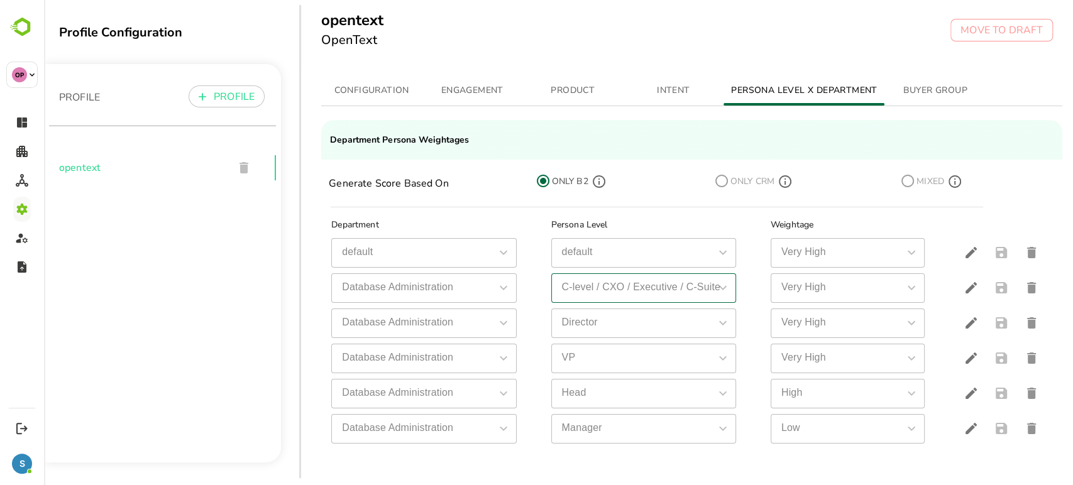
click at [714, 286] on div "simple table" at bounding box center [722, 288] width 16 height 18
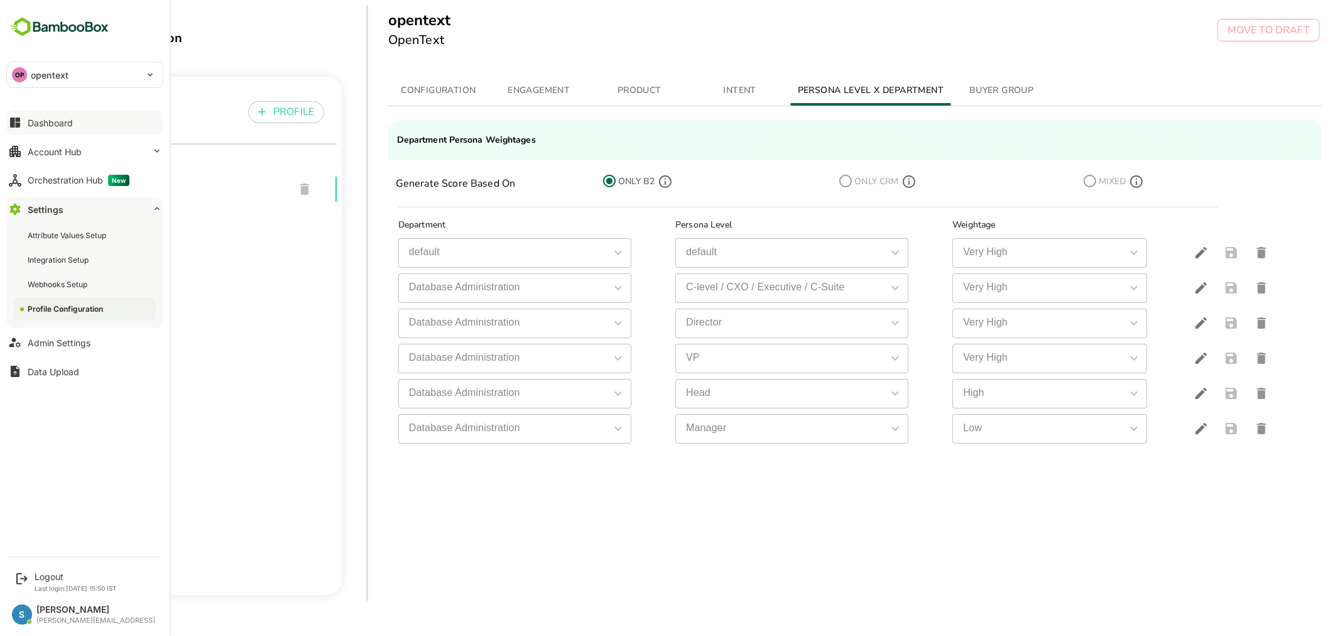
click at [61, 123] on div "Dashboard" at bounding box center [50, 123] width 45 height 11
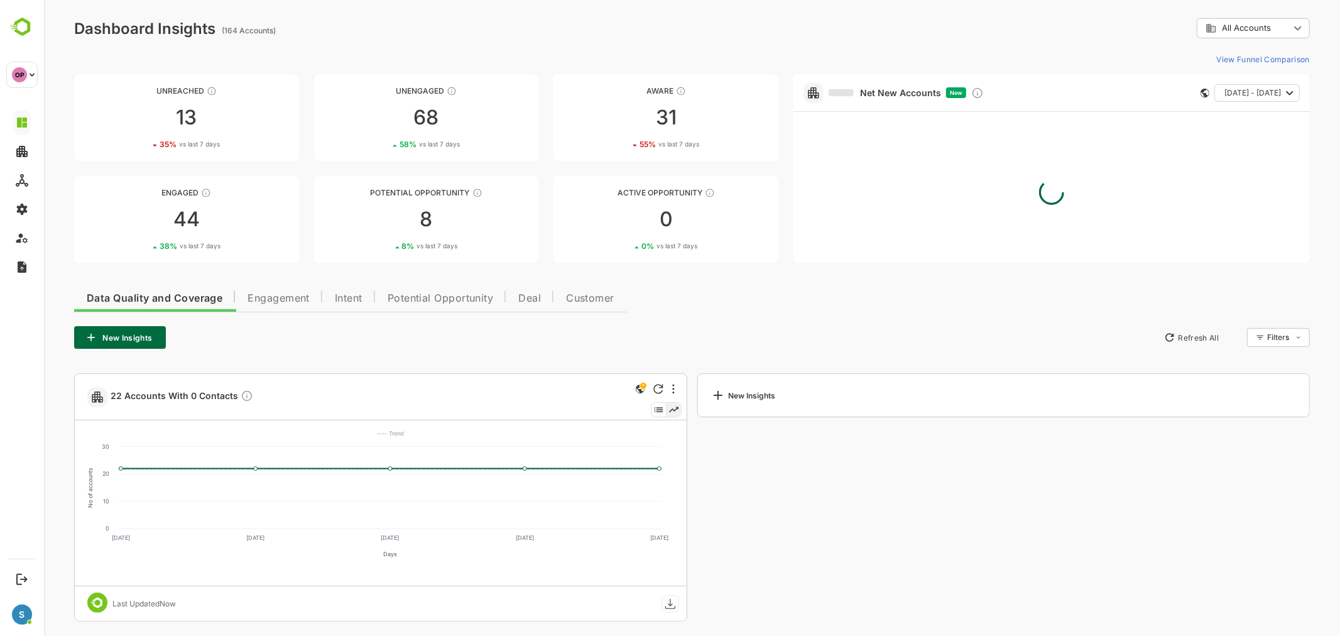
scroll to position [5, 0]
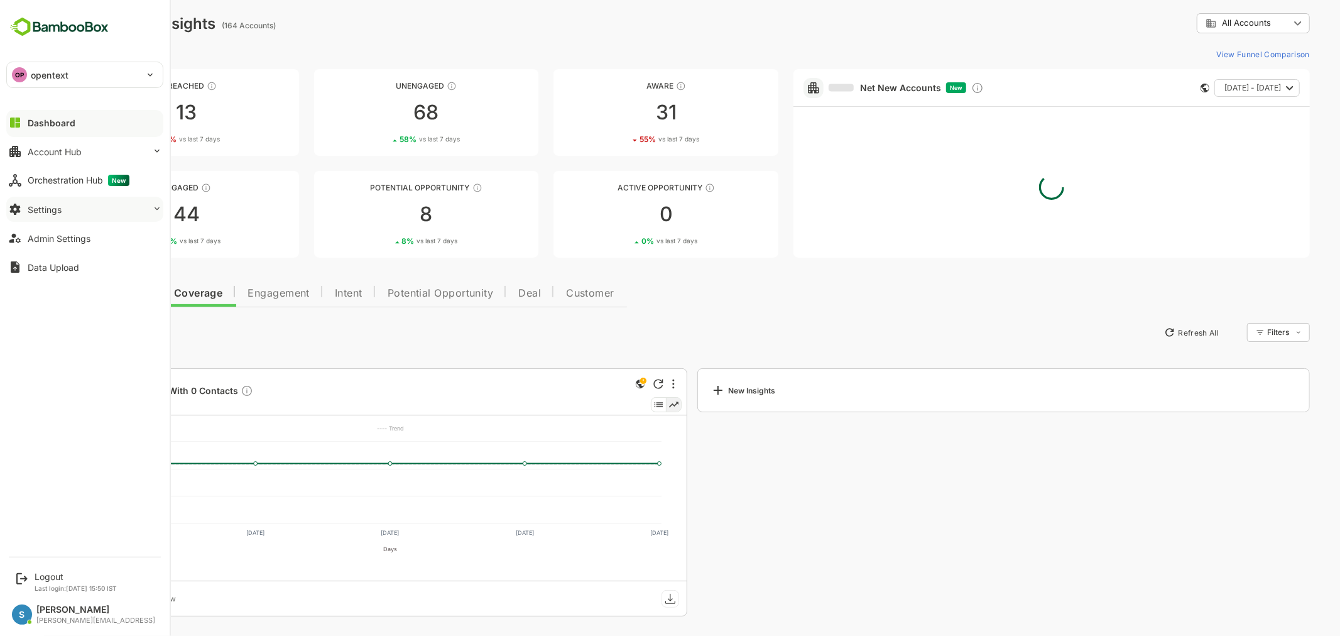
click at [89, 212] on button "Settings" at bounding box center [84, 209] width 157 height 25
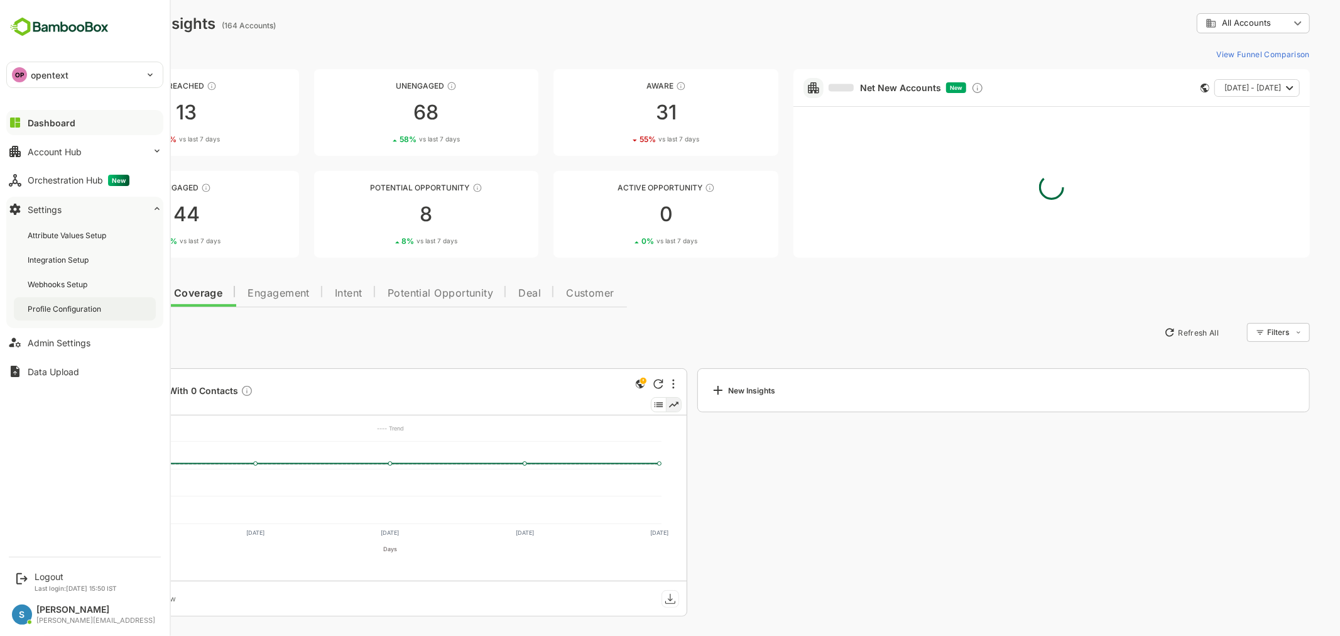
click at [83, 312] on div "Profile Configuration" at bounding box center [66, 309] width 76 height 11
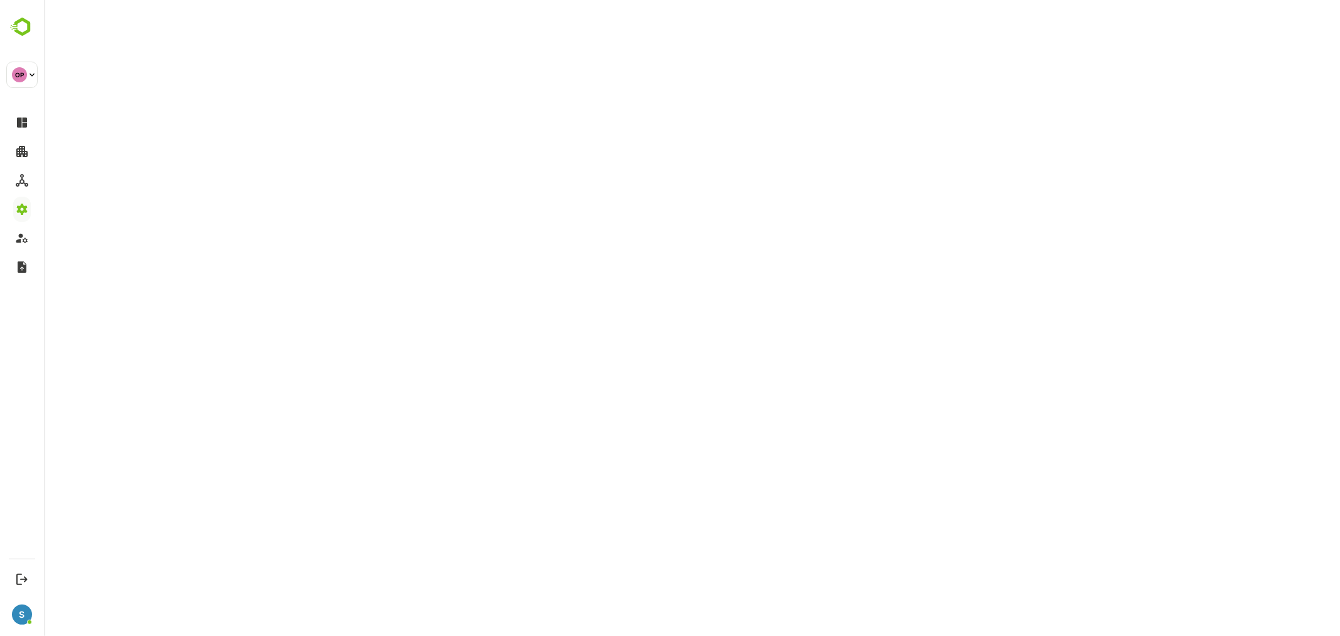
drag, startPoint x: 416, startPoint y: 211, endPoint x: 218, endPoint y: 4, distance: 286.2
click at [407, 0] on html at bounding box center [691, 0] width 1296 height 0
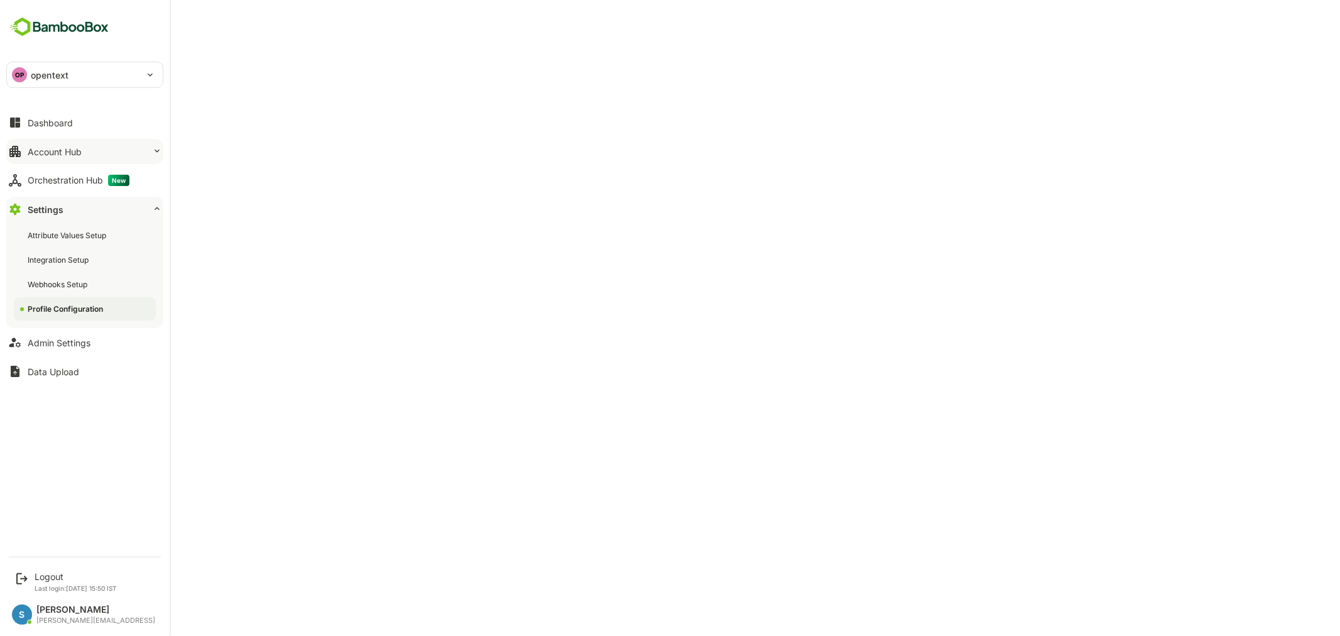
click at [82, 150] on button "Account Hub" at bounding box center [84, 151] width 157 height 25
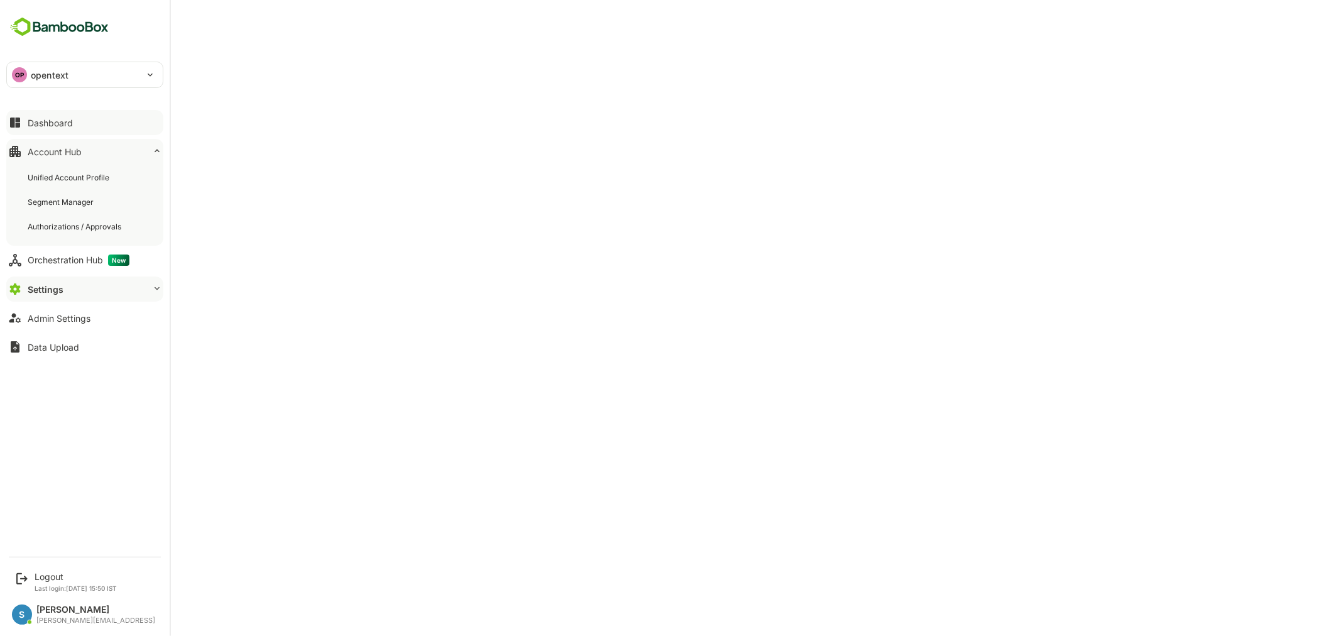
click at [74, 117] on button "Dashboard" at bounding box center [84, 122] width 157 height 25
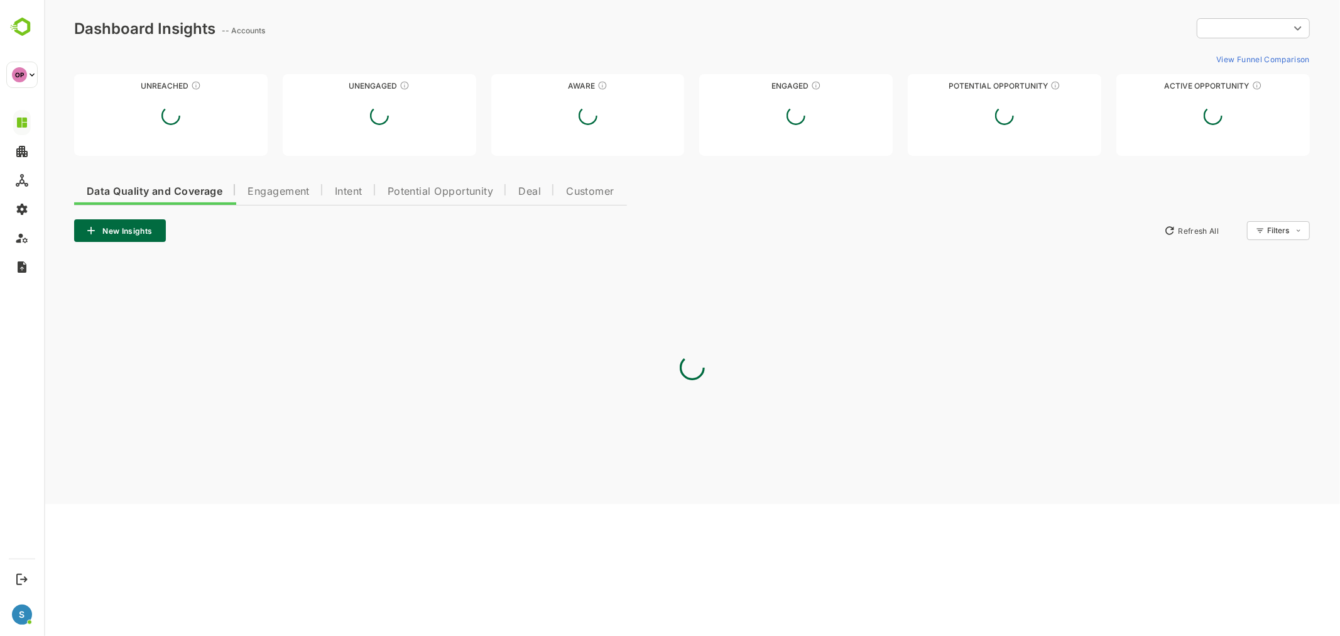
type input "**********"
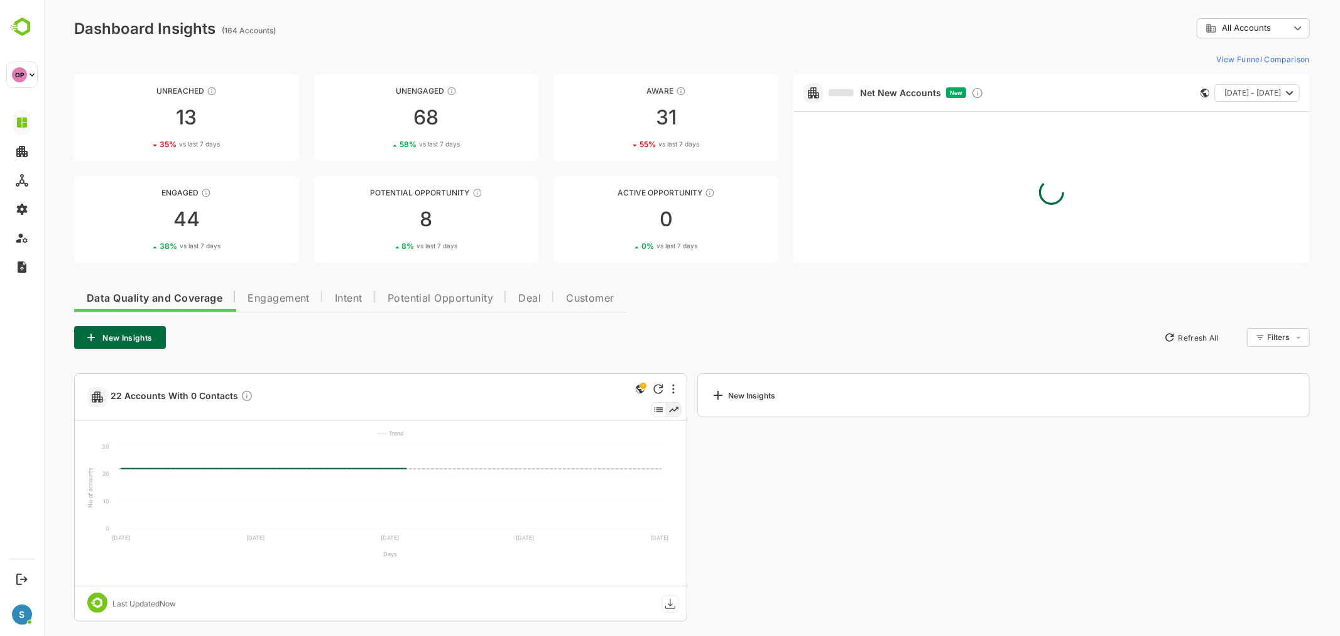
click at [248, 299] on span "Engagement" at bounding box center [278, 298] width 62 height 10
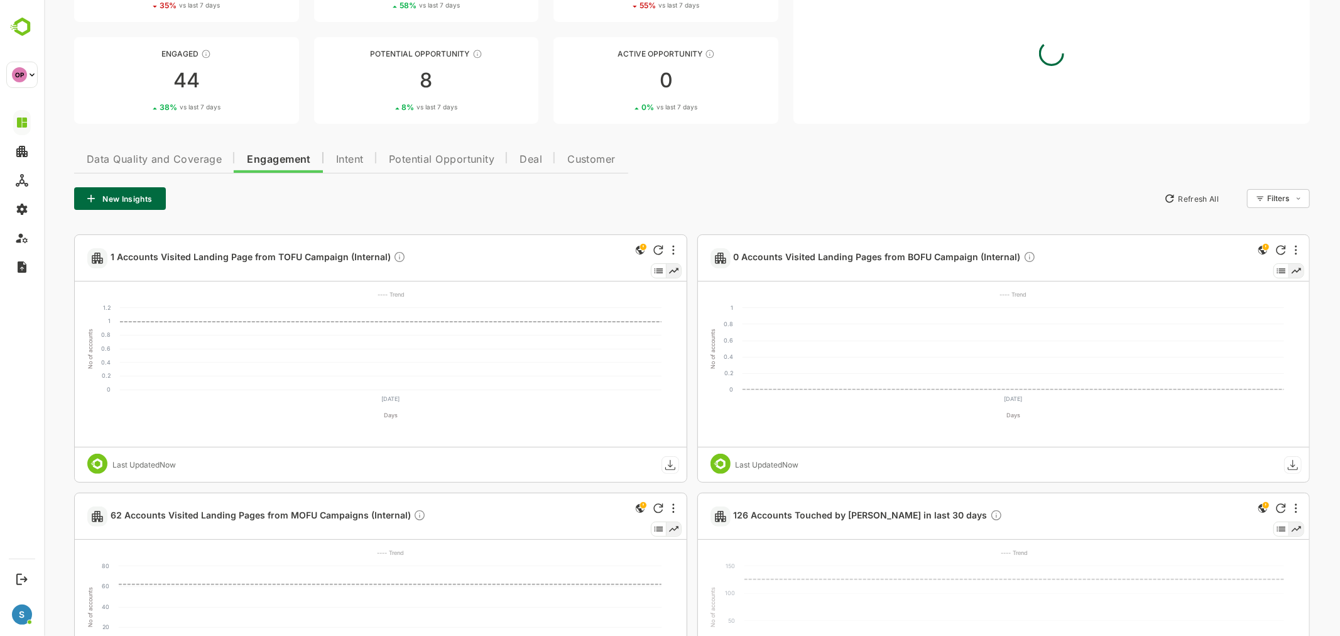
scroll to position [140, 0]
click at [676, 251] on div at bounding box center [673, 249] width 15 height 15
click at [617, 366] on li "Share" at bounding box center [635, 366] width 85 height 21
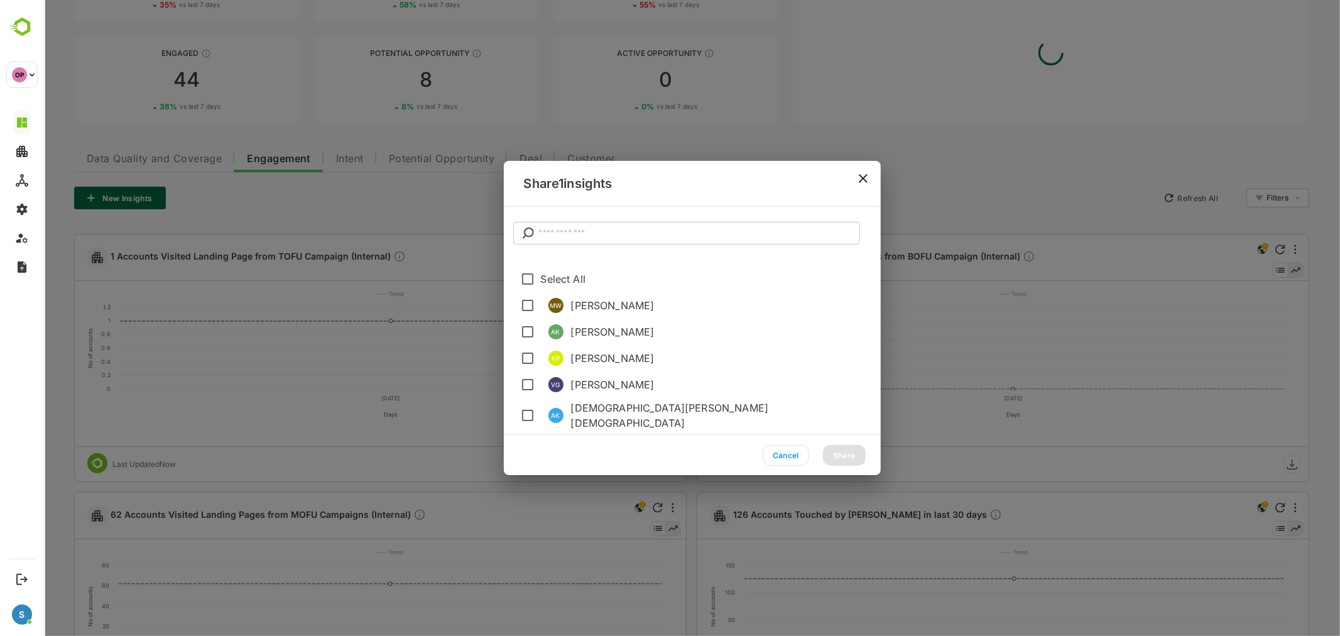
click at [575, 233] on input "text" at bounding box center [699, 233] width 321 height 23
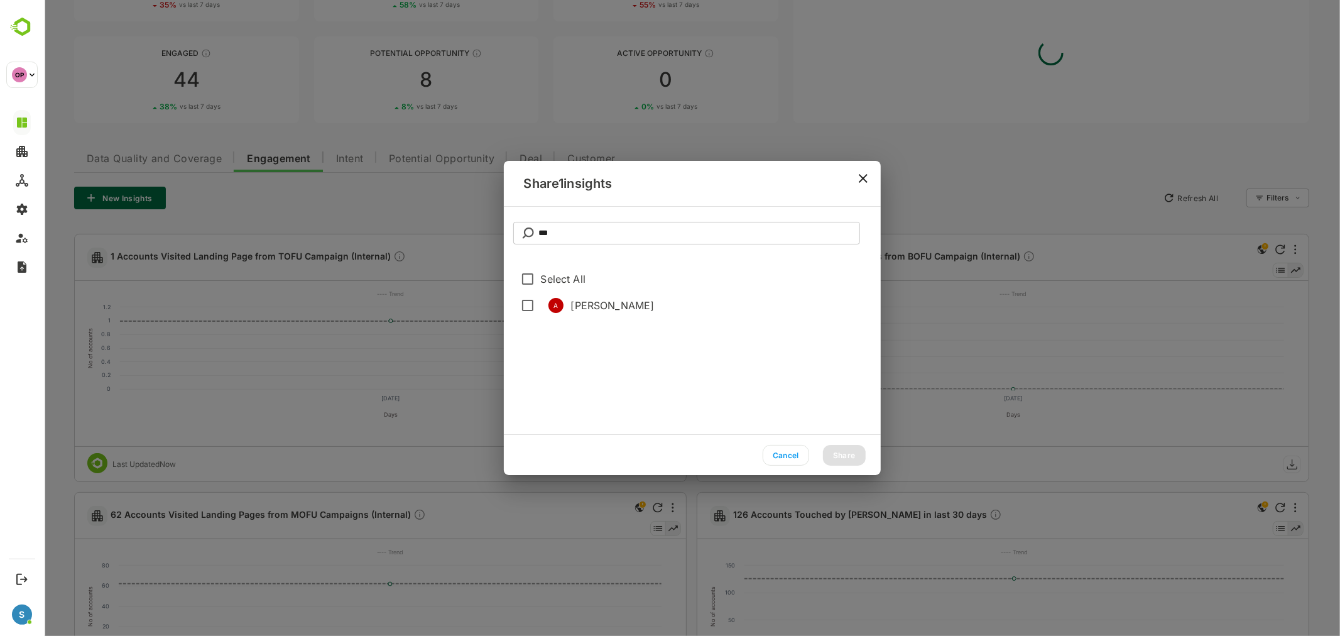
type input "***"
click at [852, 454] on button "Share" at bounding box center [844, 455] width 43 height 21
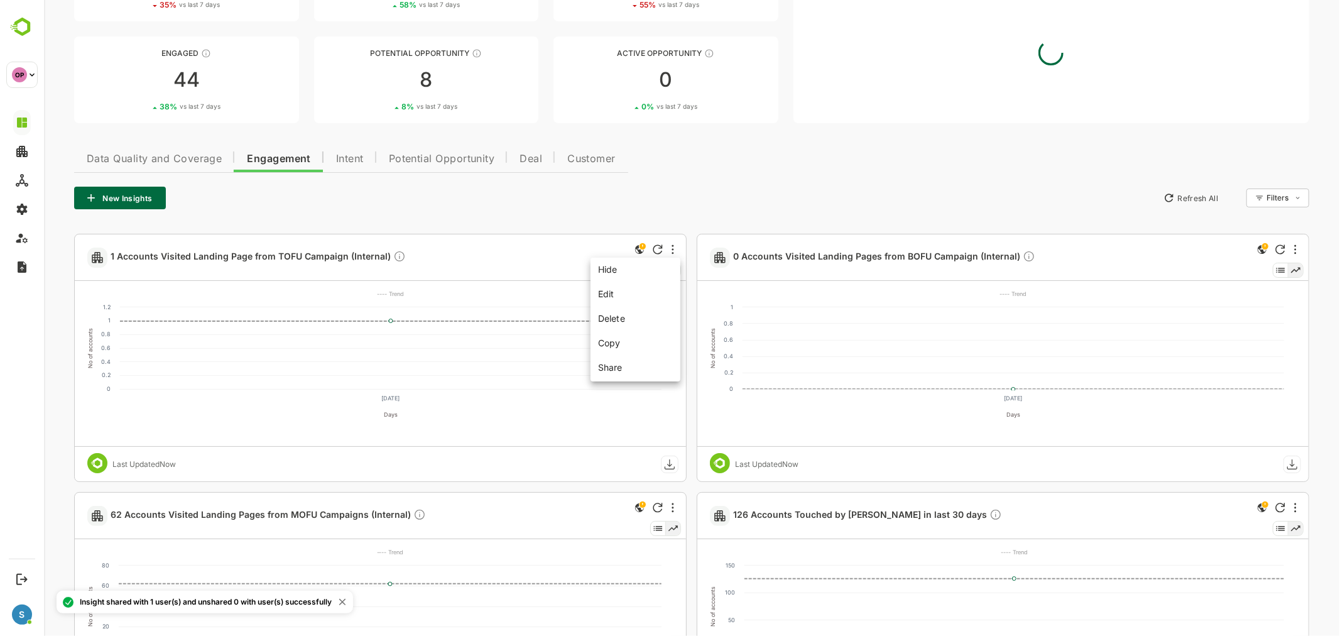
click at [1072, 211] on div at bounding box center [691, 318] width 1296 height 636
click at [1072, 249] on div at bounding box center [1295, 249] width 15 height 15
click at [1072, 362] on li "Share" at bounding box center [1257, 366] width 85 height 21
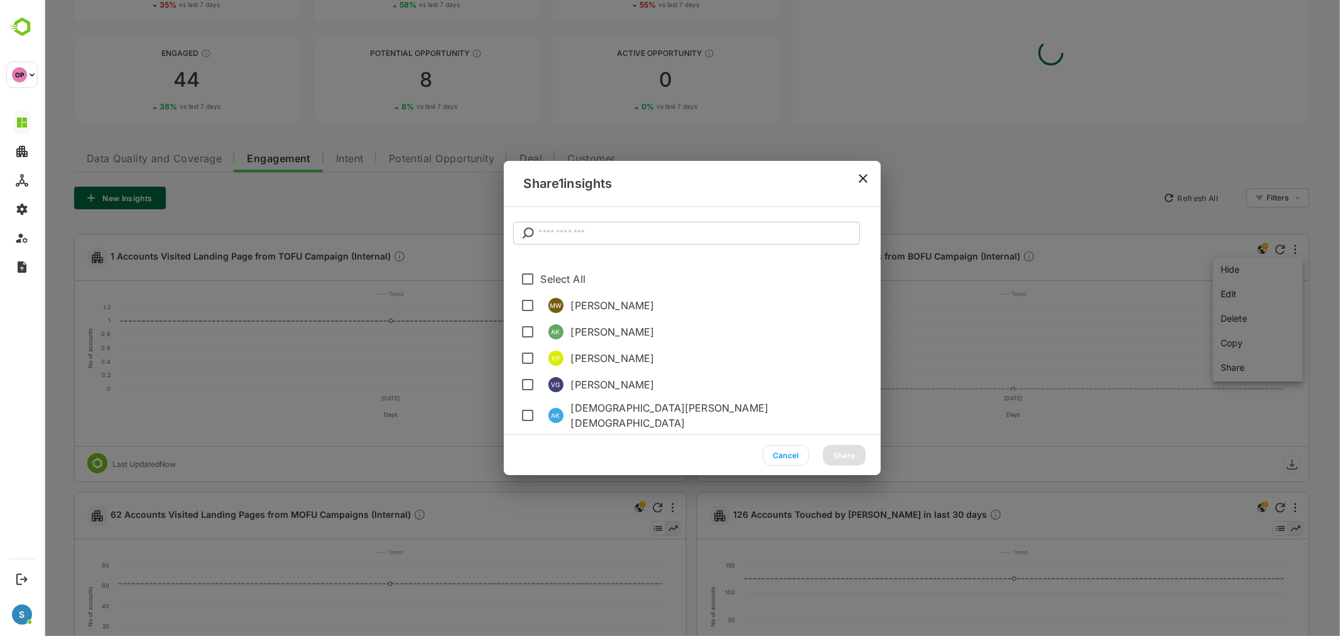
click at [643, 231] on input "text" at bounding box center [699, 233] width 321 height 23
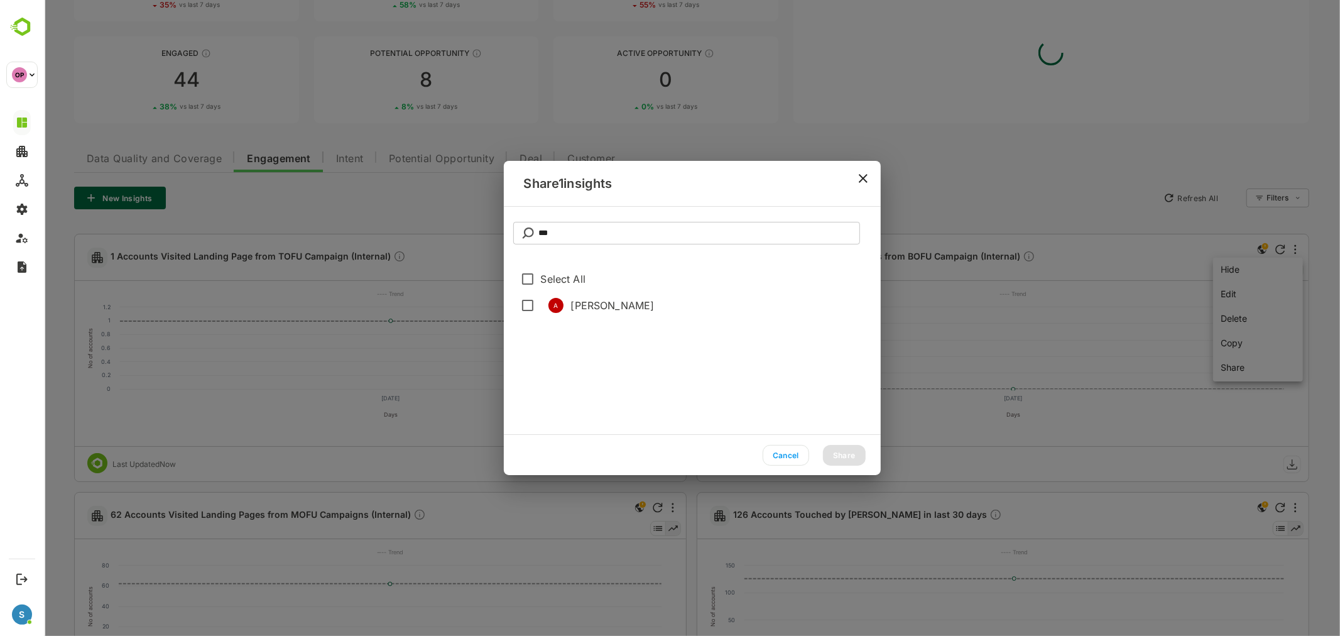
type input "***"
click at [567, 299] on li "A Ann" at bounding box center [696, 305] width 369 height 26
click at [857, 463] on button "Share" at bounding box center [844, 455] width 43 height 21
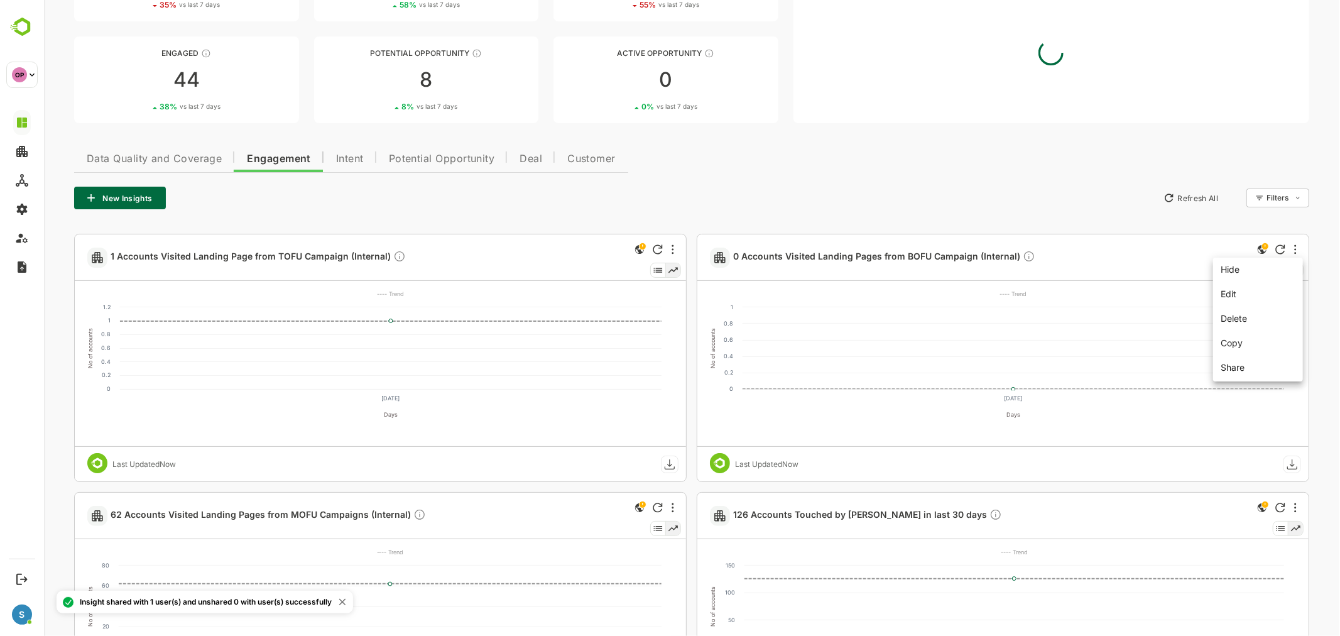
click at [742, 198] on div at bounding box center [691, 318] width 1296 height 636
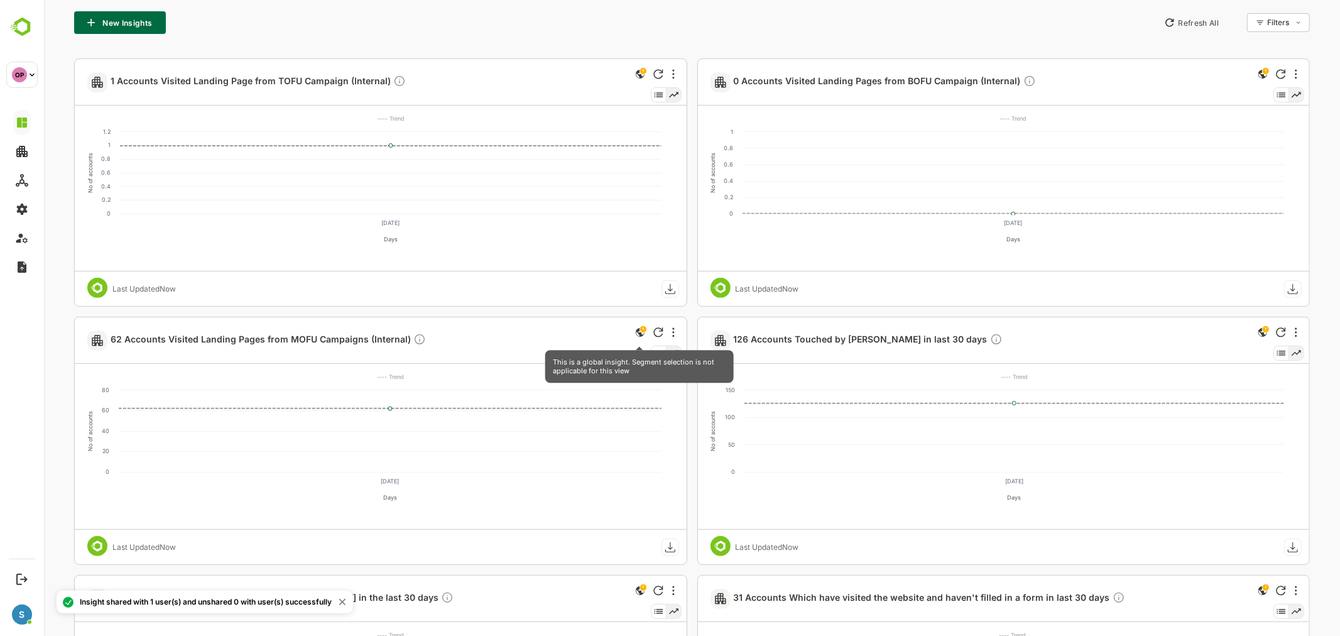
scroll to position [349, 0]
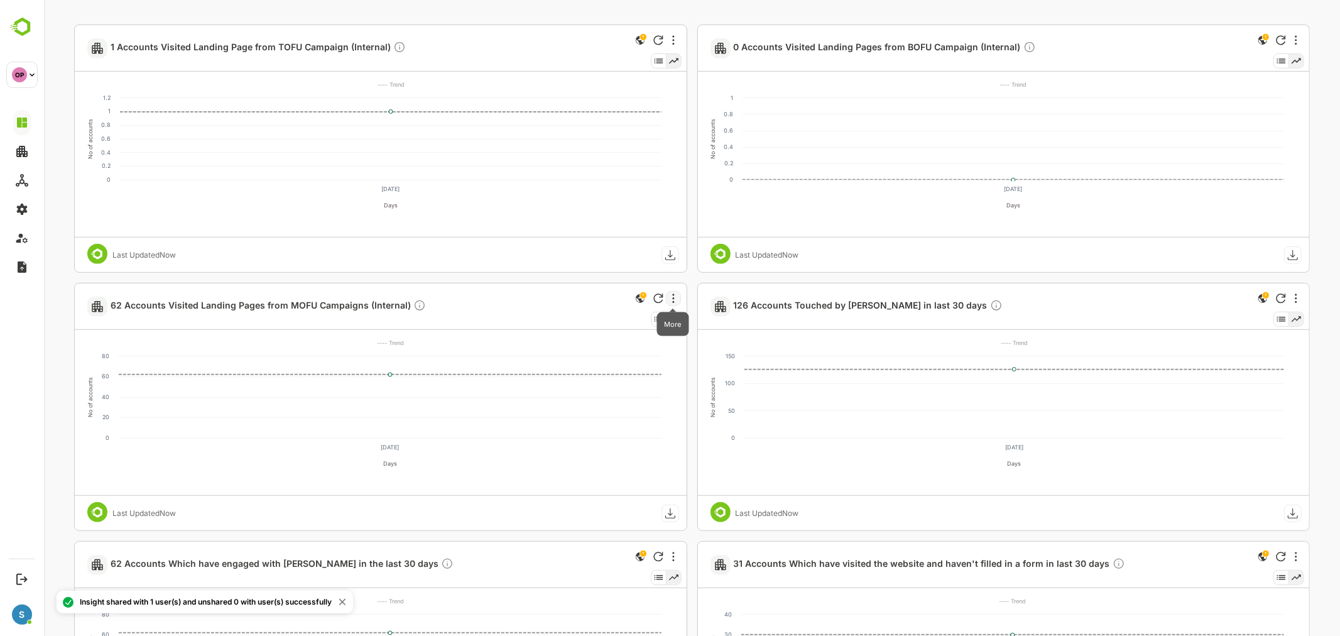
click at [672, 297] on icon "More" at bounding box center [673, 297] width 2 height 9
click at [617, 410] on li "Share" at bounding box center [635, 415] width 85 height 21
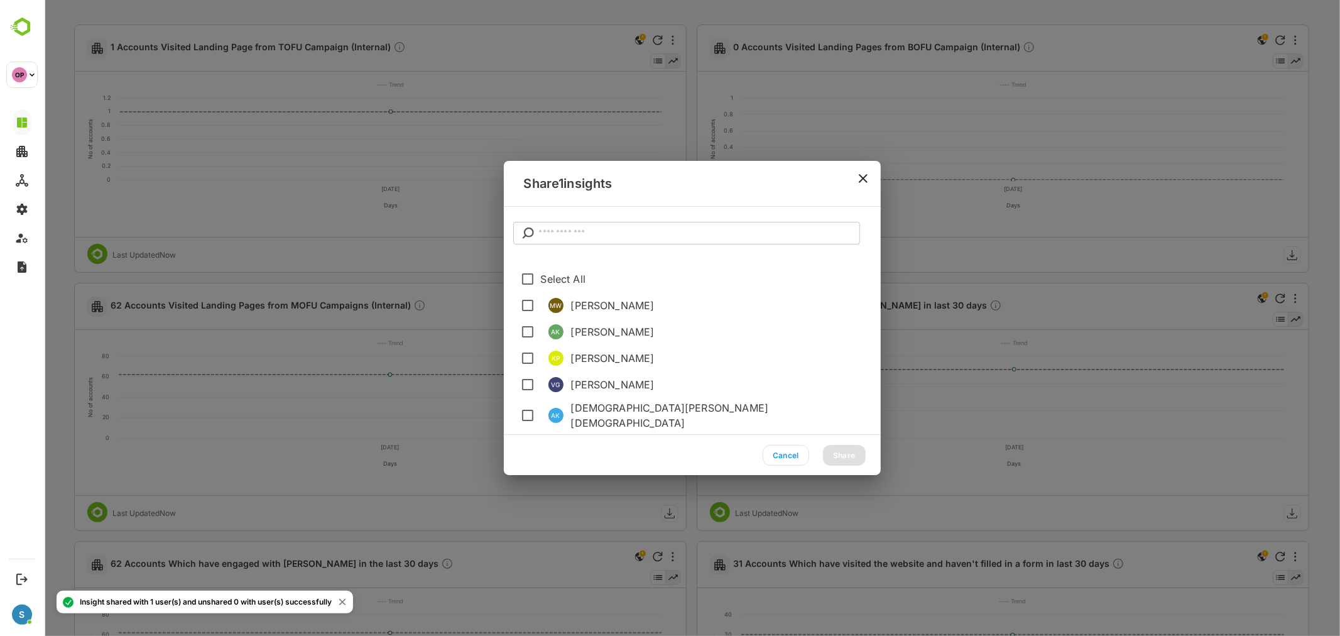
click at [570, 233] on input "text" at bounding box center [699, 233] width 321 height 23
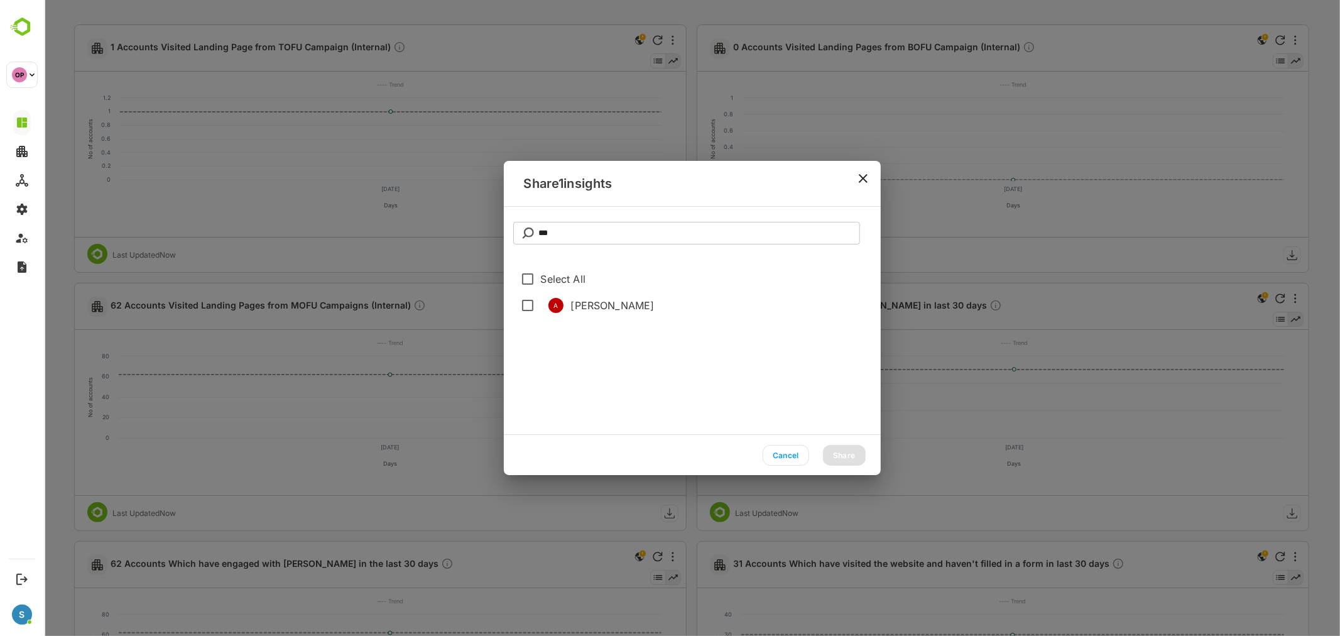
type input "***"
click at [838, 460] on button "Share" at bounding box center [844, 455] width 43 height 21
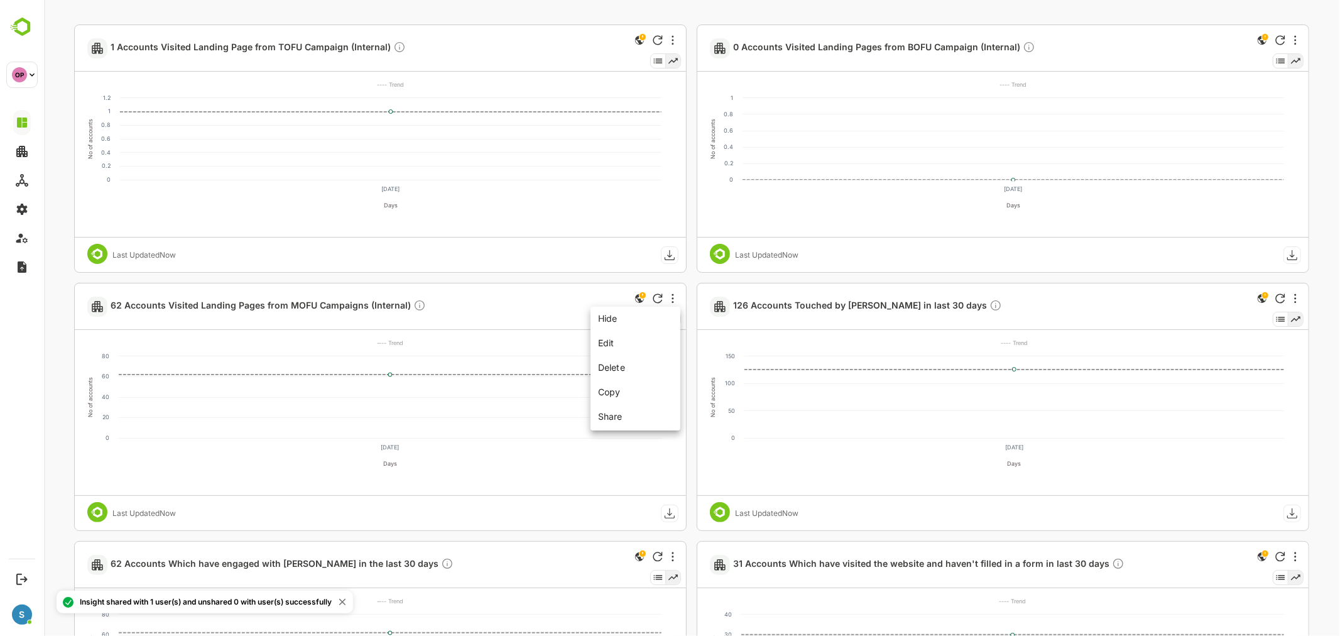
click at [735, 278] on div at bounding box center [691, 318] width 1296 height 636
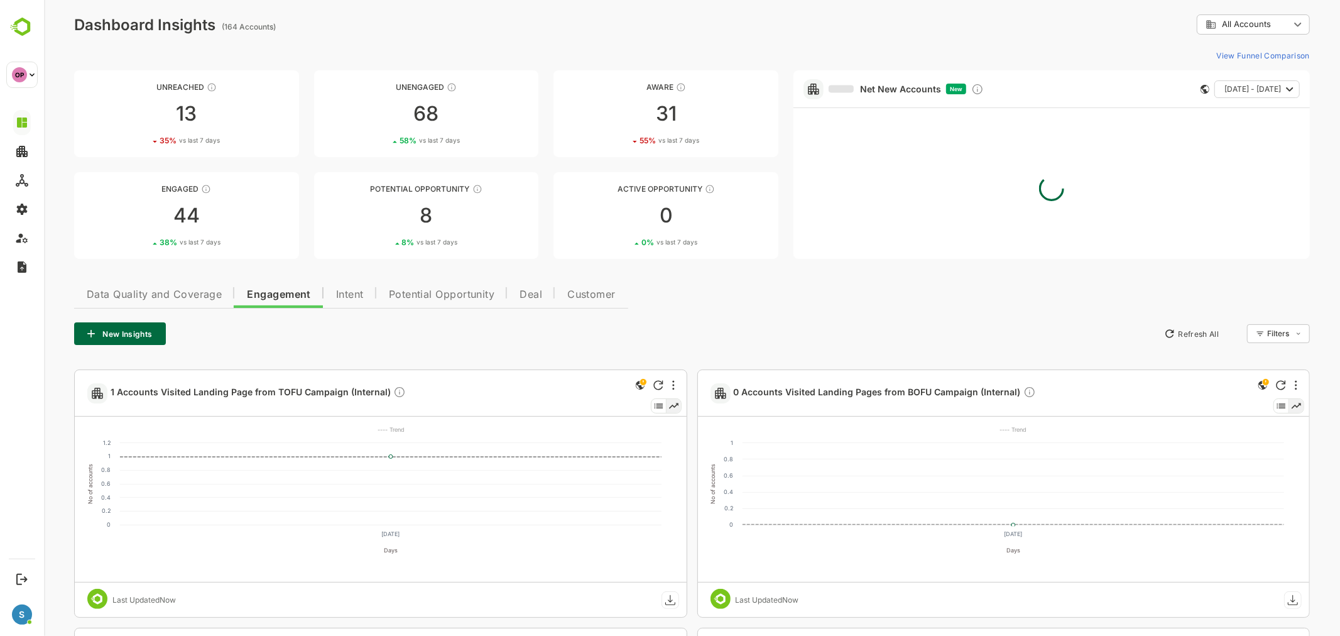
scroll to position [0, 0]
